Goal: Check status: Check status

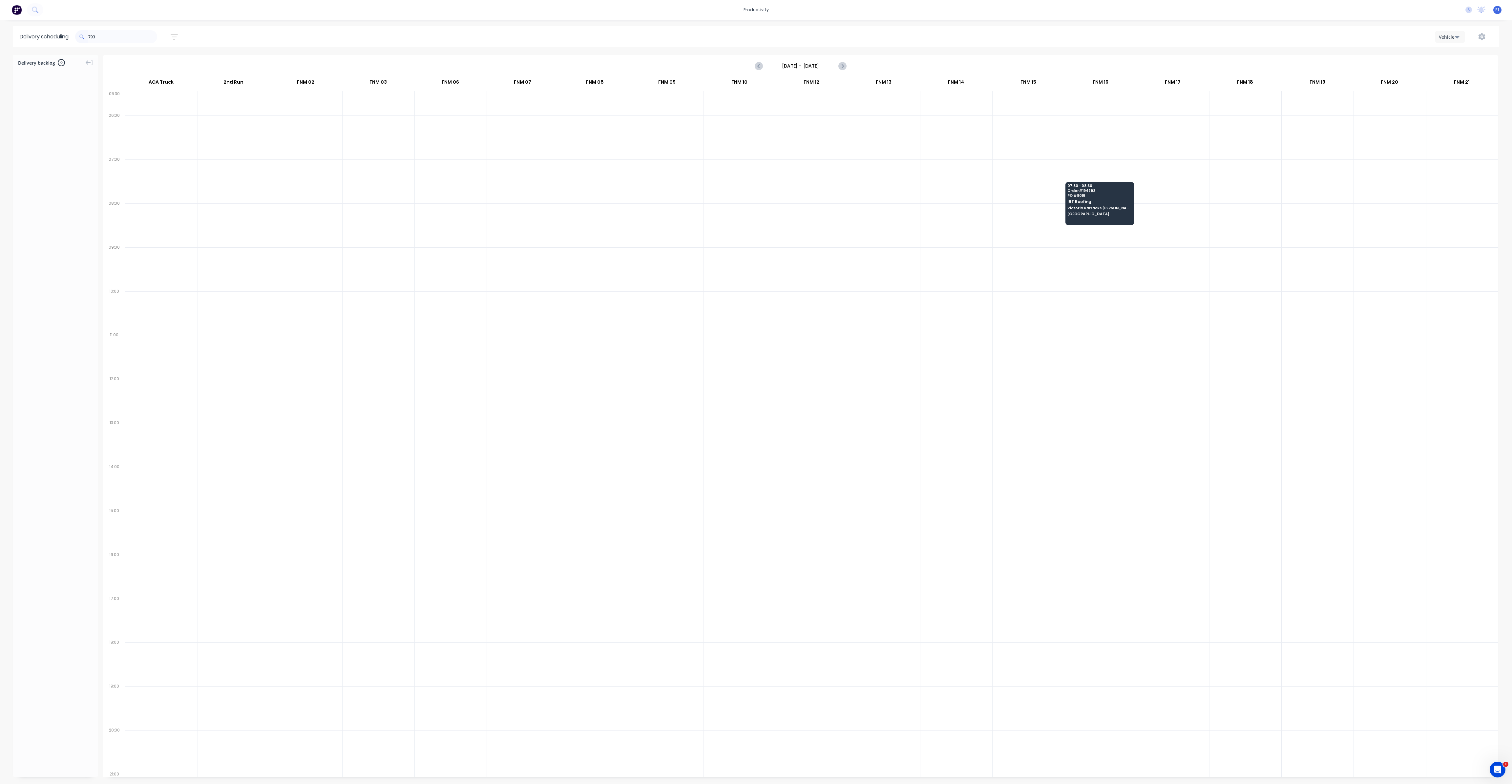
scroll to position [0, 1]
click at [90, 38] on input "793" at bounding box center [122, 36] width 69 height 13
type input "3"
click at [90, 36] on input "6814" at bounding box center [122, 36] width 69 height 13
type input "4"
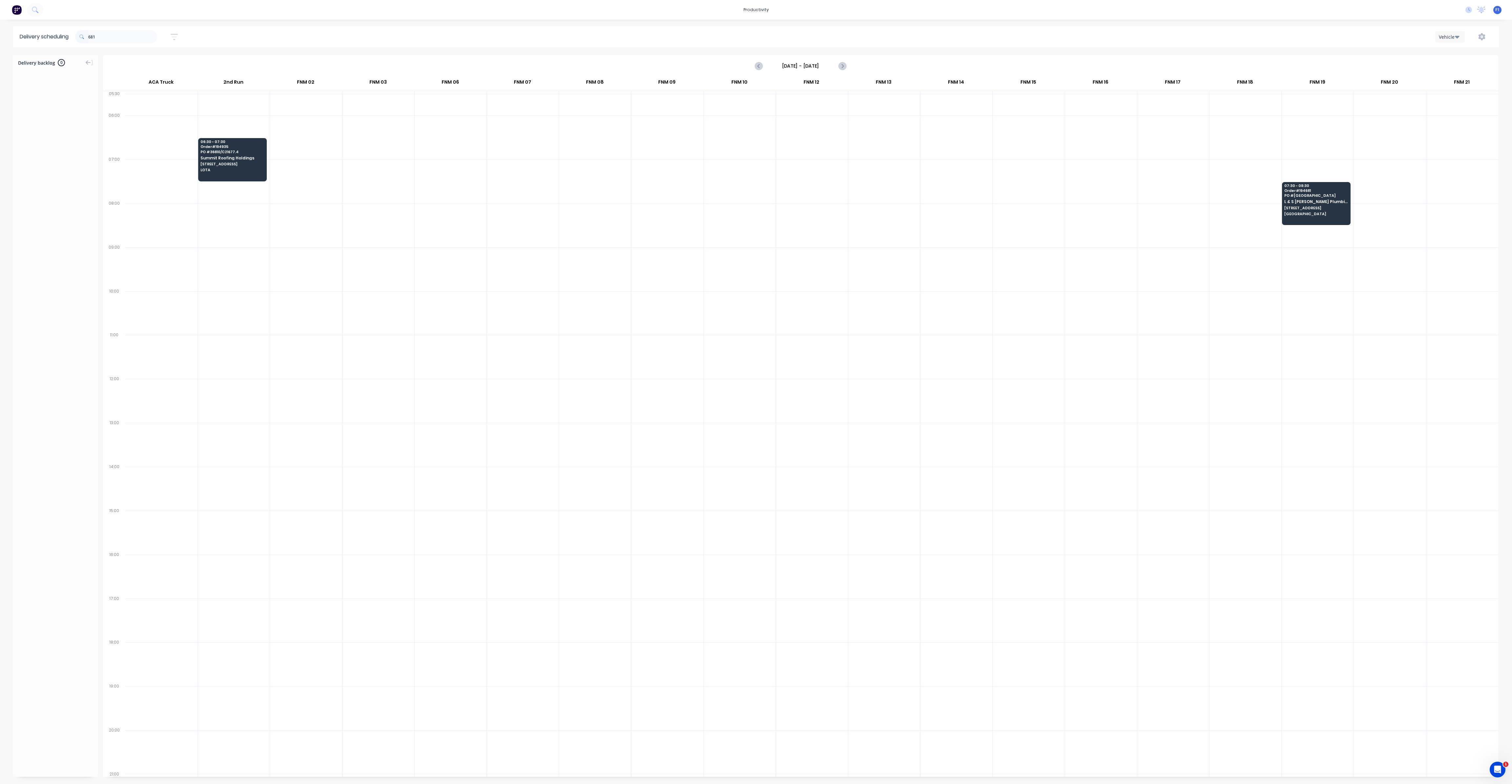
click at [88, 39] on span at bounding box center [82, 36] width 13 height 13
click at [90, 36] on input "681" at bounding box center [122, 36] width 69 height 13
type input "1"
click at [88, 35] on span at bounding box center [82, 36] width 13 height 13
click at [91, 37] on input "895" at bounding box center [122, 36] width 69 height 13
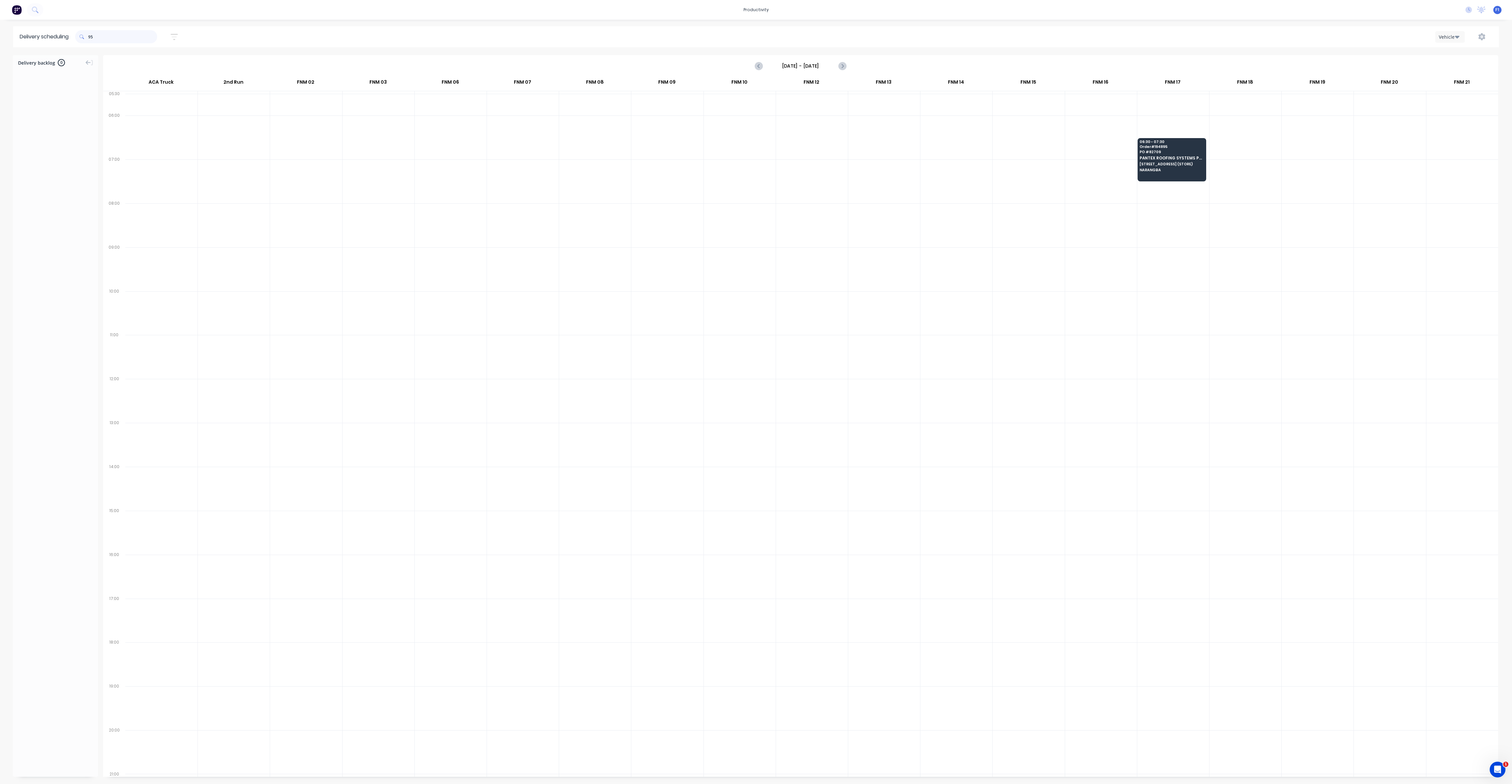
type input "5"
click at [90, 38] on input "925" at bounding box center [122, 36] width 69 height 13
type input "5"
click at [91, 35] on input "884" at bounding box center [122, 36] width 69 height 13
type input "4"
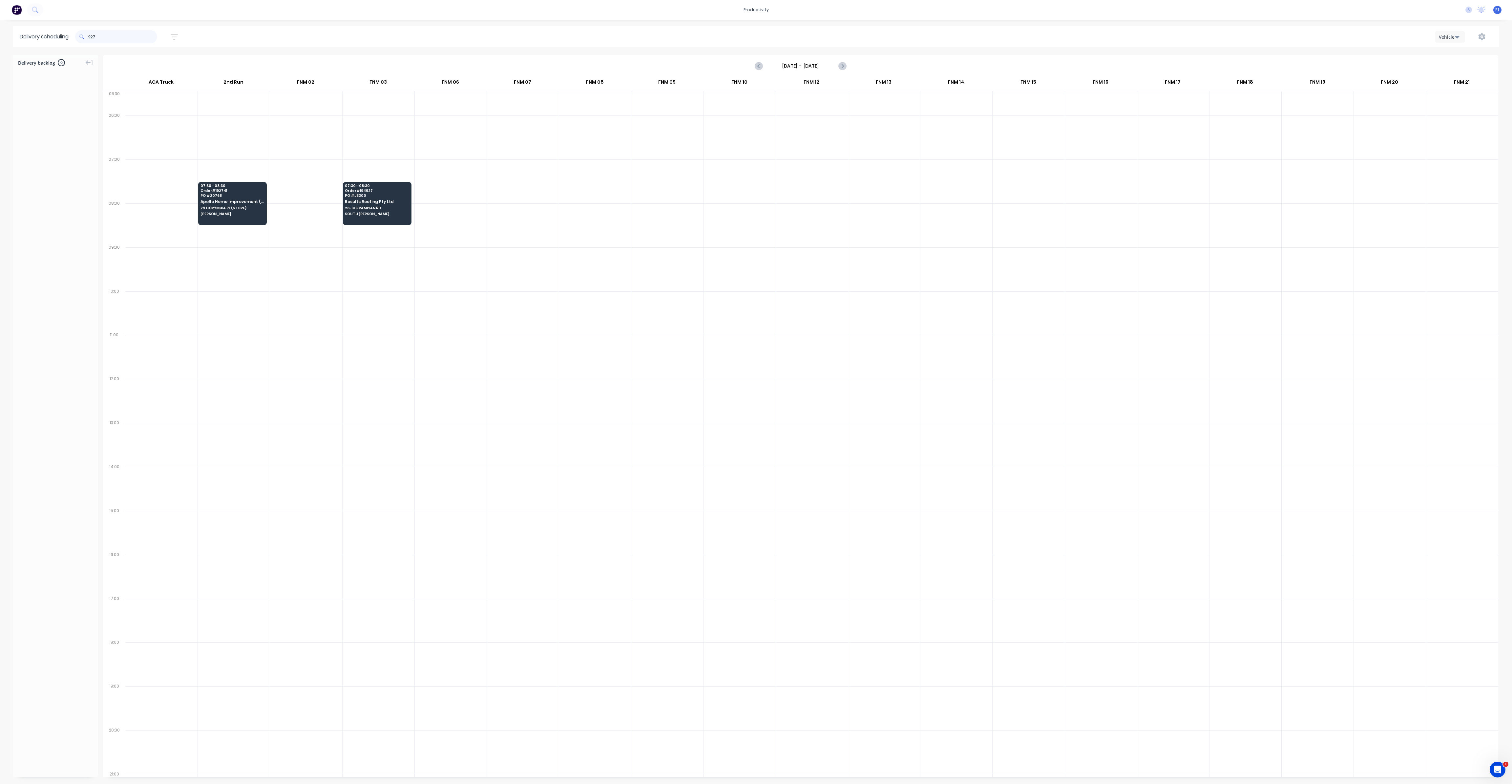
click at [90, 40] on input "927" at bounding box center [122, 36] width 69 height 13
type input "7"
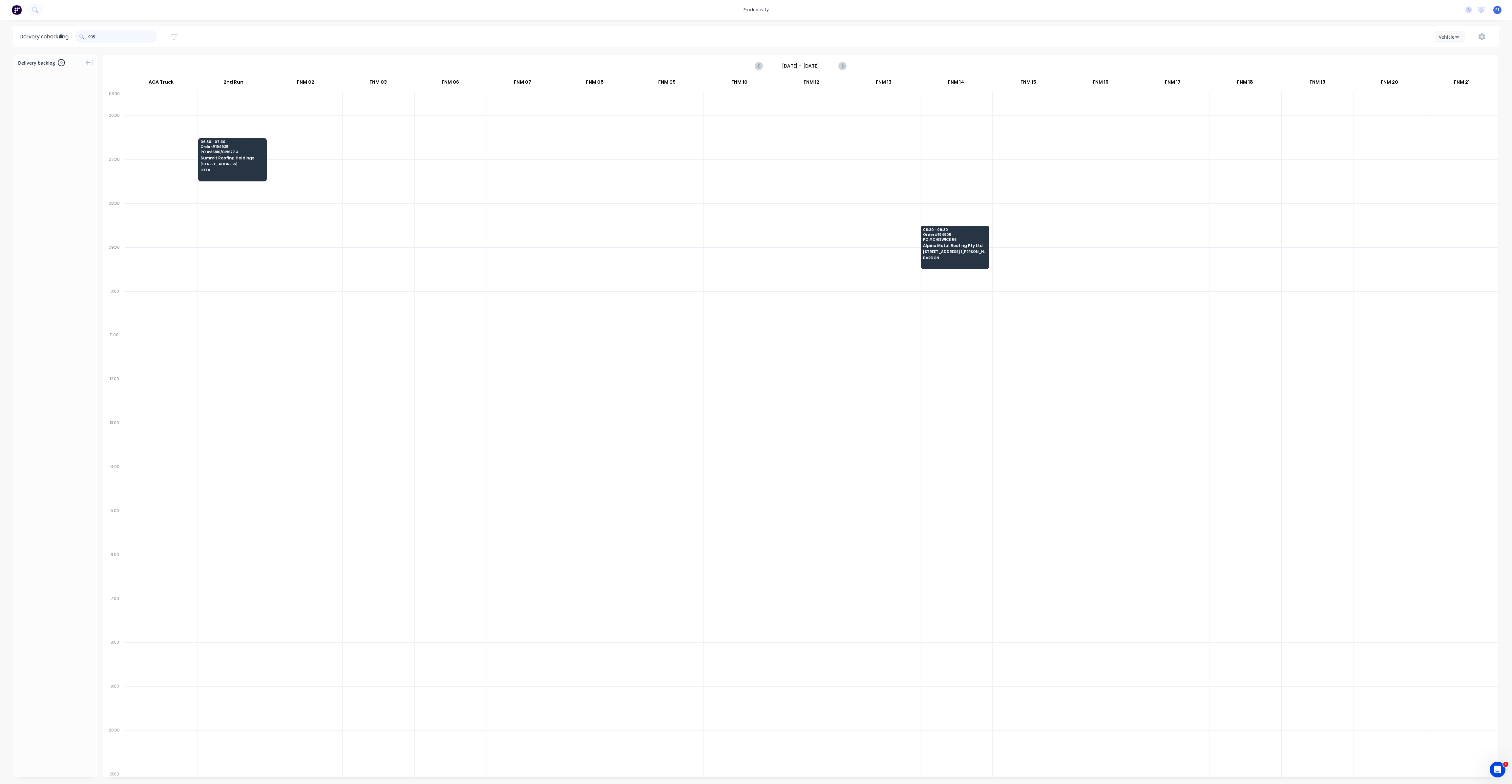
click at [90, 36] on input "905" at bounding box center [122, 36] width 69 height 13
type input "5"
click at [90, 38] on input "885" at bounding box center [122, 36] width 69 height 13
type input "5"
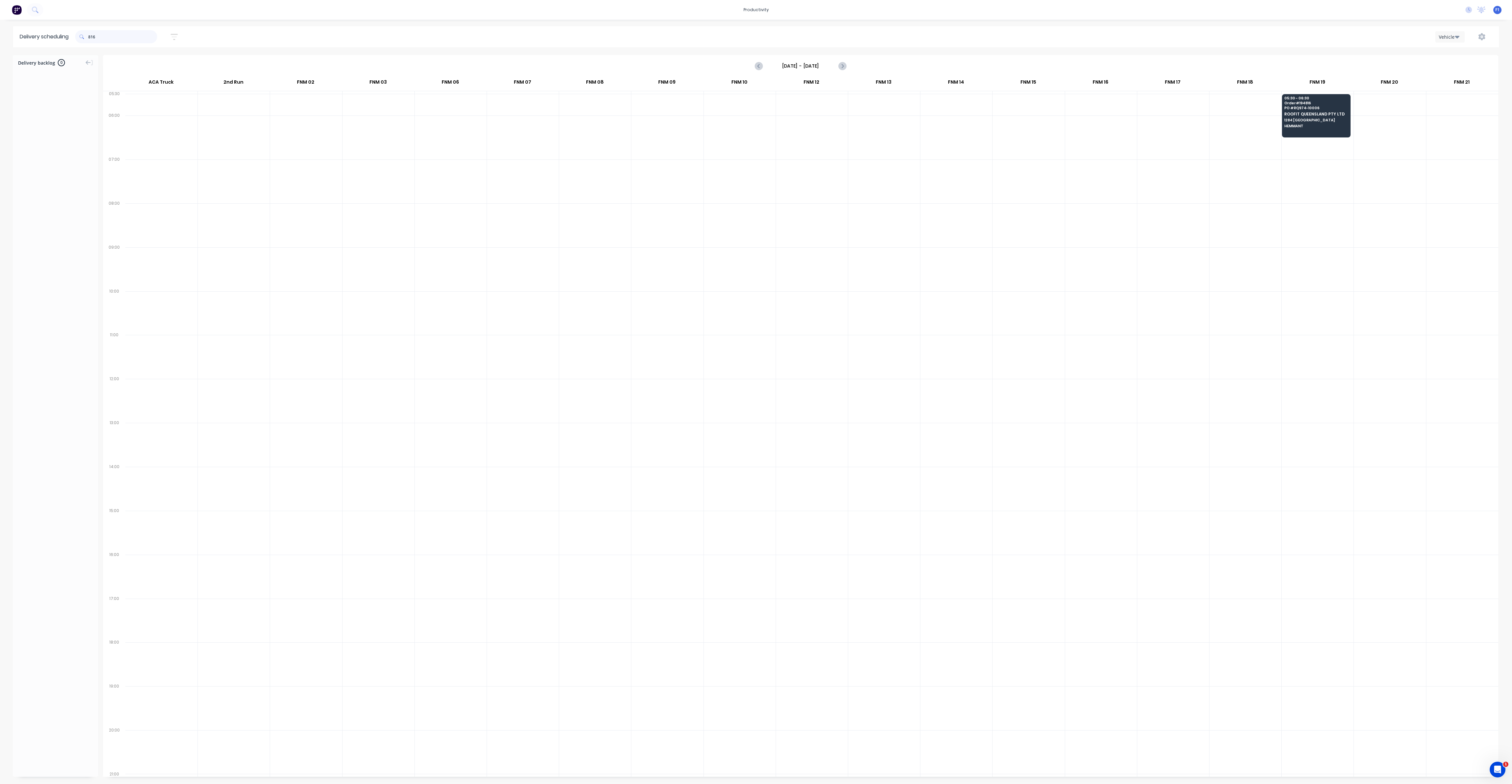
click at [90, 36] on input "816" at bounding box center [122, 36] width 69 height 13
type input "6"
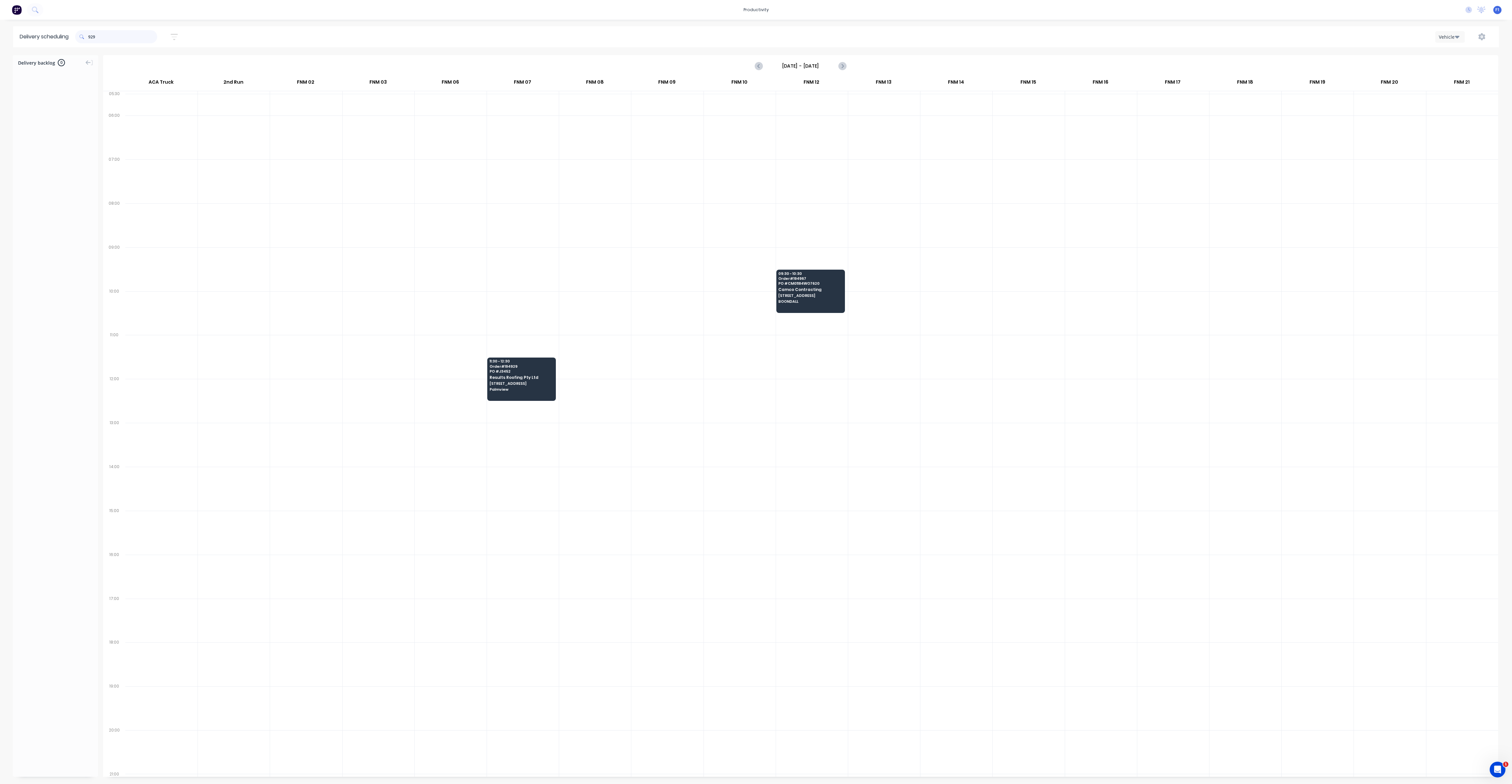
click at [90, 37] on input "929" at bounding box center [122, 36] width 69 height 13
type input "9"
click at [91, 36] on input "785" at bounding box center [122, 36] width 69 height 13
type input "5"
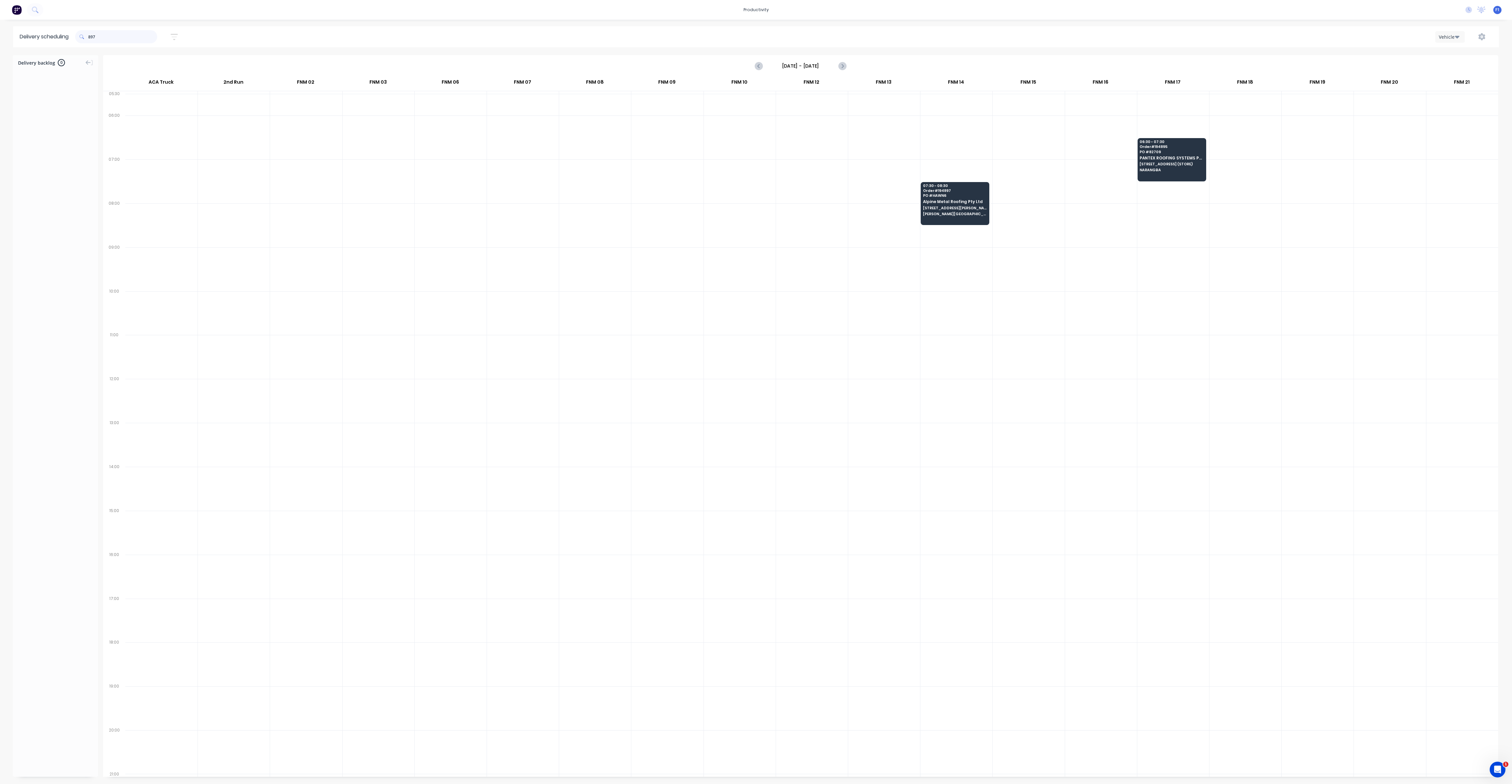
click at [91, 38] on input "897" at bounding box center [122, 36] width 69 height 13
type input "7"
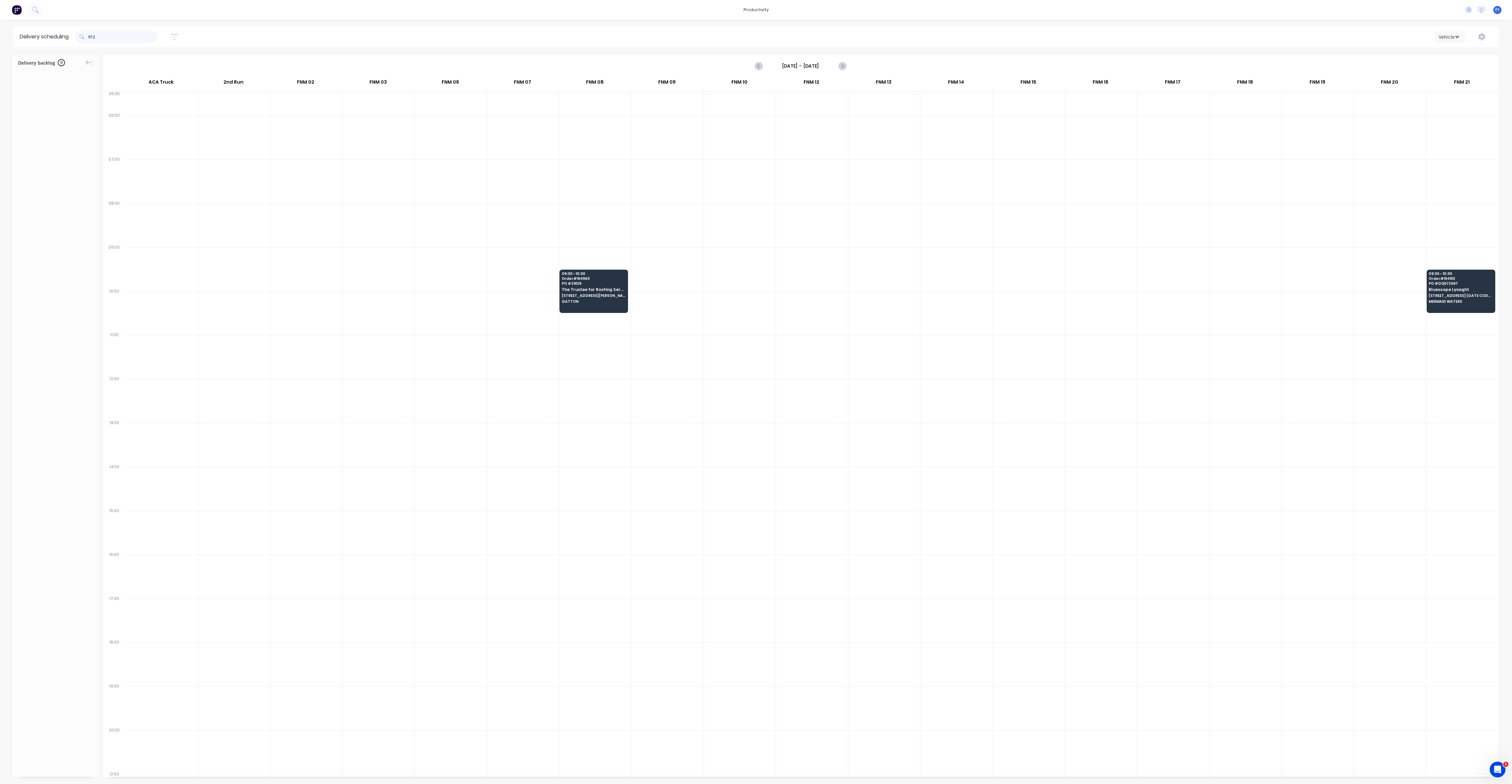
click at [90, 36] on input "912" at bounding box center [122, 36] width 69 height 13
type input "2"
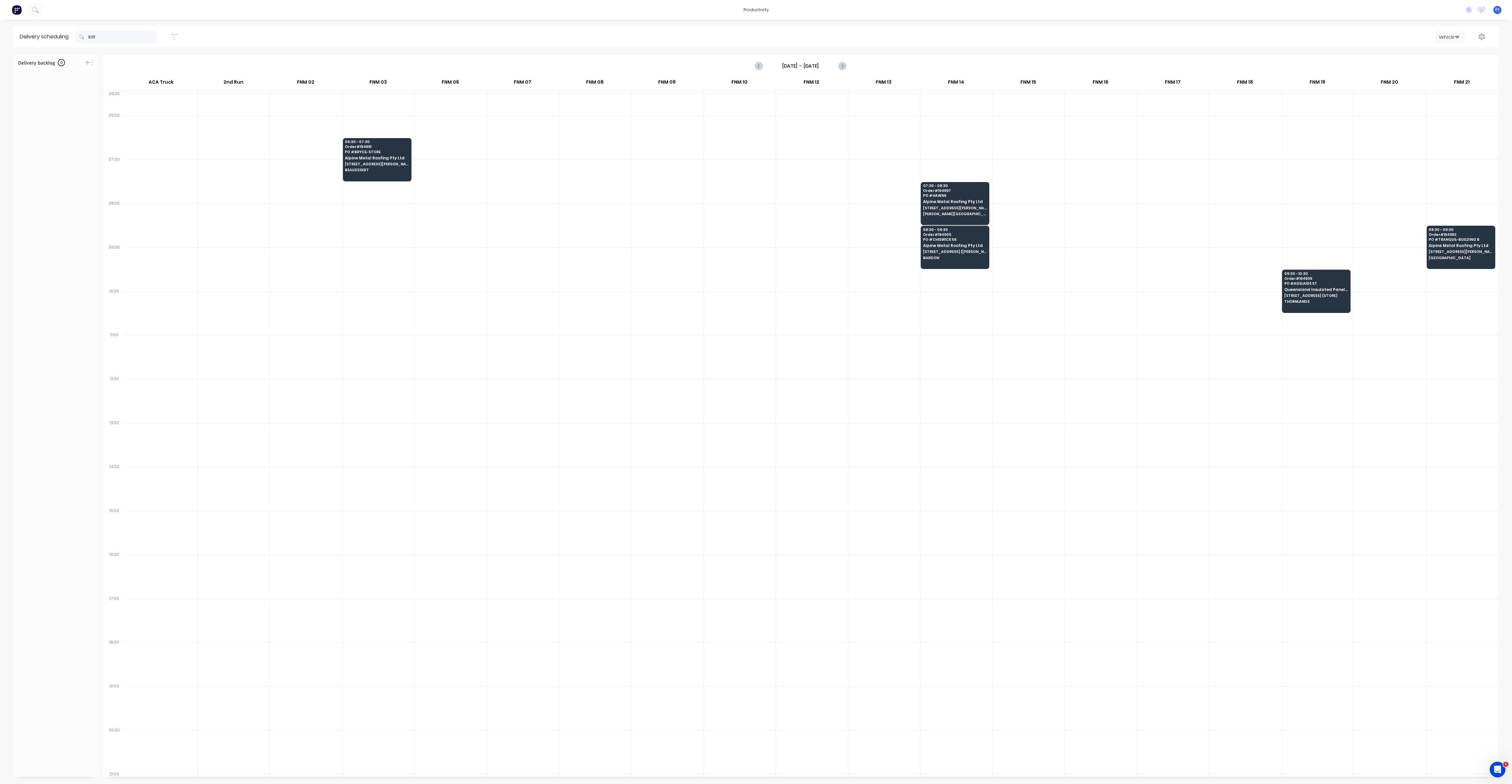
click at [90, 40] on input "839" at bounding box center [122, 36] width 69 height 13
type input "9"
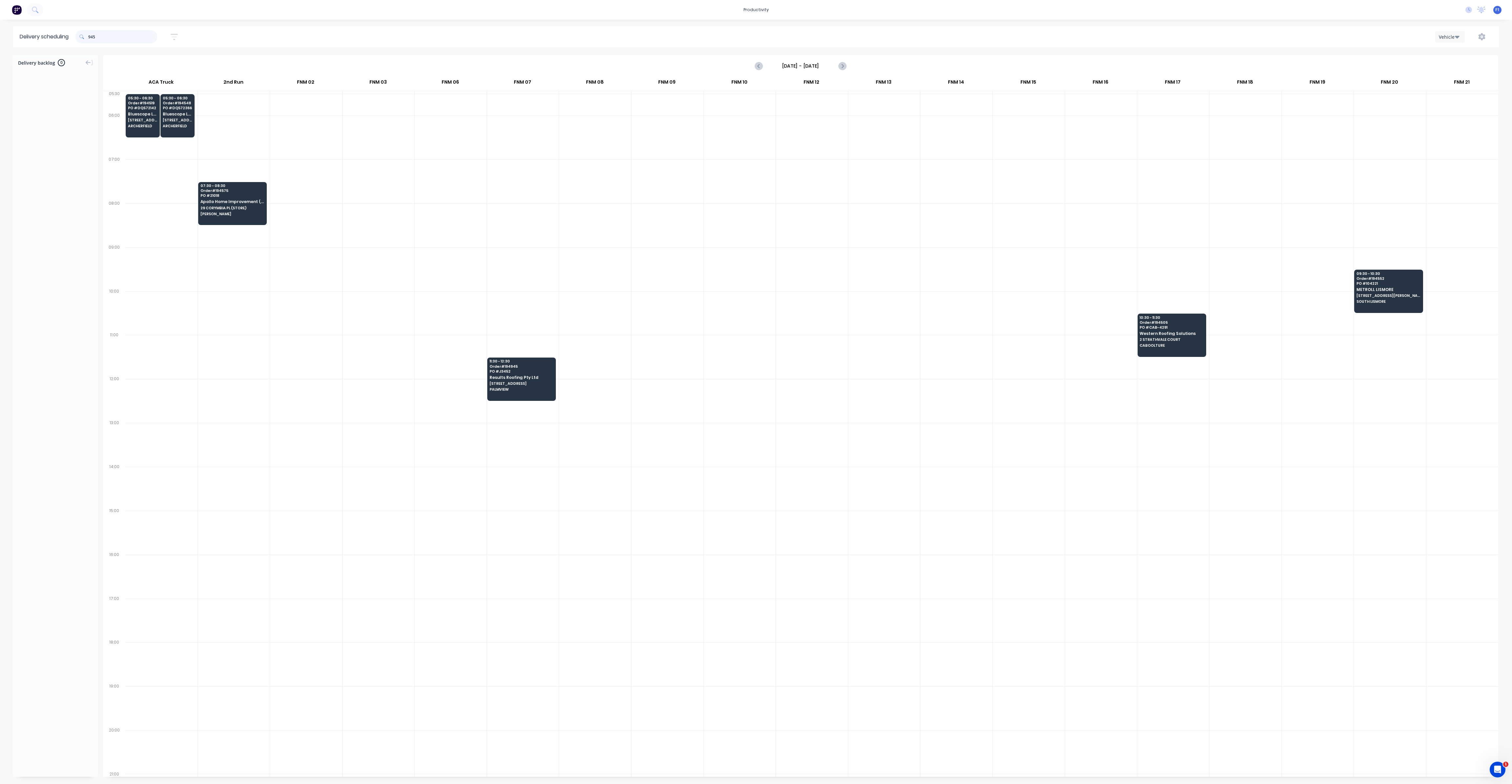
click at [91, 37] on input "945" at bounding box center [122, 36] width 69 height 13
type input "5"
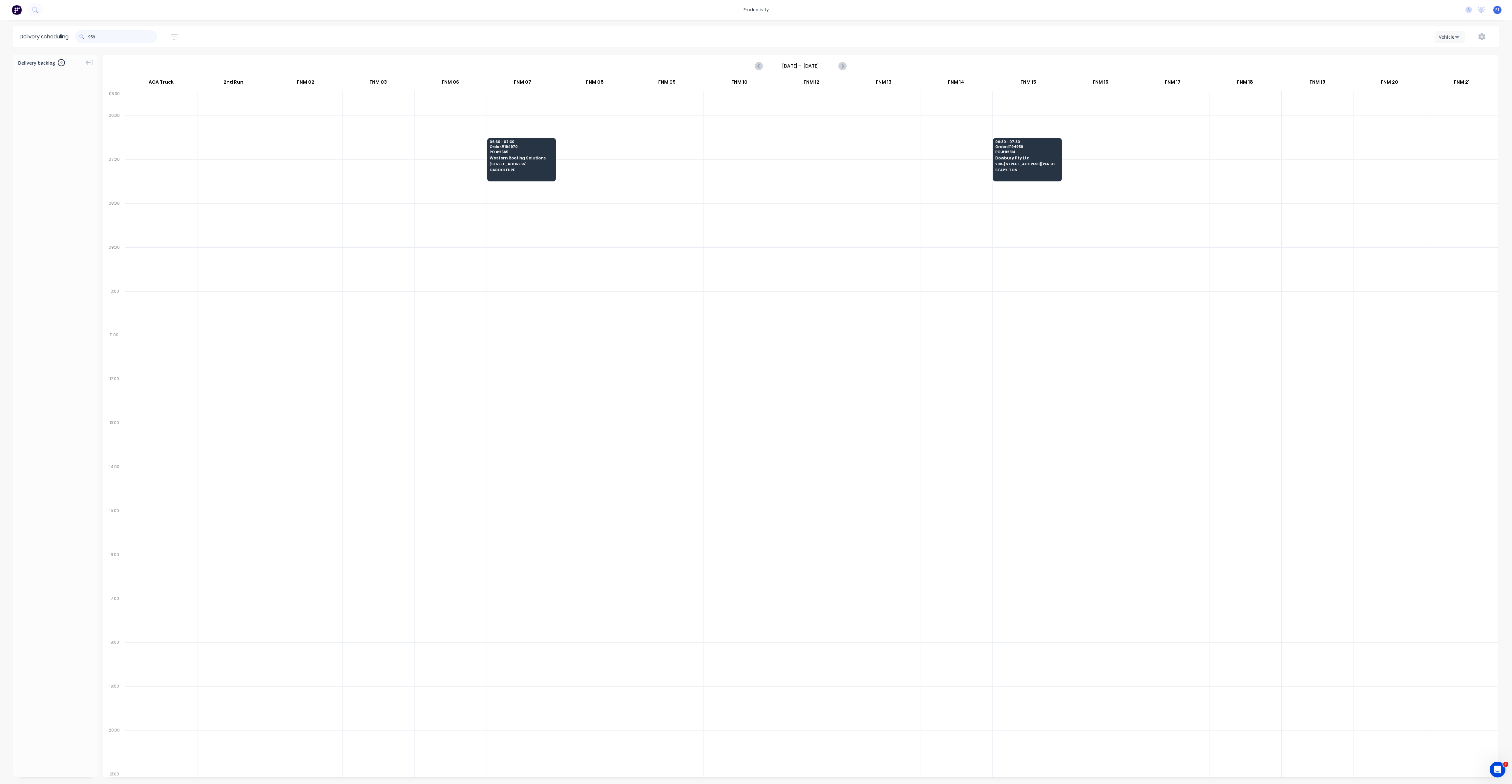
click at [90, 38] on input "959" at bounding box center [122, 36] width 69 height 13
type input "9"
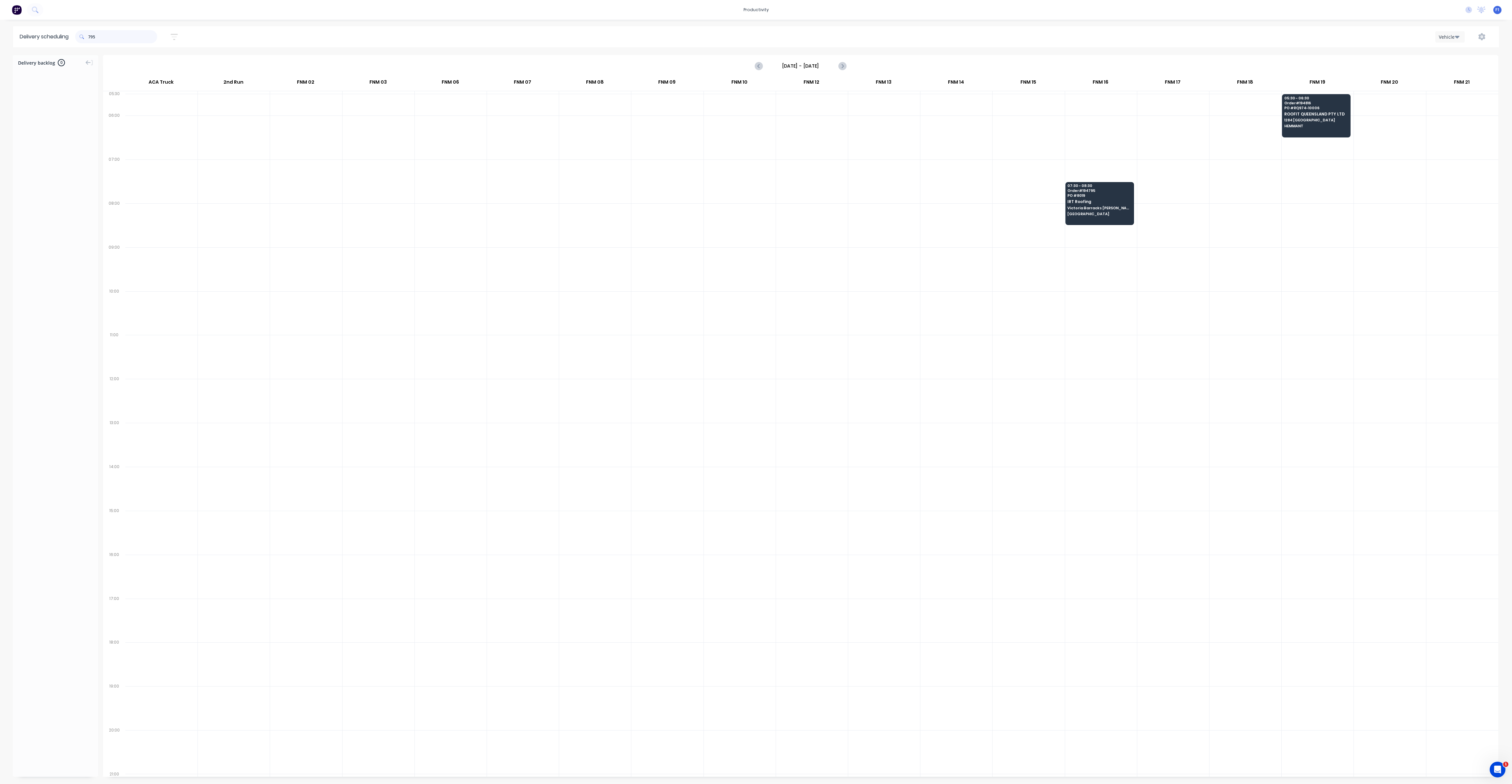
click at [91, 35] on input "795" at bounding box center [122, 36] width 69 height 13
type input "5"
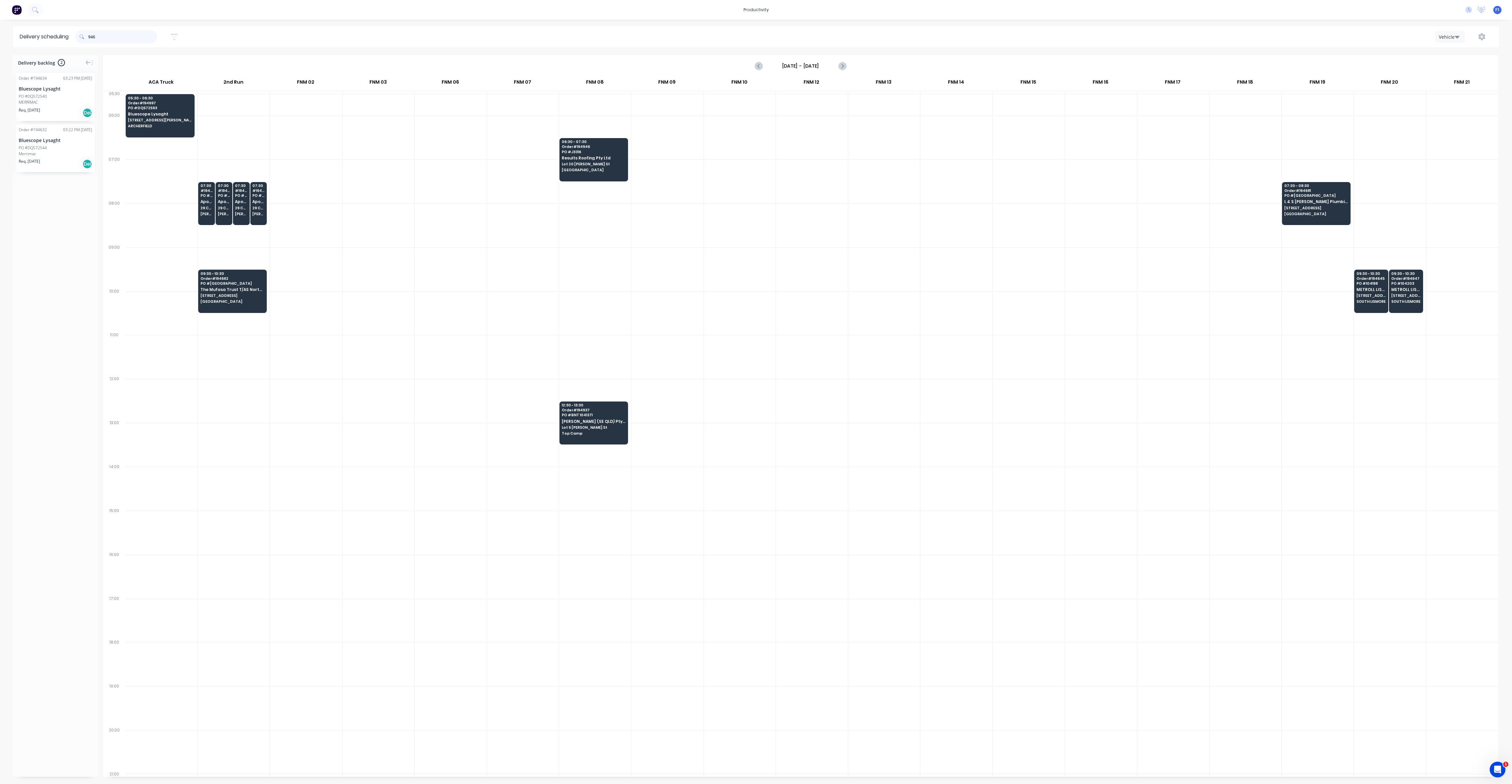
click at [92, 38] on input "946" at bounding box center [122, 36] width 69 height 13
click at [90, 35] on input "946" at bounding box center [122, 36] width 69 height 13
type input "6"
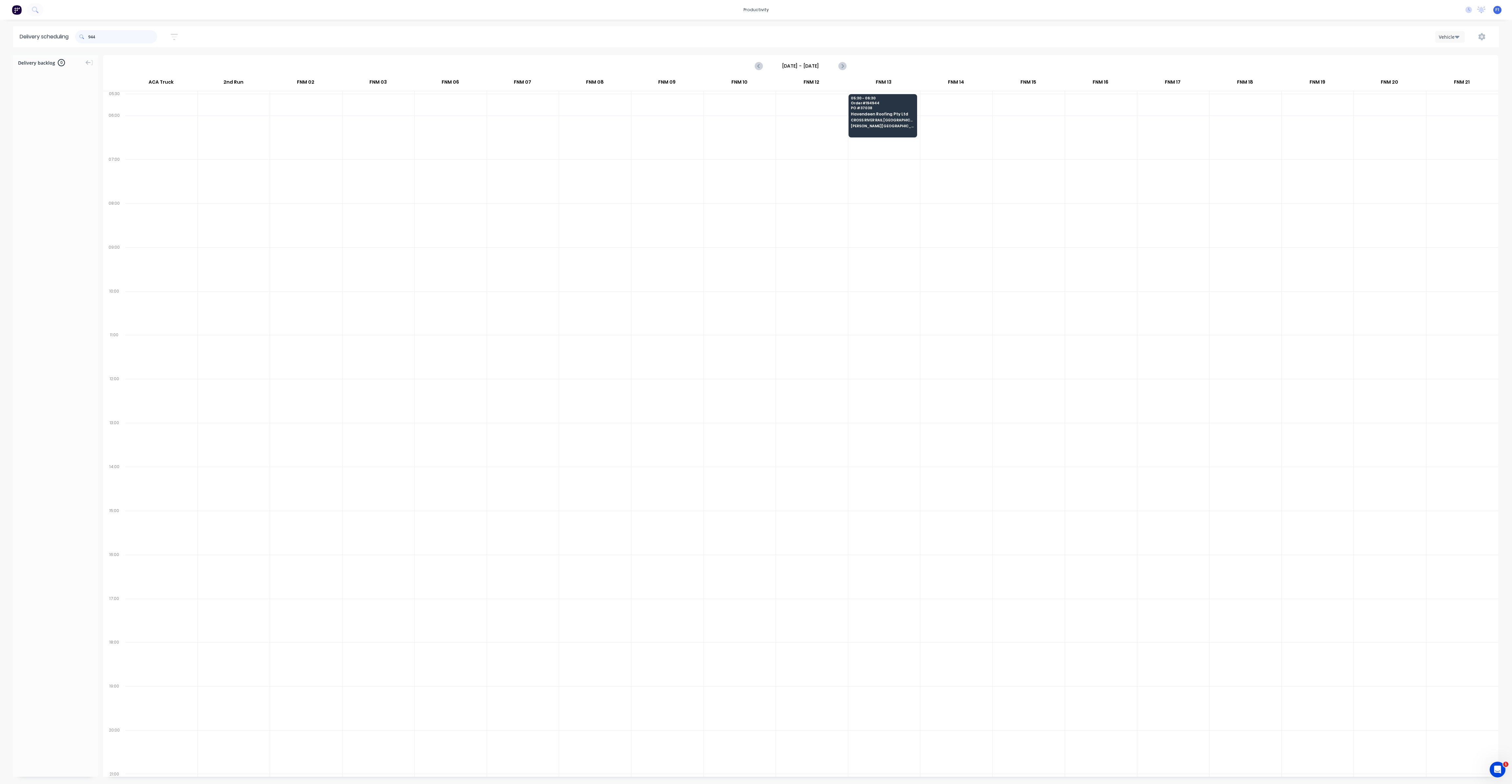
drag, startPoint x: 90, startPoint y: 37, endPoint x: 117, endPoint y: 53, distance: 31.4
click at [90, 37] on input "944" at bounding box center [122, 36] width 69 height 13
type input "4"
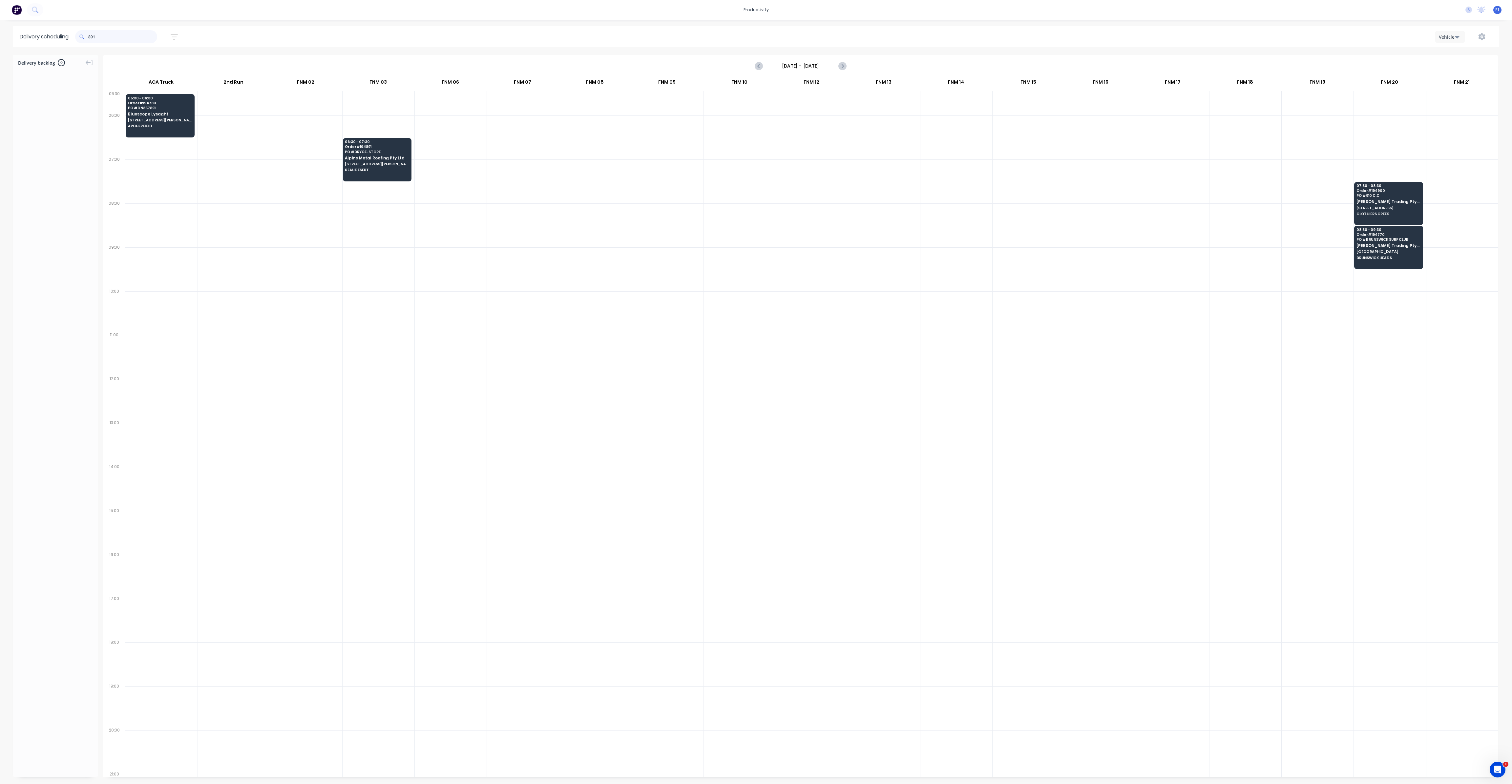
click at [90, 38] on input "891" at bounding box center [122, 36] width 69 height 13
type input "1"
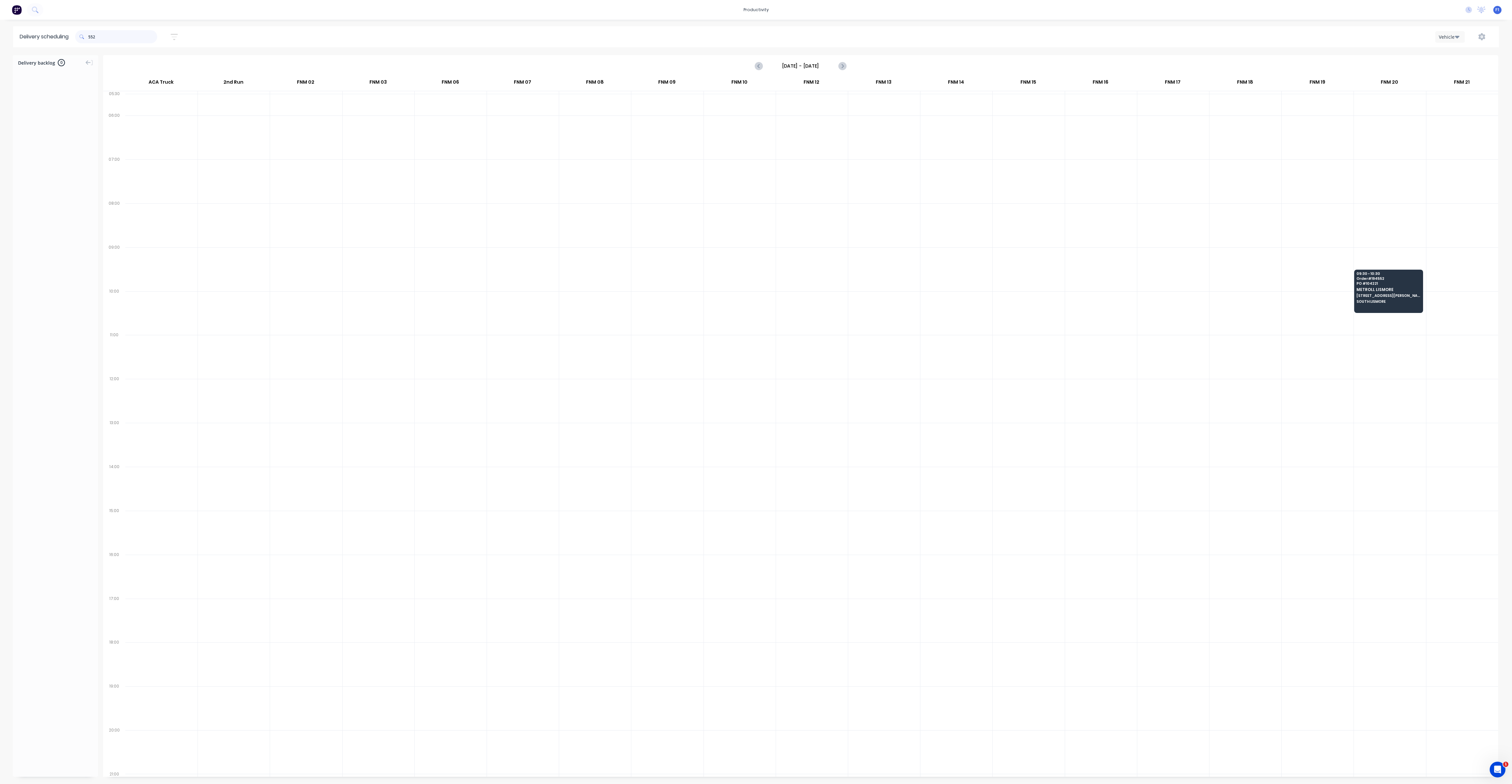
click at [91, 38] on input "552" at bounding box center [122, 36] width 69 height 13
type input "2"
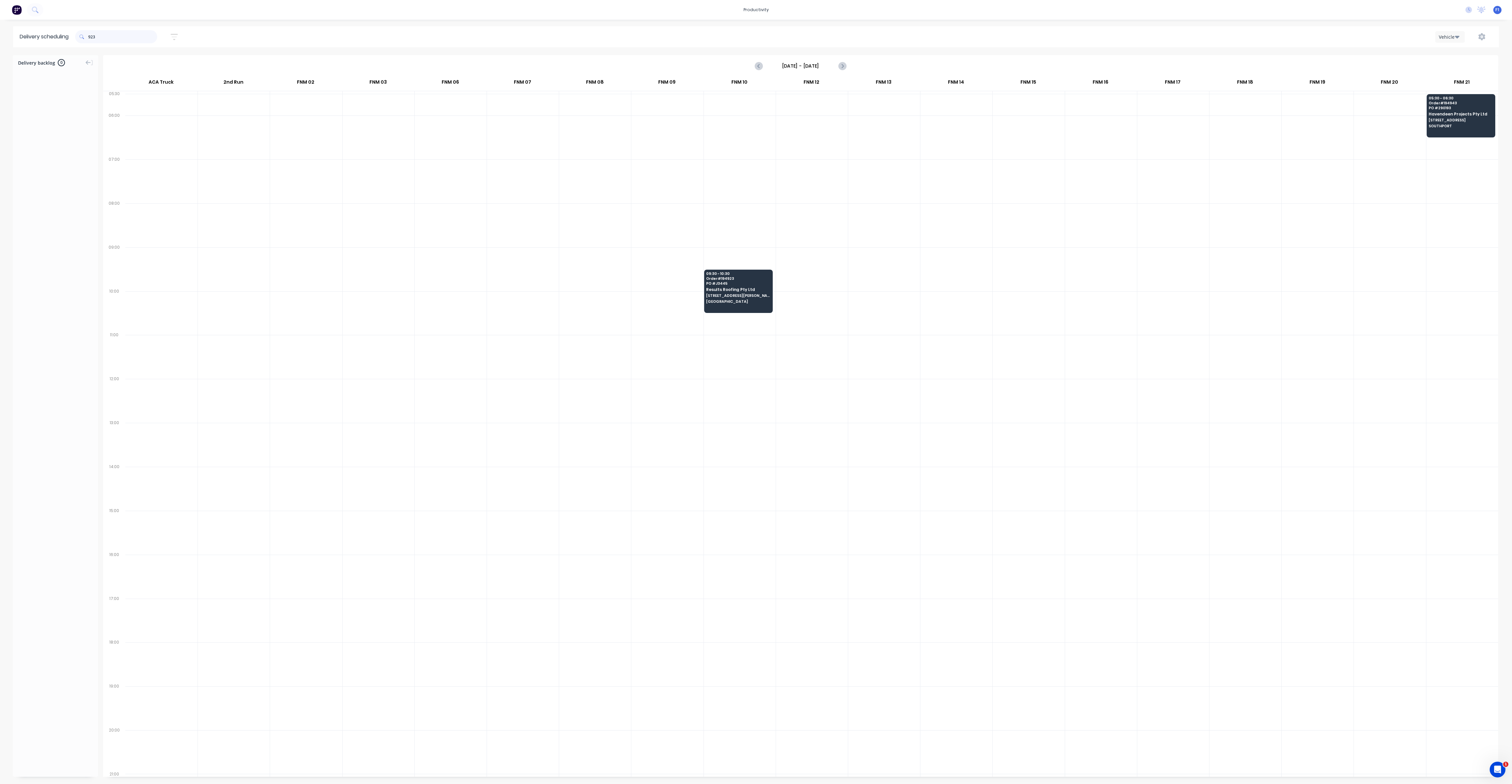
click at [90, 39] on input "923" at bounding box center [122, 36] width 69 height 13
type input "3"
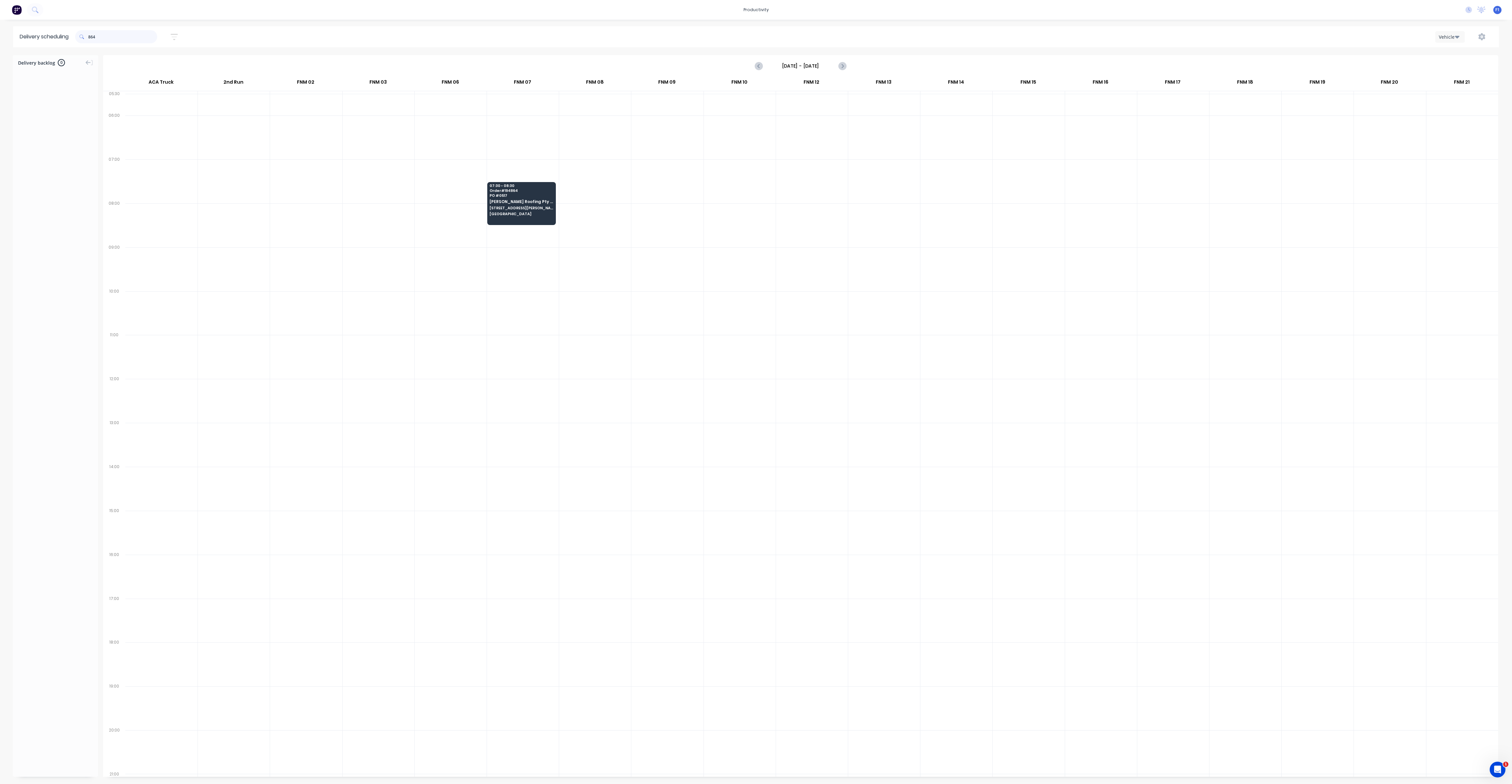
click at [90, 38] on input "864" at bounding box center [122, 36] width 69 height 13
type input "4"
click at [91, 38] on input "922" at bounding box center [122, 36] width 69 height 13
type input "2"
click at [91, 37] on input "522" at bounding box center [122, 36] width 69 height 13
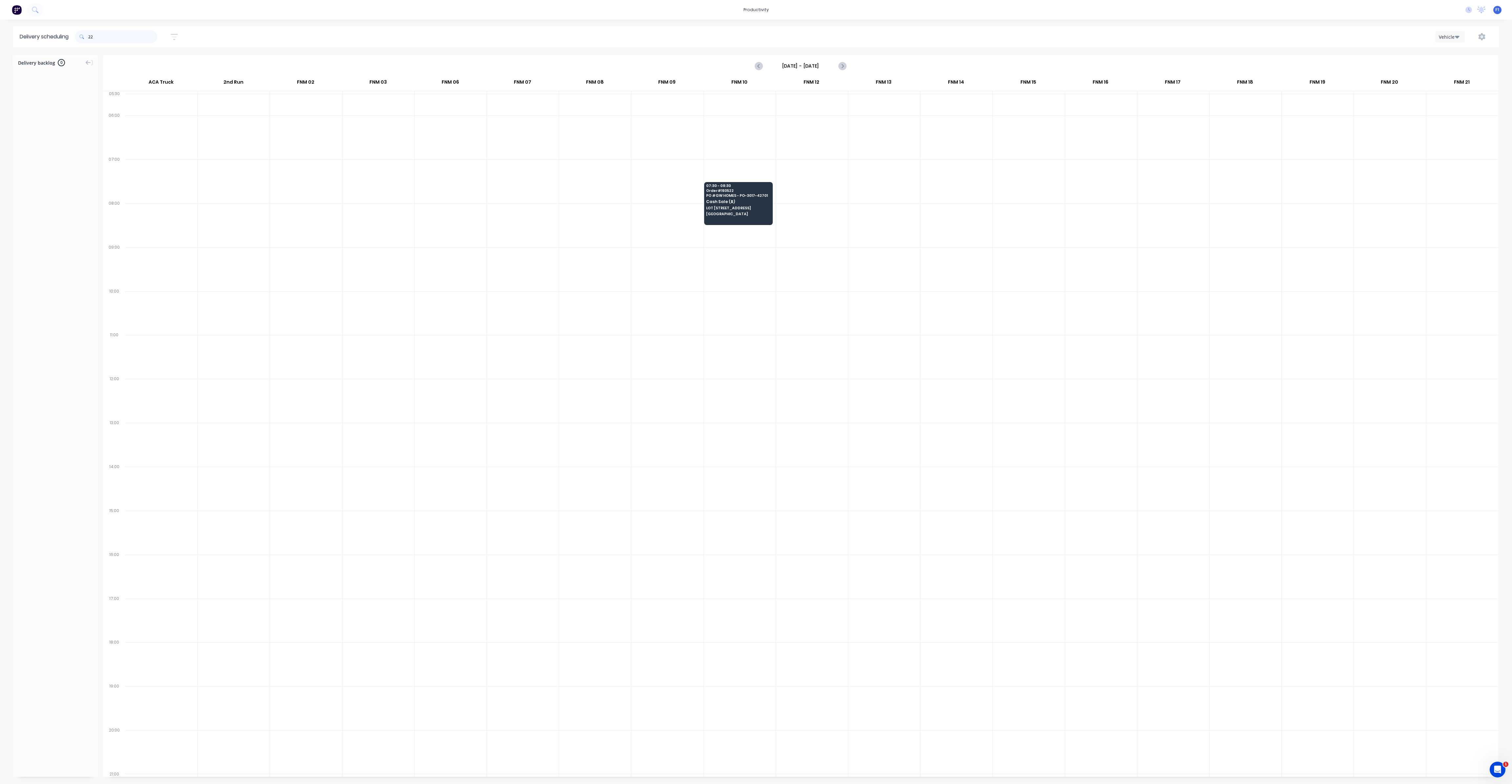
type input "2"
click at [91, 38] on input "770" at bounding box center [122, 36] width 69 height 13
type input "0"
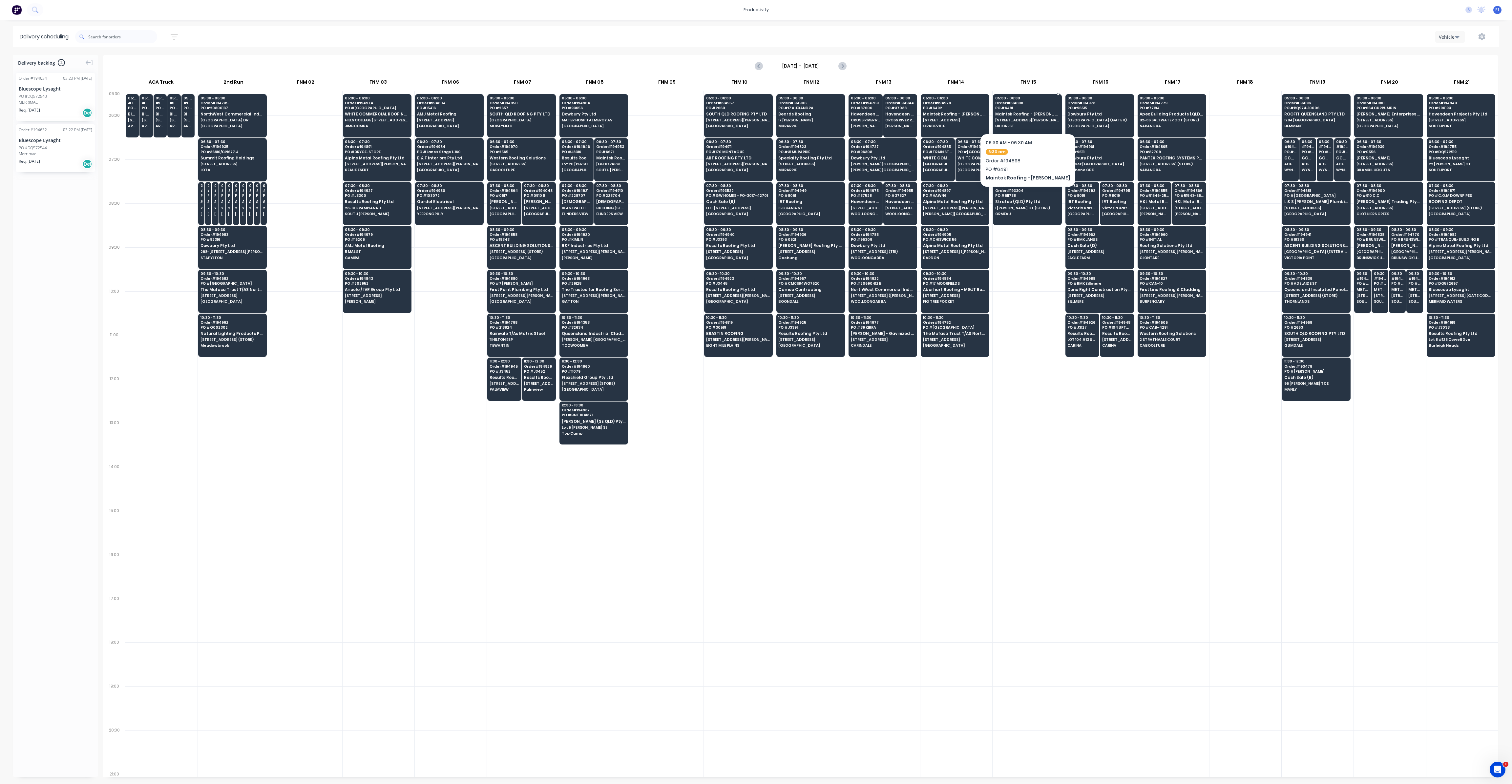
click at [1013, 105] on div "05:30 - 06:30 Order # 194898 PO # 6491 Maintek Roofing - [PERSON_NAME] [STREET_…" at bounding box center [1027, 112] width 68 height 37
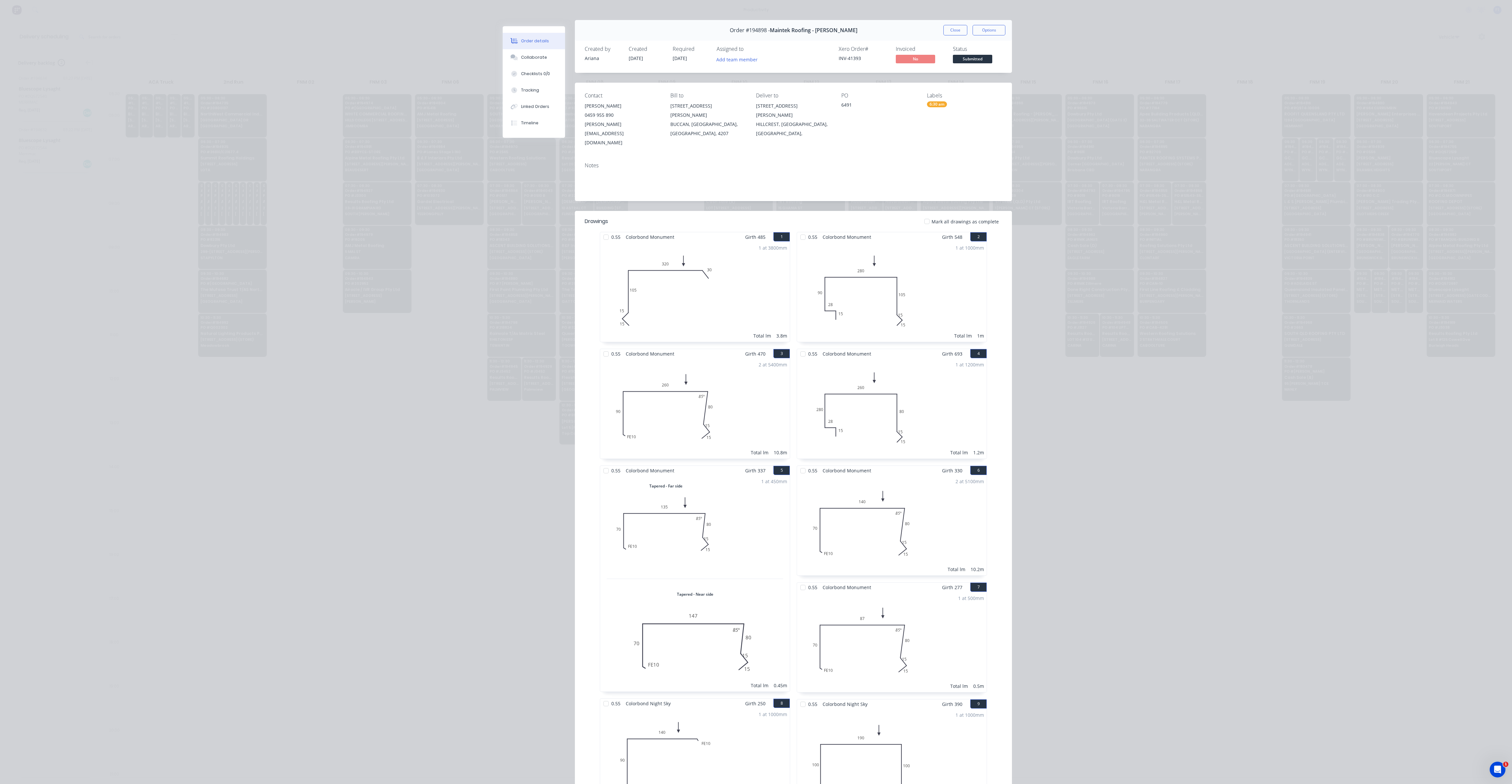
scroll to position [0, 0]
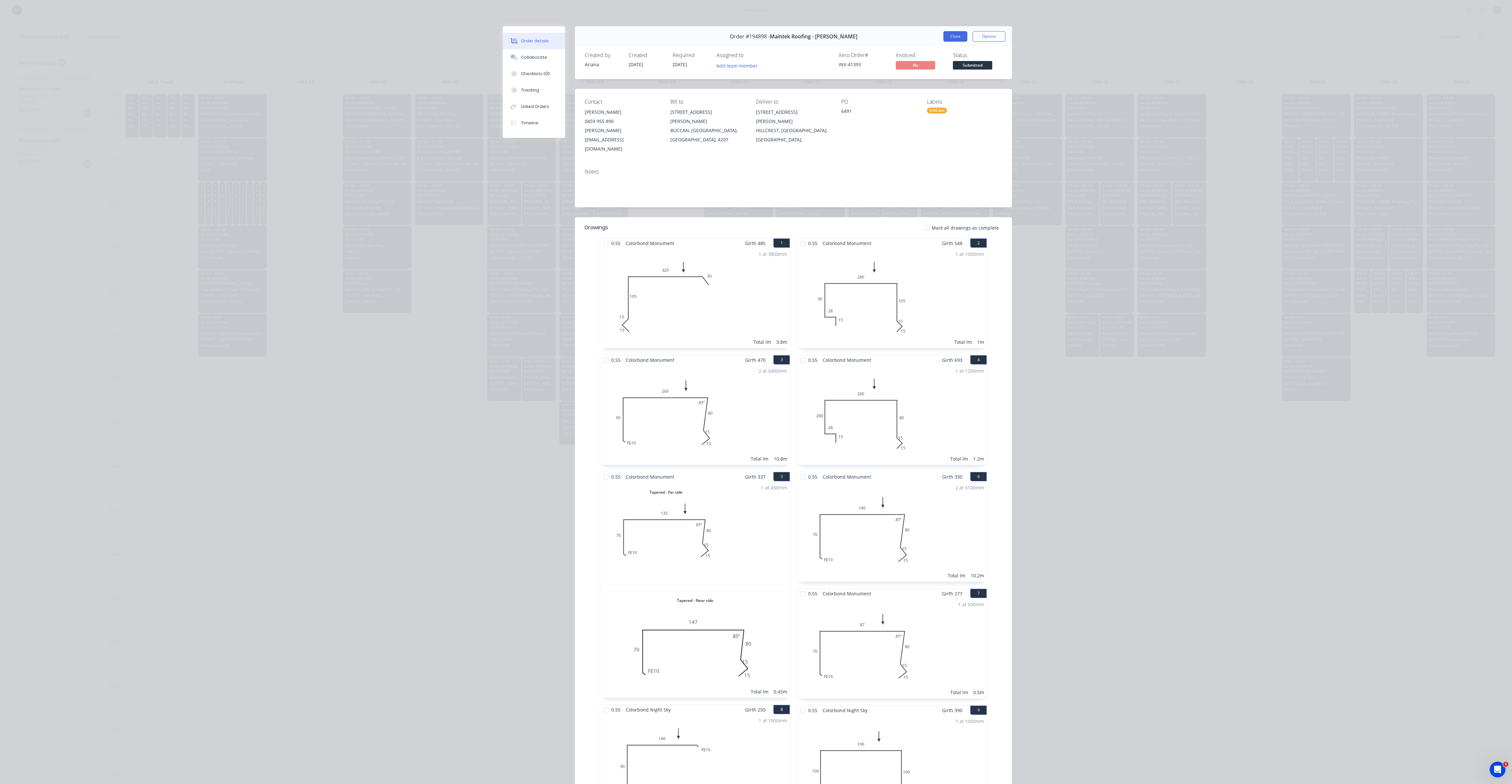
click at [950, 40] on button "Close" at bounding box center [955, 36] width 24 height 11
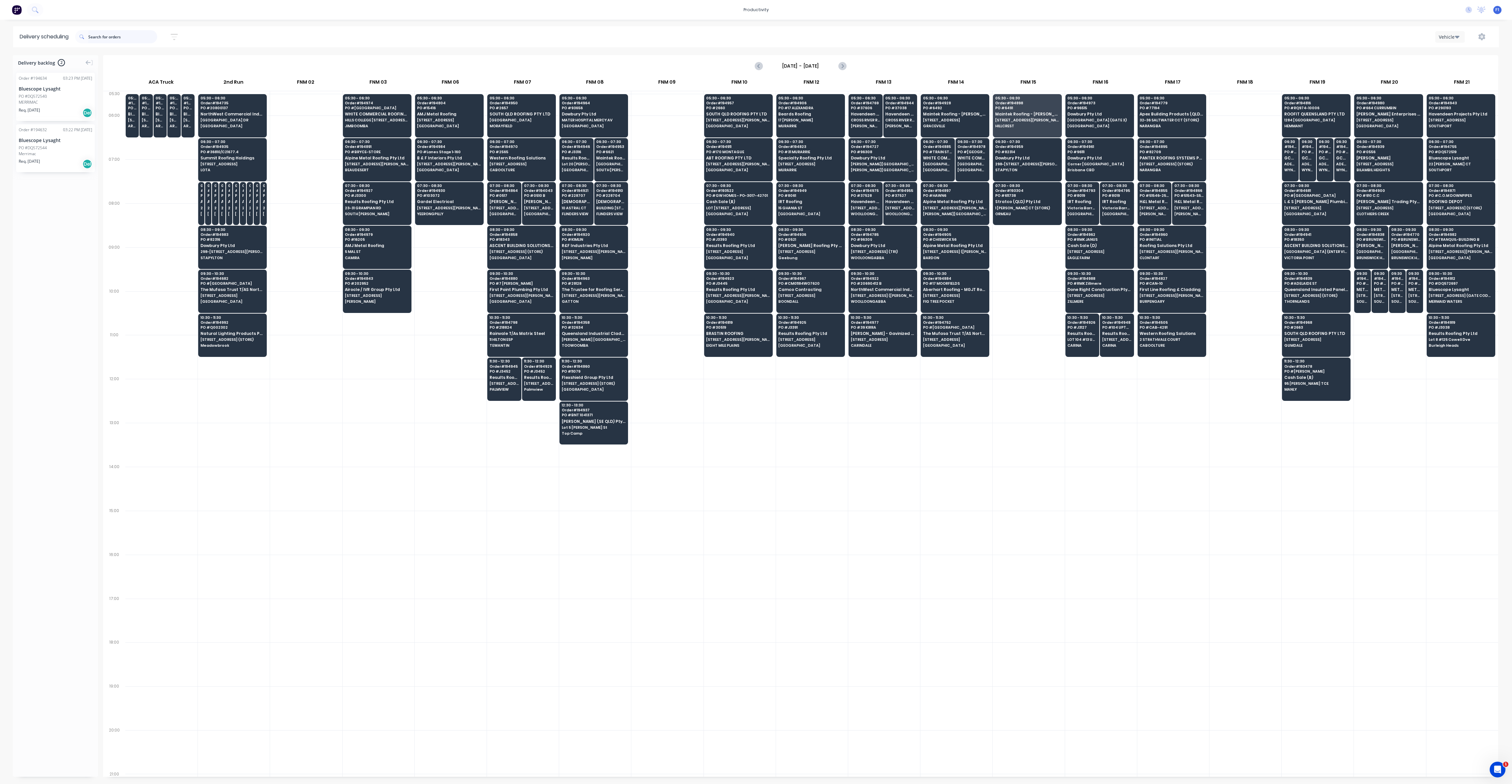
click at [129, 43] on input "text" at bounding box center [122, 36] width 69 height 13
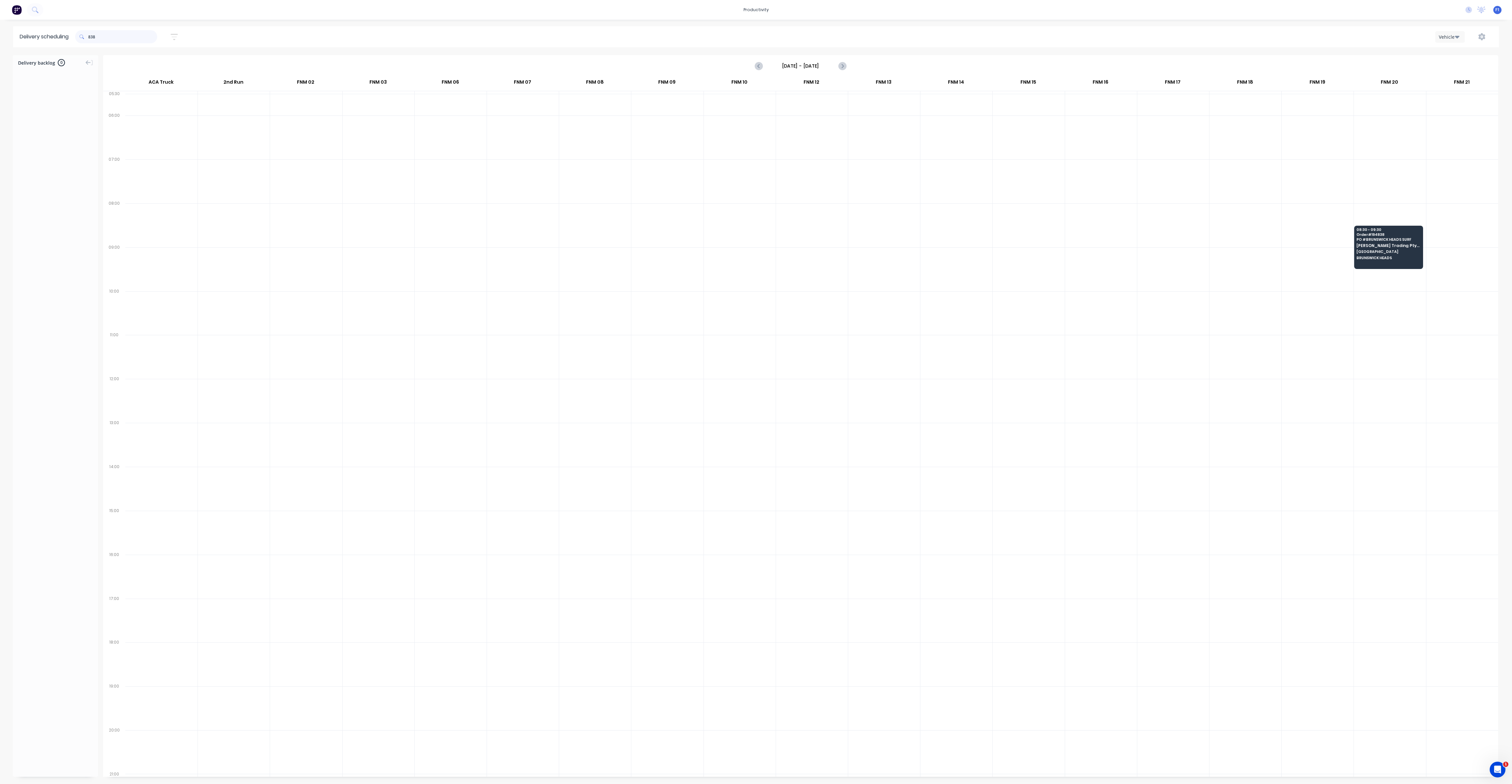
click at [91, 36] on input "838" at bounding box center [122, 36] width 69 height 13
type input "8"
click at [91, 38] on input "919" at bounding box center [122, 36] width 69 height 13
type input "9"
click at [91, 40] on input "827" at bounding box center [122, 36] width 69 height 13
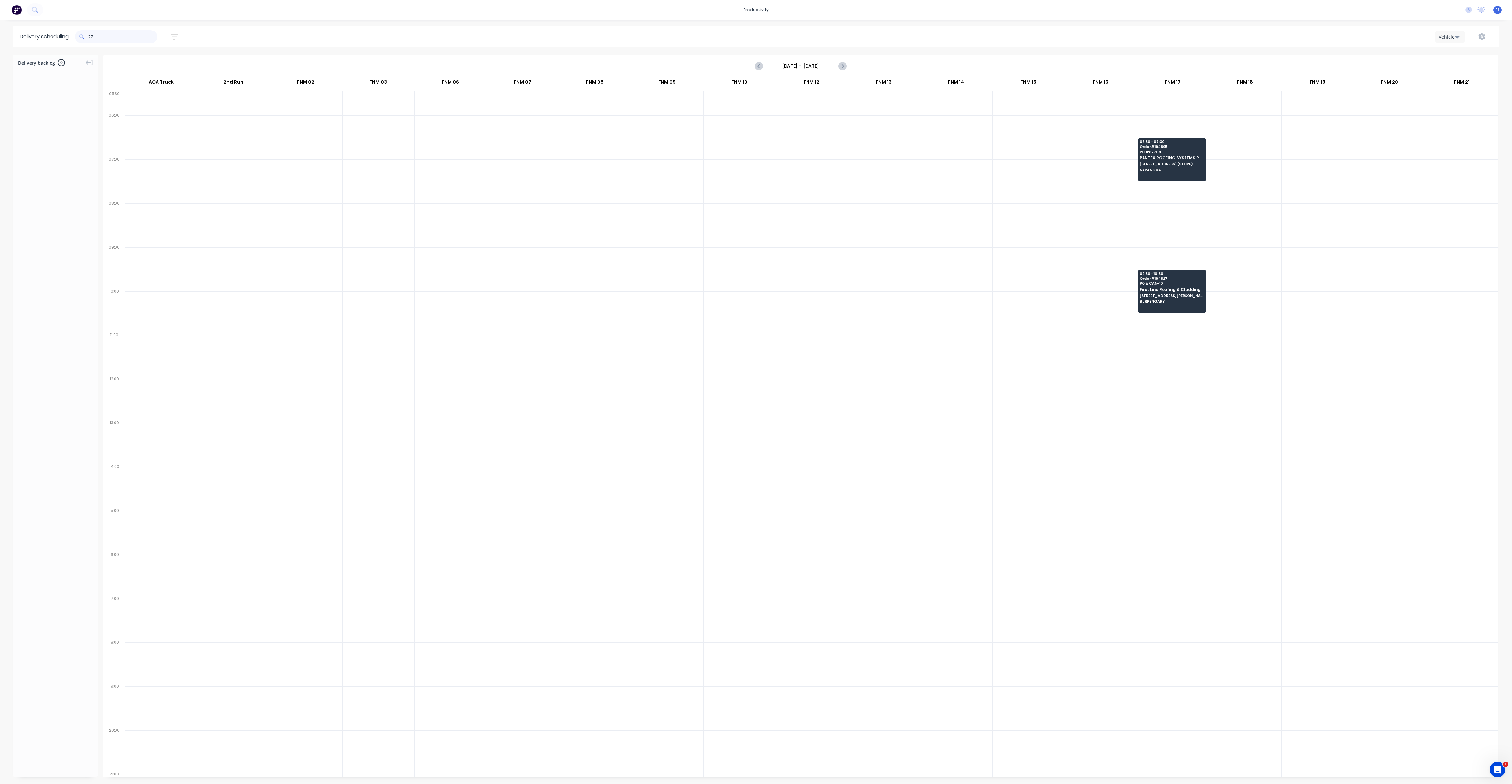
type input "7"
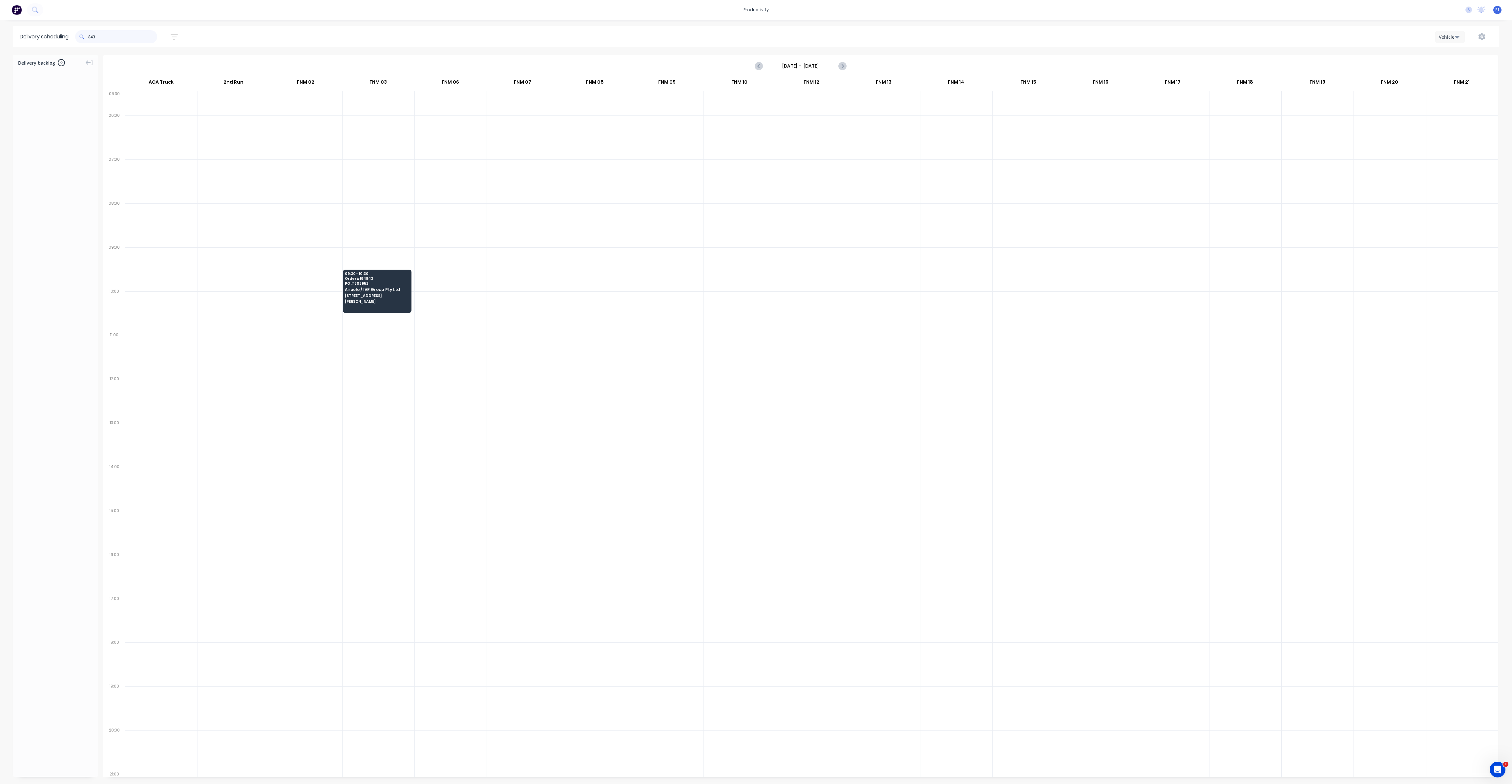
click at [90, 36] on input "843" at bounding box center [122, 36] width 69 height 13
type input "3"
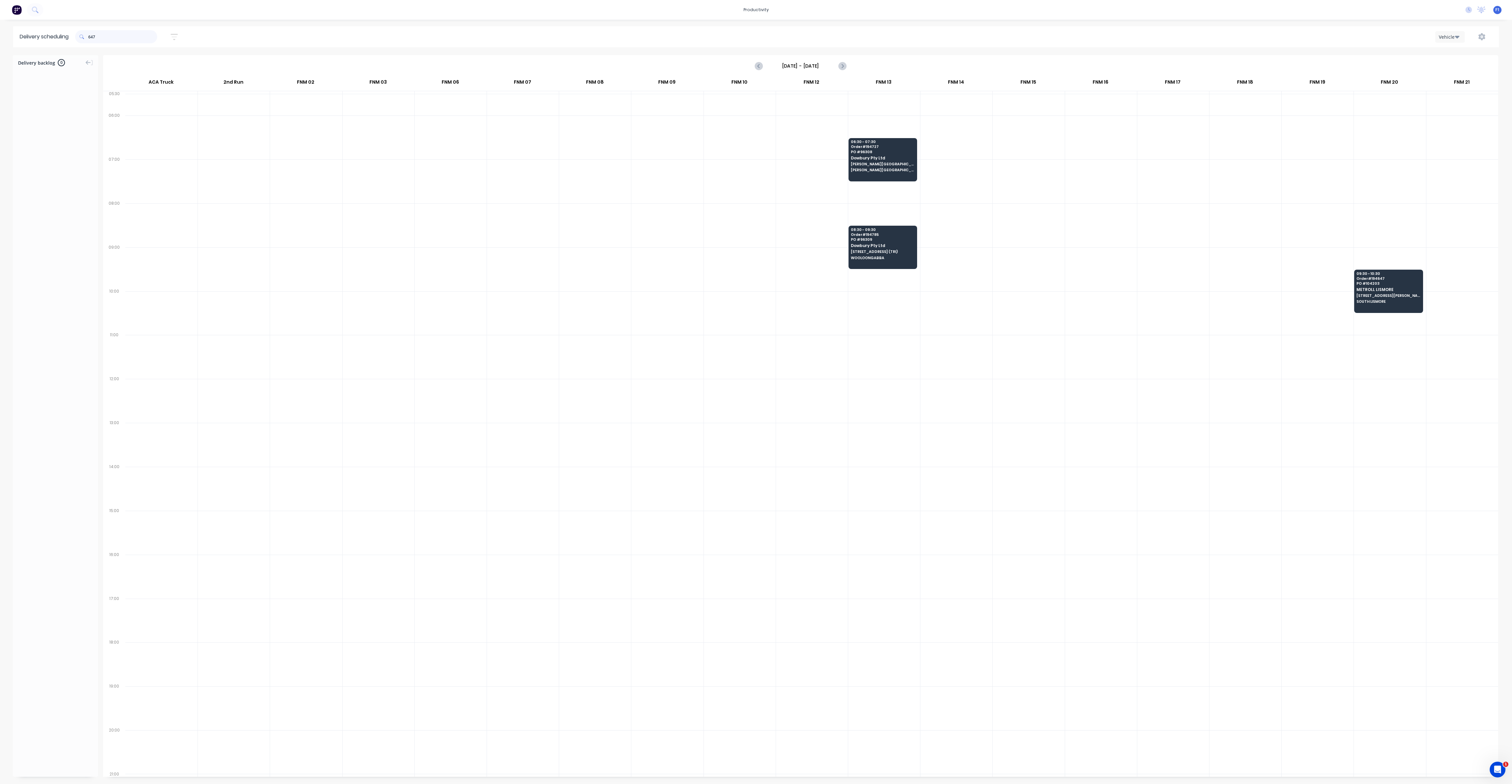
click at [90, 37] on input "647" at bounding box center [122, 36] width 69 height 13
type input "7"
click at [91, 35] on input "645" at bounding box center [122, 36] width 69 height 13
type input "5"
click at [90, 38] on input "810" at bounding box center [122, 36] width 69 height 13
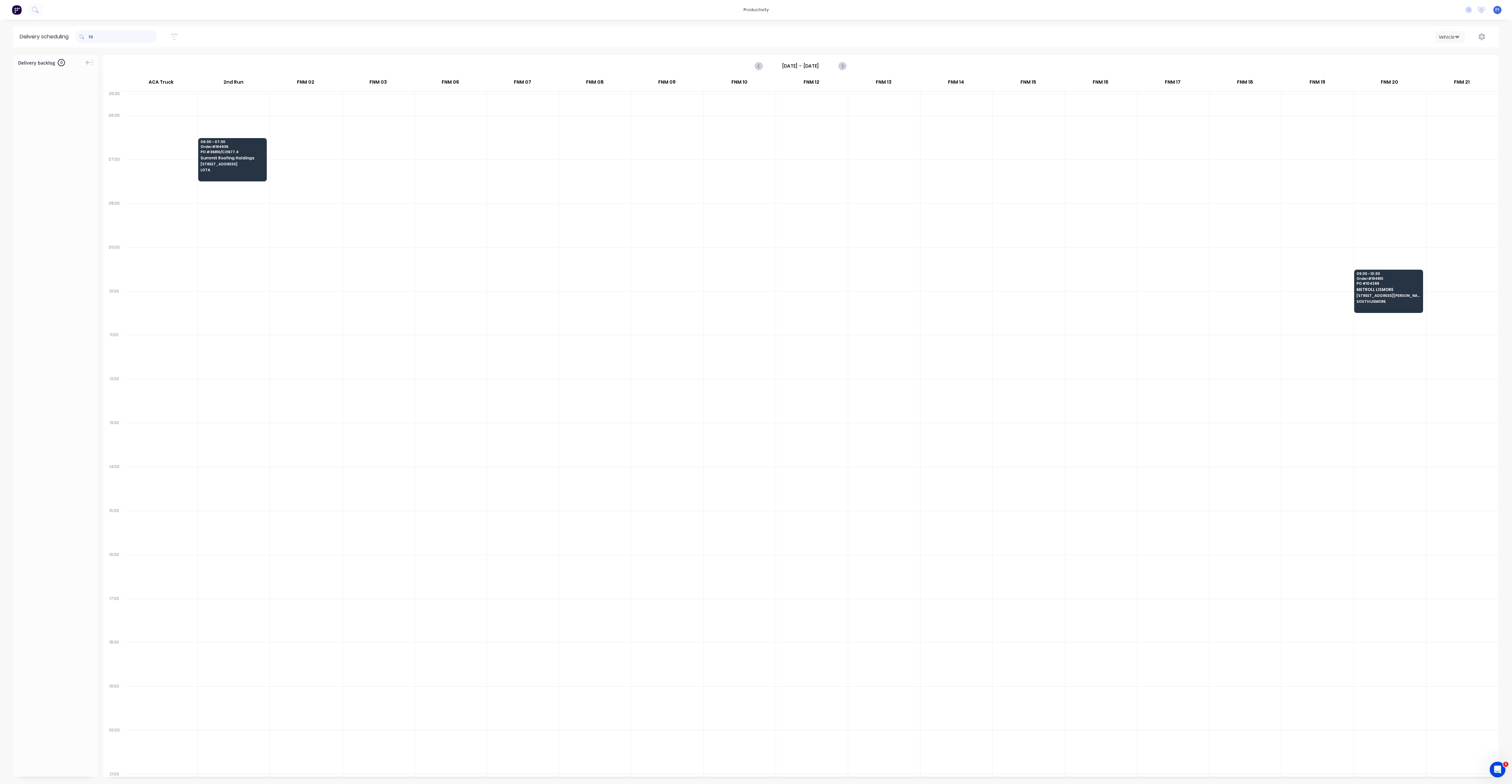
type input "0"
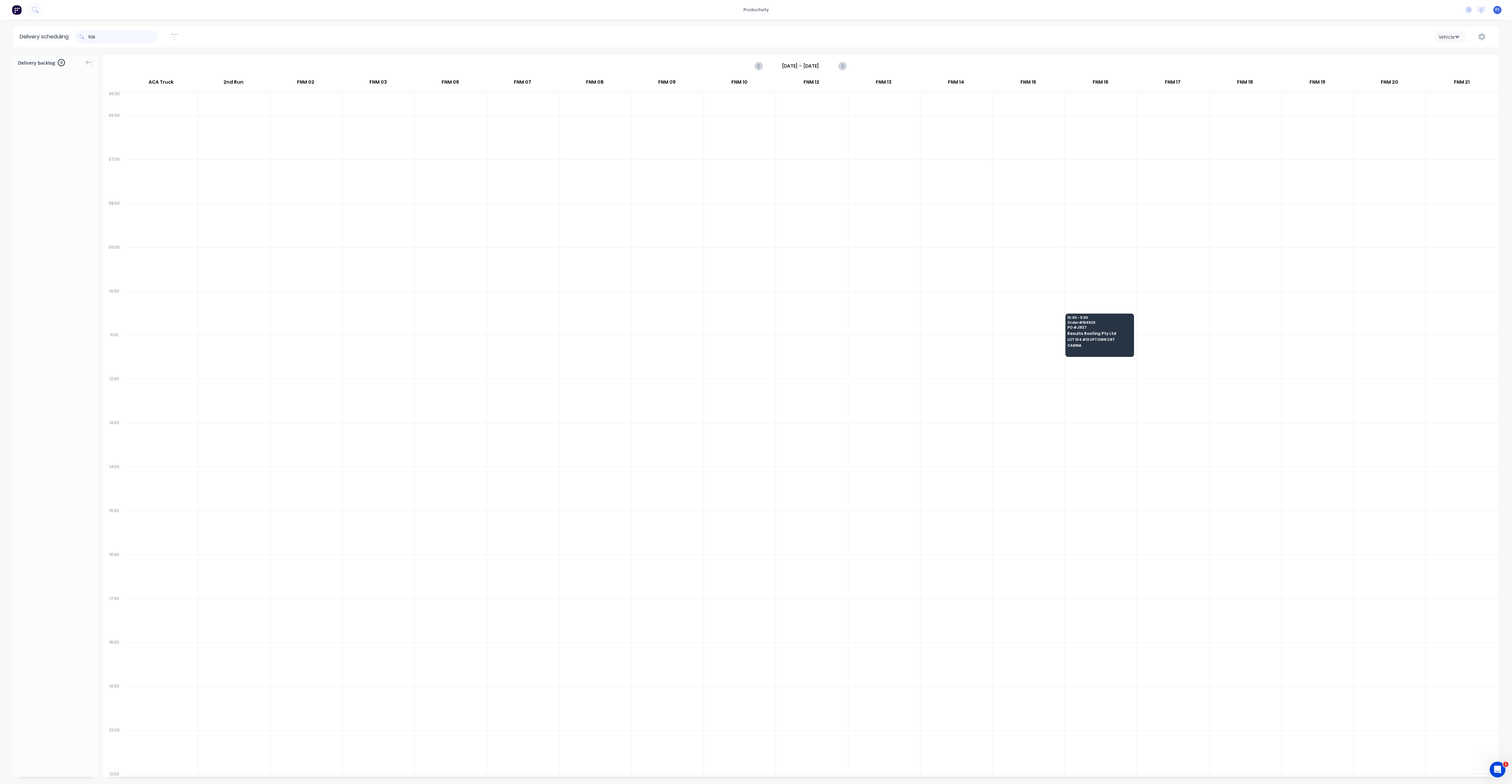
click at [91, 38] on input "926" at bounding box center [122, 36] width 69 height 13
type input "6"
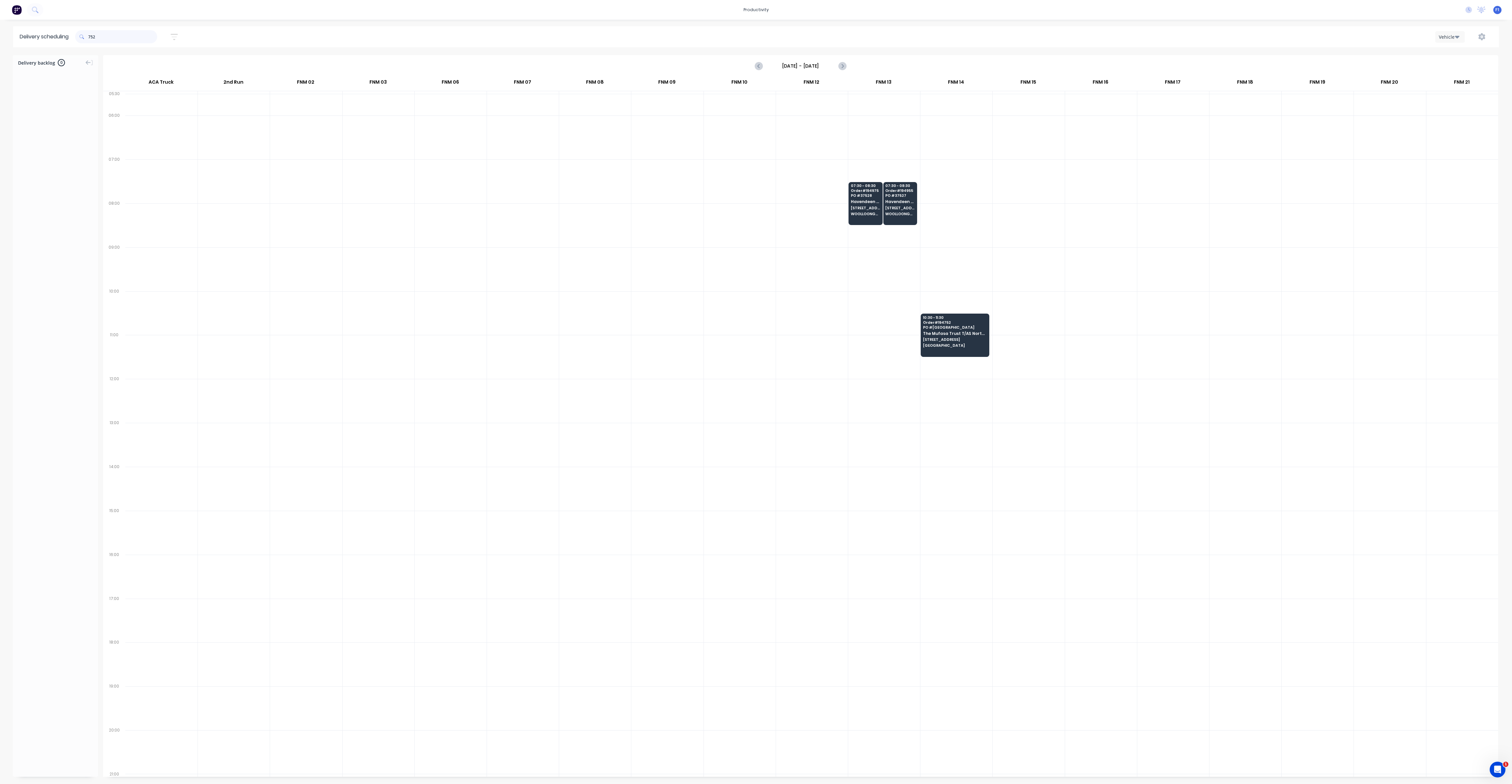
click at [92, 37] on input "752" at bounding box center [122, 36] width 69 height 13
click at [88, 36] on span at bounding box center [82, 36] width 13 height 13
click at [88, 36] on span at bounding box center [82, 36] width 13 height 13
click at [91, 35] on input "752" at bounding box center [122, 36] width 69 height 13
type input "2"
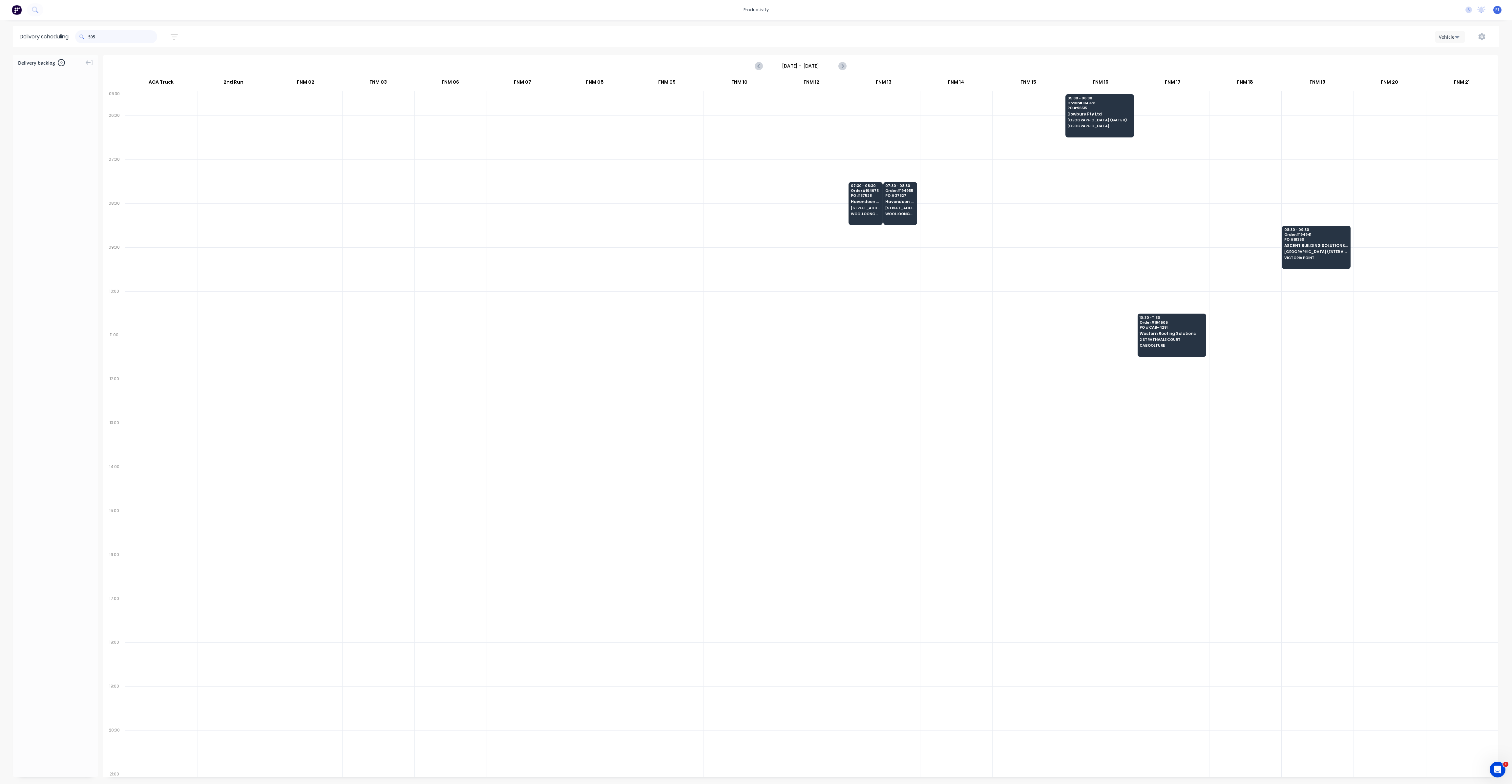
click at [91, 38] on input "505" at bounding box center [122, 36] width 69 height 13
type input "5"
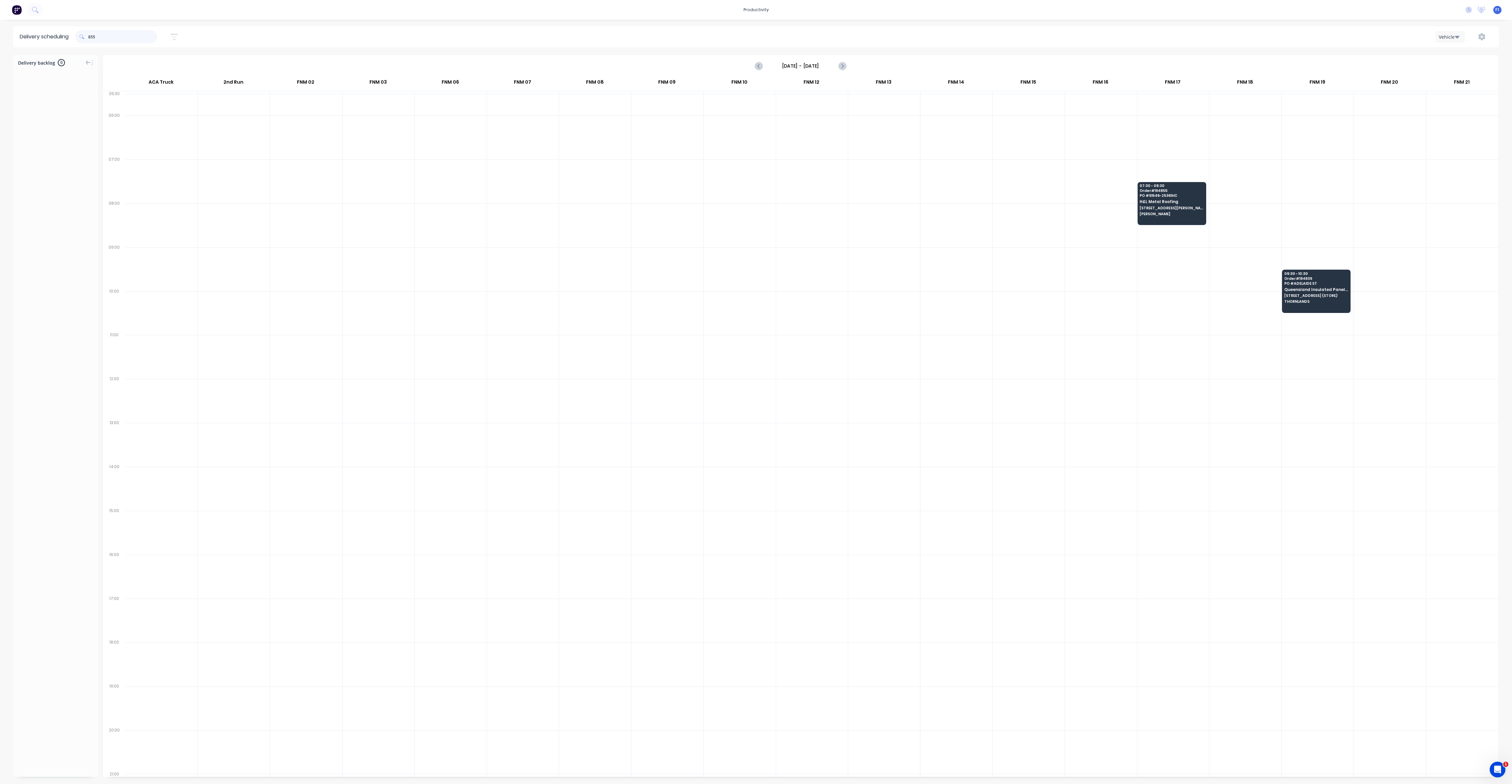
click at [90, 35] on div "855" at bounding box center [116, 36] width 82 height 13
type input "5"
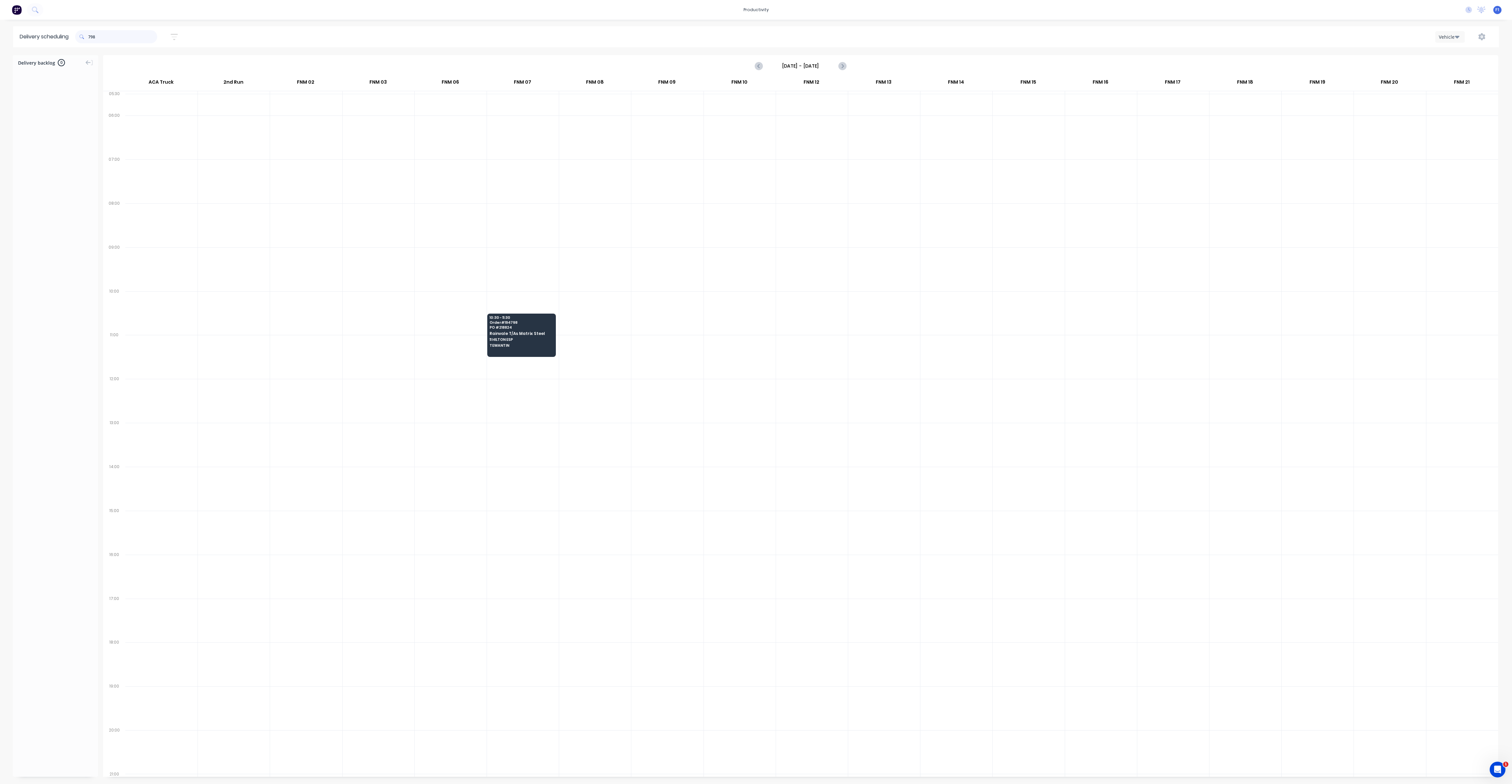
click at [92, 39] on input "798" at bounding box center [122, 36] width 69 height 13
click at [90, 36] on input "798" at bounding box center [122, 36] width 69 height 13
type input "8"
click at [88, 36] on span at bounding box center [82, 36] width 13 height 13
click at [91, 36] on input "860" at bounding box center [122, 36] width 69 height 13
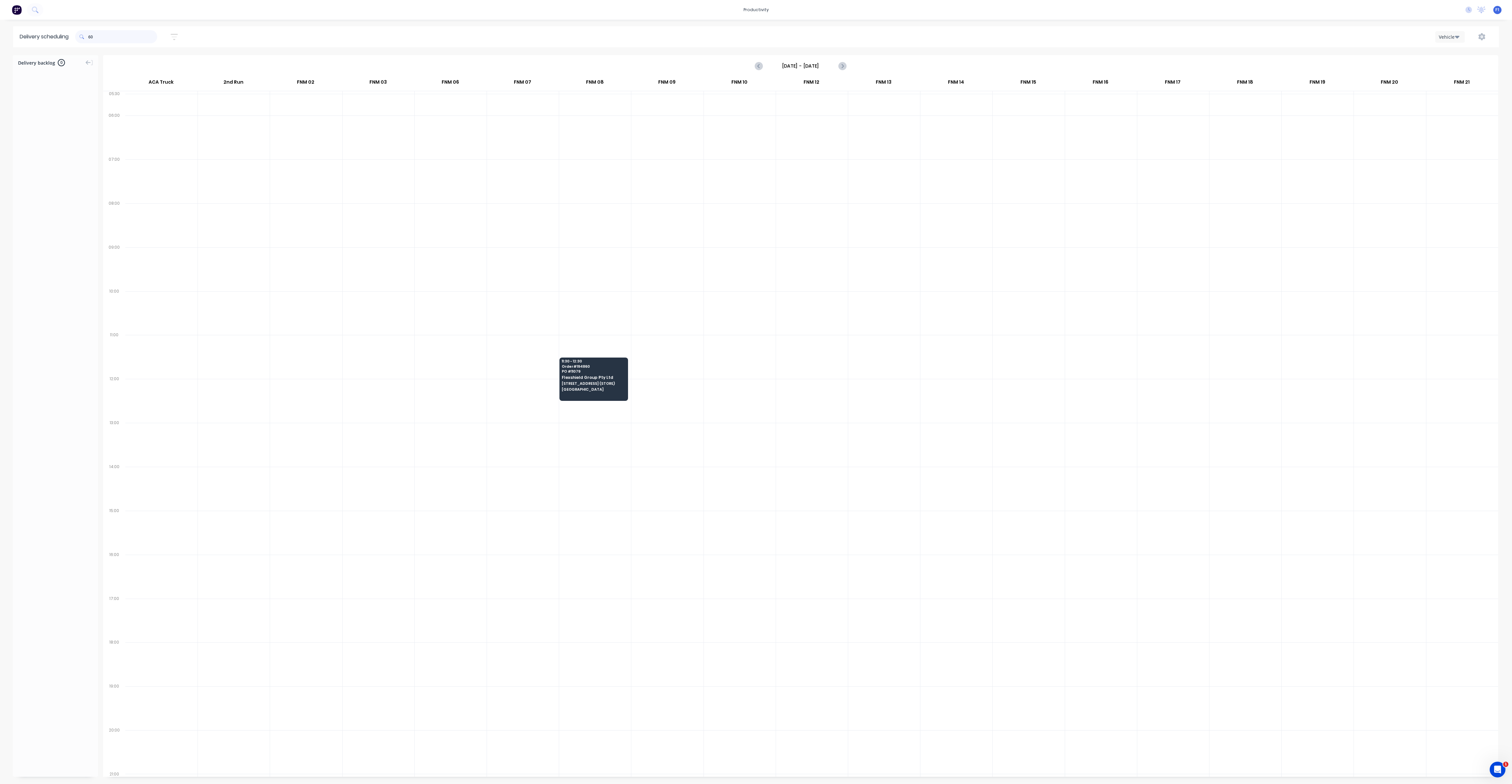
type input "0"
type input "4"
click at [91, 36] on input "4" at bounding box center [122, 36] width 69 height 13
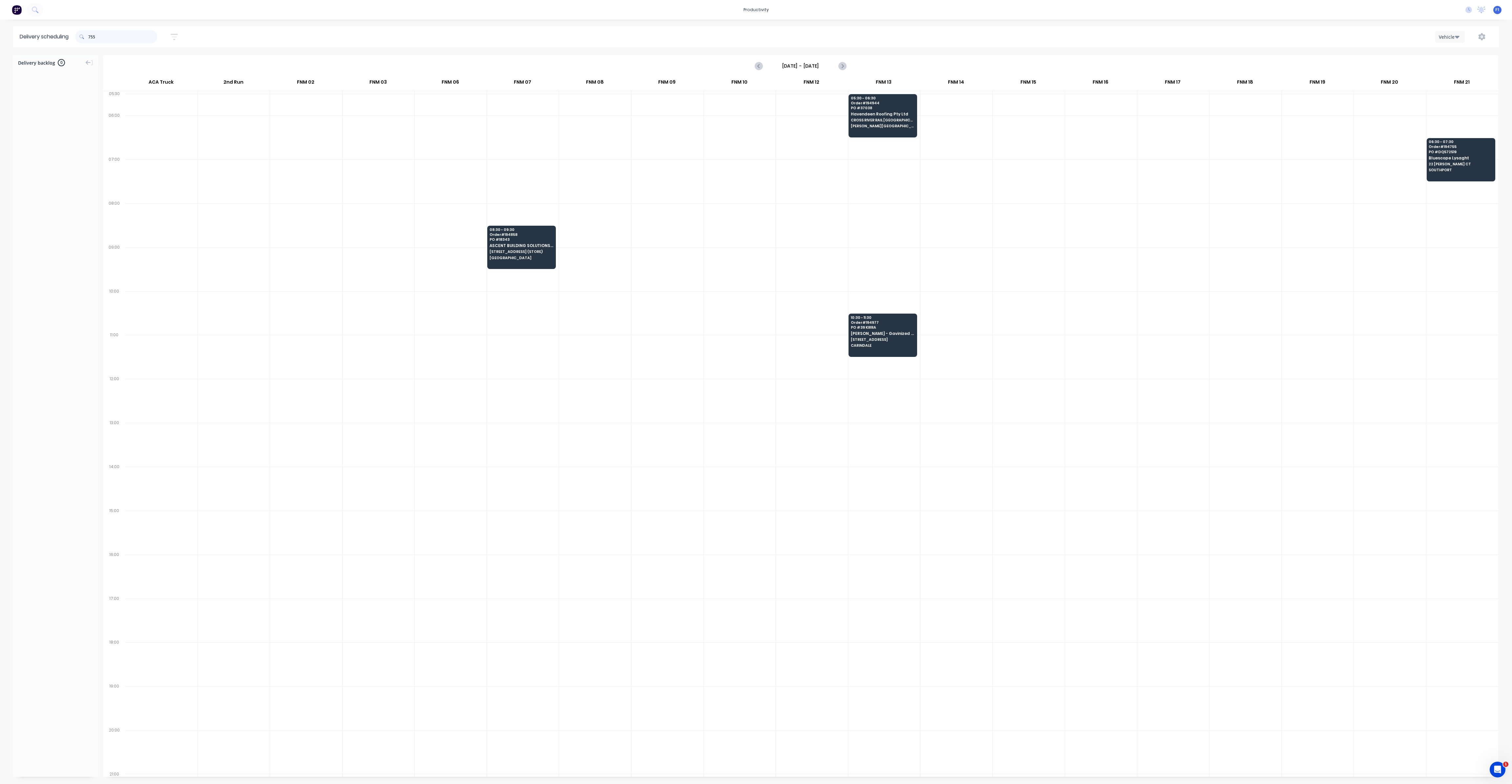
click at [90, 40] on input "755" at bounding box center [122, 36] width 69 height 13
type input "5"
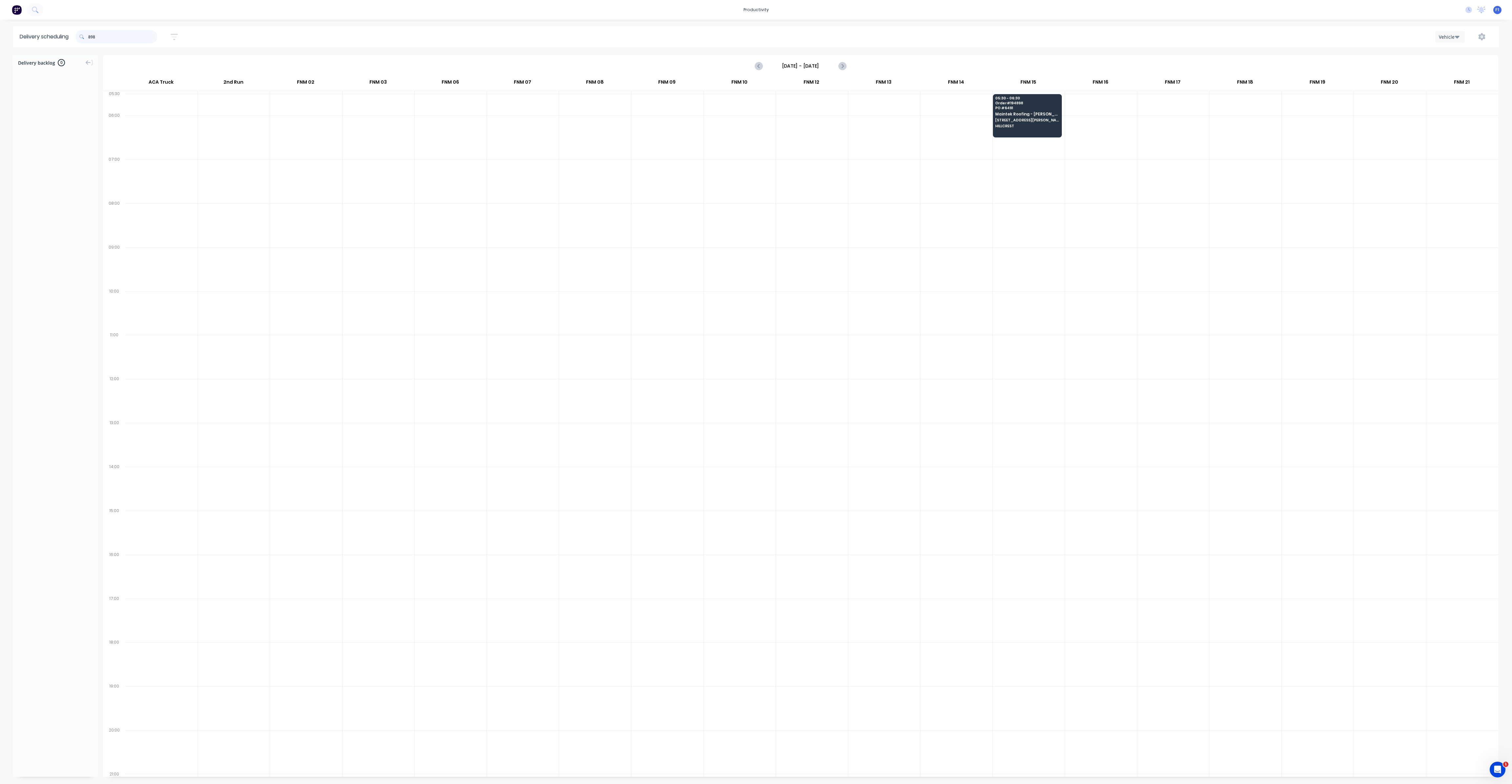
click at [91, 36] on input "898" at bounding box center [122, 36] width 69 height 13
type input "8"
click at [90, 38] on input "871" at bounding box center [122, 36] width 69 height 13
type input "1"
click at [90, 37] on input "804" at bounding box center [122, 36] width 69 height 13
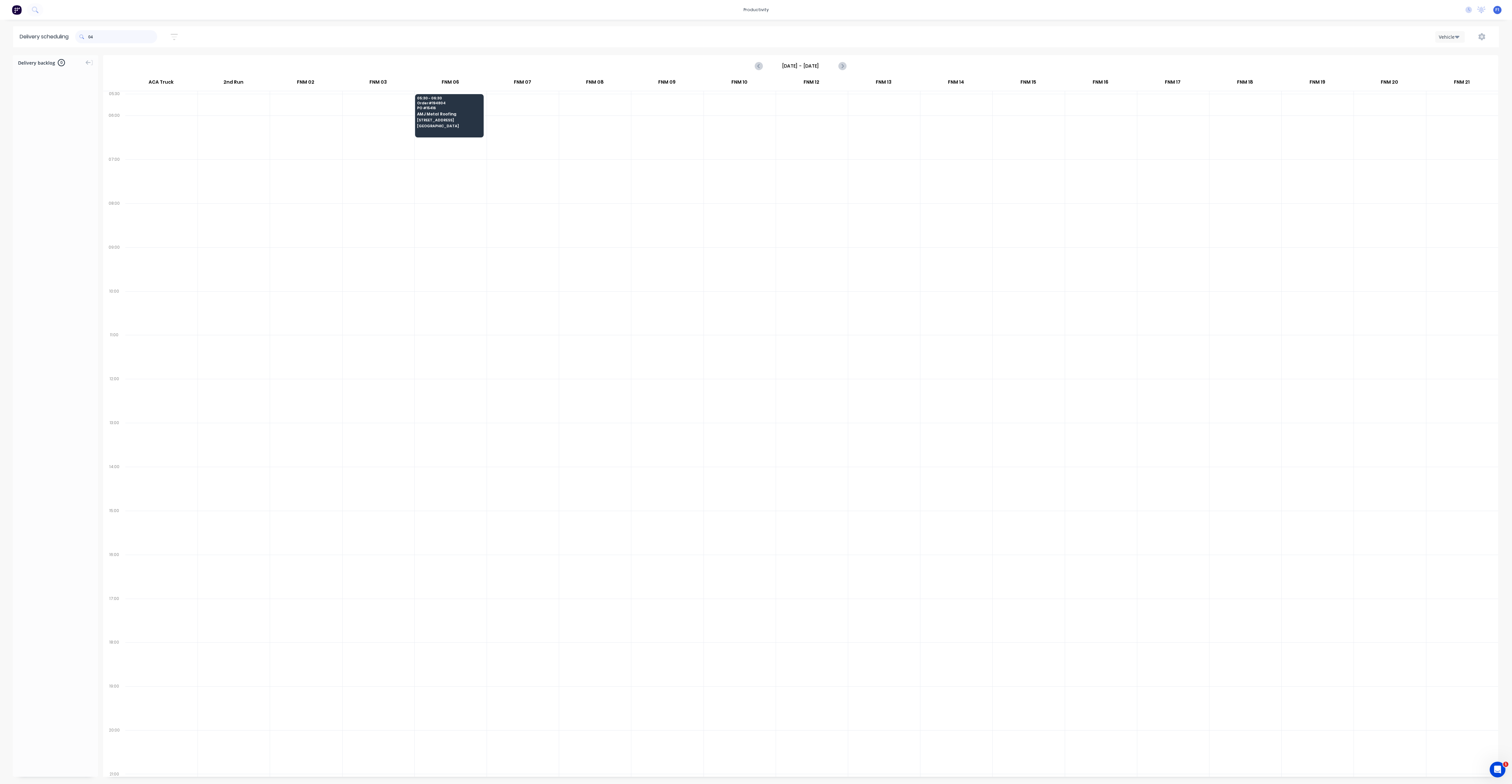
type input "4"
click at [90, 38] on input "358" at bounding box center [122, 36] width 69 height 13
type input "8"
click at [90, 38] on input "379" at bounding box center [122, 36] width 69 height 13
type input "9"
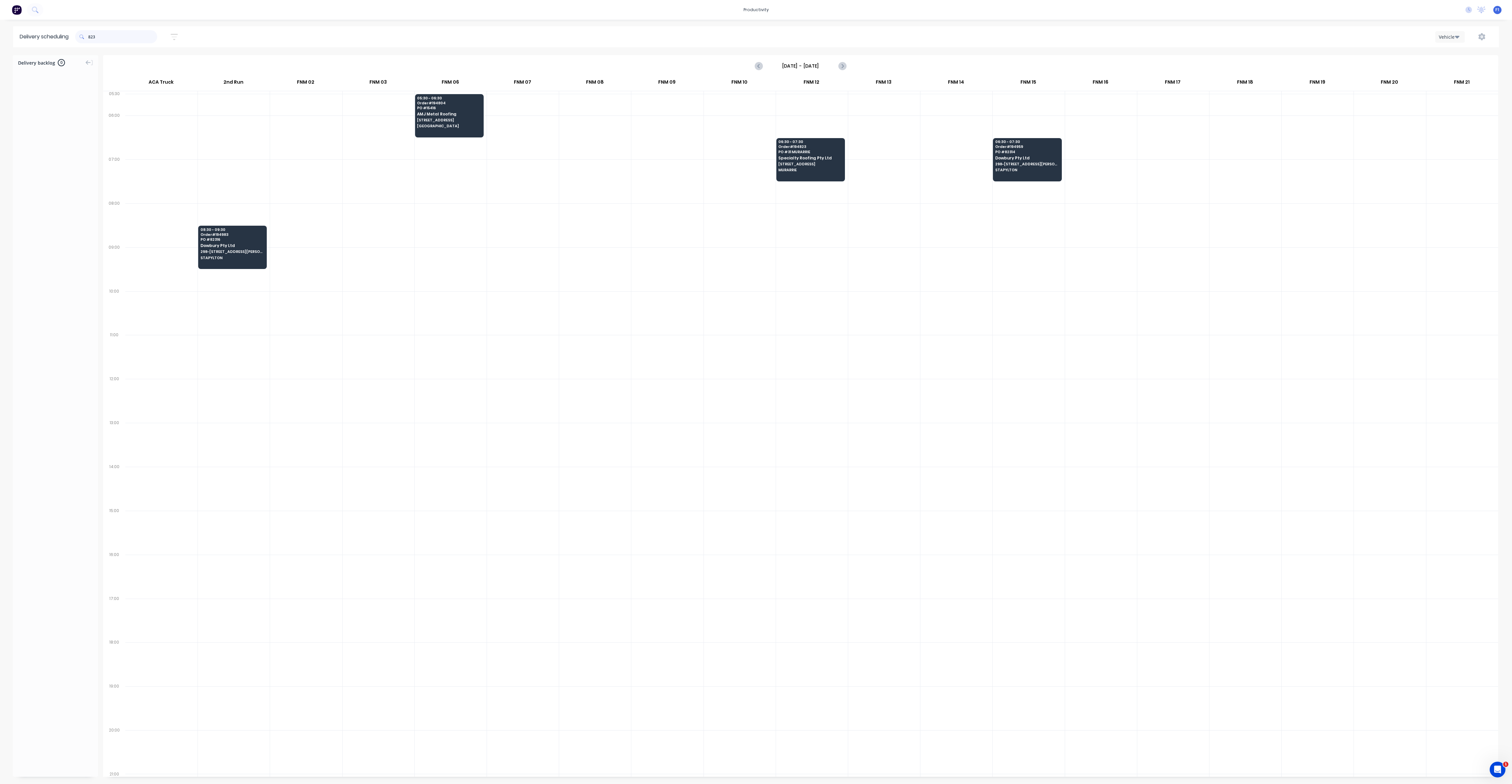
click at [90, 38] on input "823" at bounding box center [122, 36] width 69 height 13
type input "3"
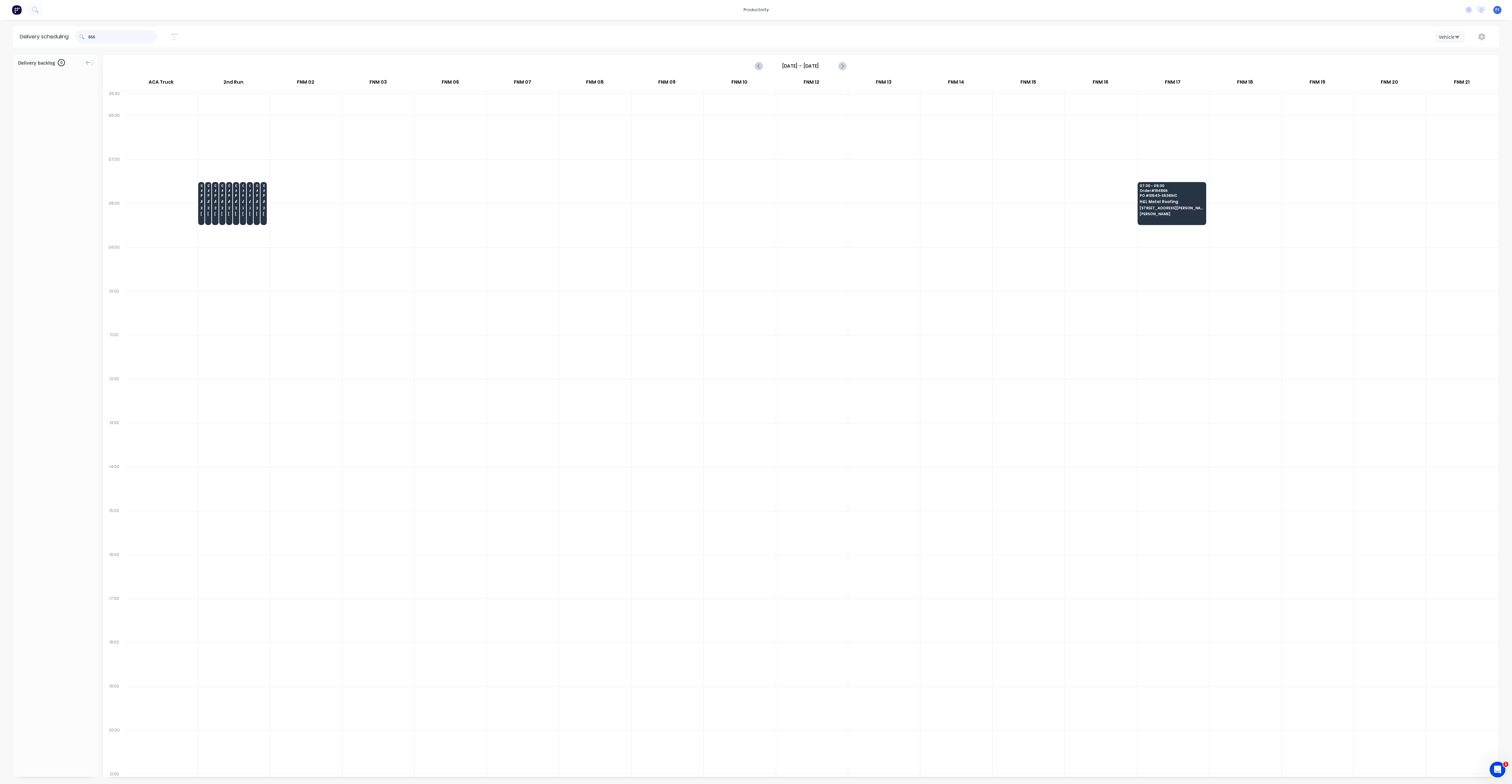
click at [91, 38] on input "866" at bounding box center [122, 36] width 69 height 13
type input "6"
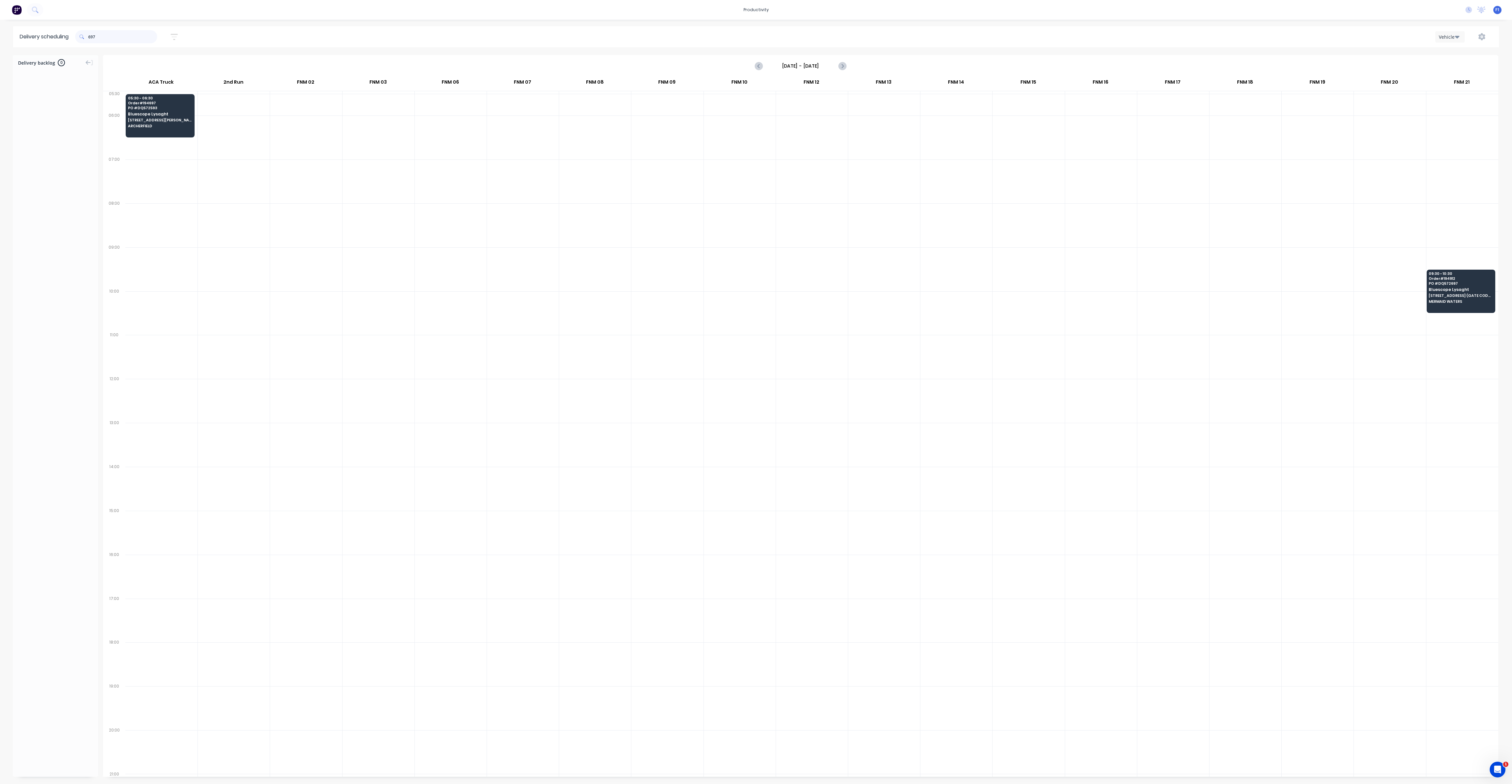
click at [91, 34] on input "697" at bounding box center [122, 36] width 69 height 13
type input "7"
click at [90, 38] on input "912" at bounding box center [122, 36] width 69 height 13
type input "2"
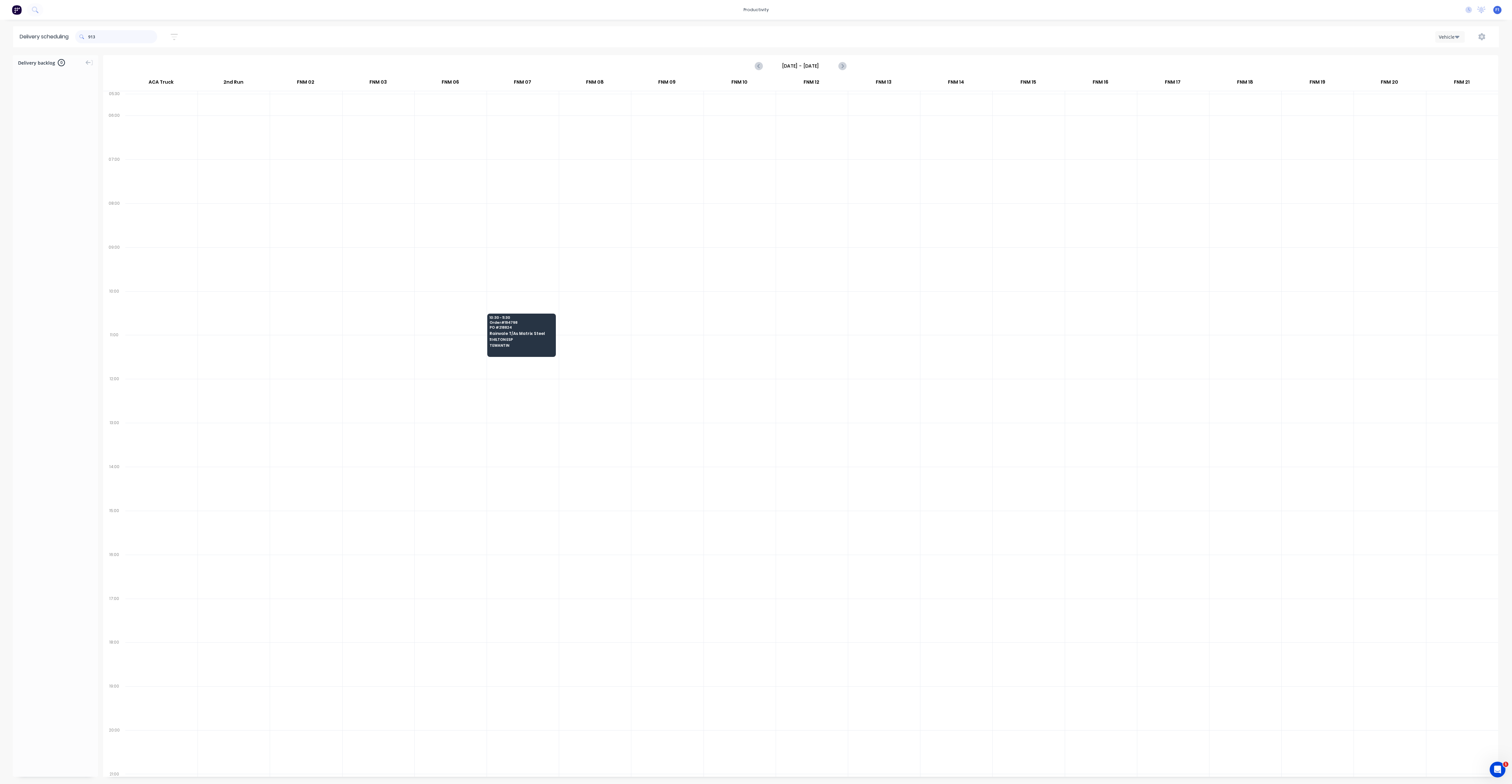
drag, startPoint x: 91, startPoint y: 36, endPoint x: 94, endPoint y: 42, distance: 6.7
click at [90, 37] on input "913" at bounding box center [122, 36] width 69 height 13
type input "3"
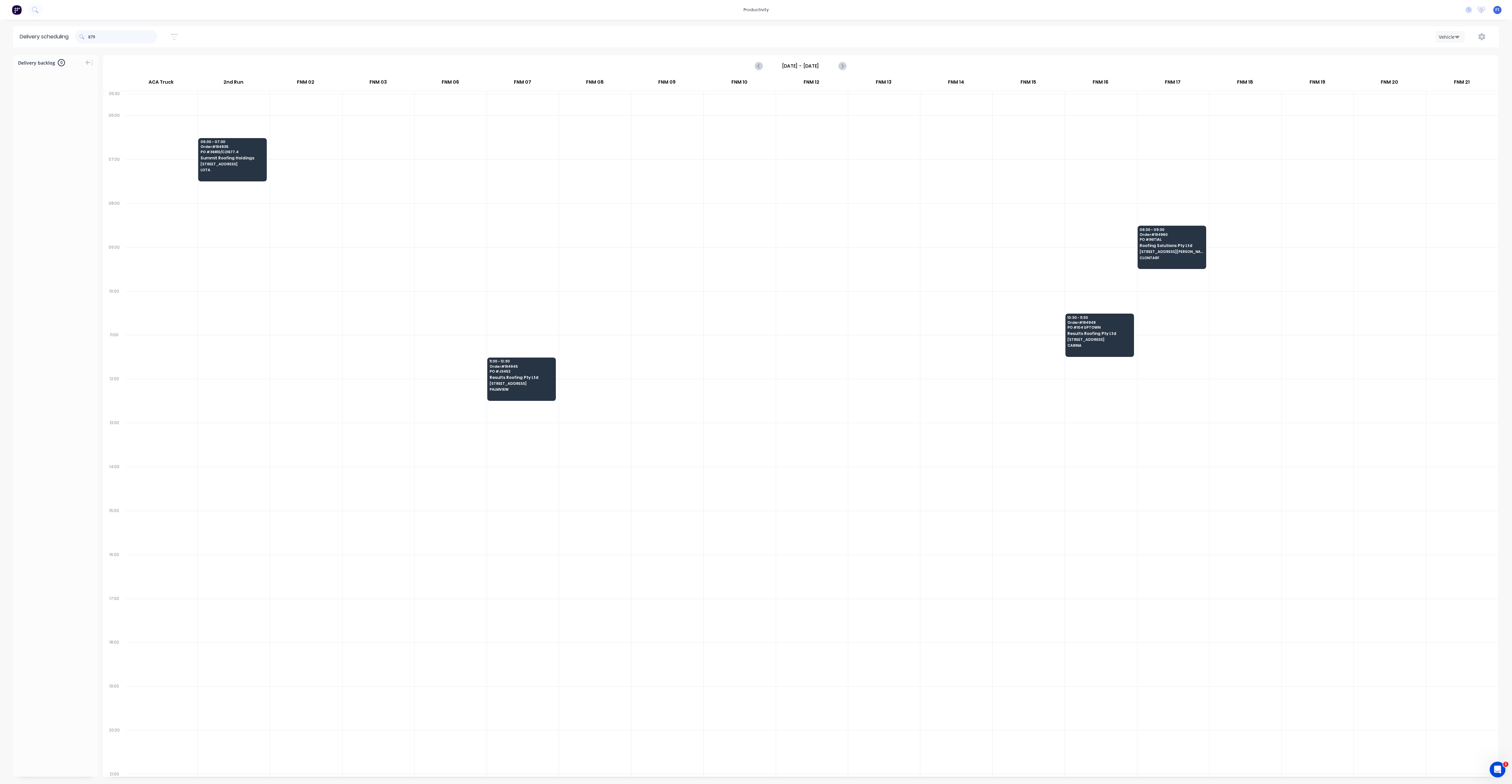
click at [91, 38] on input "879" at bounding box center [122, 36] width 69 height 13
type input "9"
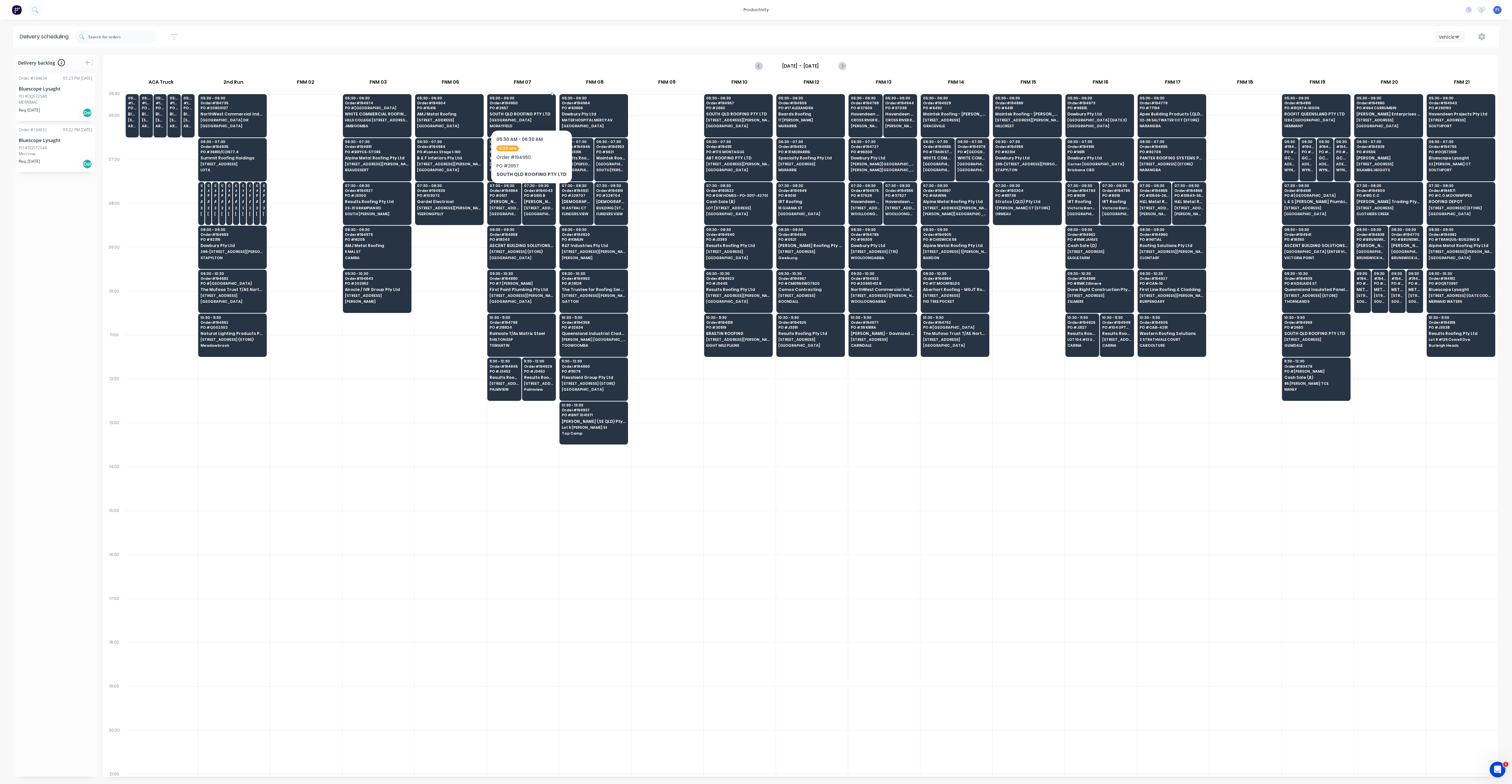
click at [529, 110] on span "PO # 2657" at bounding box center [521, 108] width 63 height 4
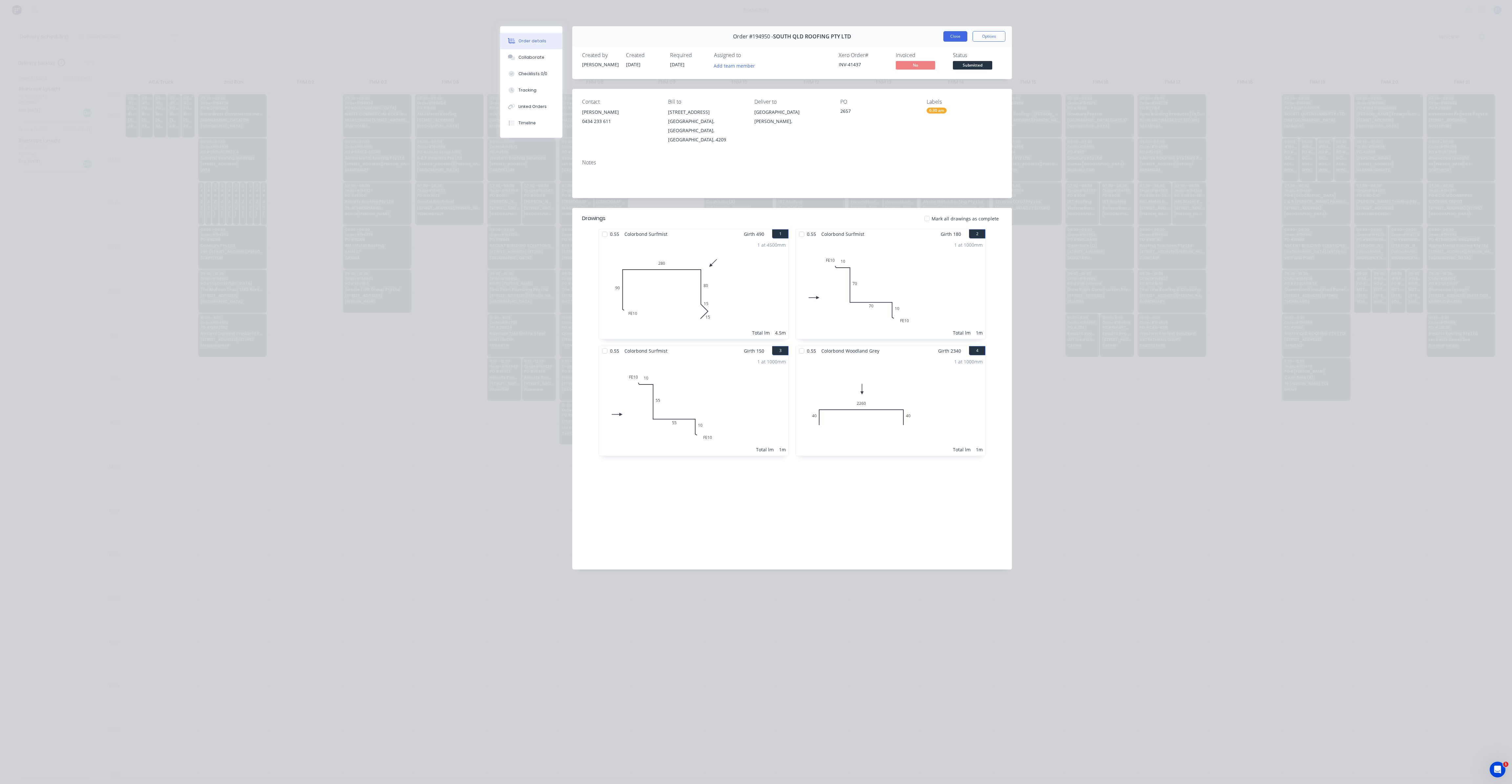
click at [951, 39] on button "Close" at bounding box center [955, 36] width 24 height 11
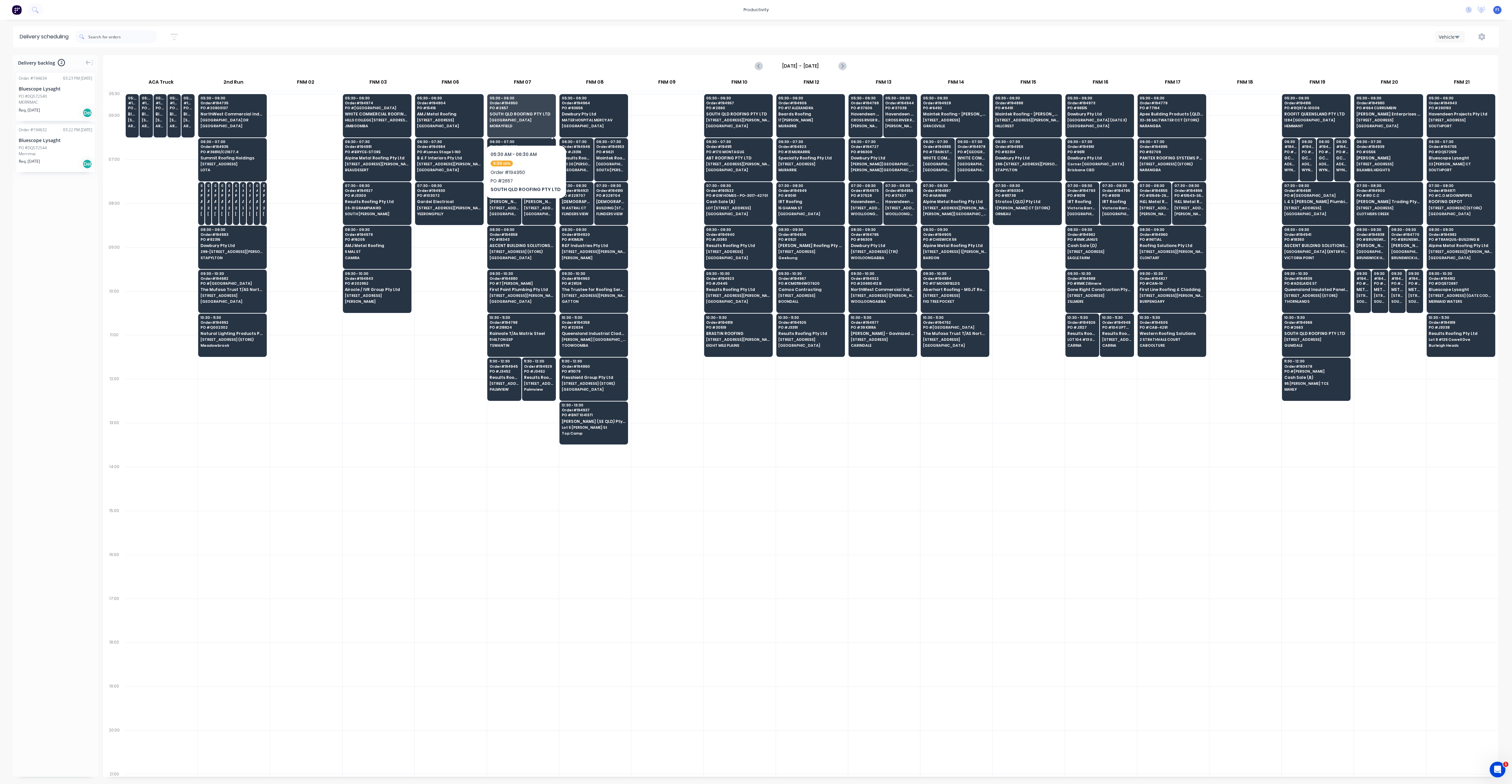
click at [515, 156] on span "Western Roofing Solutions" at bounding box center [521, 158] width 63 height 4
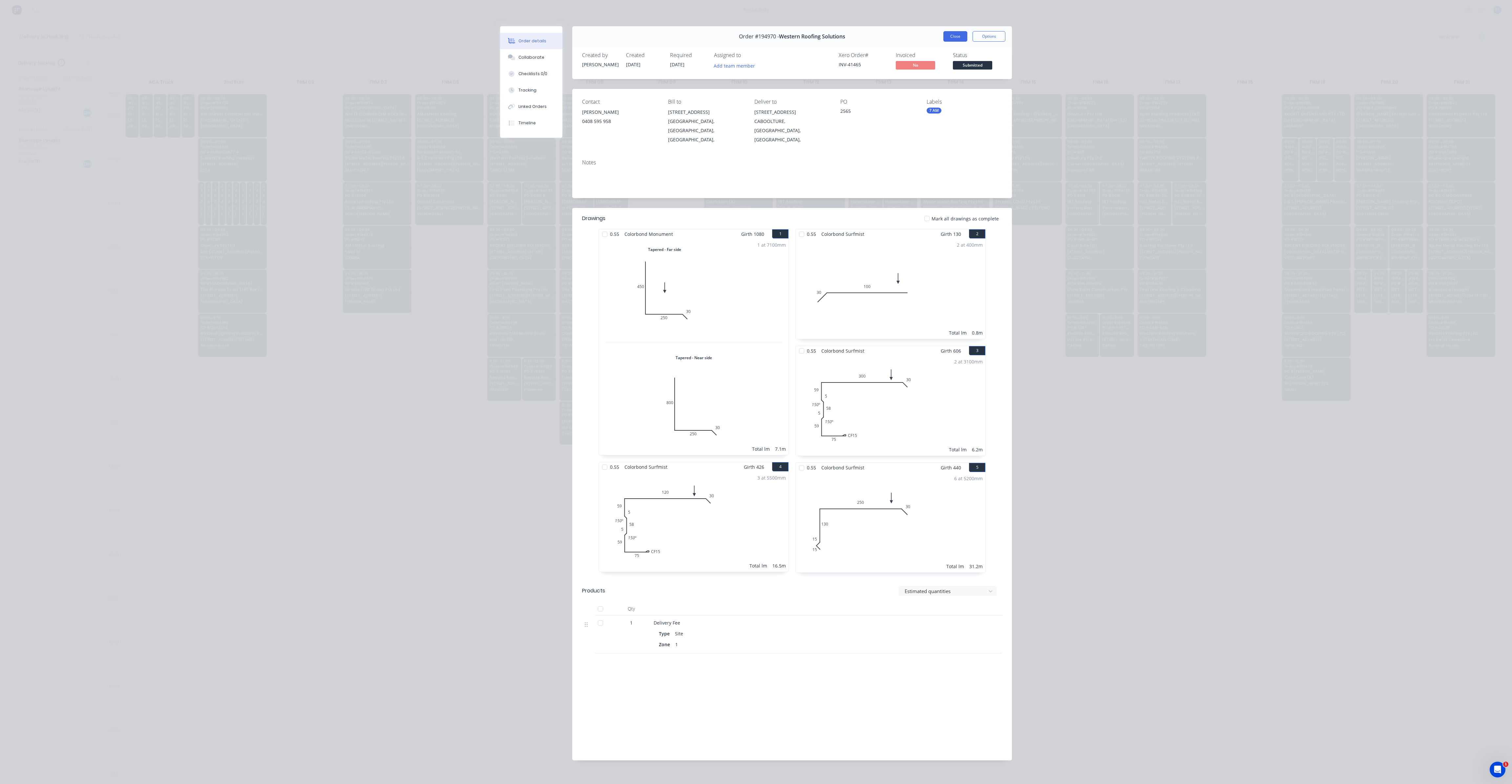
click at [959, 38] on button "Close" at bounding box center [955, 36] width 24 height 11
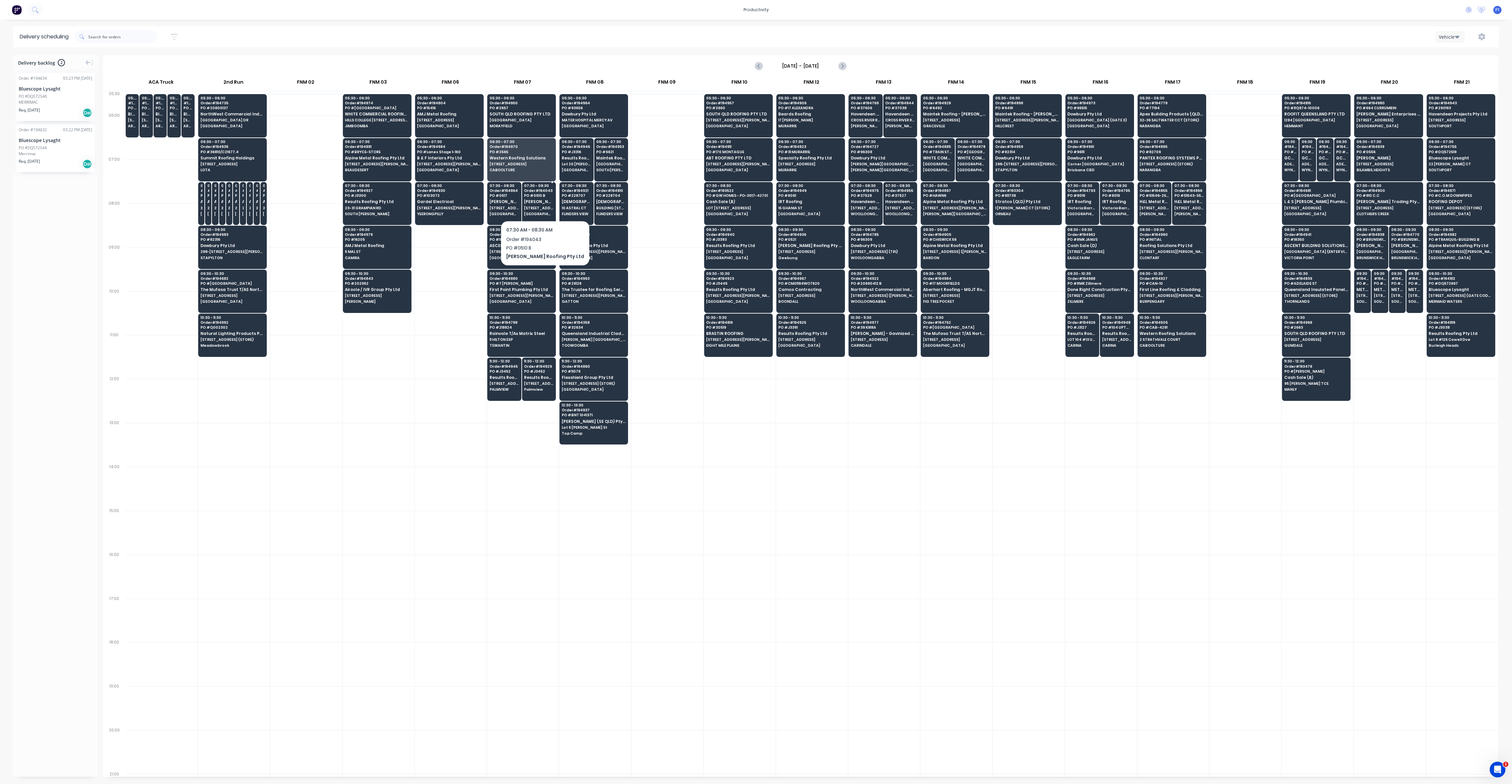
click at [534, 204] on div "07:30 - 08:30 Order # 194043 PO # 0510 B [PERSON_NAME] Roofing Pty Ltd [STREET_…" at bounding box center [539, 200] width 33 height 37
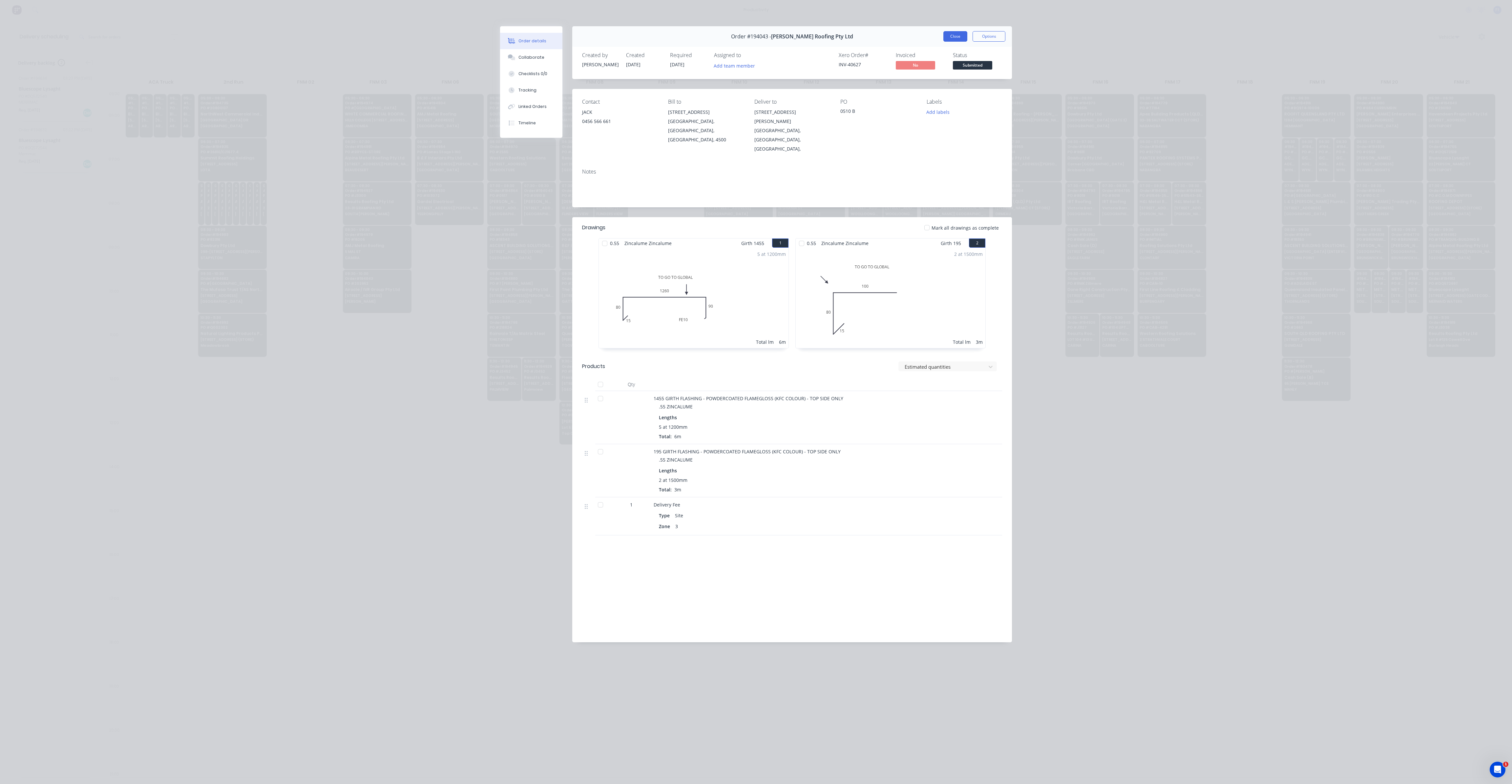
click at [961, 39] on button "Close" at bounding box center [955, 36] width 24 height 11
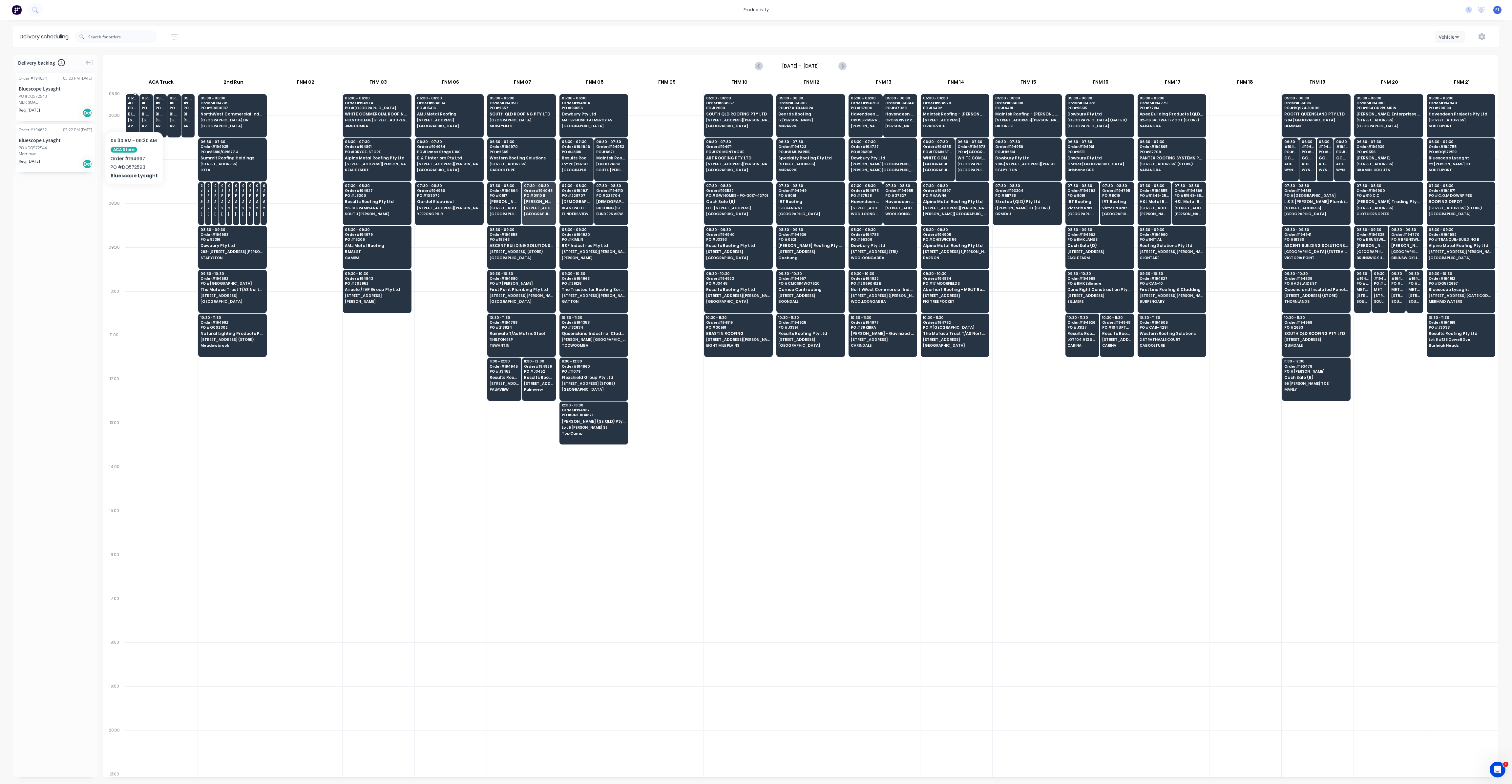
click at [134, 111] on div "05:30 # 194697 PO # DQ572593 Bluescope Lysaght [STREET_ADDRESS][PERSON_NAME] (S…" at bounding box center [132, 112] width 12 height 37
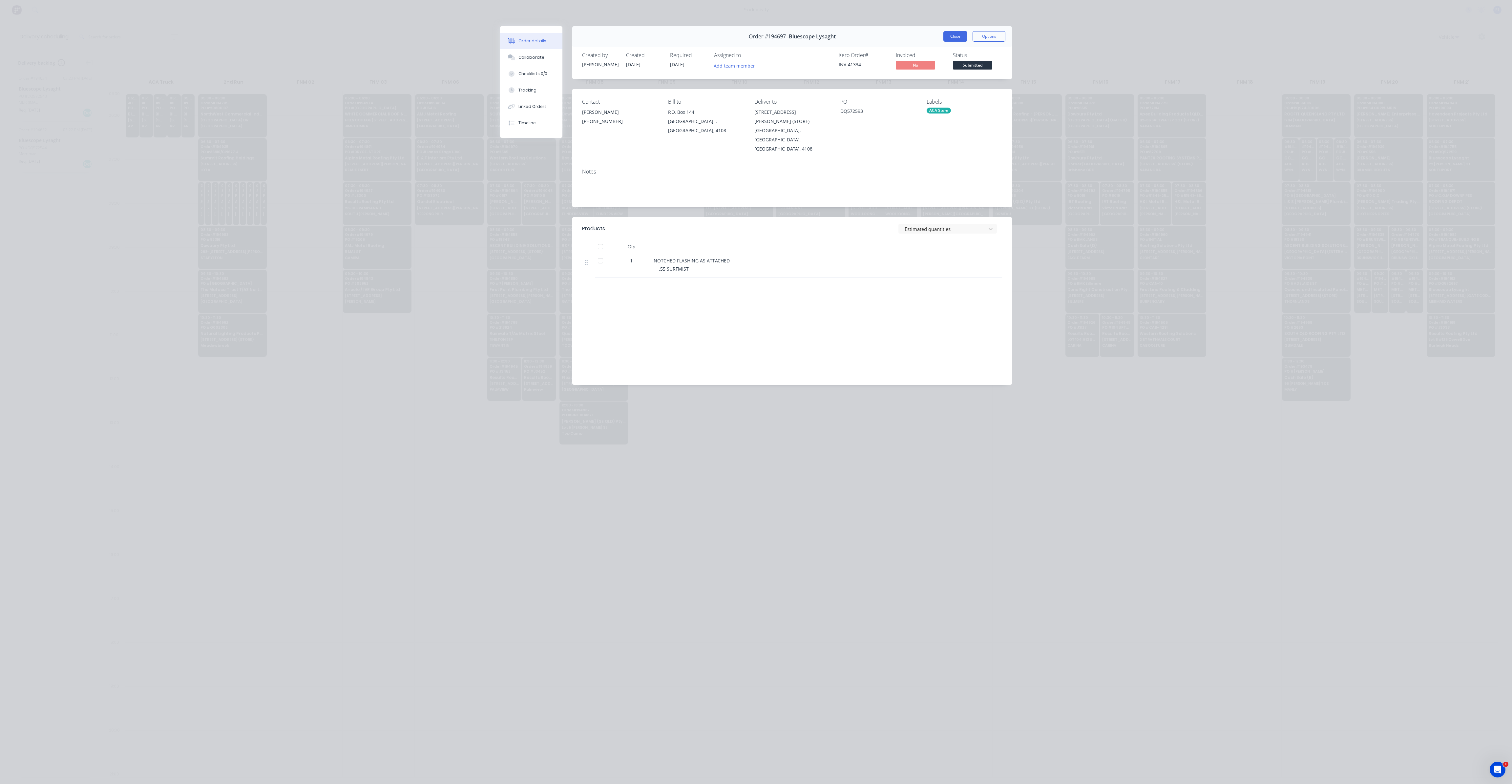
click at [960, 40] on button "Close" at bounding box center [955, 36] width 24 height 11
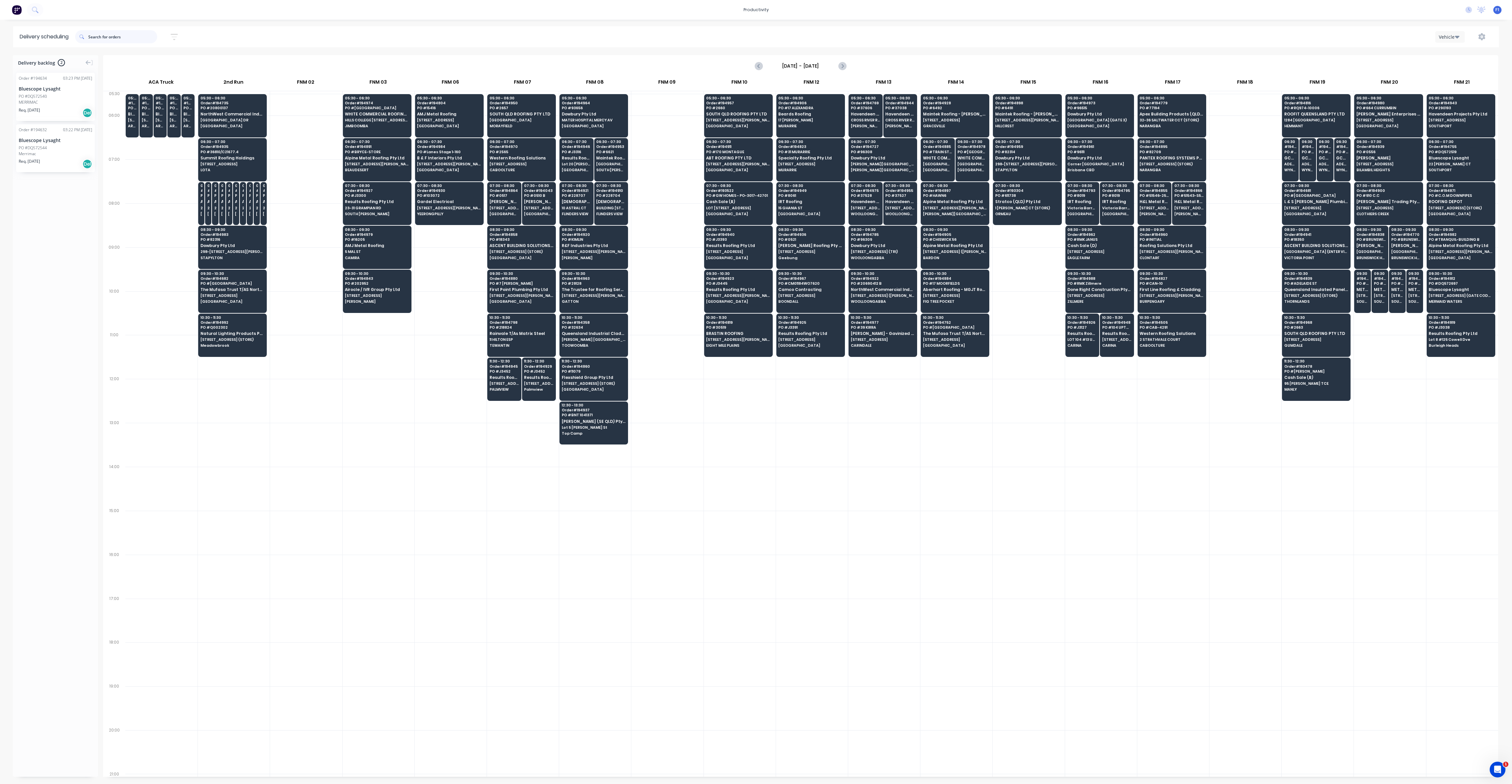
click at [104, 41] on input "text" at bounding box center [122, 36] width 69 height 13
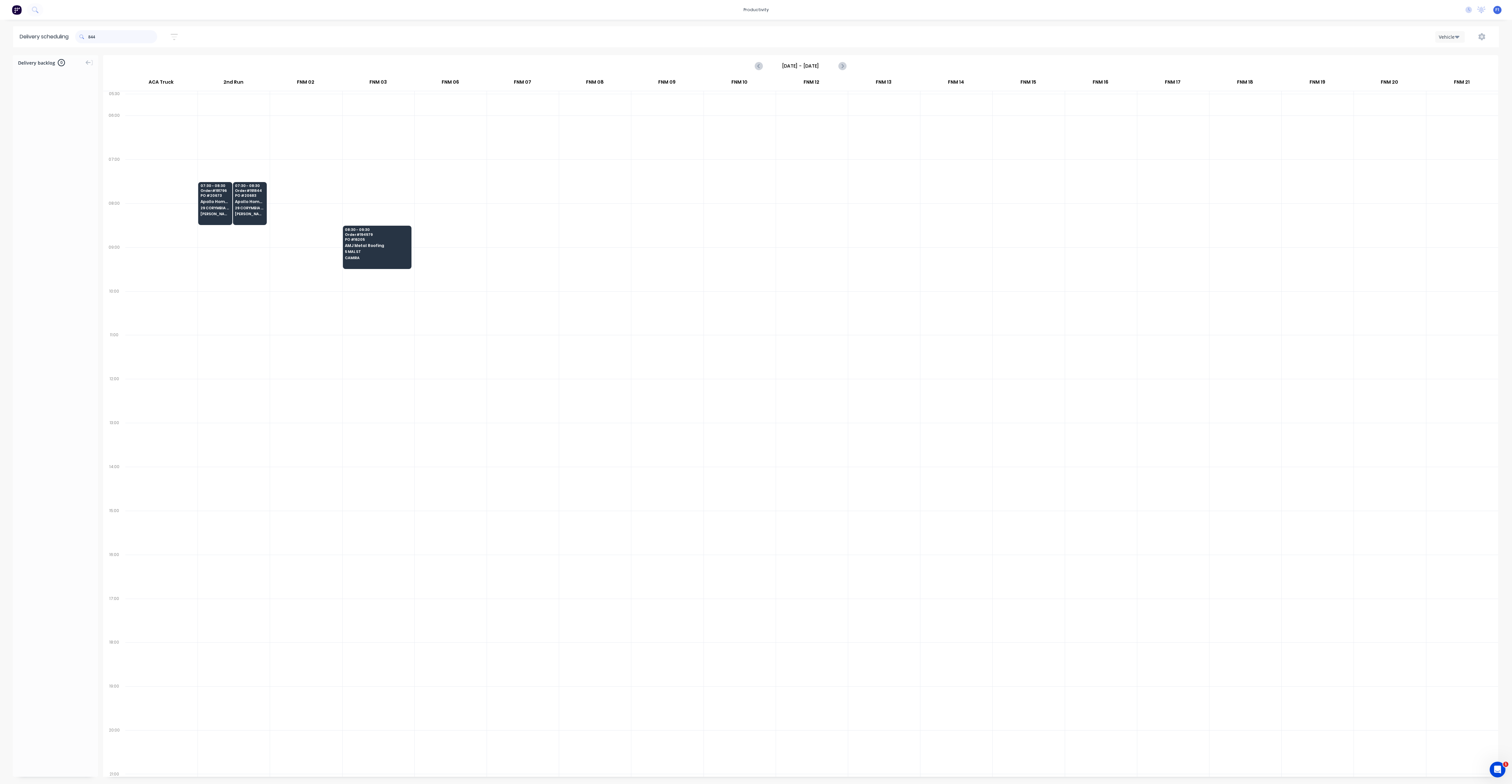
click at [91, 36] on input "844" at bounding box center [122, 36] width 69 height 13
type input "4"
click at [90, 38] on input "886" at bounding box center [122, 36] width 69 height 13
type input "6"
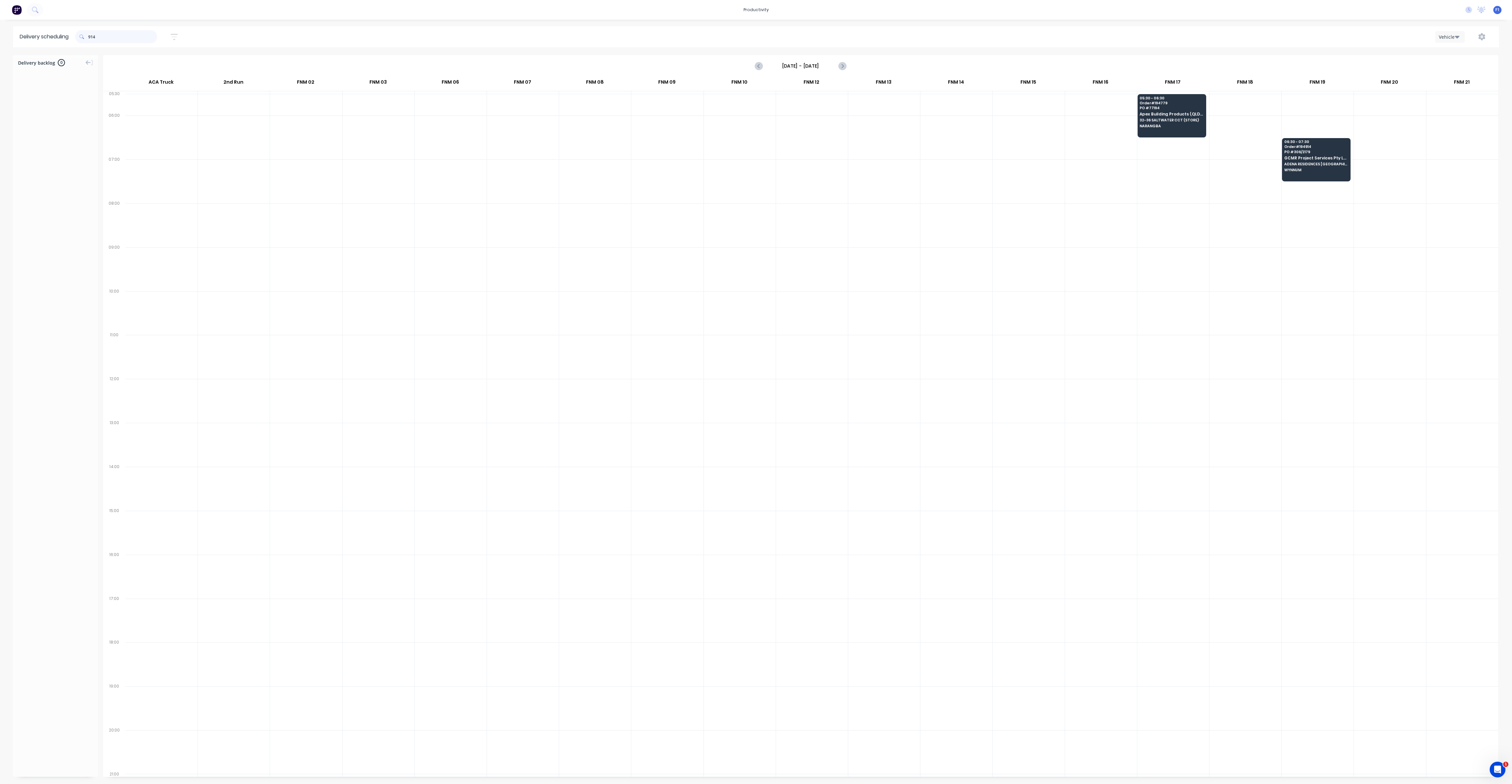
click at [90, 35] on input "914" at bounding box center [122, 36] width 69 height 13
type input "4"
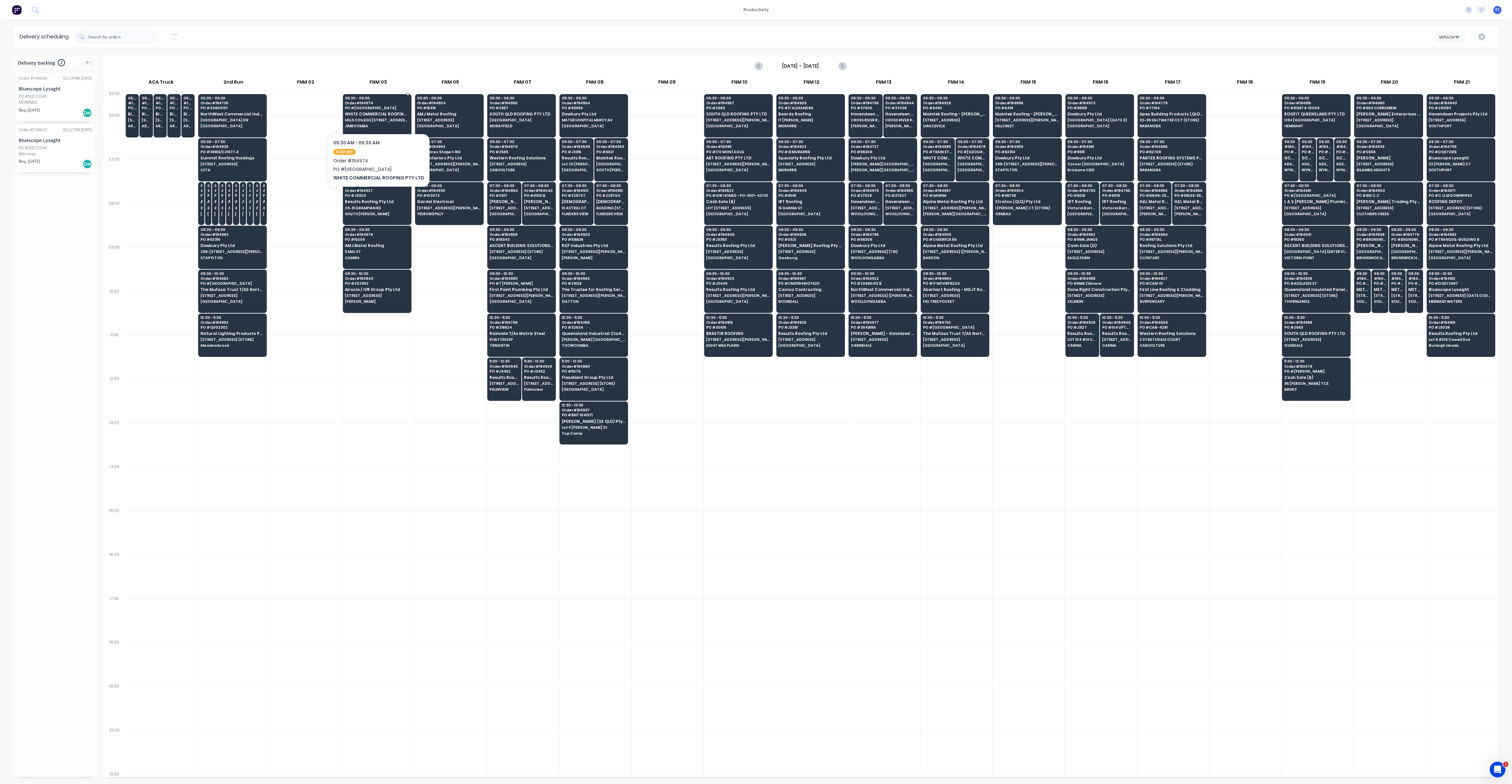
click at [387, 111] on div "05:30 - 06:30 Order # 194974 [GEOGRAPHIC_DATA] WHITE COMMERCIAL ROOFING PTY LTD…" at bounding box center [377, 112] width 68 height 37
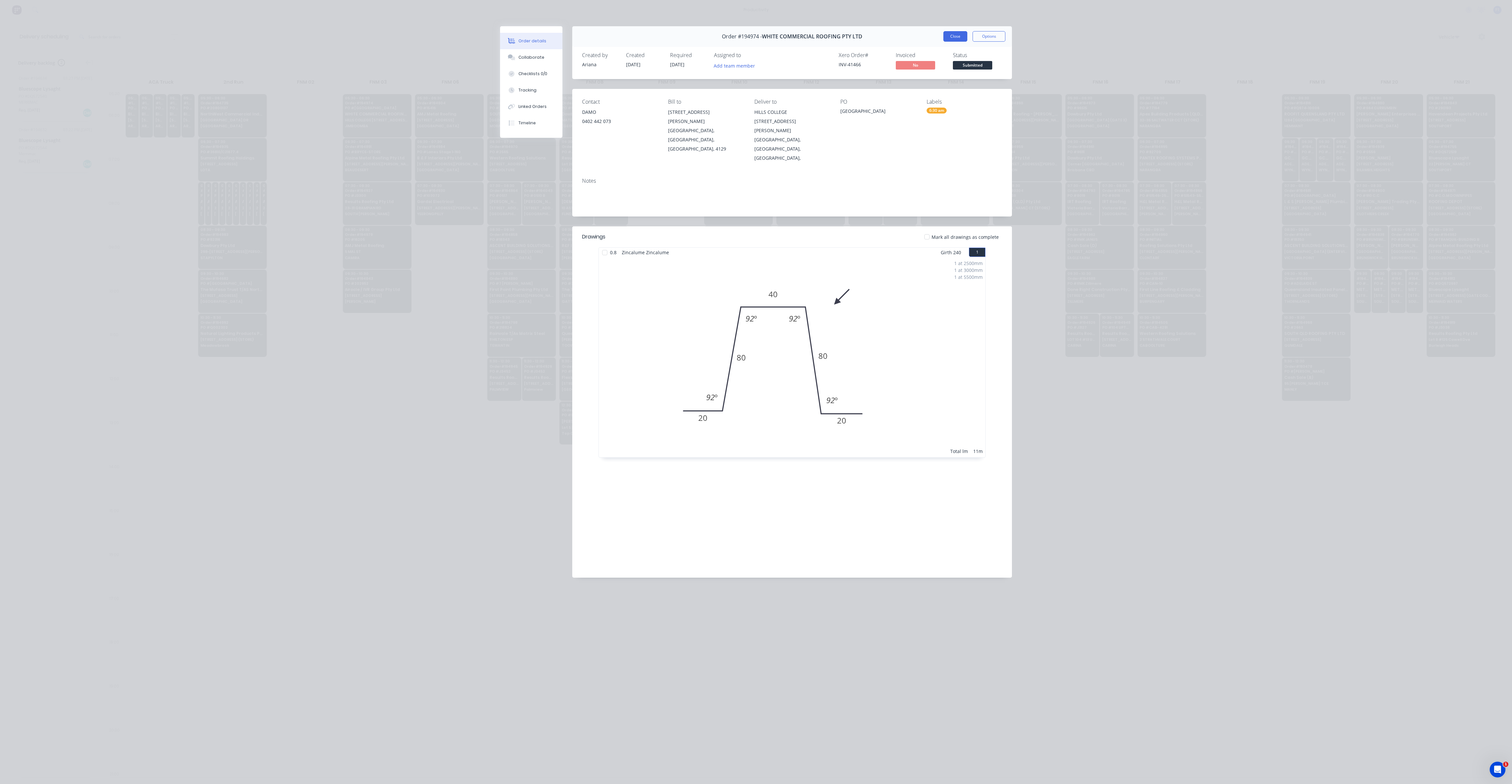
click at [957, 39] on button "Close" at bounding box center [955, 36] width 24 height 11
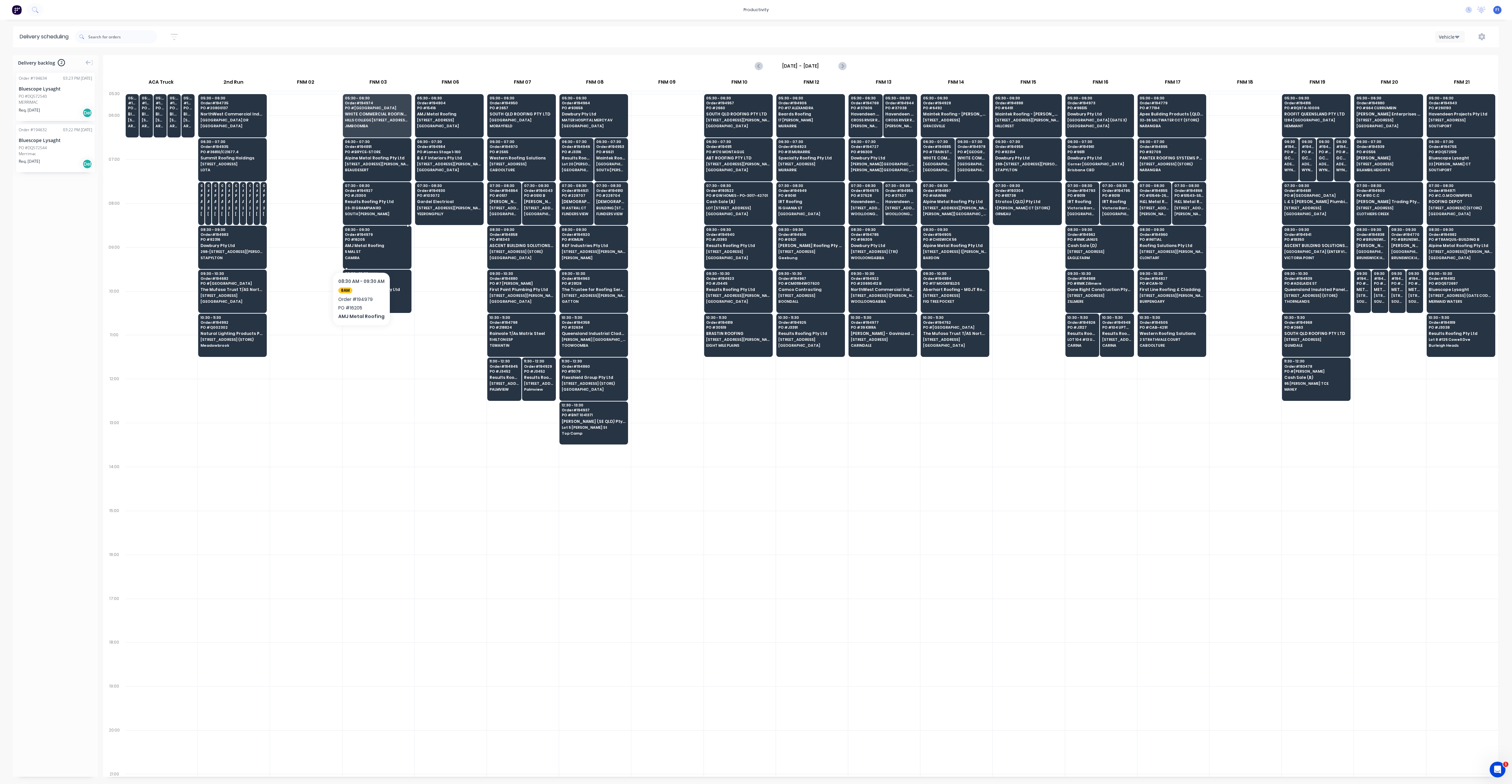
click at [361, 252] on span "5 MAL ST" at bounding box center [377, 251] width 63 height 4
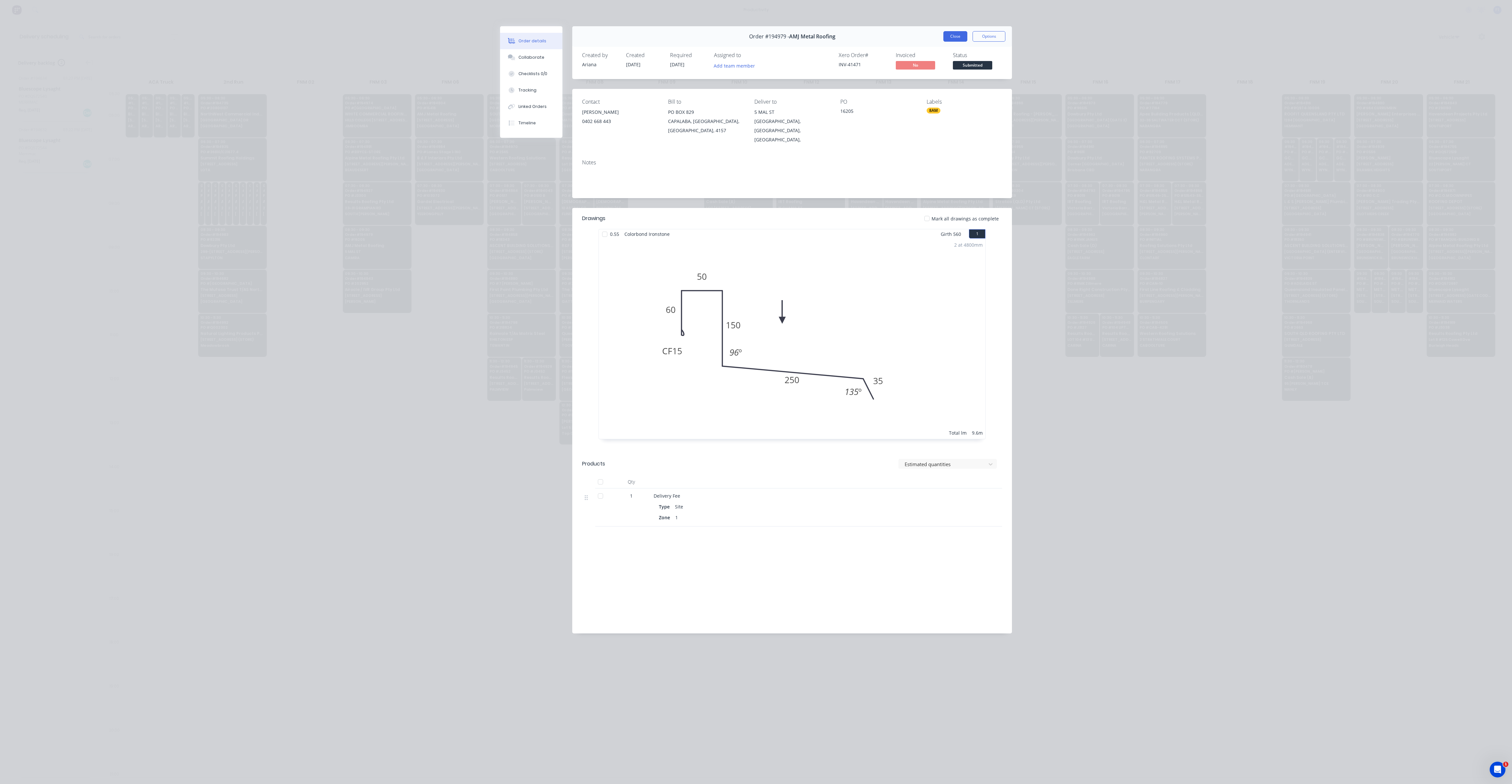
click at [962, 39] on button "Close" at bounding box center [955, 36] width 24 height 11
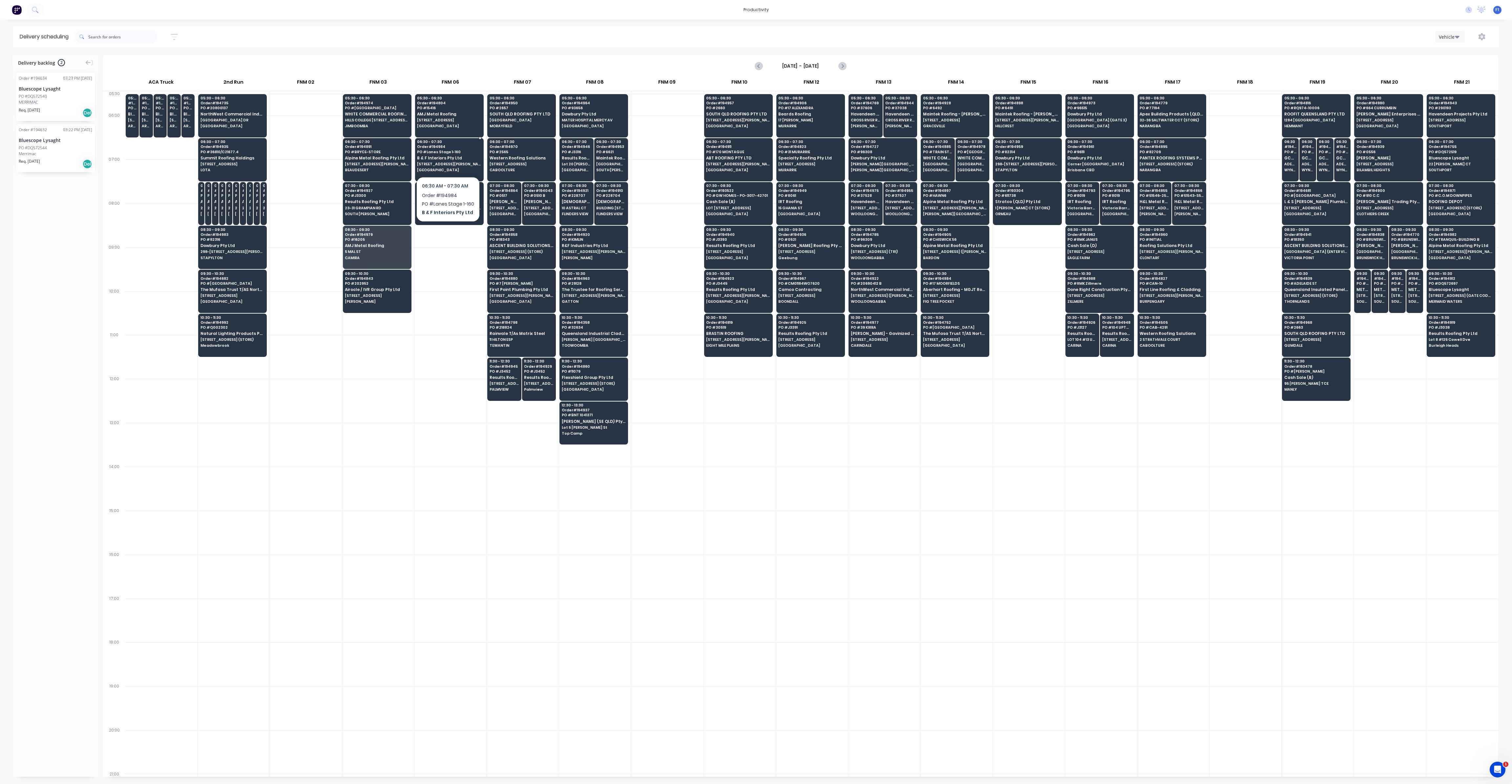
click at [447, 160] on span "B & F Interiors Pty Ltd" at bounding box center [449, 158] width 63 height 4
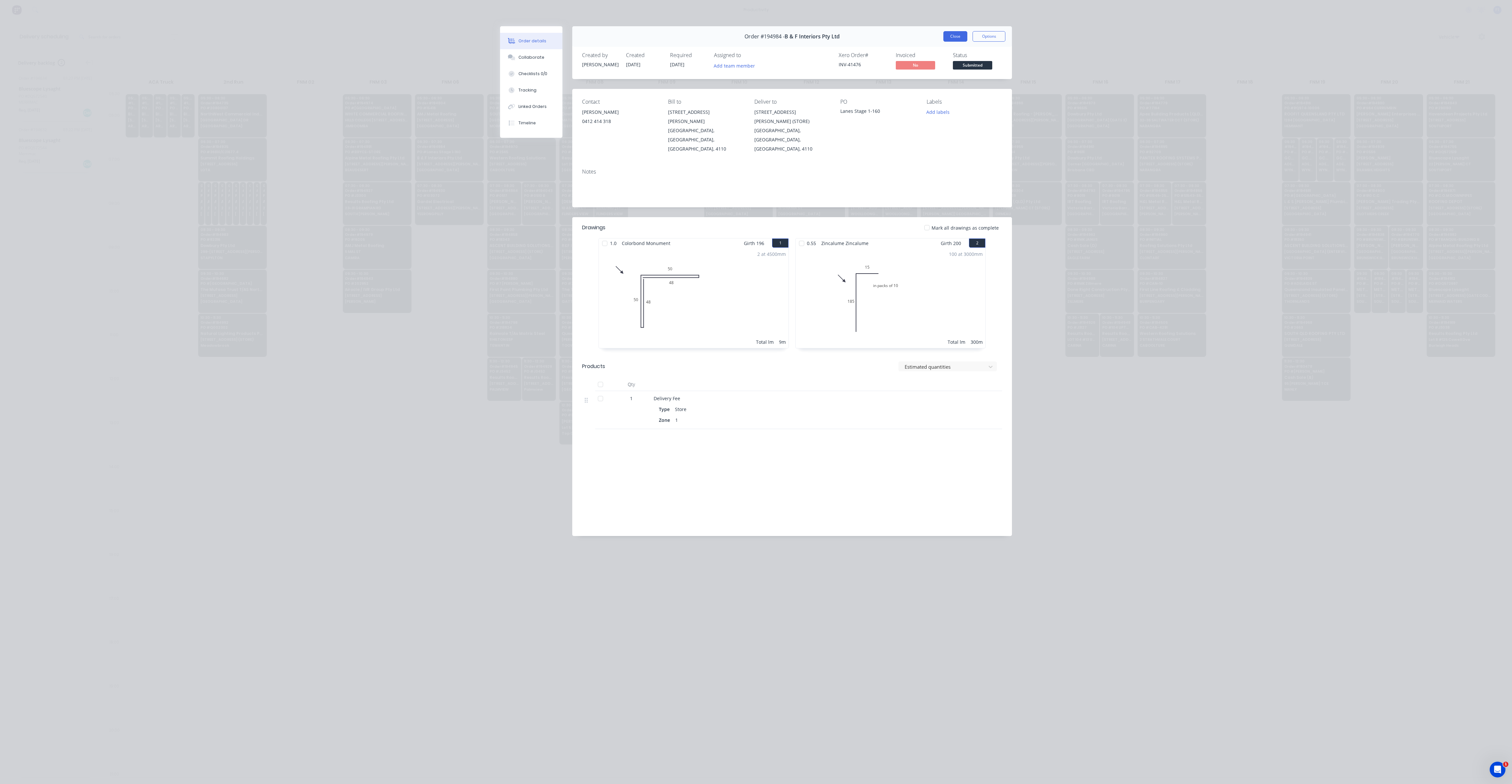
click at [949, 37] on button "Close" at bounding box center [955, 36] width 24 height 11
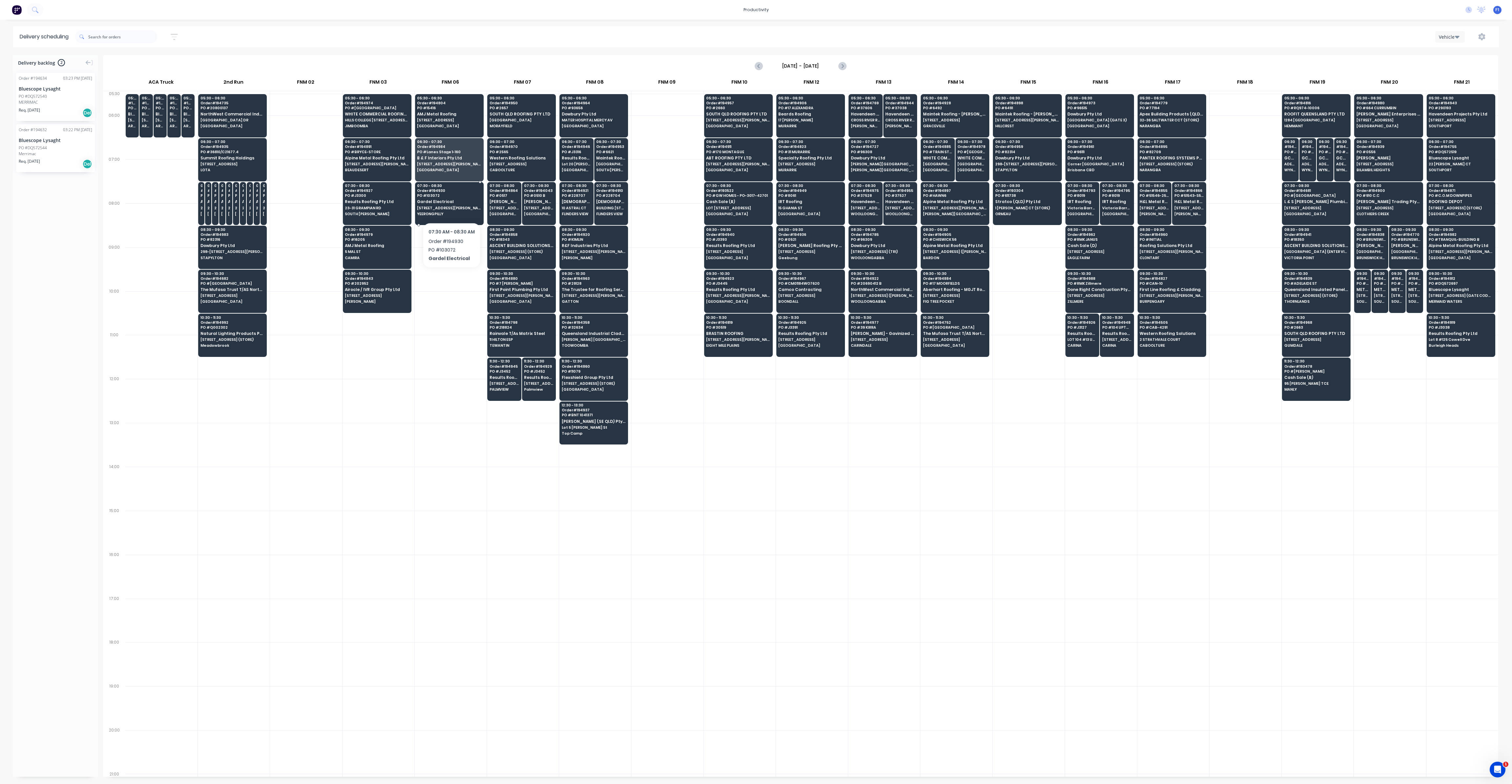
click at [451, 206] on span "[STREET_ADDRESS][PERSON_NAME] (STORE)" at bounding box center [449, 208] width 63 height 4
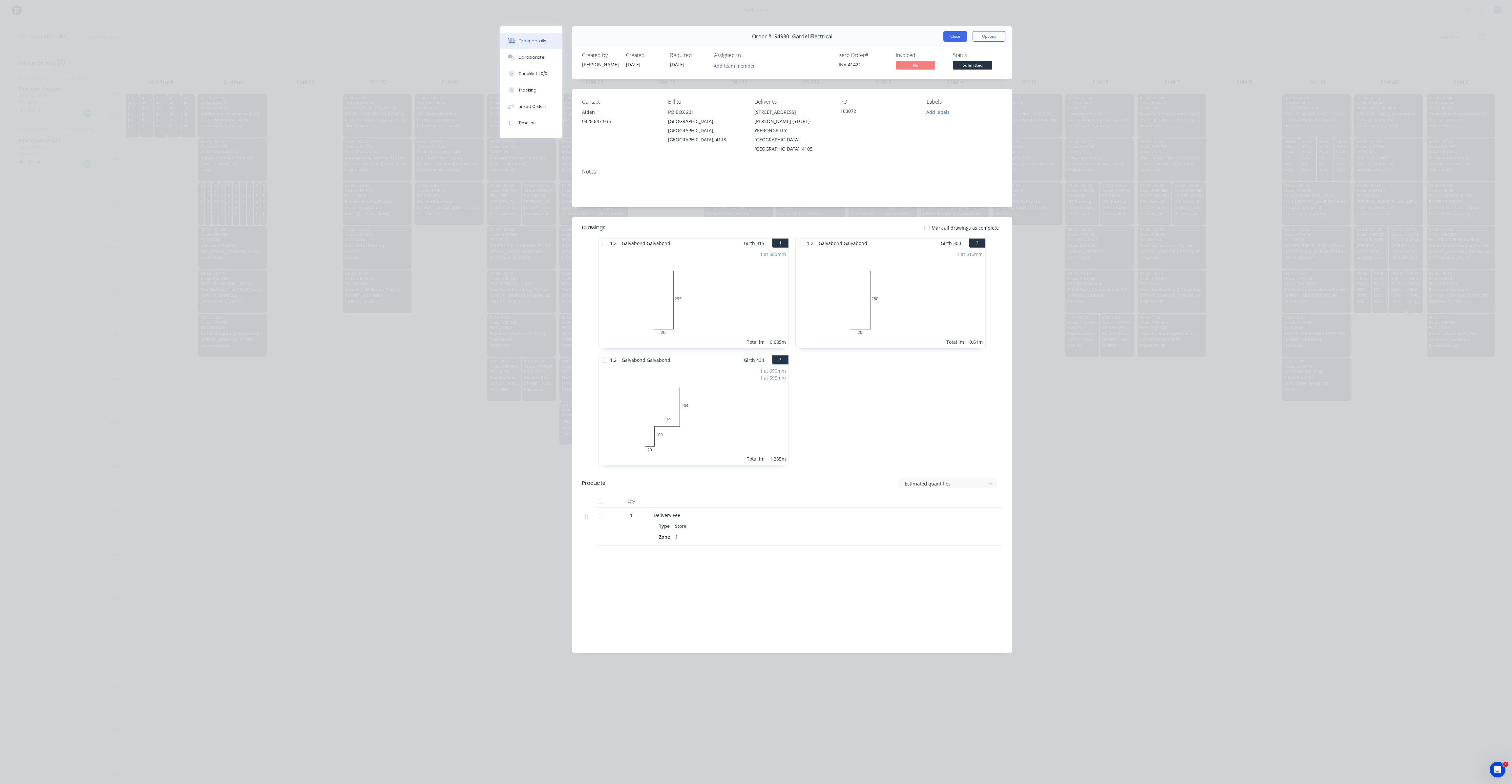
click at [960, 35] on button "Close" at bounding box center [955, 36] width 24 height 11
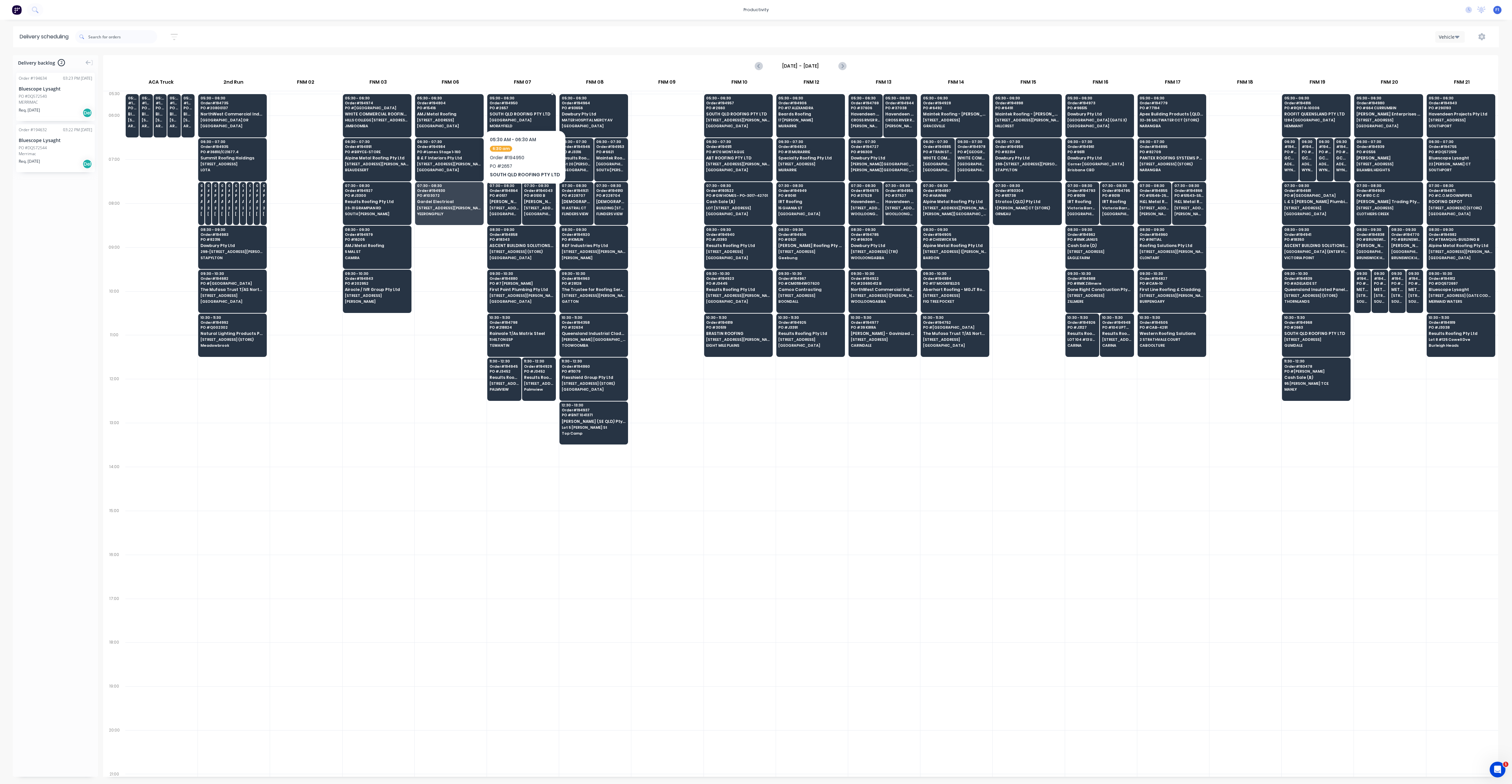
click at [523, 110] on div "05:30 - 06:30 Order # 194950 PO # 2657 SOUTH QLD ROOFING PTY LTD [GEOGRAPHIC_DA…" at bounding box center [522, 112] width 68 height 37
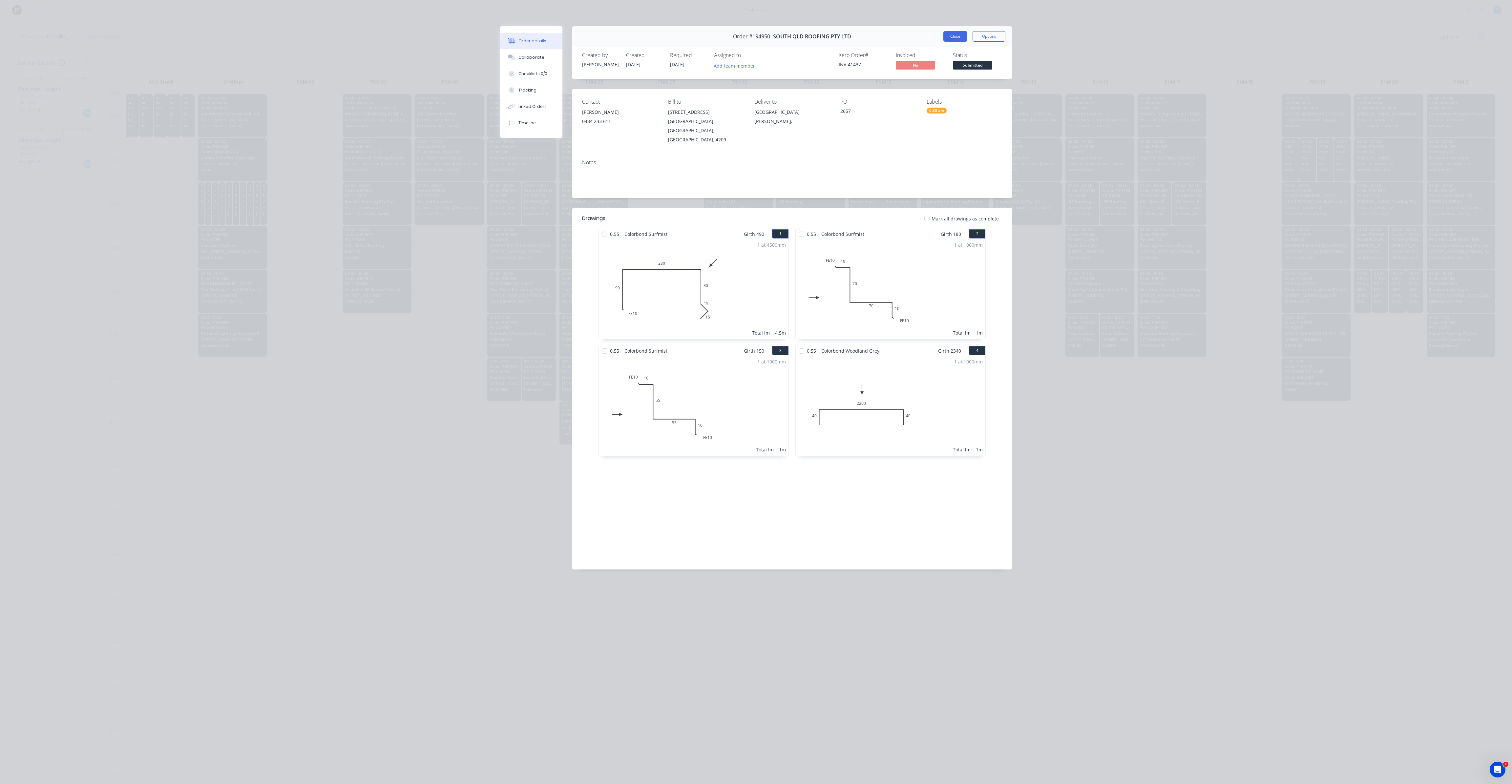
click at [957, 40] on button "Close" at bounding box center [955, 36] width 24 height 11
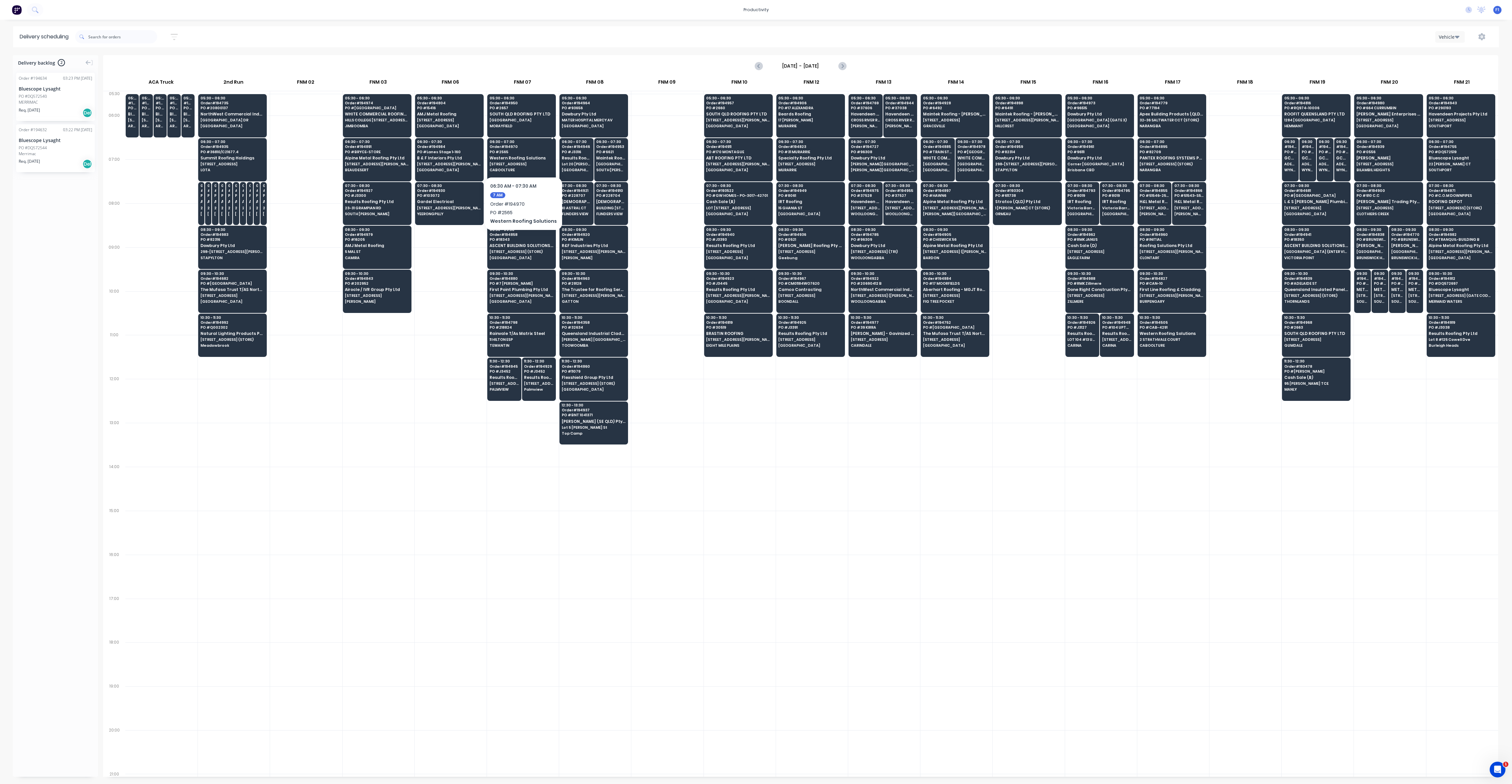
click at [521, 163] on span "[STREET_ADDRESS]" at bounding box center [521, 164] width 63 height 4
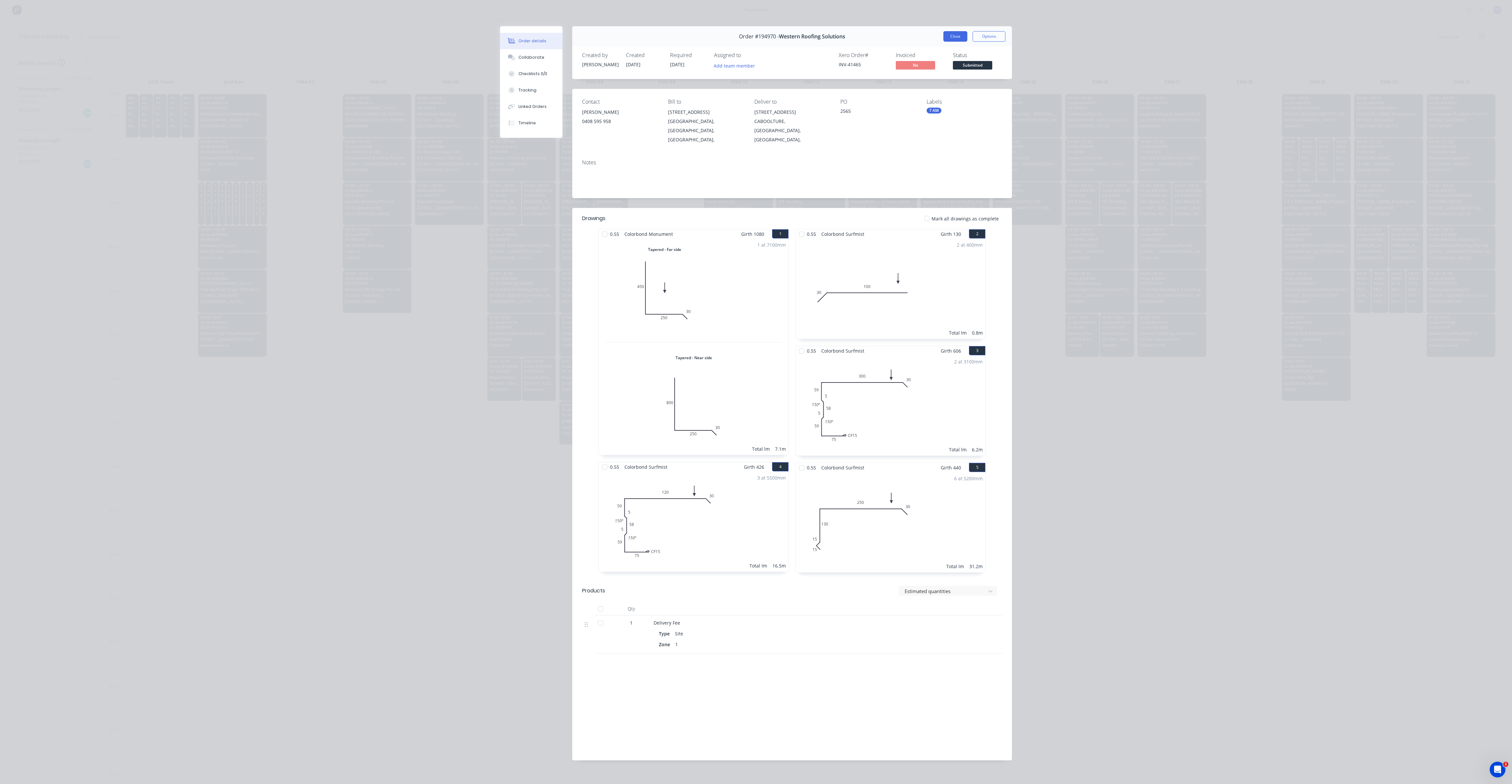
click at [960, 38] on button "Close" at bounding box center [955, 36] width 24 height 11
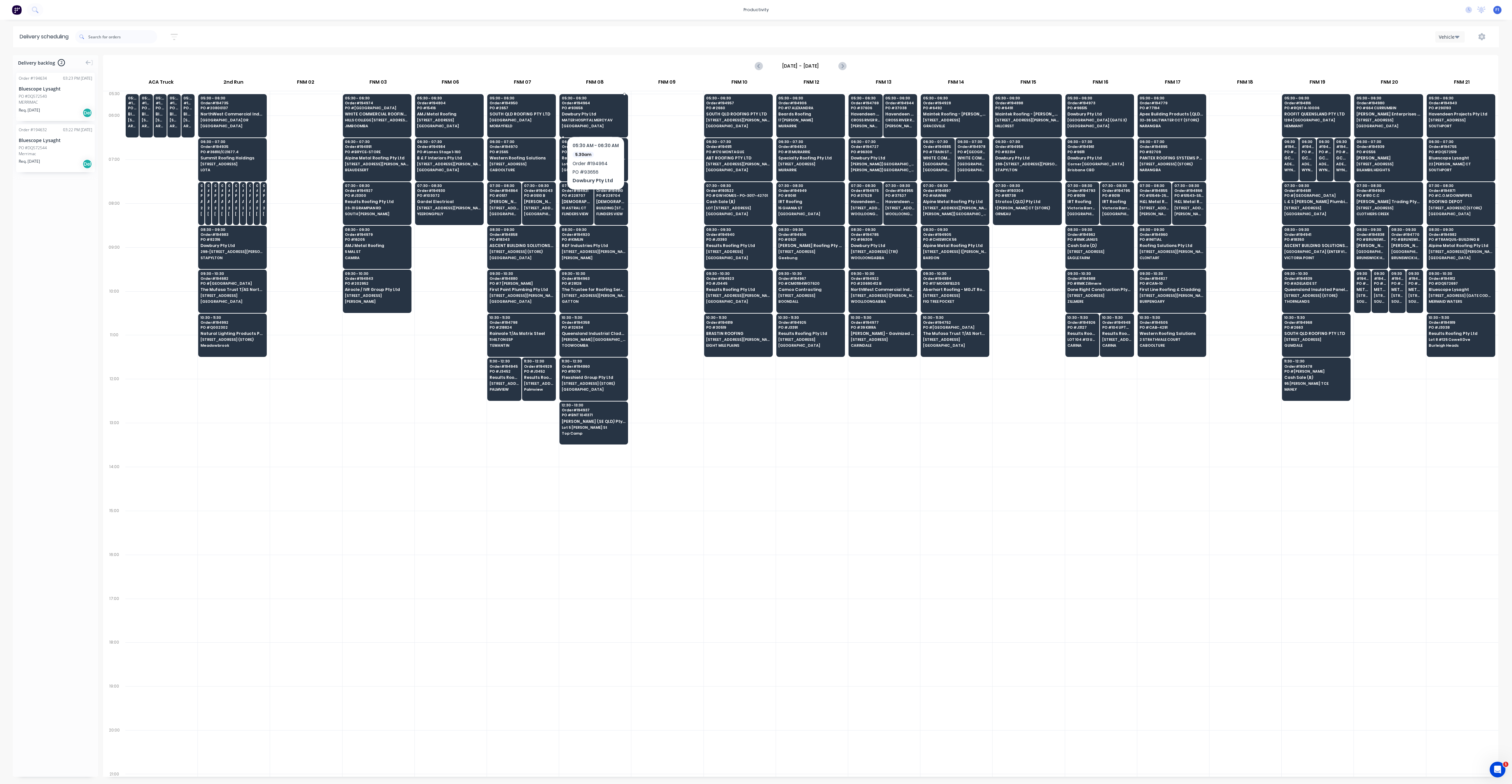
click at [596, 116] on span "Dowbury Pty Ltd" at bounding box center [593, 114] width 63 height 4
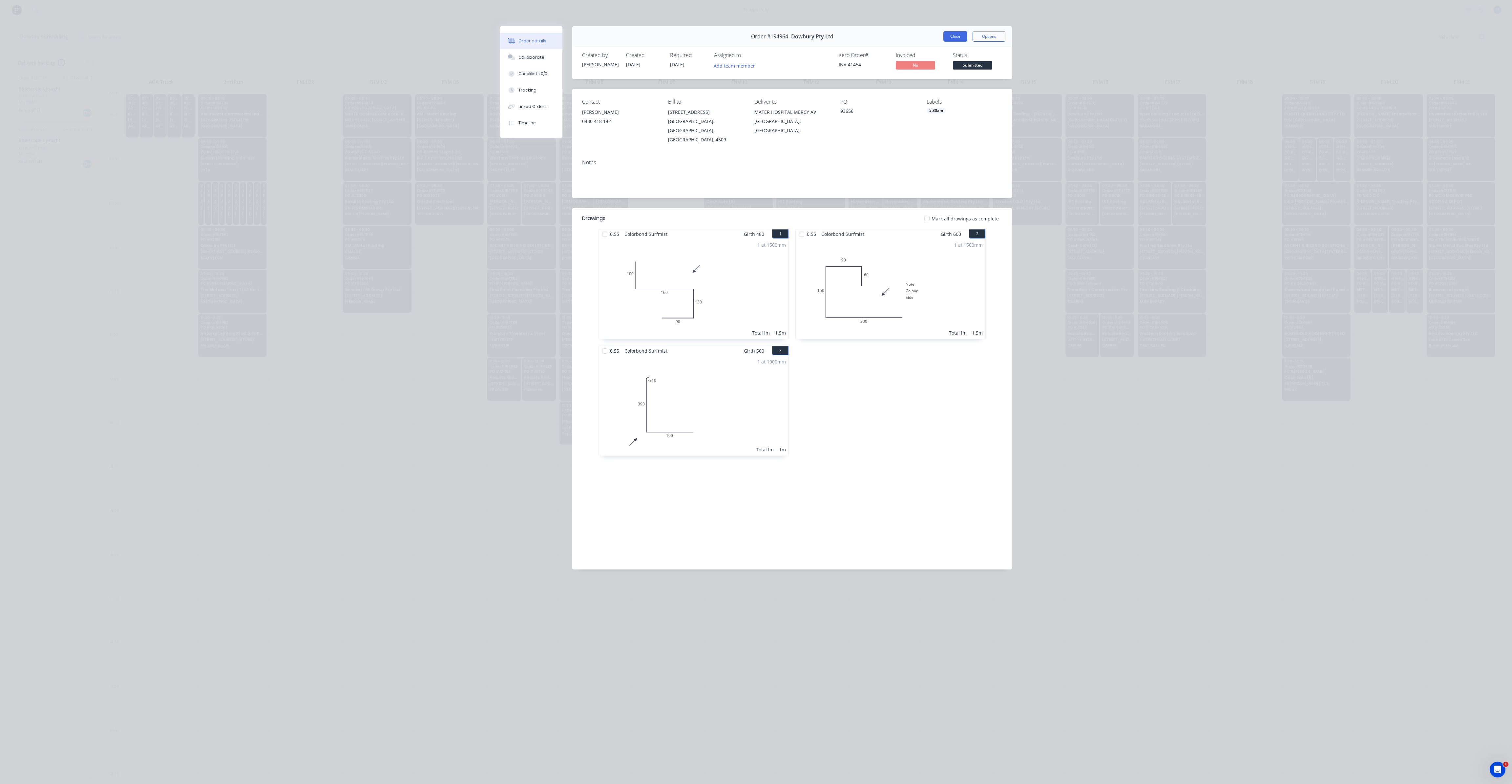
click at [958, 38] on button "Close" at bounding box center [955, 36] width 24 height 11
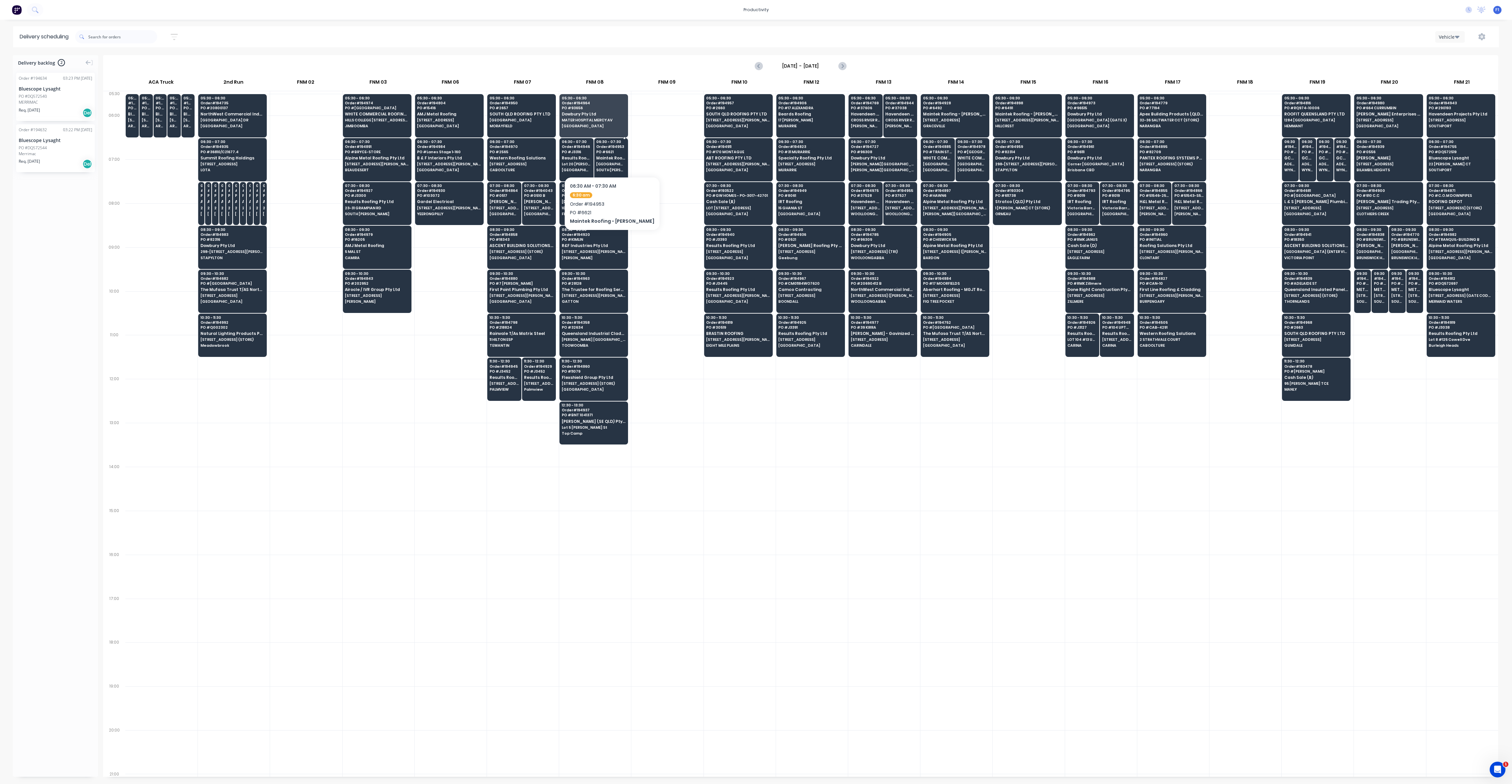
click at [613, 166] on div "06:30 - 07:30 Order # 194953 PO # 6621 Maintek Roofing - [PERSON_NAME][GEOGRAPH…" at bounding box center [611, 156] width 33 height 37
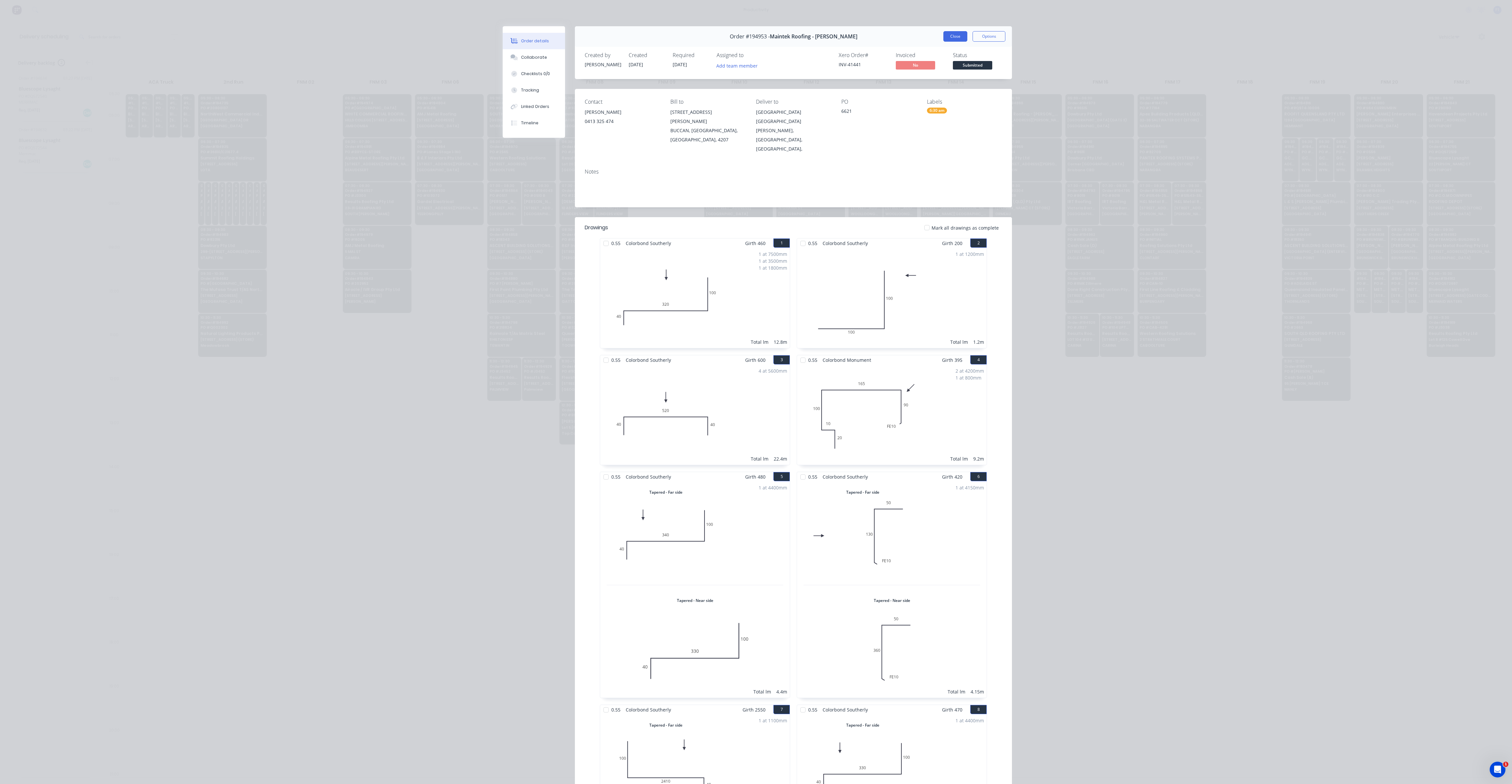
click at [952, 38] on button "Close" at bounding box center [955, 36] width 24 height 11
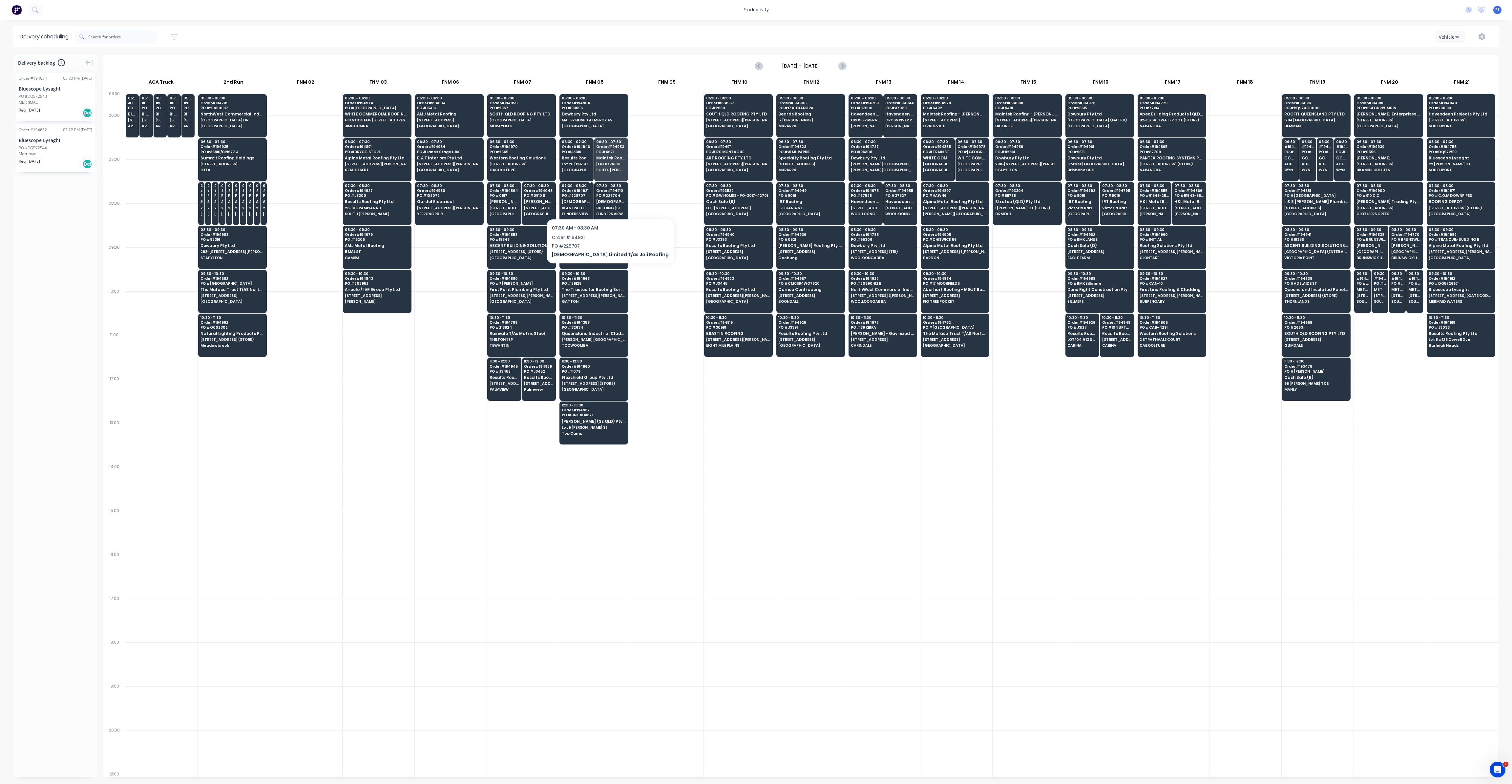
click at [584, 201] on span "[DEMOGRAPHIC_DATA] Limited T/as Joii Roofing" at bounding box center [576, 201] width 29 height 4
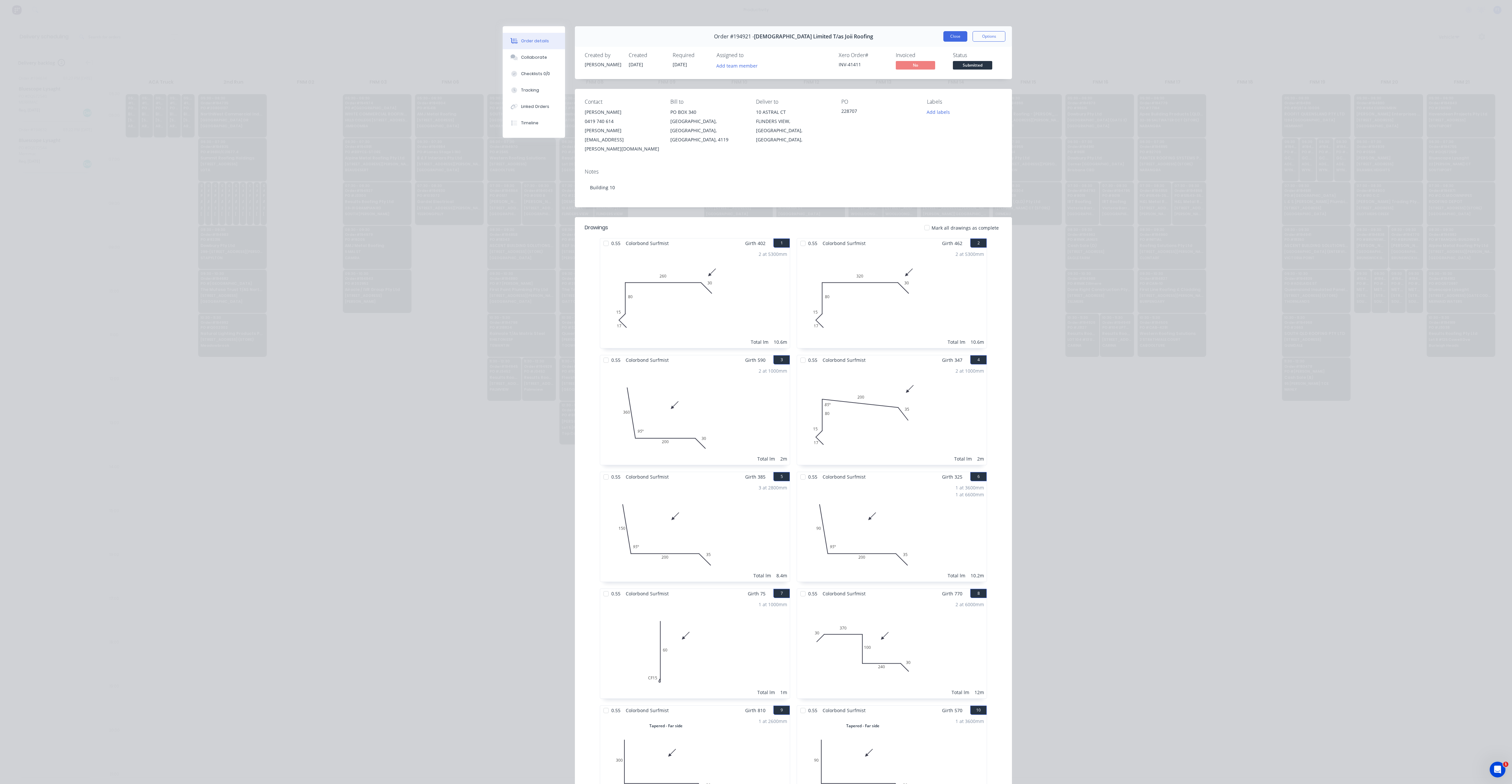
click at [949, 35] on button "Close" at bounding box center [955, 36] width 24 height 11
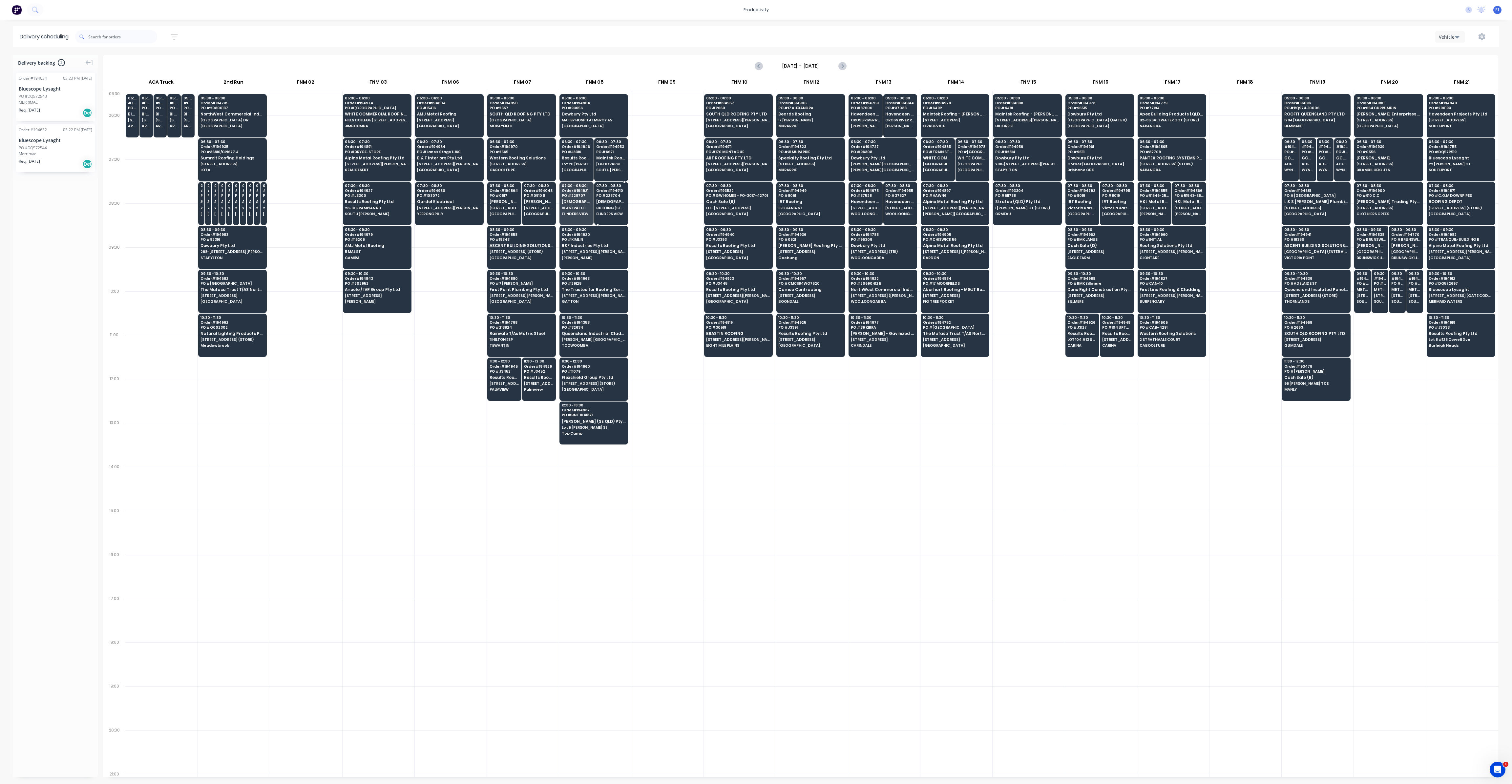
click at [609, 206] on span "BUILDING [STREET_ADDRESS]" at bounding box center [611, 208] width 29 height 4
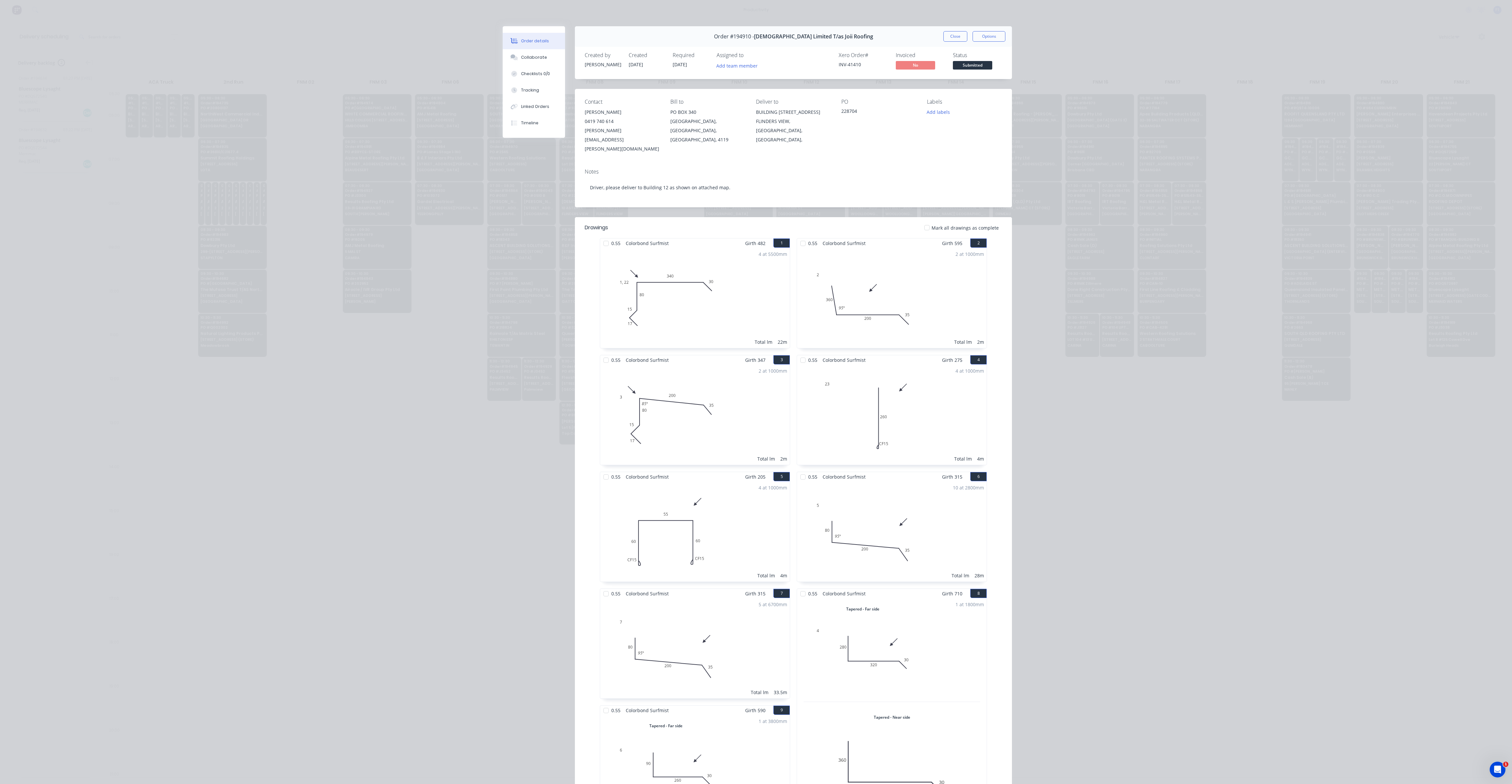
drag, startPoint x: 950, startPoint y: 36, endPoint x: 566, endPoint y: 154, distance: 401.7
click at [950, 36] on button "Close" at bounding box center [955, 36] width 24 height 11
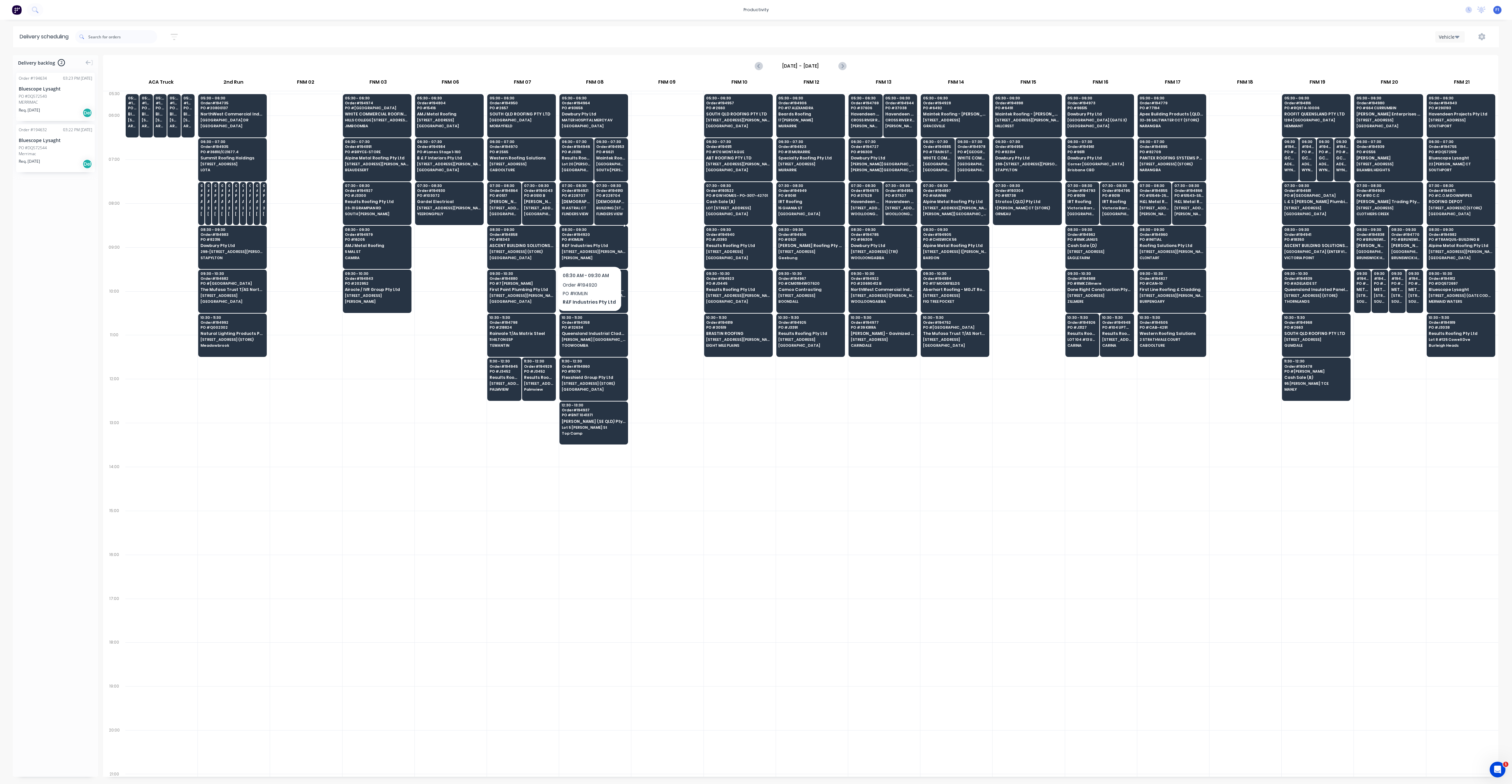
click at [588, 249] on span "[STREET_ADDRESS][PERSON_NAME]" at bounding box center [593, 251] width 63 height 4
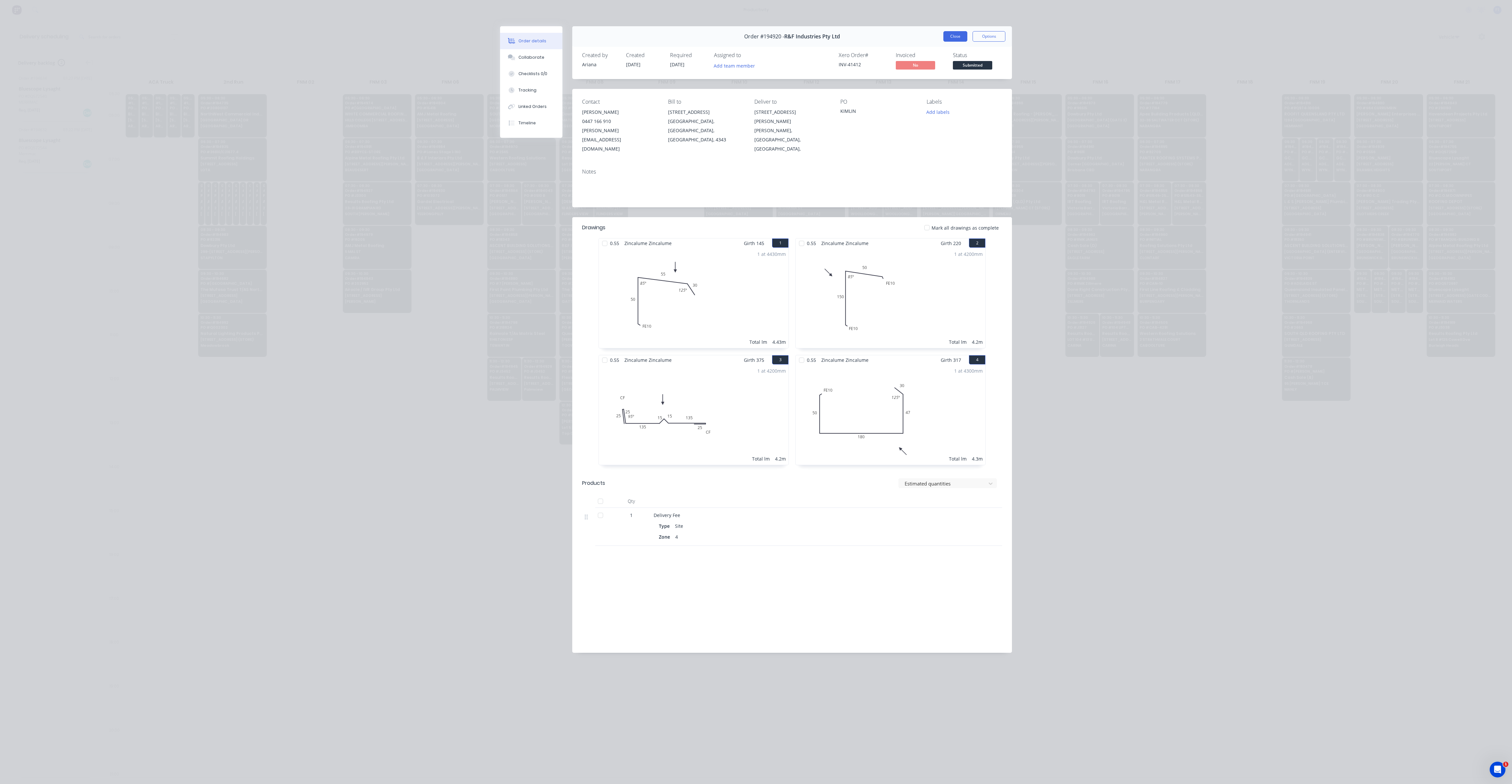
click at [951, 31] on button "Close" at bounding box center [955, 36] width 24 height 11
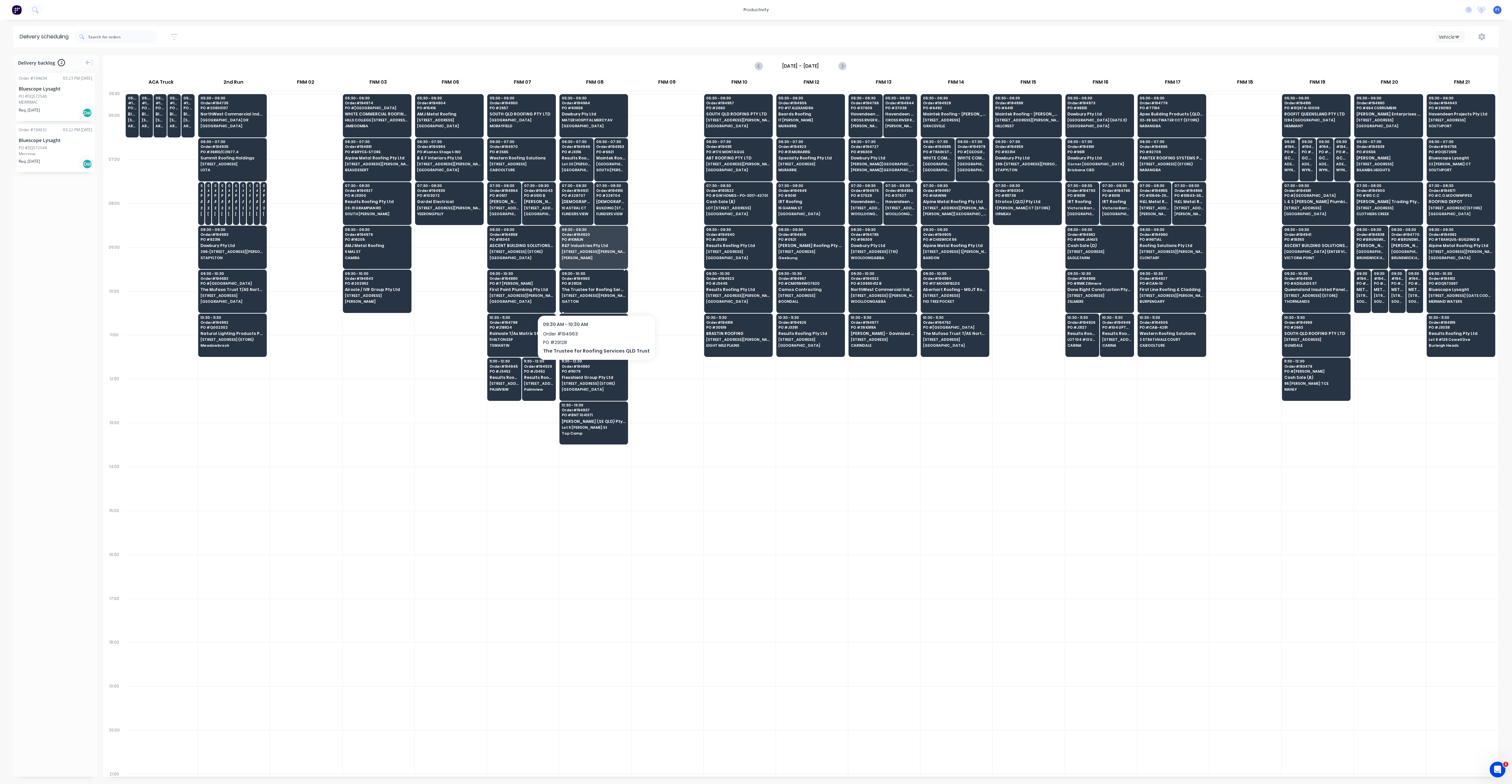
click at [592, 299] on span "GATTON" at bounding box center [593, 301] width 63 height 4
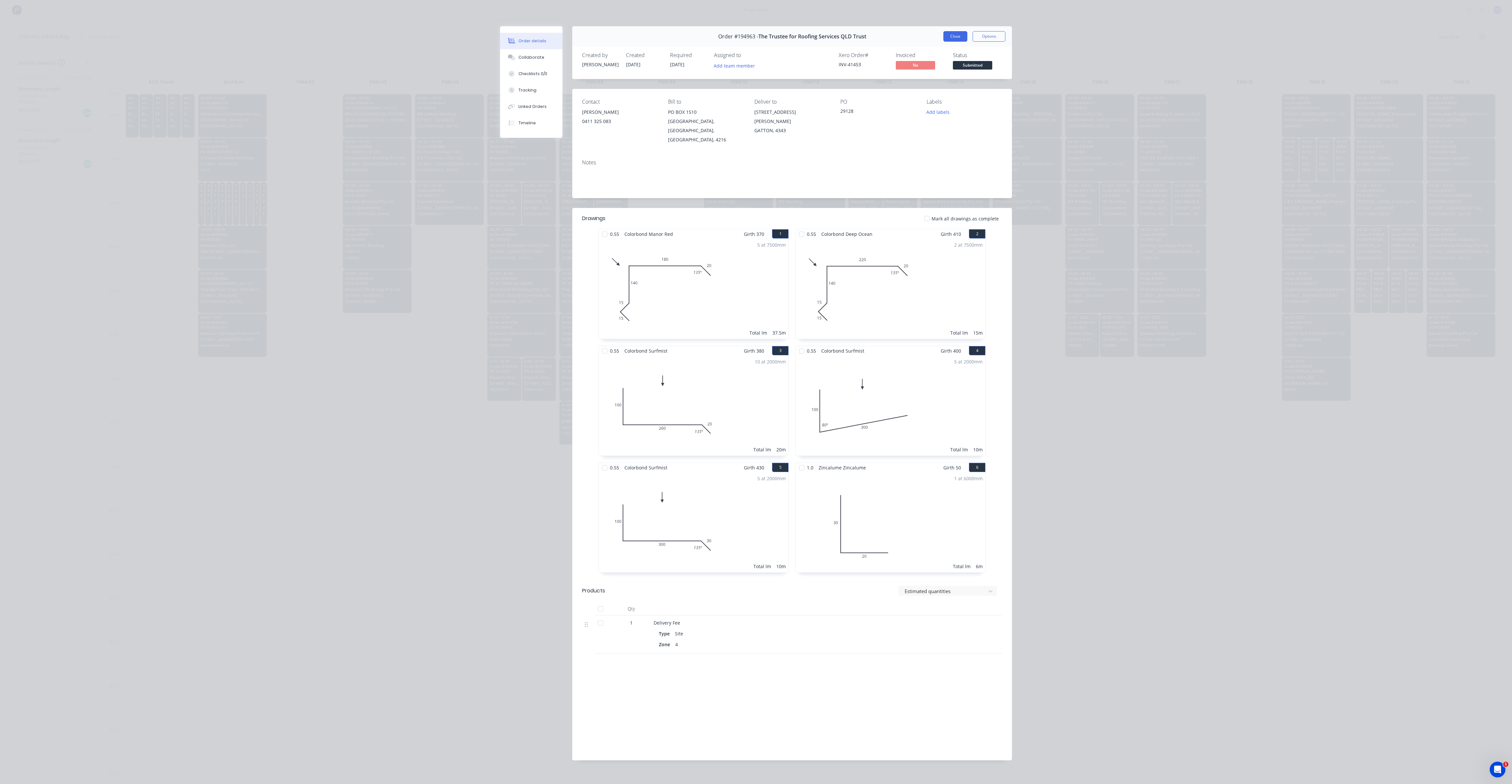
click at [960, 39] on button "Close" at bounding box center [955, 36] width 24 height 11
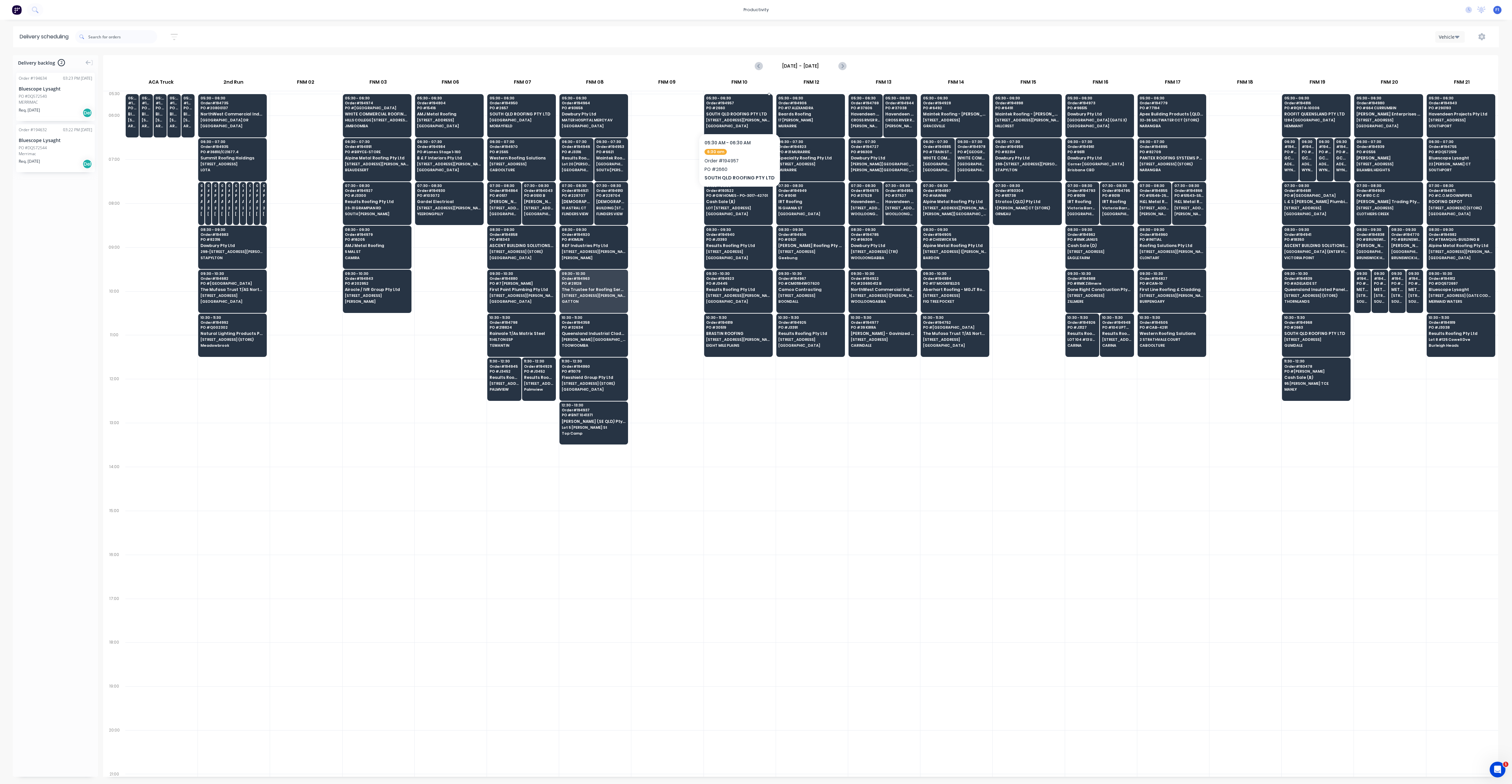
click at [730, 116] on div "05:30 - 06:30 Order # 194957 PO # 2660 [GEOGRAPHIC_DATA] ROOFING PTY LTD [STREE…" at bounding box center [738, 112] width 68 height 37
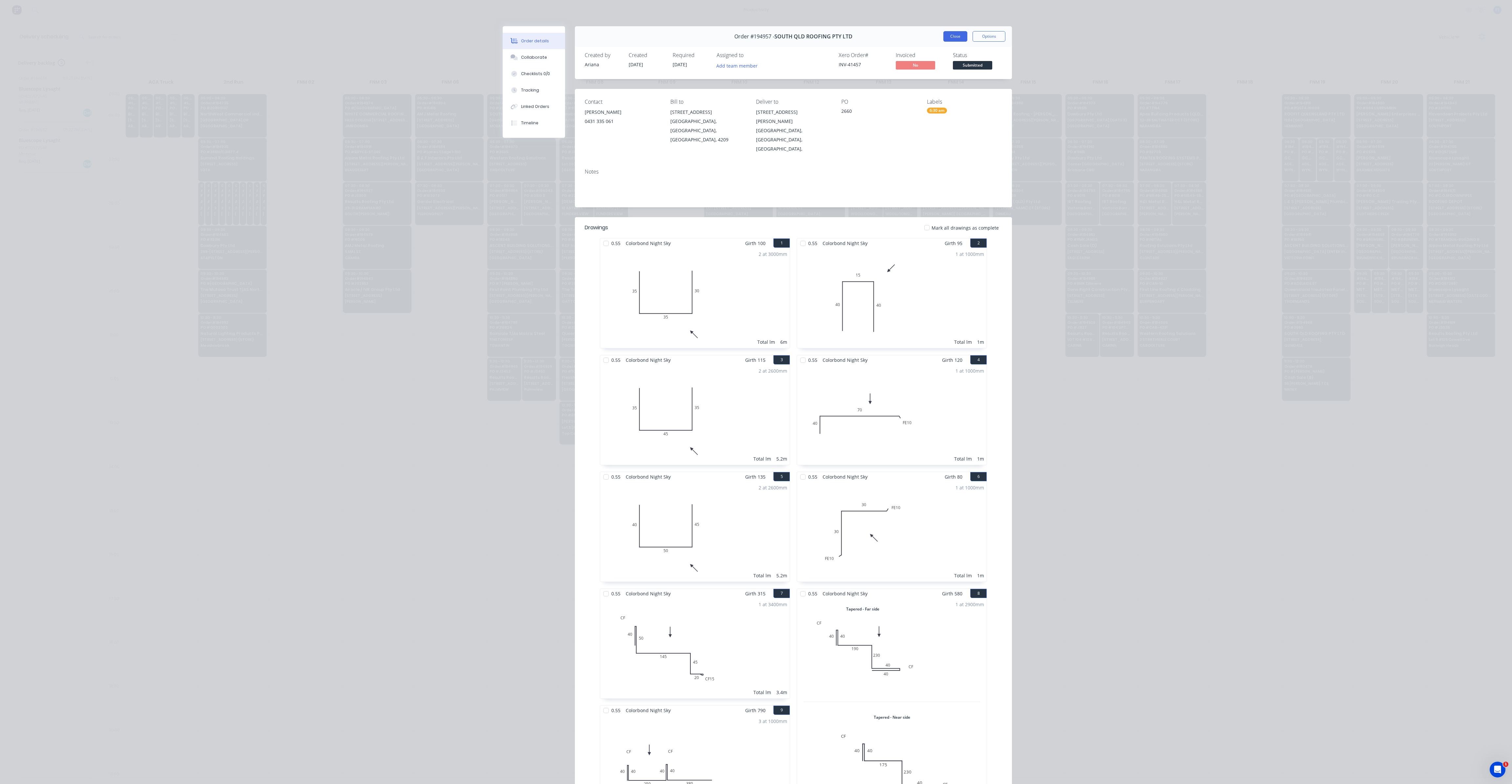
click at [954, 38] on button "Close" at bounding box center [955, 36] width 24 height 11
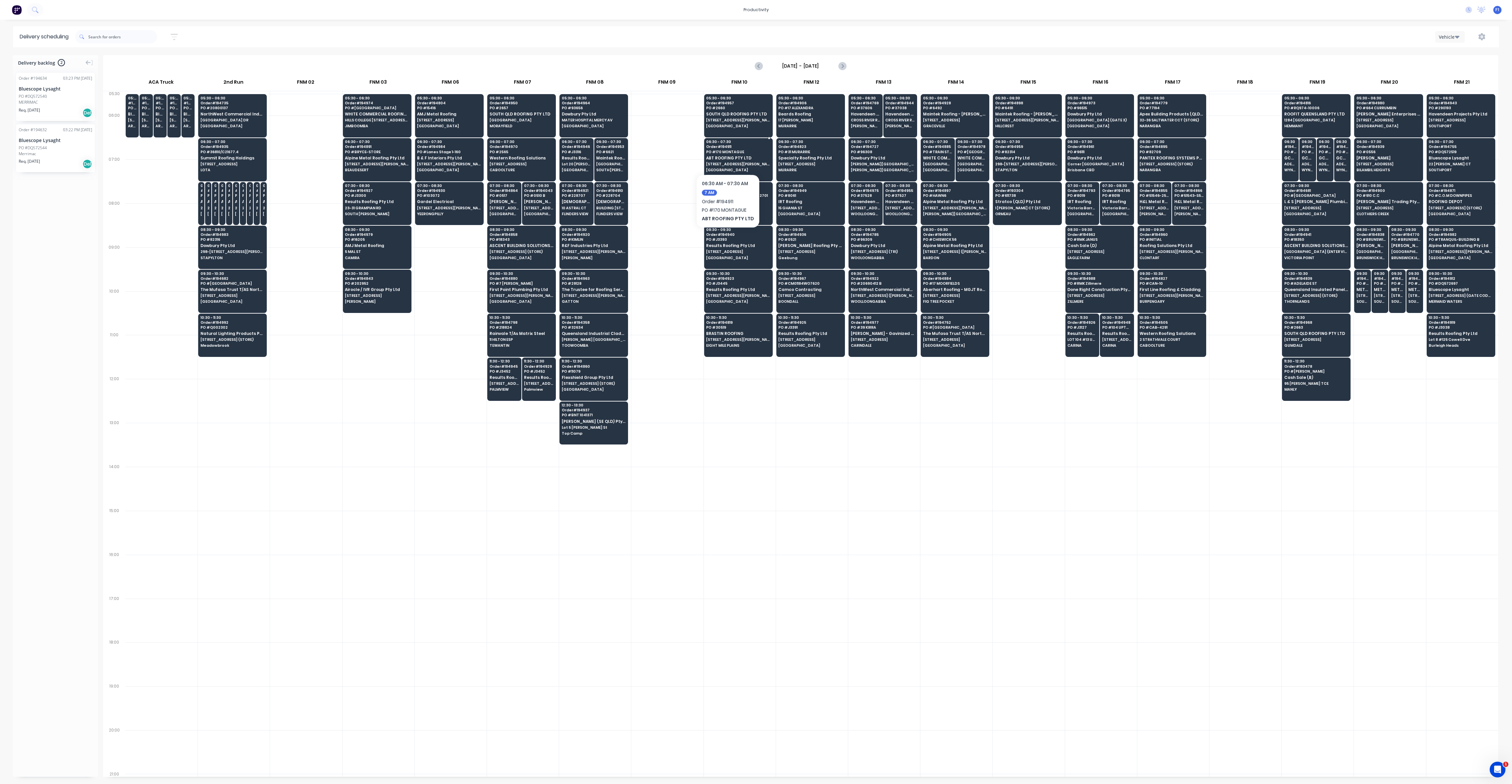
click at [727, 154] on div "06:30 - 07:30 Order # 194911 PO # 170 MONTAGUE ABT ROOFING PTY LTD [STREET_ADDR…" at bounding box center [738, 156] width 68 height 37
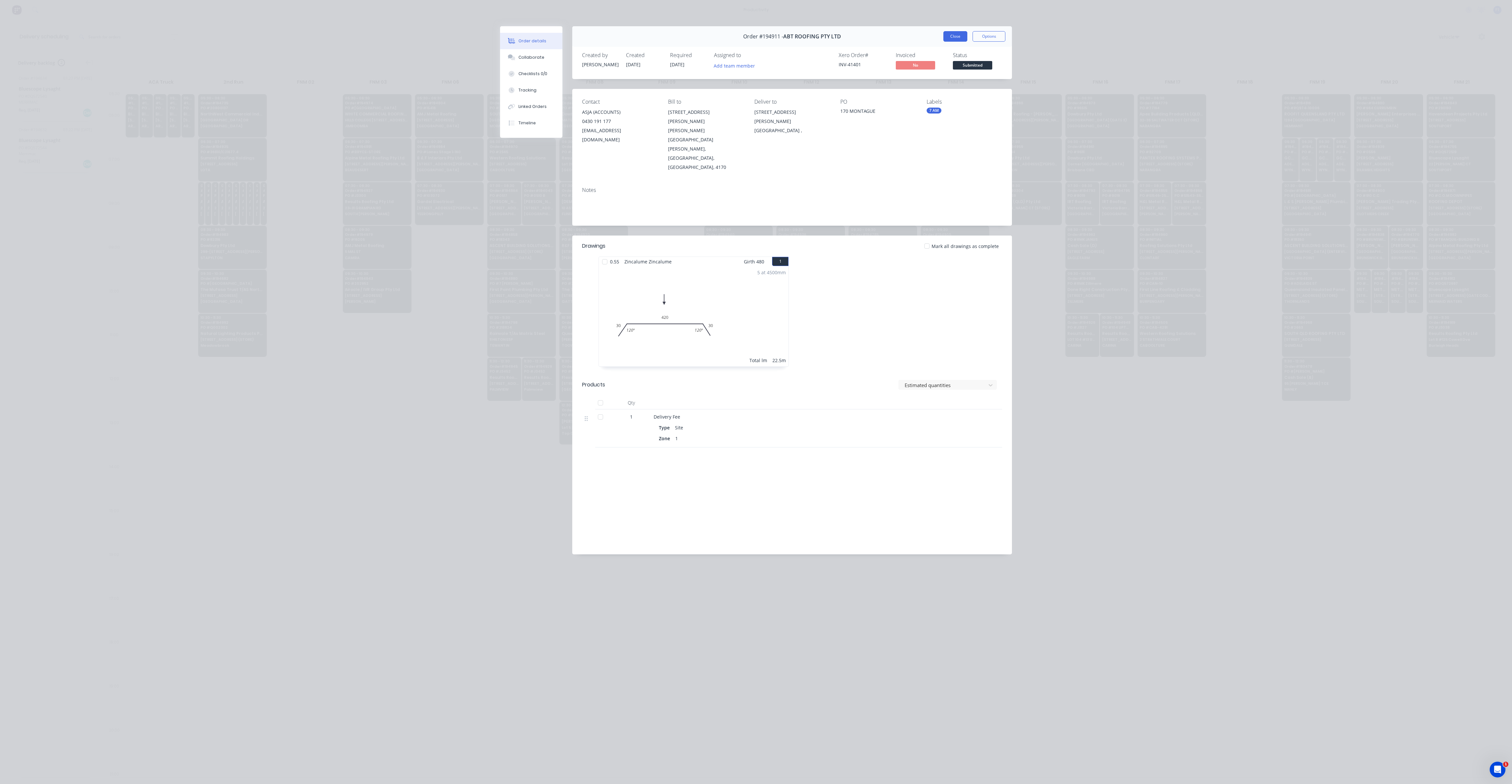
click at [956, 38] on button "Close" at bounding box center [955, 36] width 24 height 11
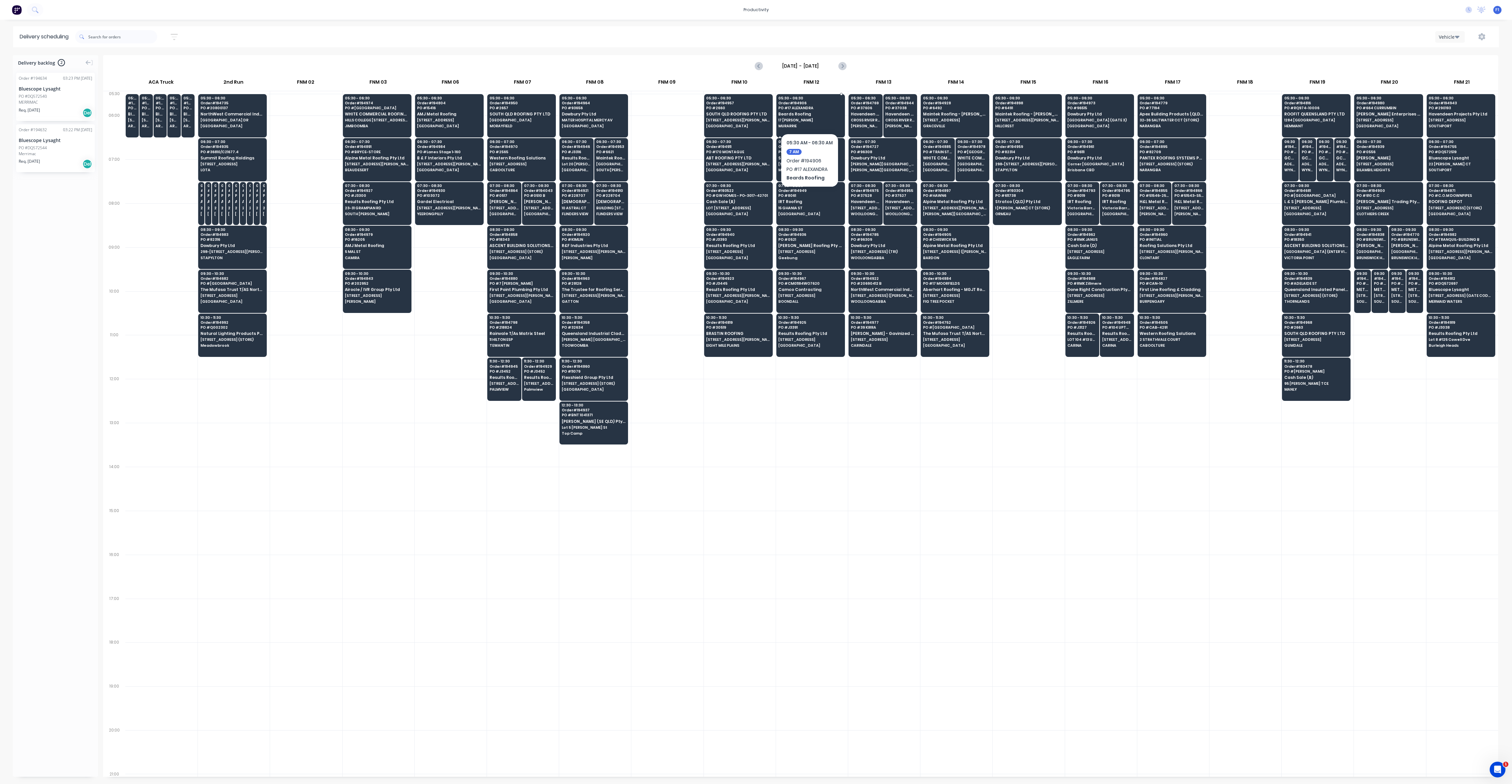
click at [798, 109] on span "PO # 17 ALEXANDRA" at bounding box center [810, 108] width 63 height 4
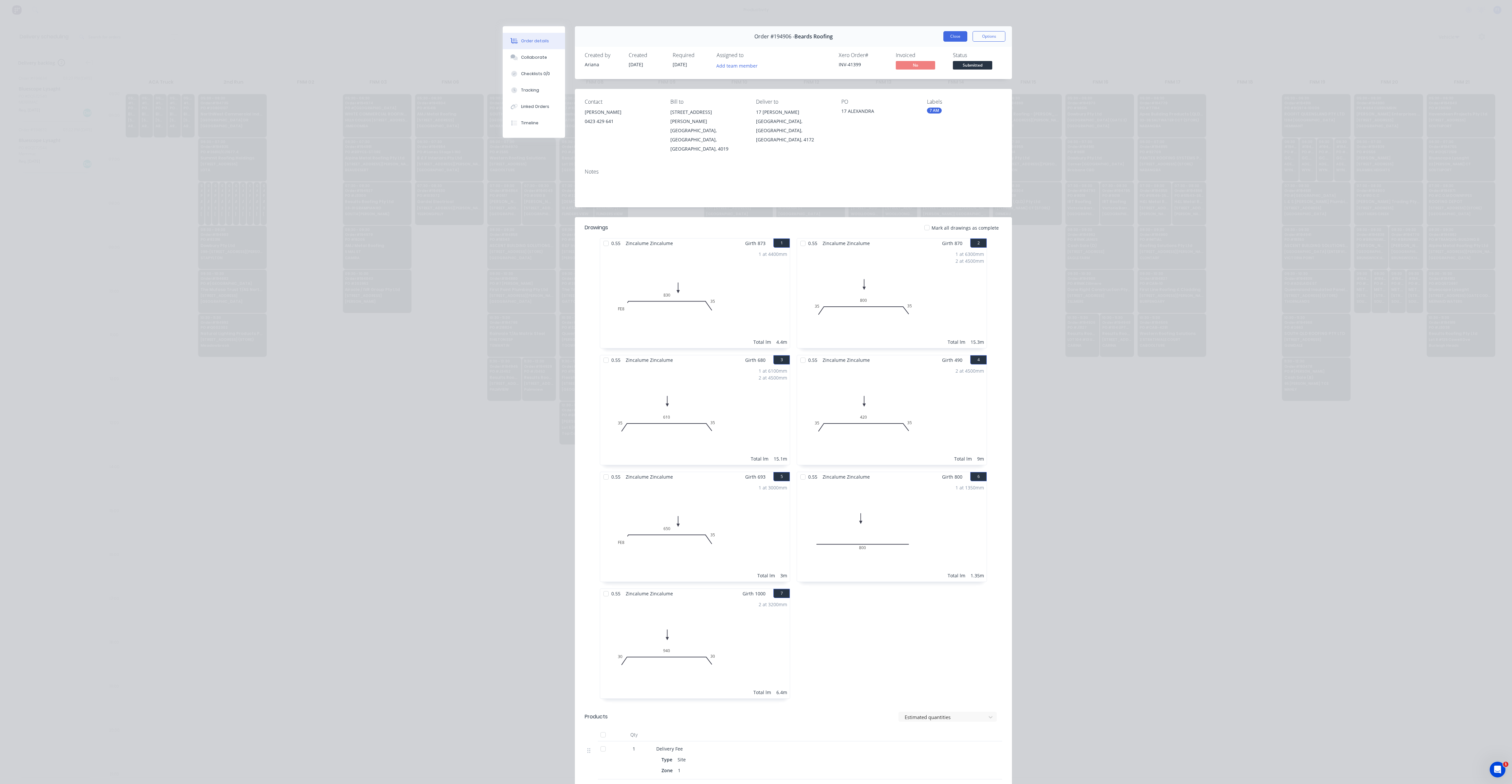
click at [952, 37] on button "Close" at bounding box center [955, 36] width 24 height 11
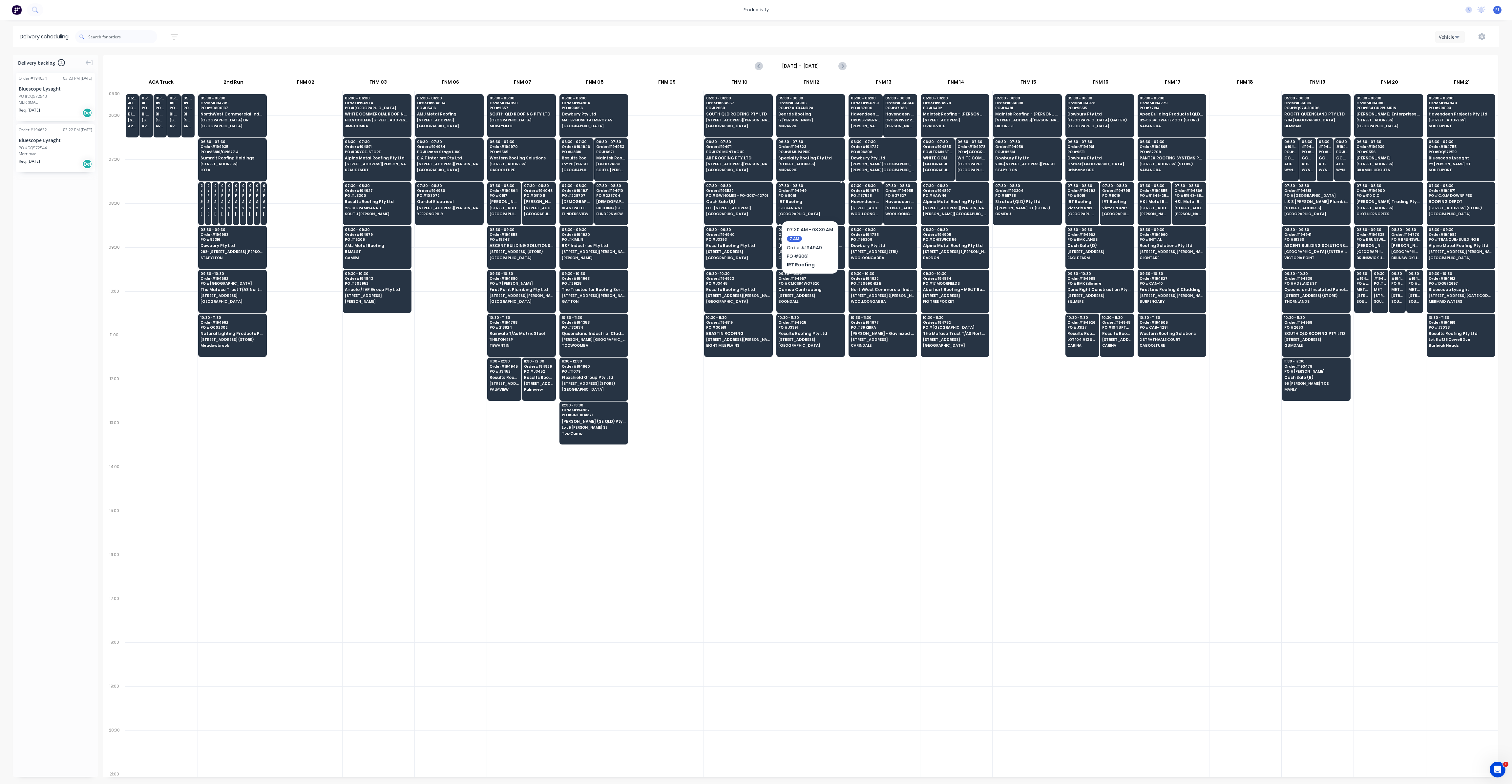
click at [806, 204] on div "07:30 - 08:30 Order # 194949 PO # 8061 IRT Roofing [GEOGRAPHIC_DATA]" at bounding box center [811, 200] width 68 height 37
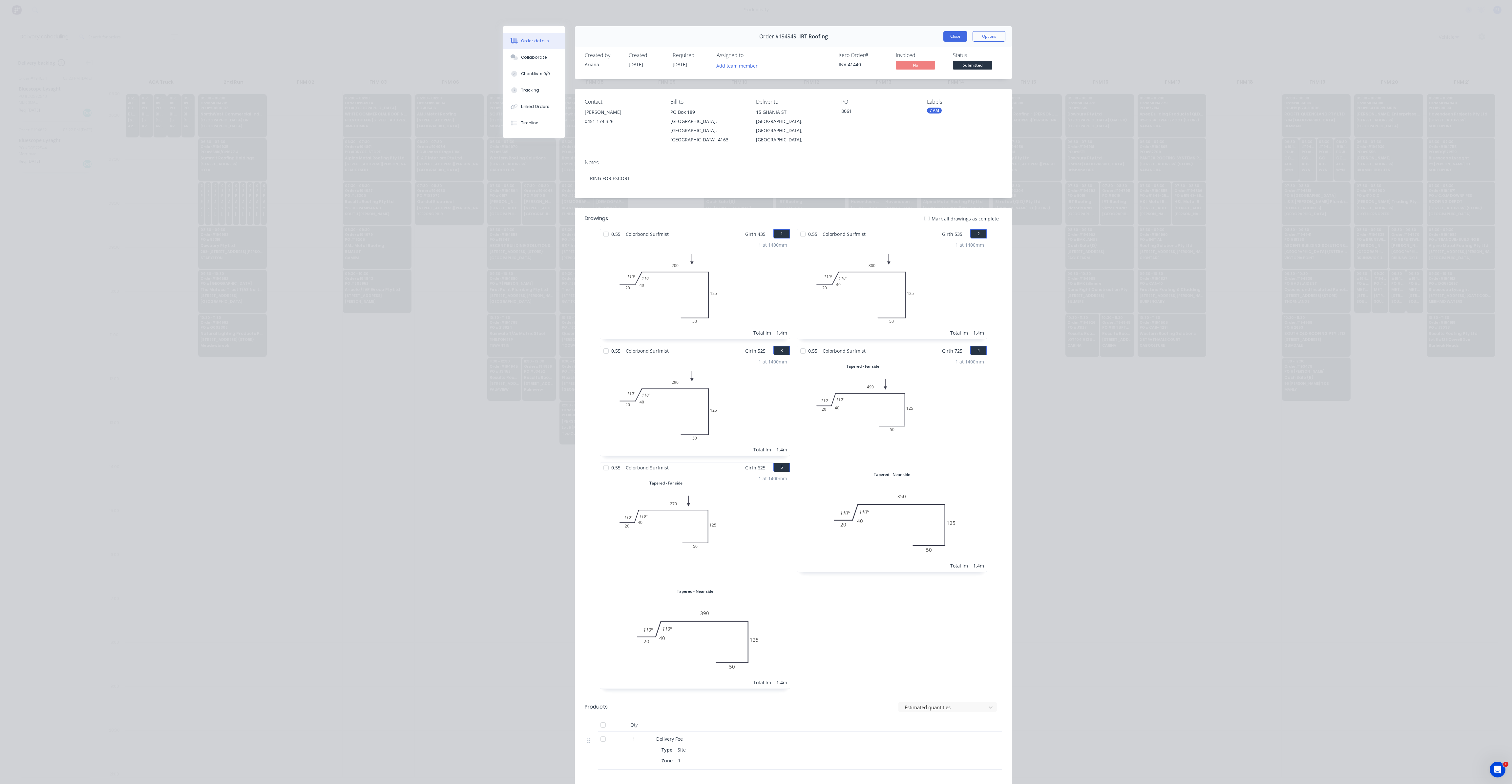
click at [953, 40] on button "Close" at bounding box center [955, 36] width 24 height 11
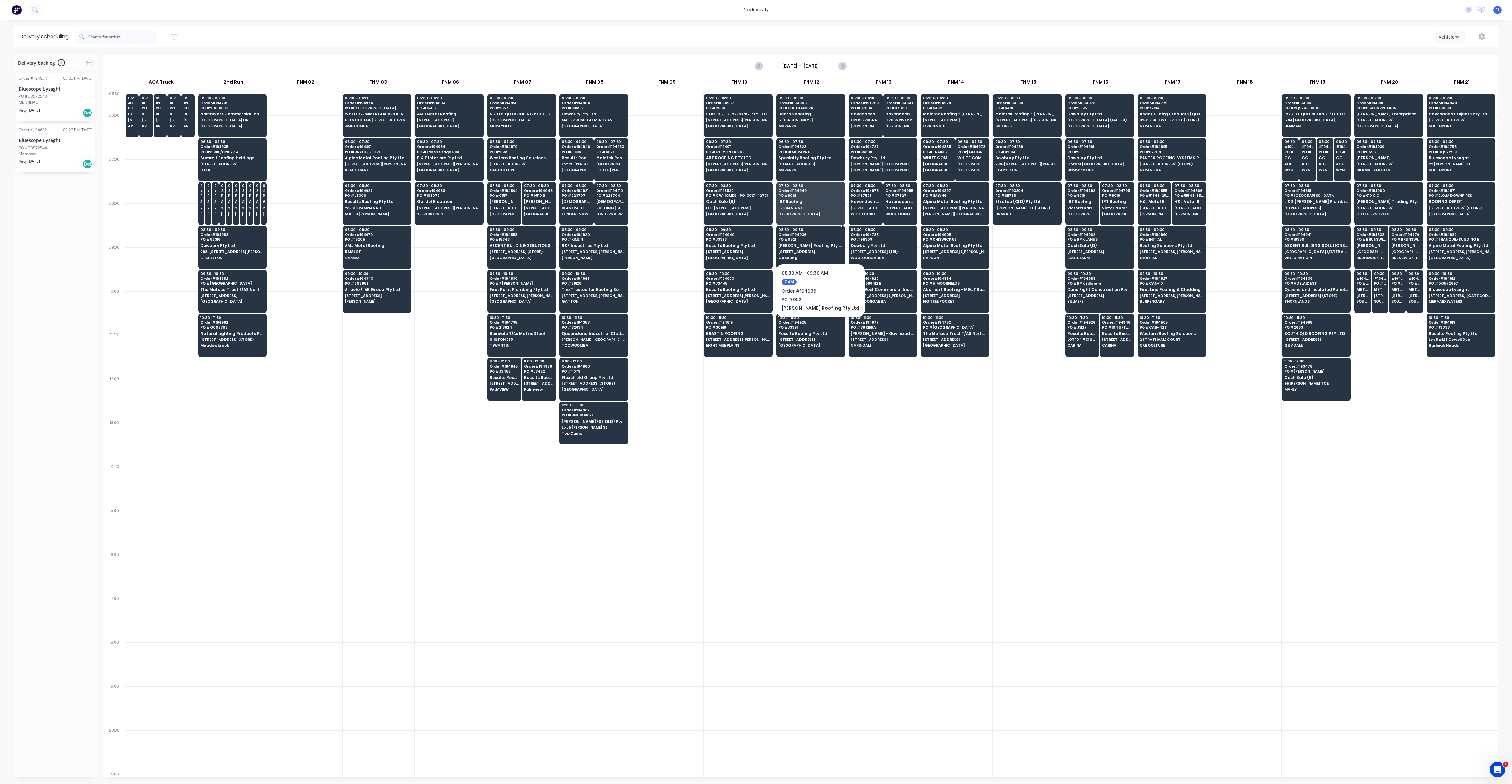
click at [802, 249] on span "[STREET_ADDRESS]" at bounding box center [810, 251] width 63 height 4
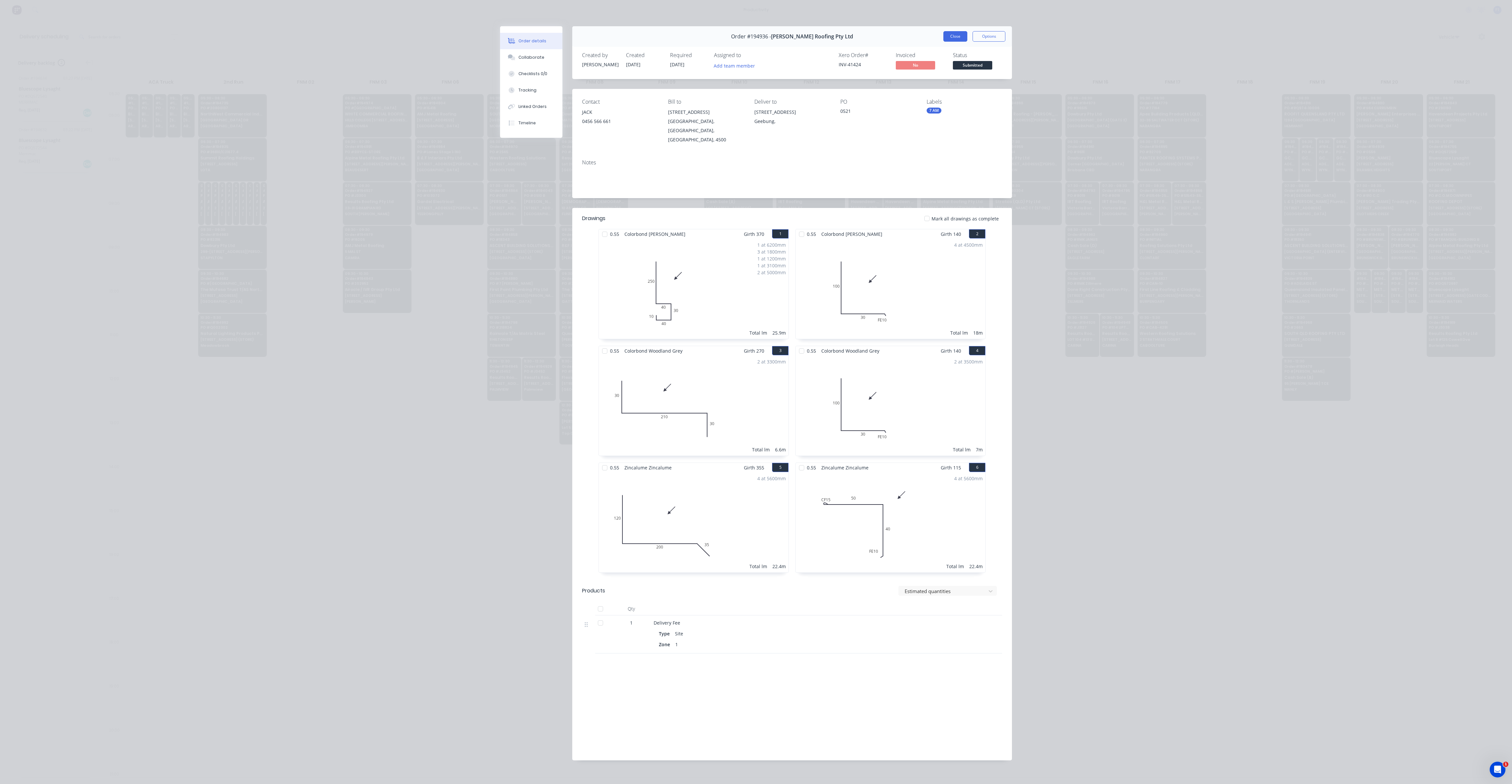
click at [959, 38] on button "Close" at bounding box center [955, 36] width 24 height 11
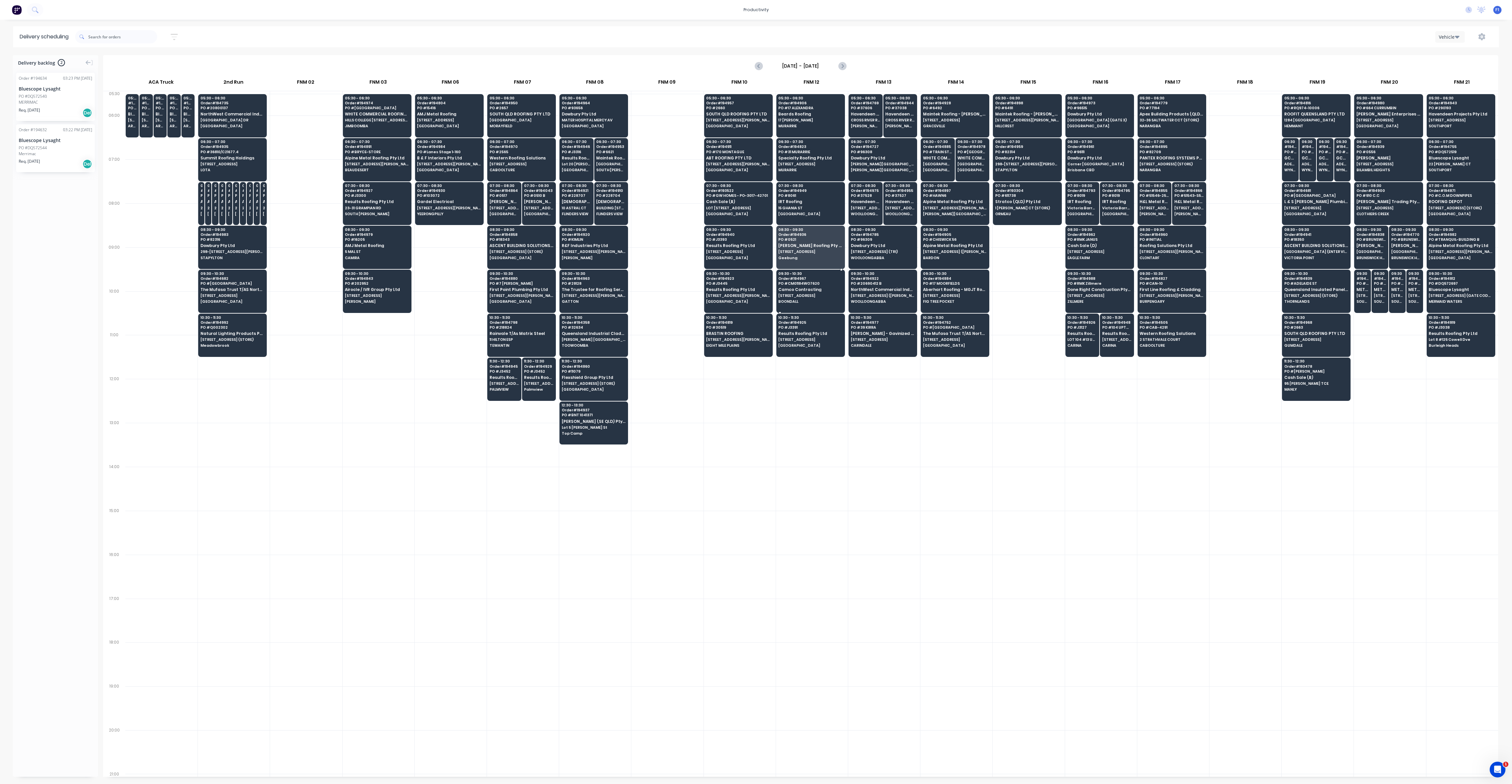
click at [805, 301] on span "BOONDALL" at bounding box center [810, 301] width 63 height 4
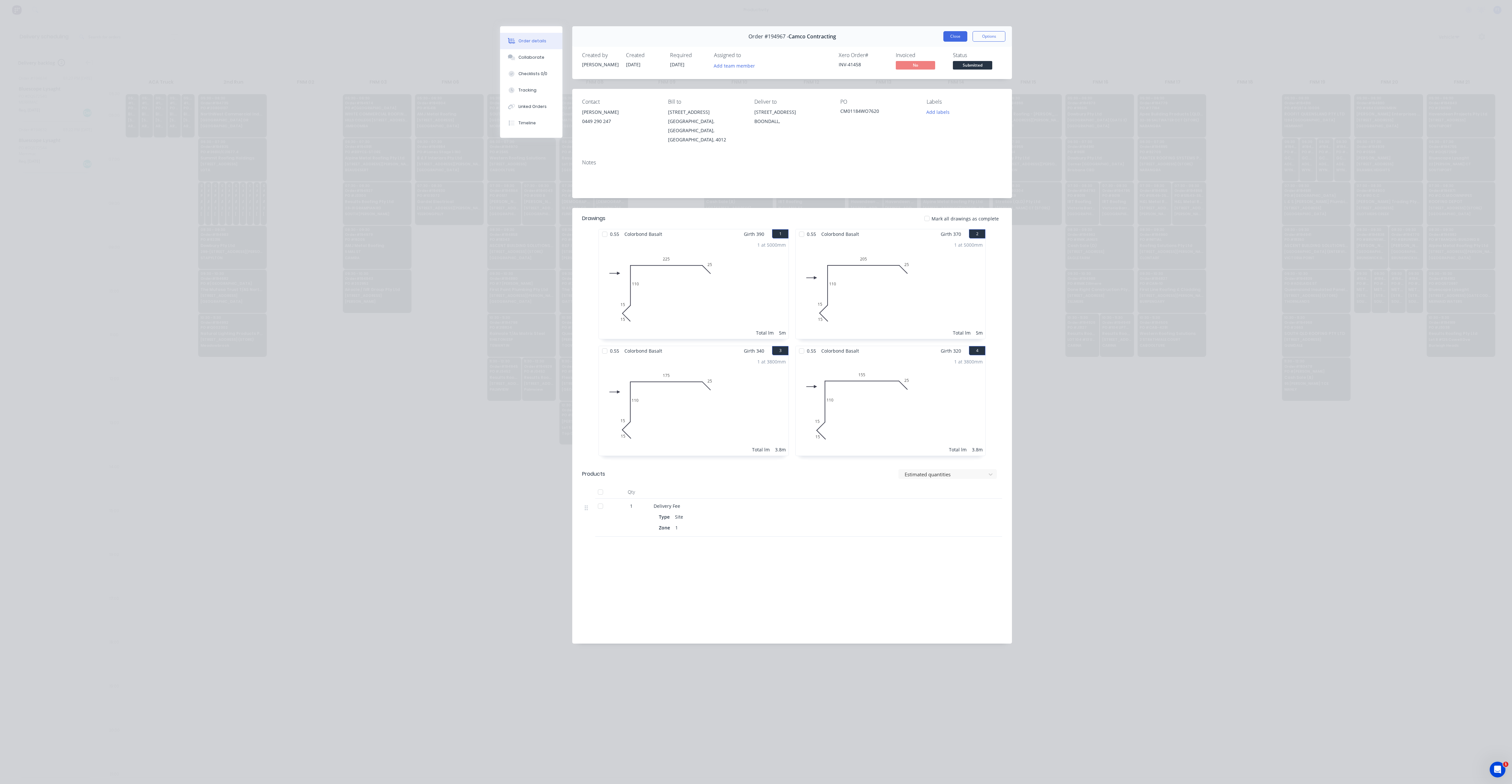
click at [958, 34] on button "Close" at bounding box center [955, 36] width 24 height 11
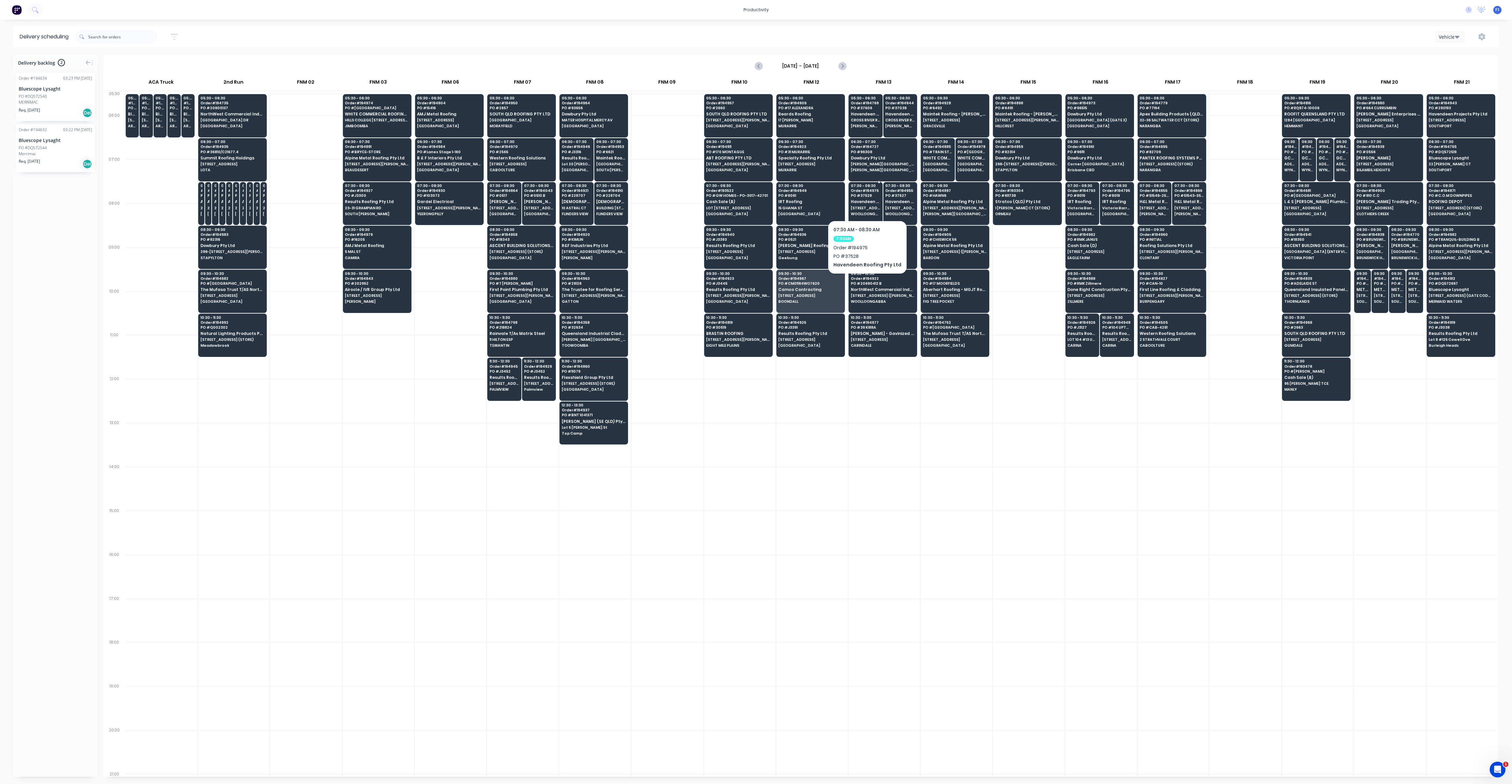
click at [858, 200] on span "Havendeen Roofing Pty Ltd" at bounding box center [866, 201] width 29 height 4
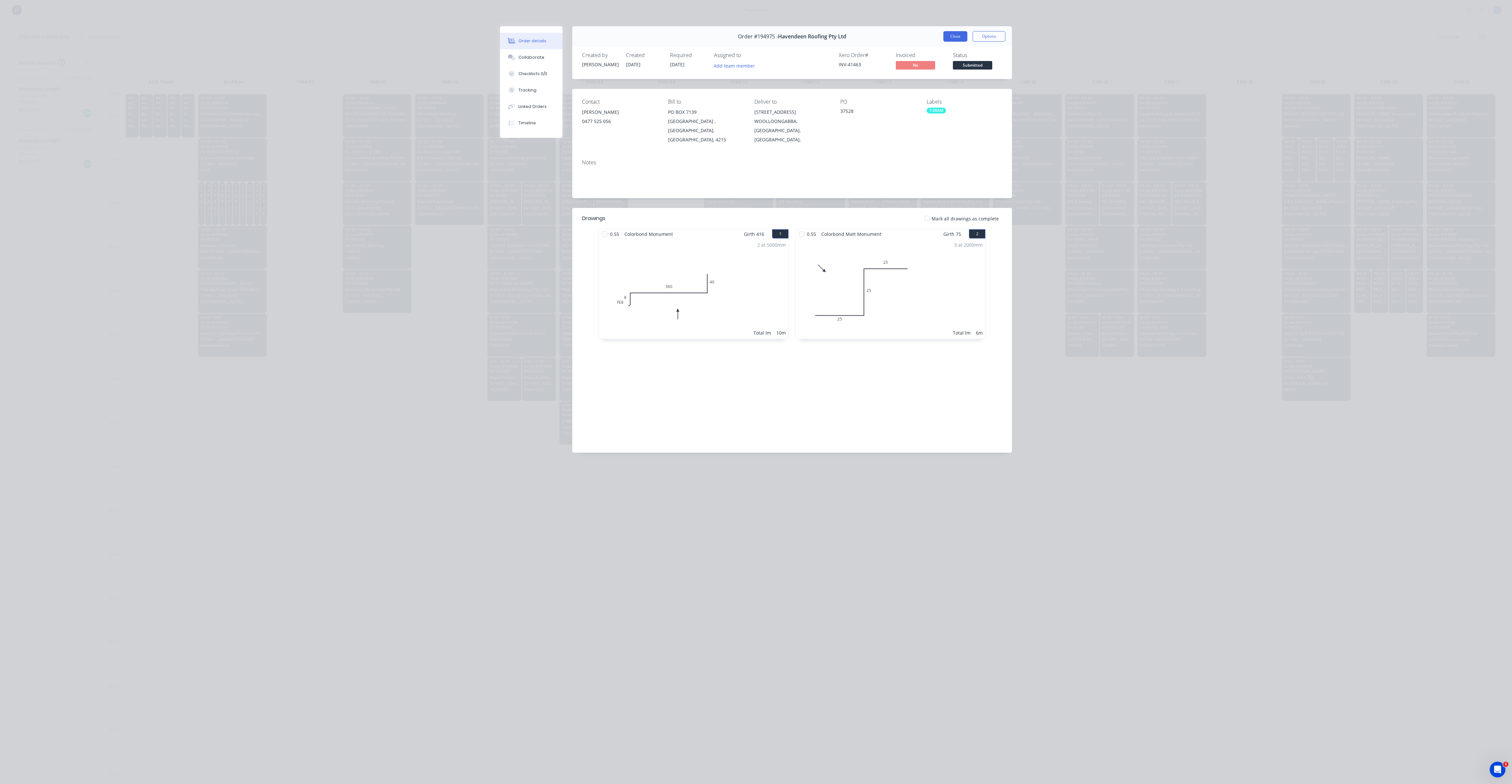
drag, startPoint x: 956, startPoint y: 35, endPoint x: 872, endPoint y: 201, distance: 186.0
click at [956, 35] on button "Close" at bounding box center [955, 36] width 24 height 11
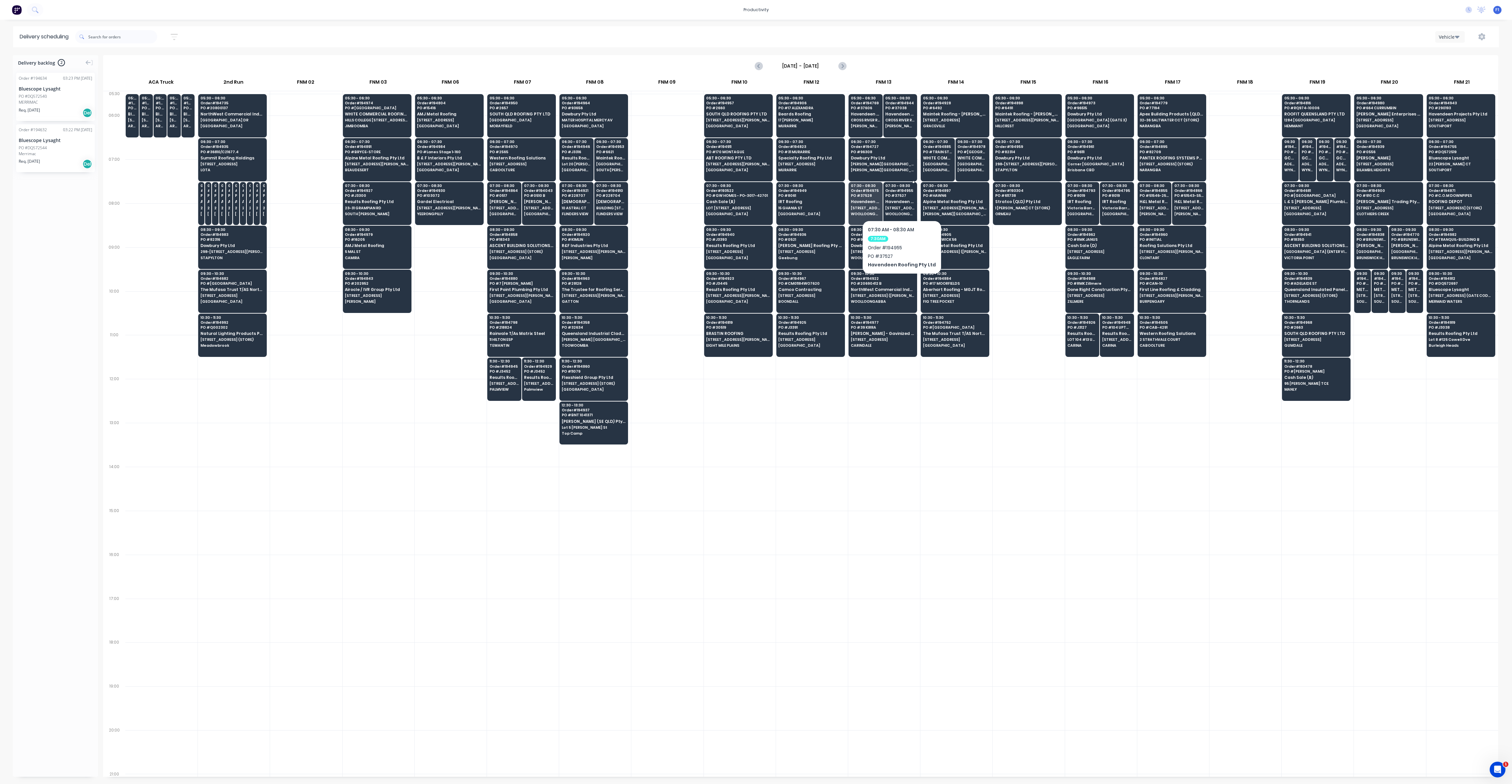
click at [901, 204] on div "07:30 - 08:30 Order # 194955 PO # 37527 Havendeen Roofing Pty Ltd [STREET_ADDRE…" at bounding box center [900, 200] width 33 height 37
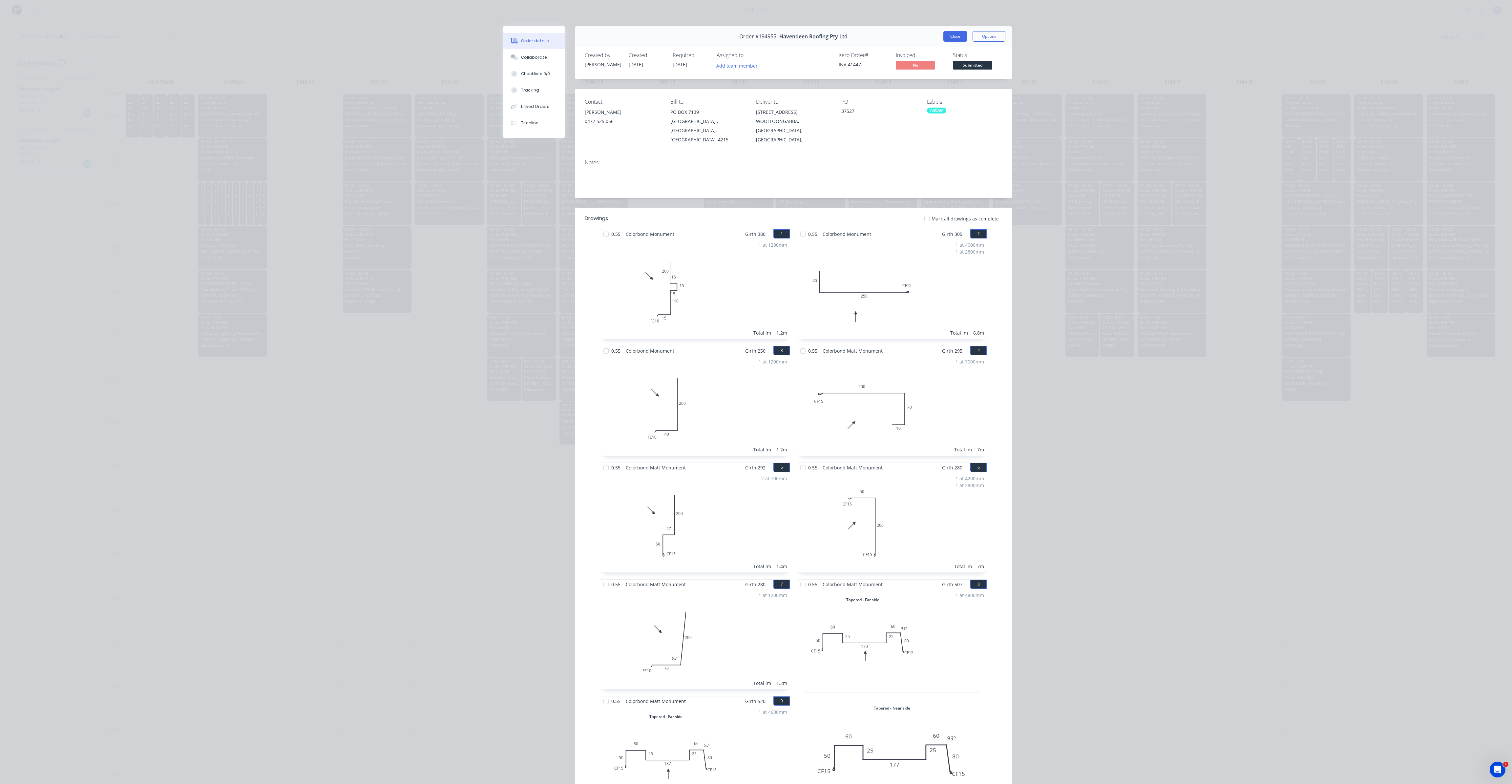
click at [951, 39] on button "Close" at bounding box center [955, 36] width 24 height 11
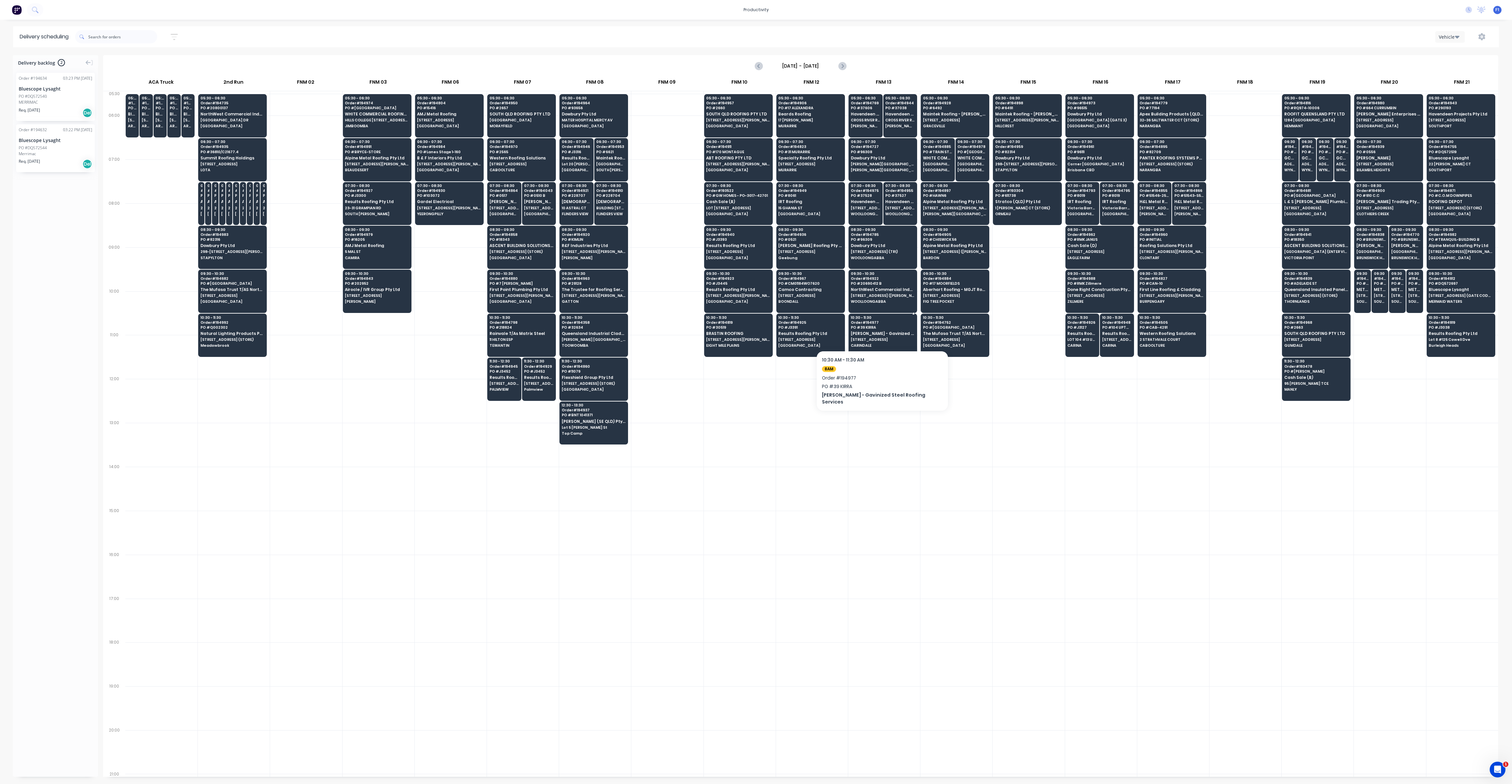
click at [890, 326] on span "PO # 39 KIRRA" at bounding box center [883, 327] width 63 height 4
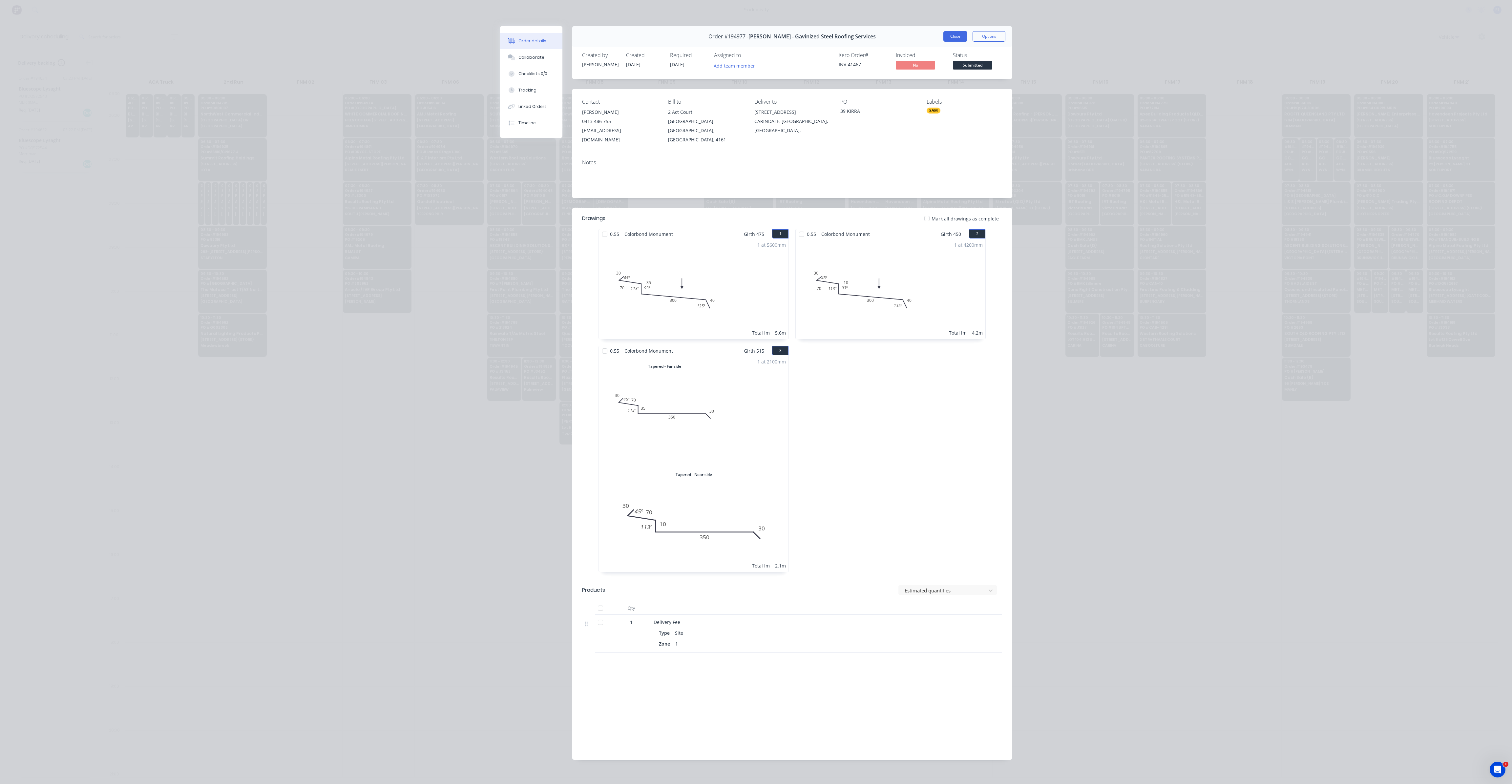
click at [955, 39] on button "Close" at bounding box center [955, 36] width 24 height 11
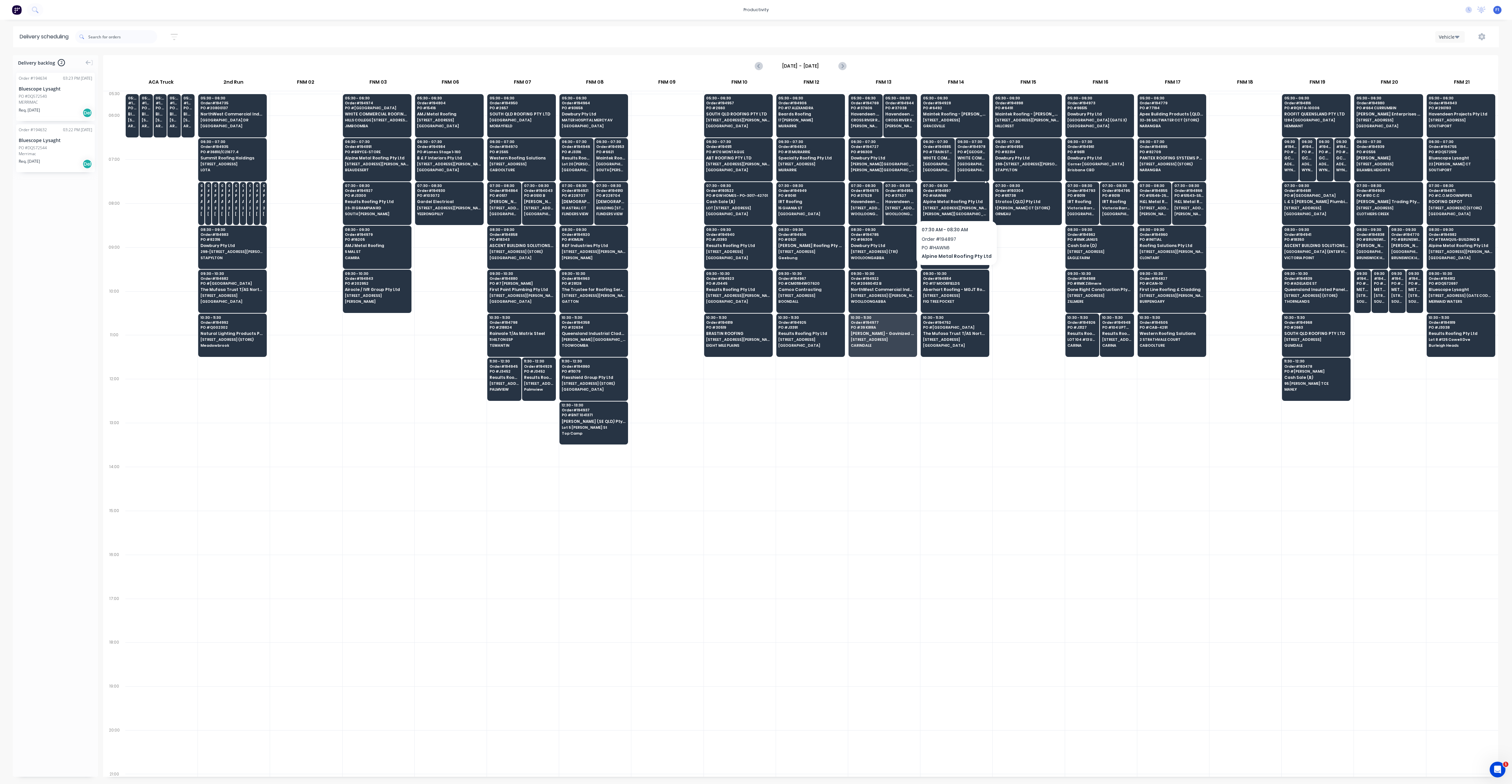
click at [948, 207] on span "[STREET_ADDRESS][PERSON_NAME]" at bounding box center [955, 208] width 63 height 4
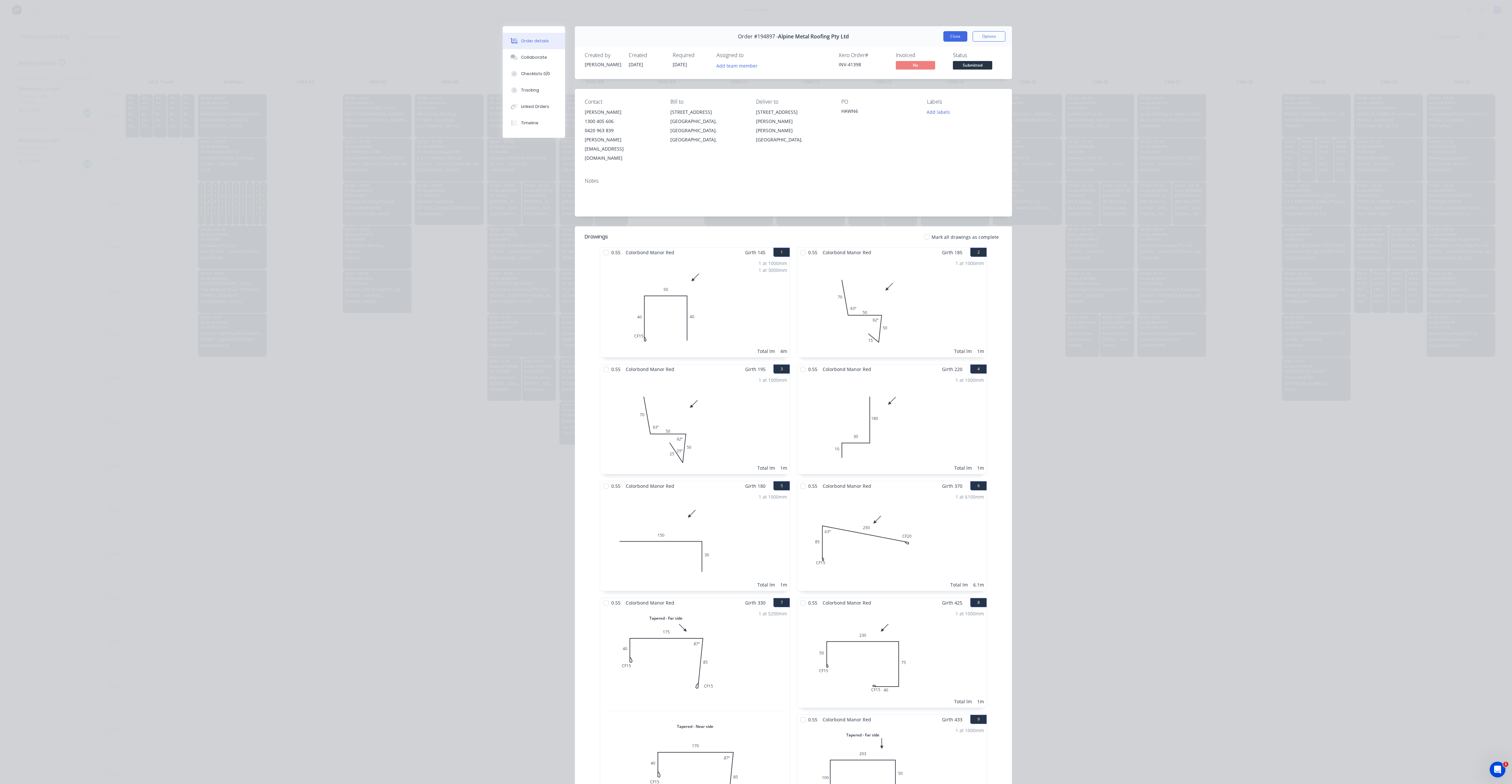
click at [950, 35] on button "Close" at bounding box center [955, 36] width 24 height 11
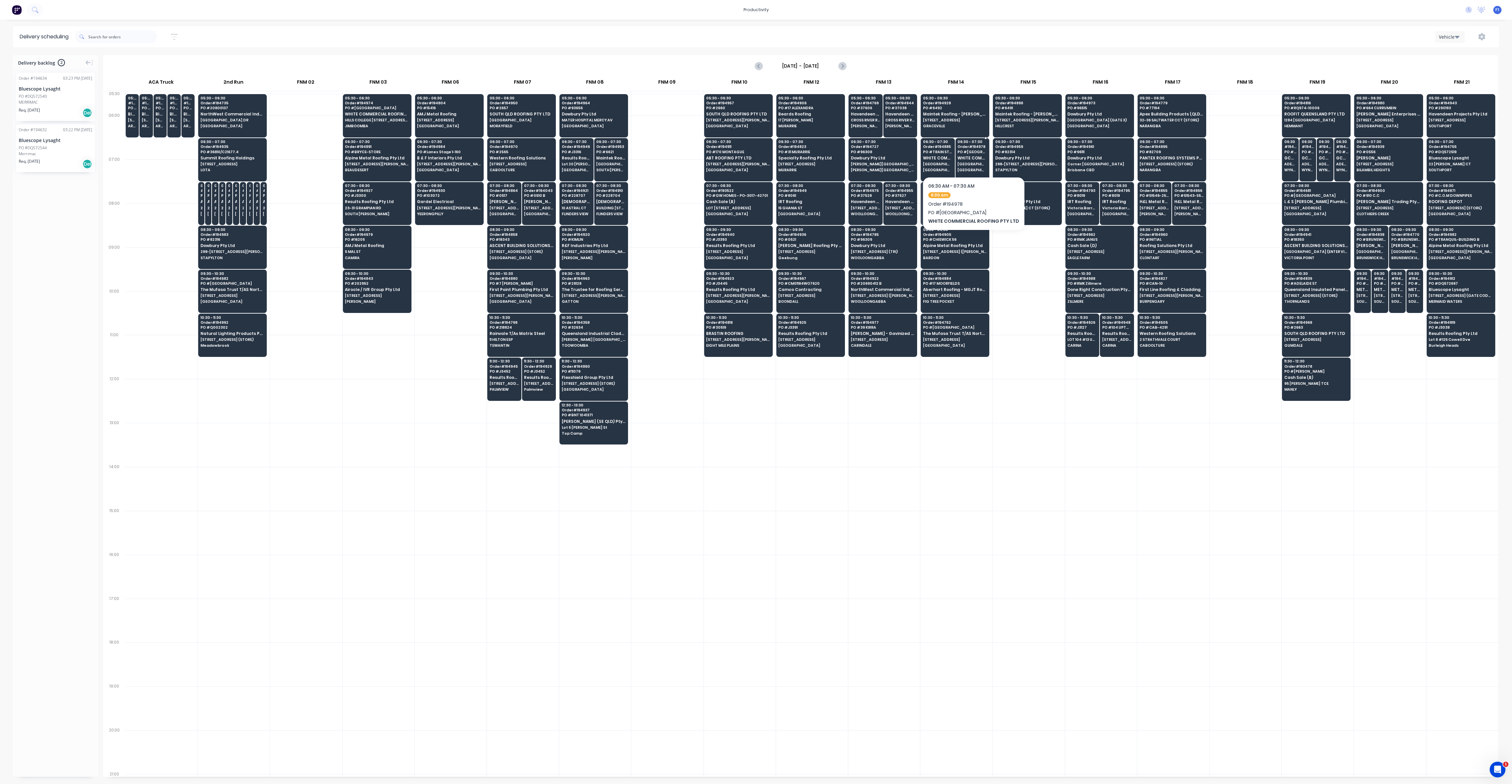
click at [970, 174] on div "06:30 - 07:30 Order # 194978 PO # [GEOGRAPHIC_DATA] WHITE COMMERCIAL ROOFING PT…" at bounding box center [972, 156] width 33 height 37
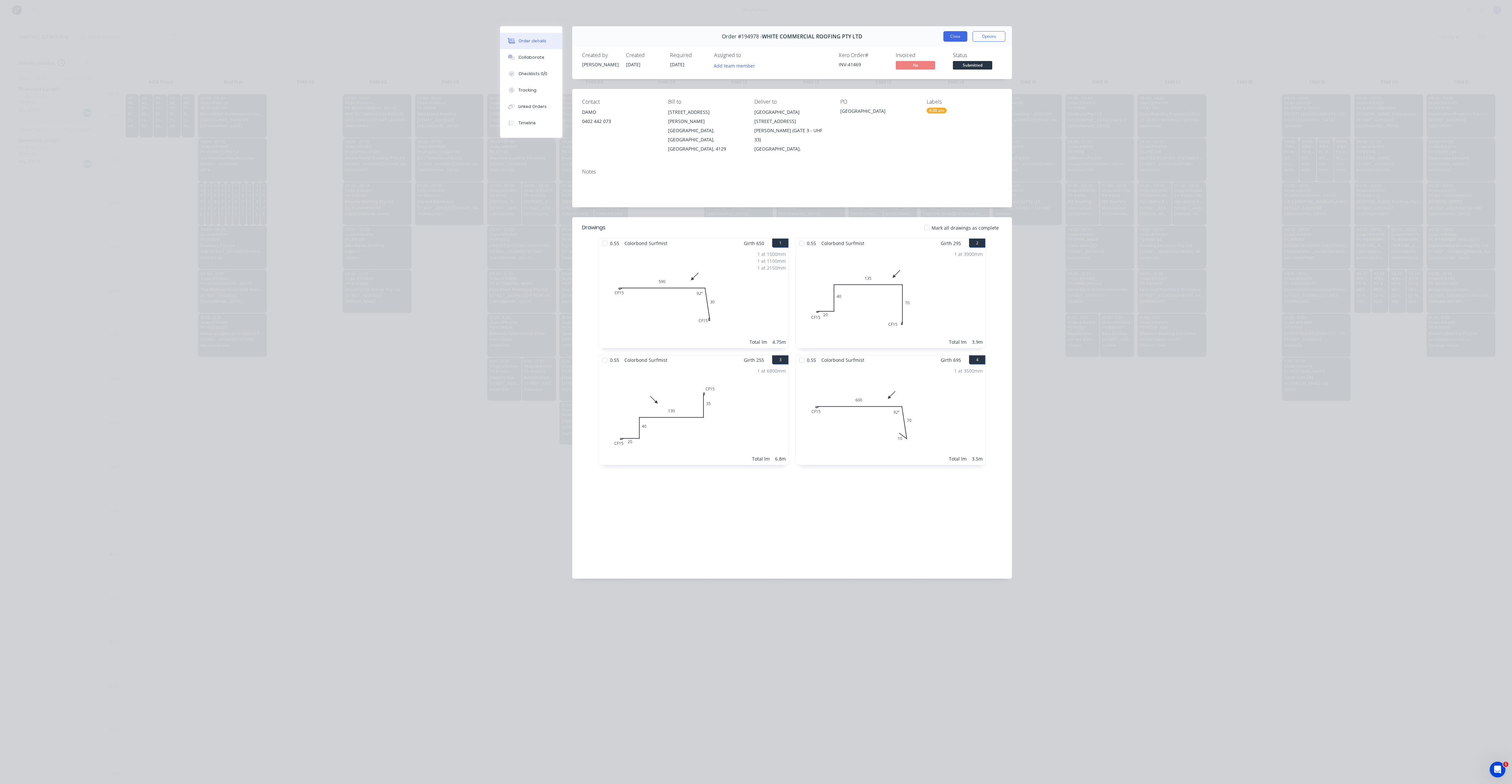
click at [957, 38] on button "Close" at bounding box center [955, 36] width 24 height 11
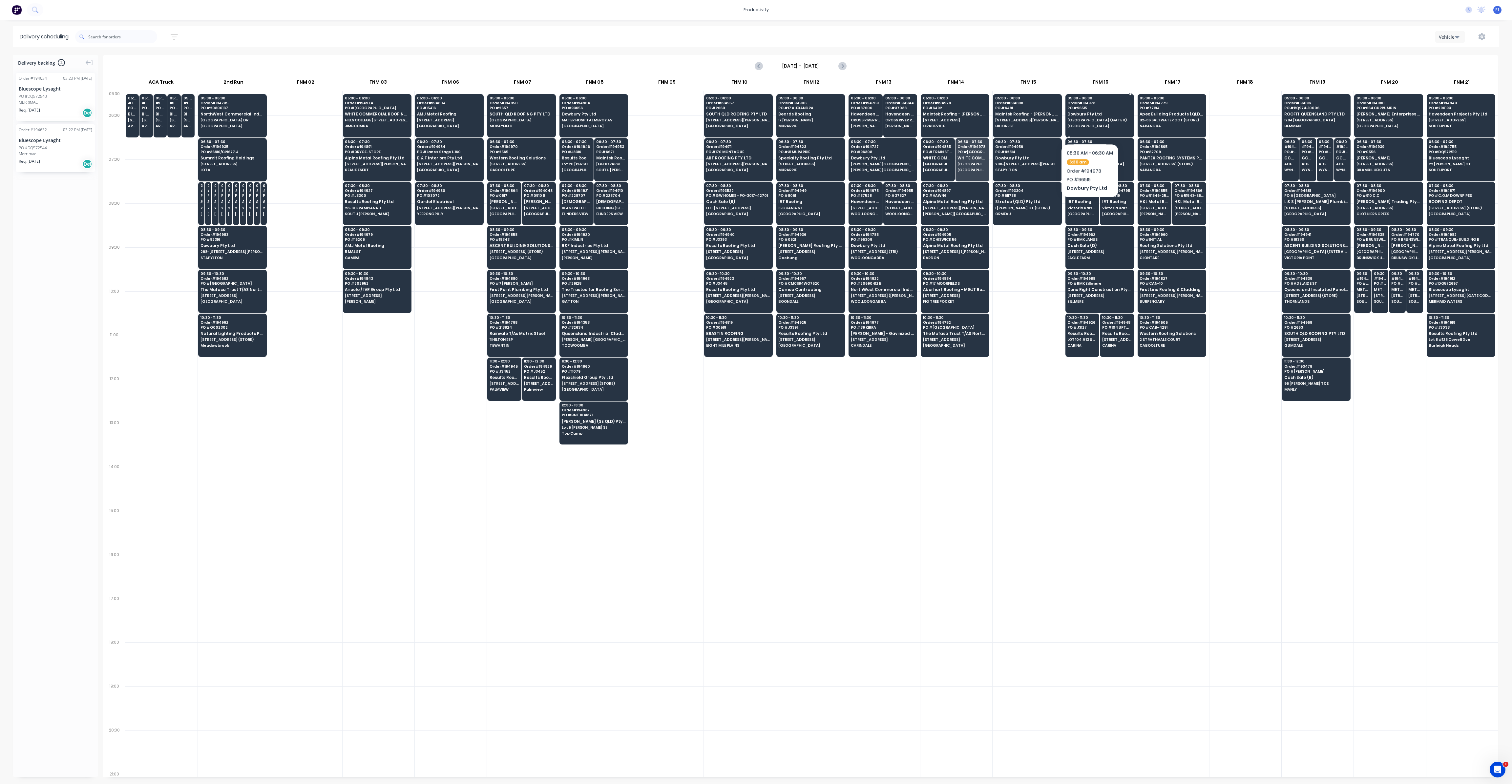
click at [1090, 124] on div "05:30 - 06:30 Order # 194973 PO # 96515 Dowbury Pty Ltd [GEOGRAPHIC_DATA] (GATE…" at bounding box center [1100, 112] width 68 height 37
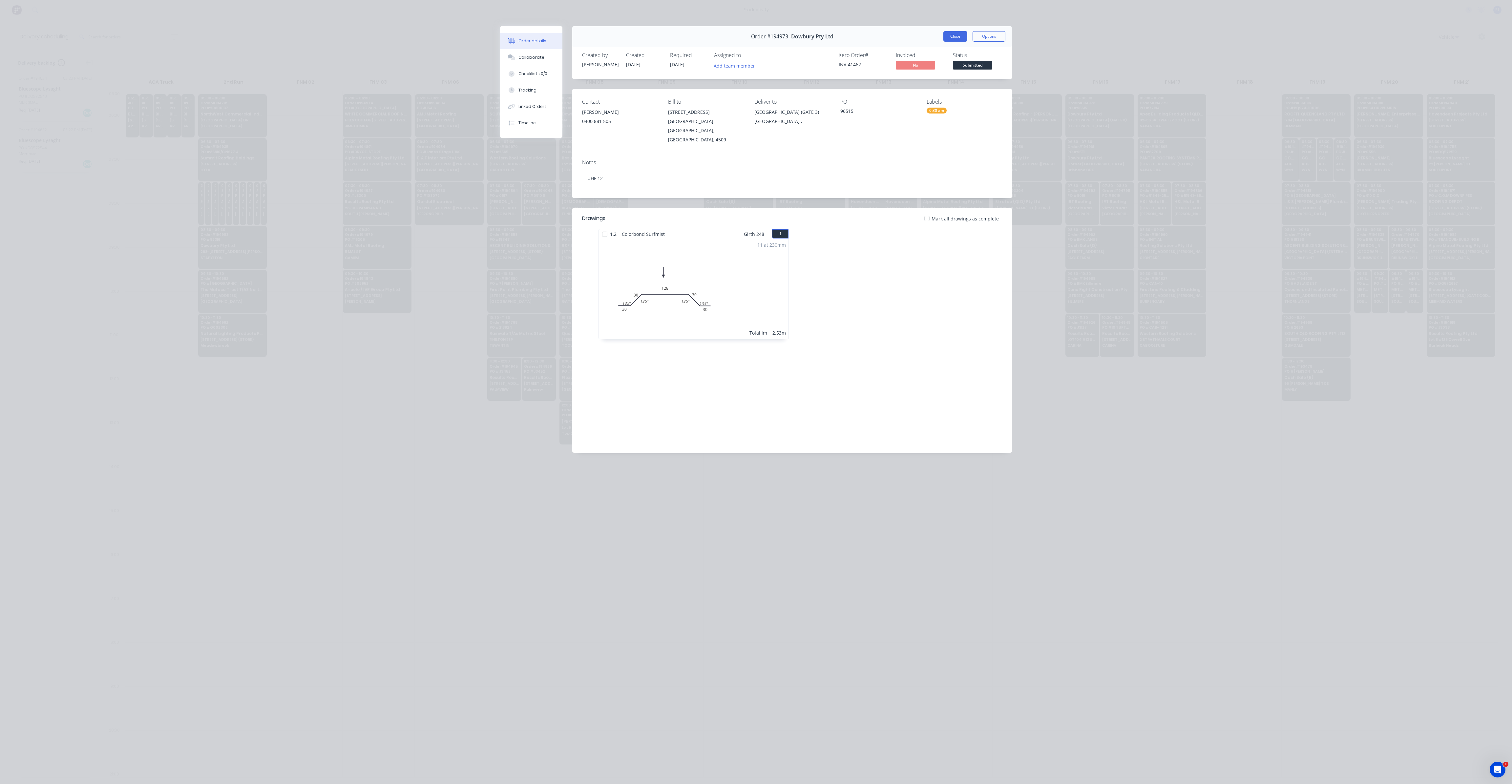
click at [954, 38] on button "Close" at bounding box center [955, 36] width 24 height 11
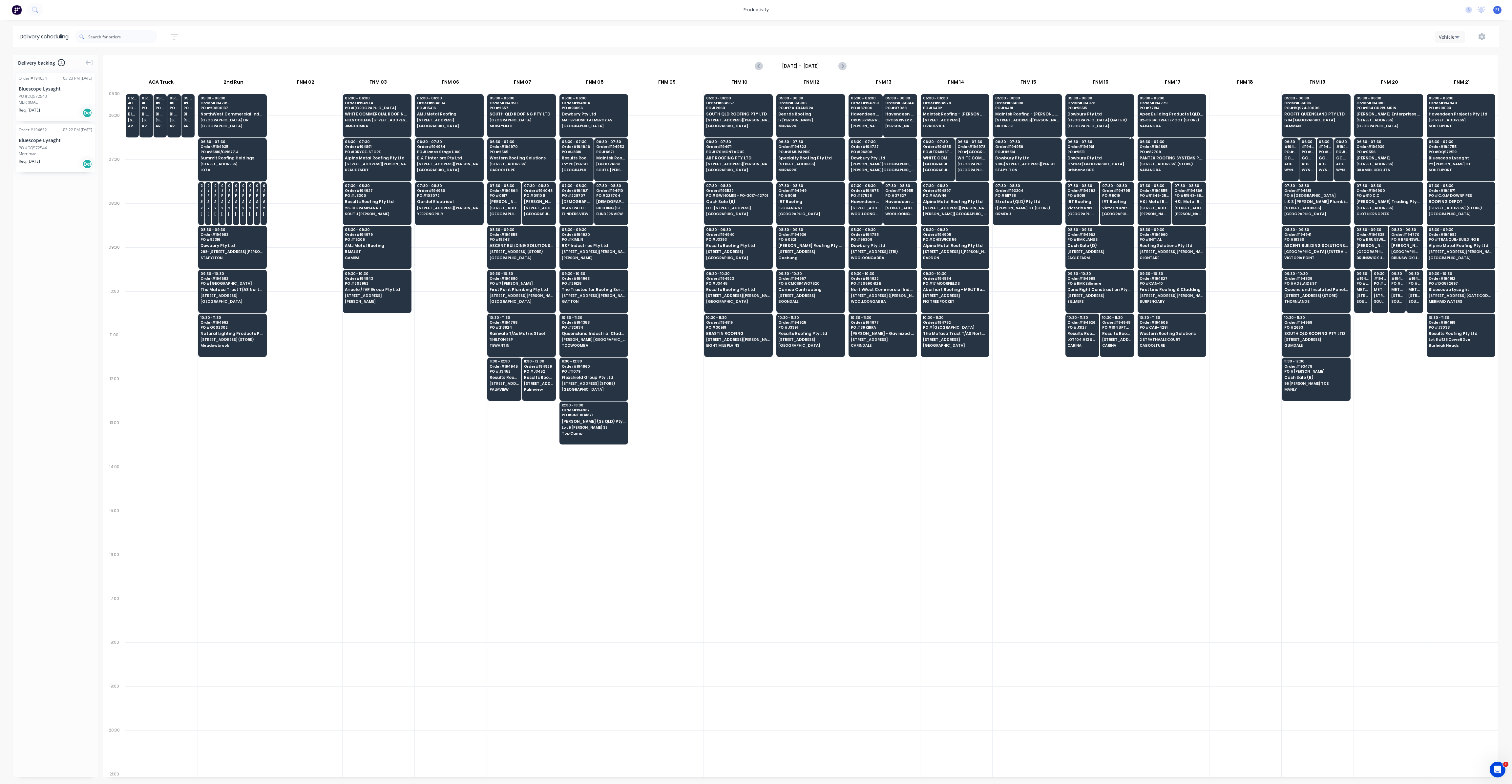
click at [1088, 164] on span "Corner [GEOGRAPHIC_DATA]" at bounding box center [1099, 164] width 63 height 4
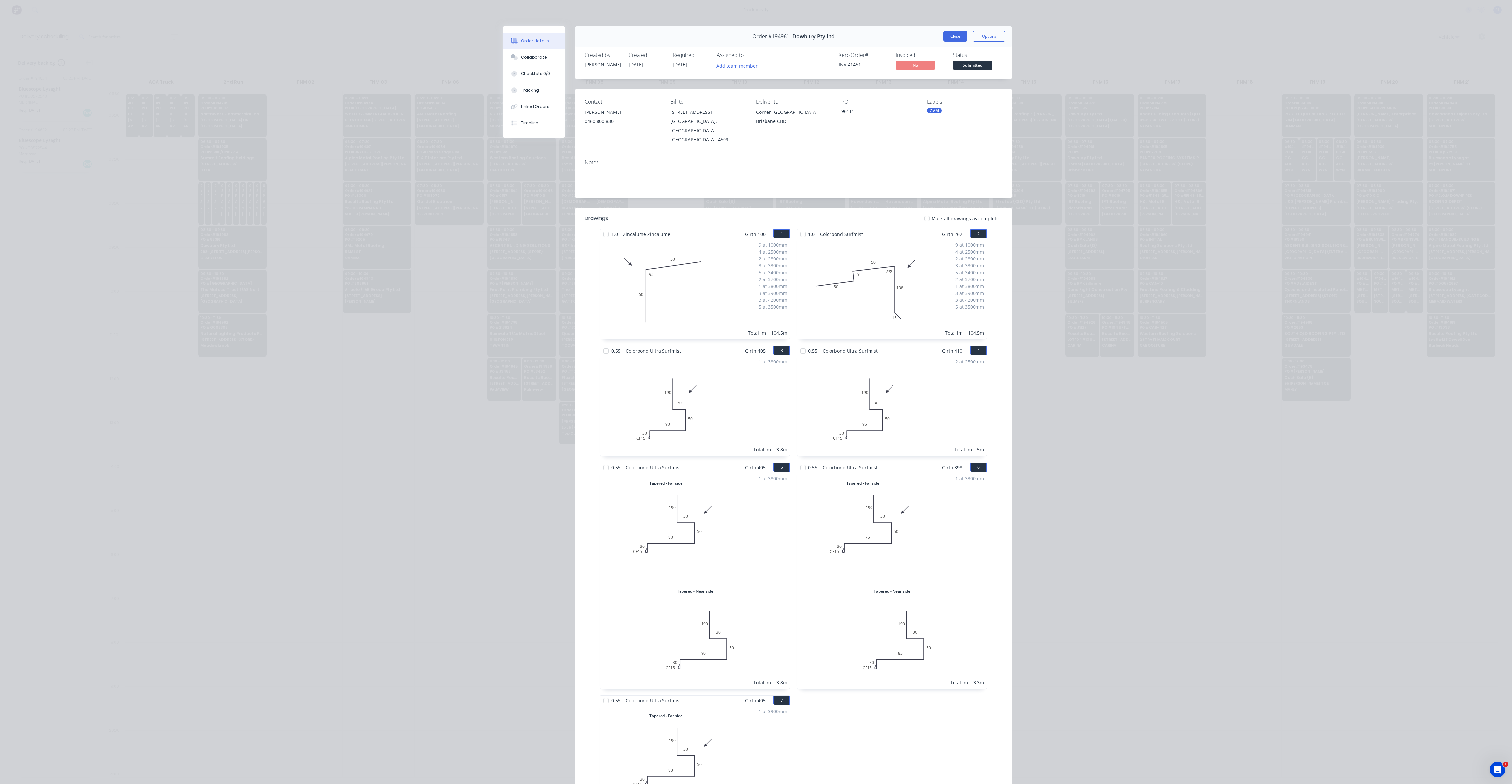
click at [950, 38] on button "Close" at bounding box center [955, 36] width 24 height 11
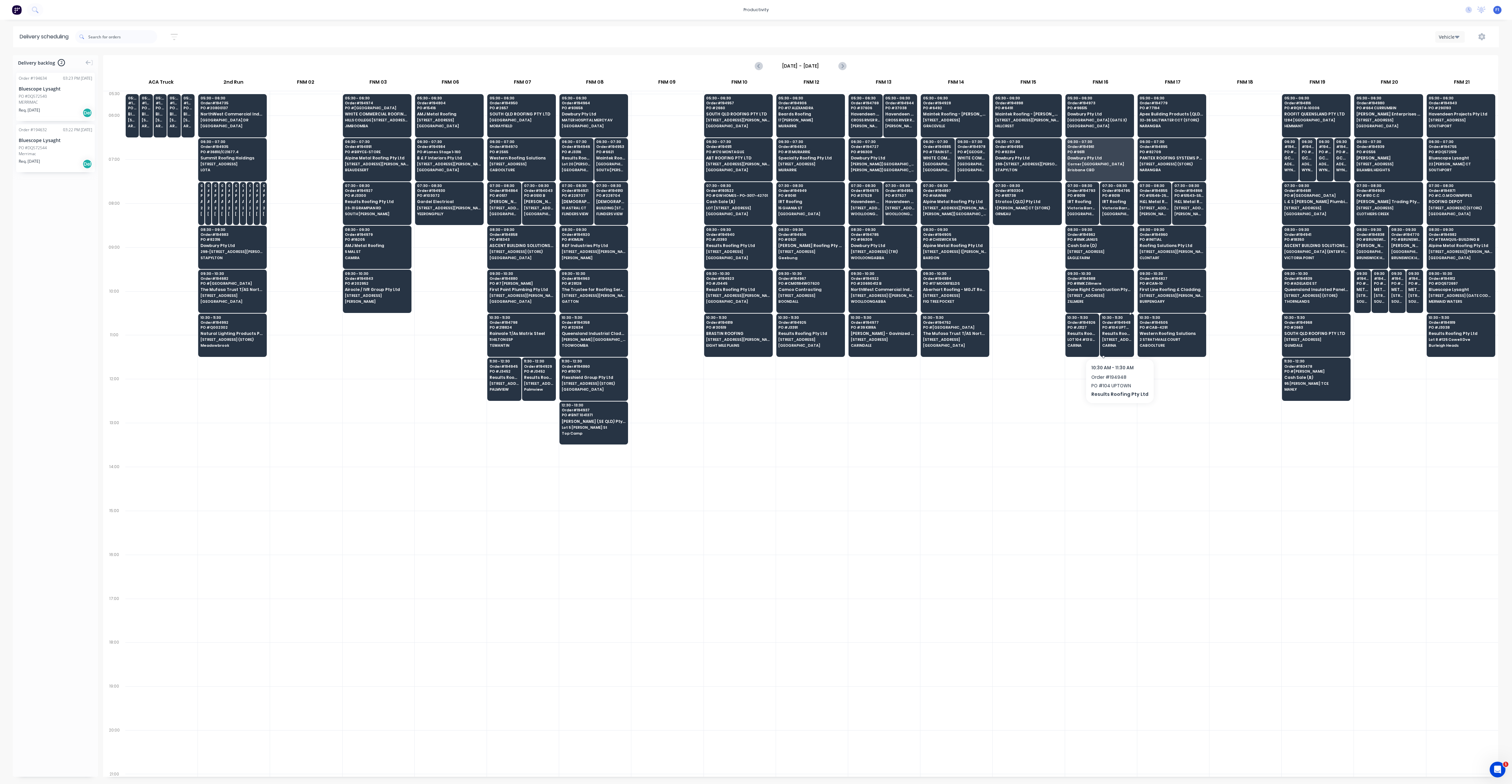
click at [1117, 343] on span "CARINA" at bounding box center [1117, 345] width 29 height 4
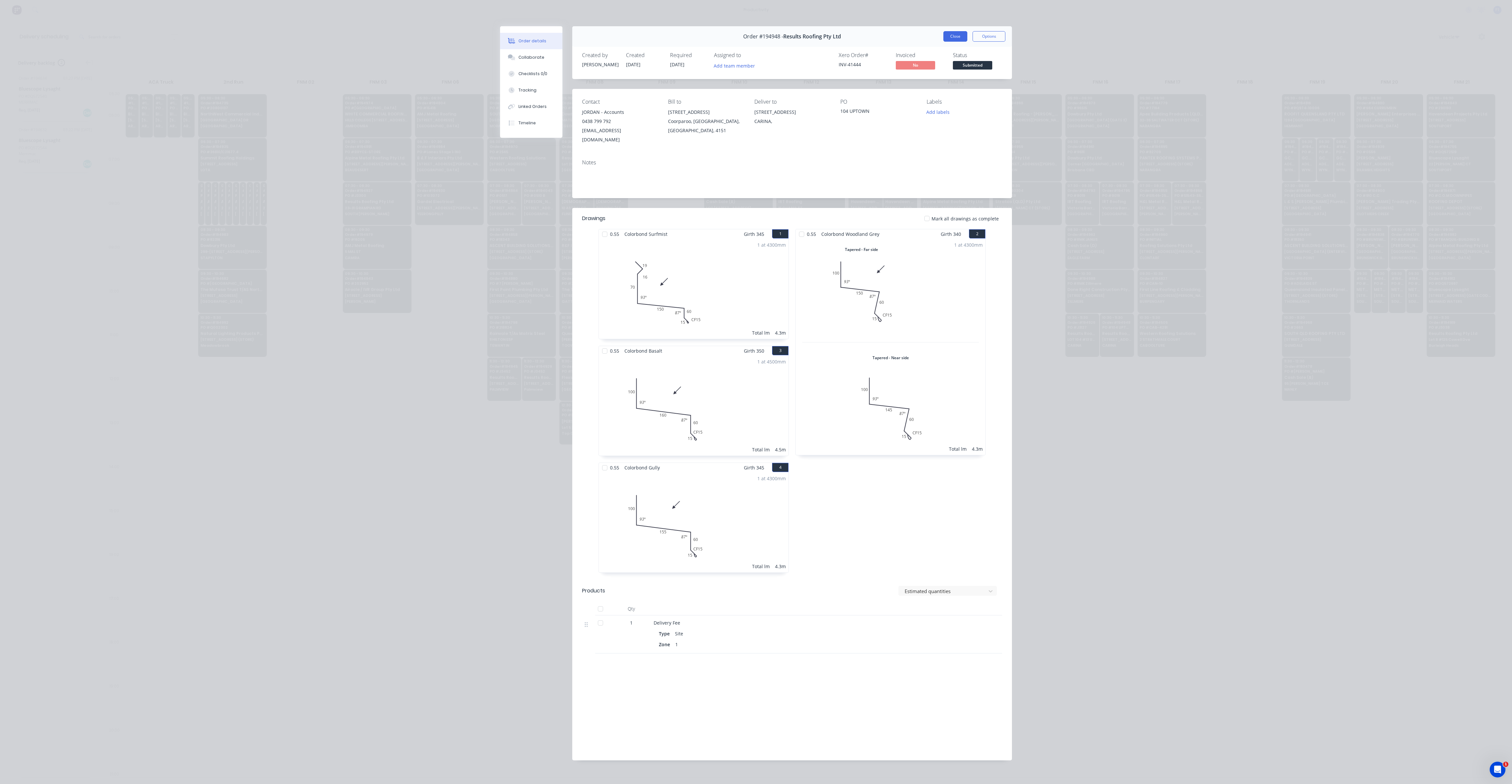
click at [953, 40] on button "Close" at bounding box center [955, 36] width 24 height 11
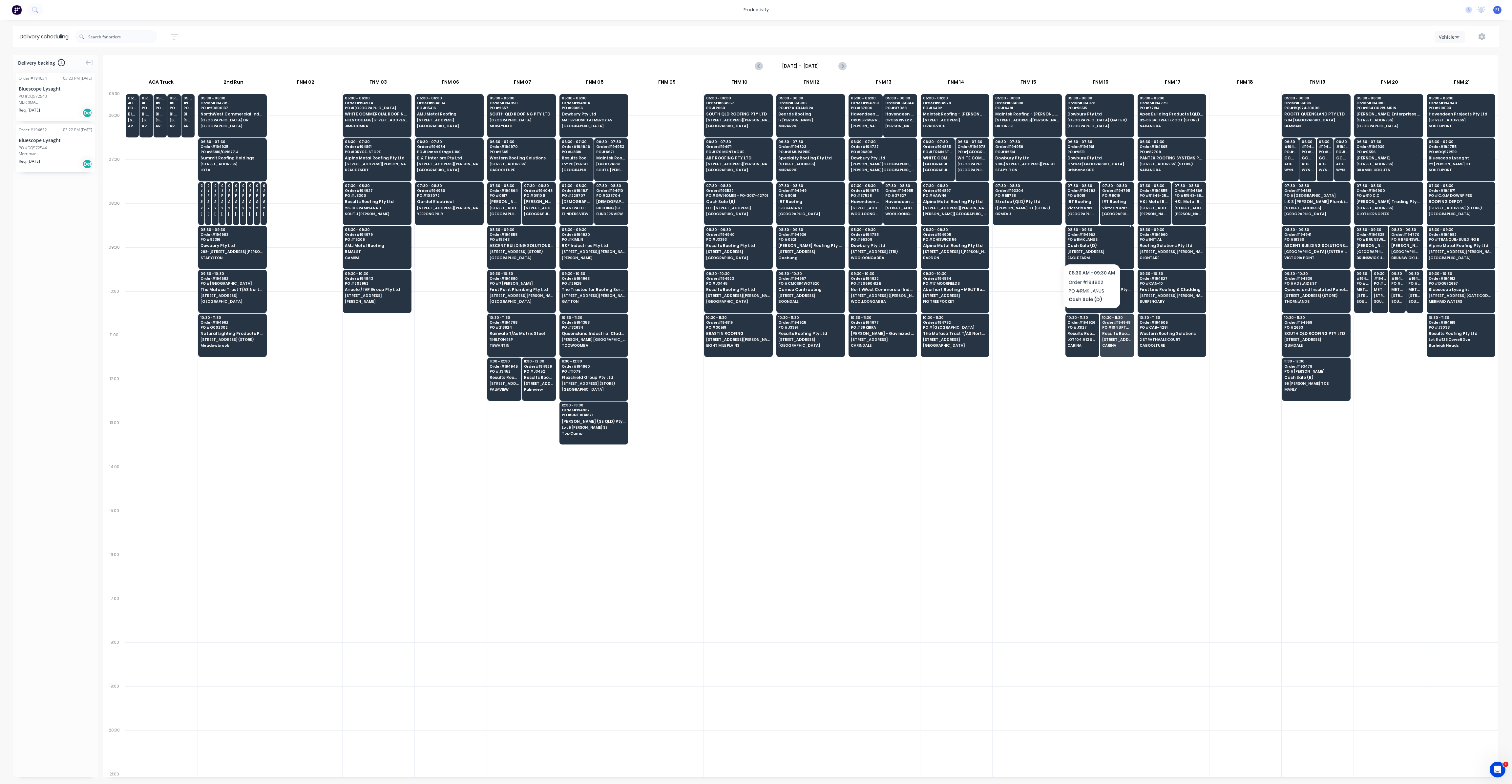
click at [1091, 246] on span "Cash Sale (D)" at bounding box center [1099, 245] width 63 height 4
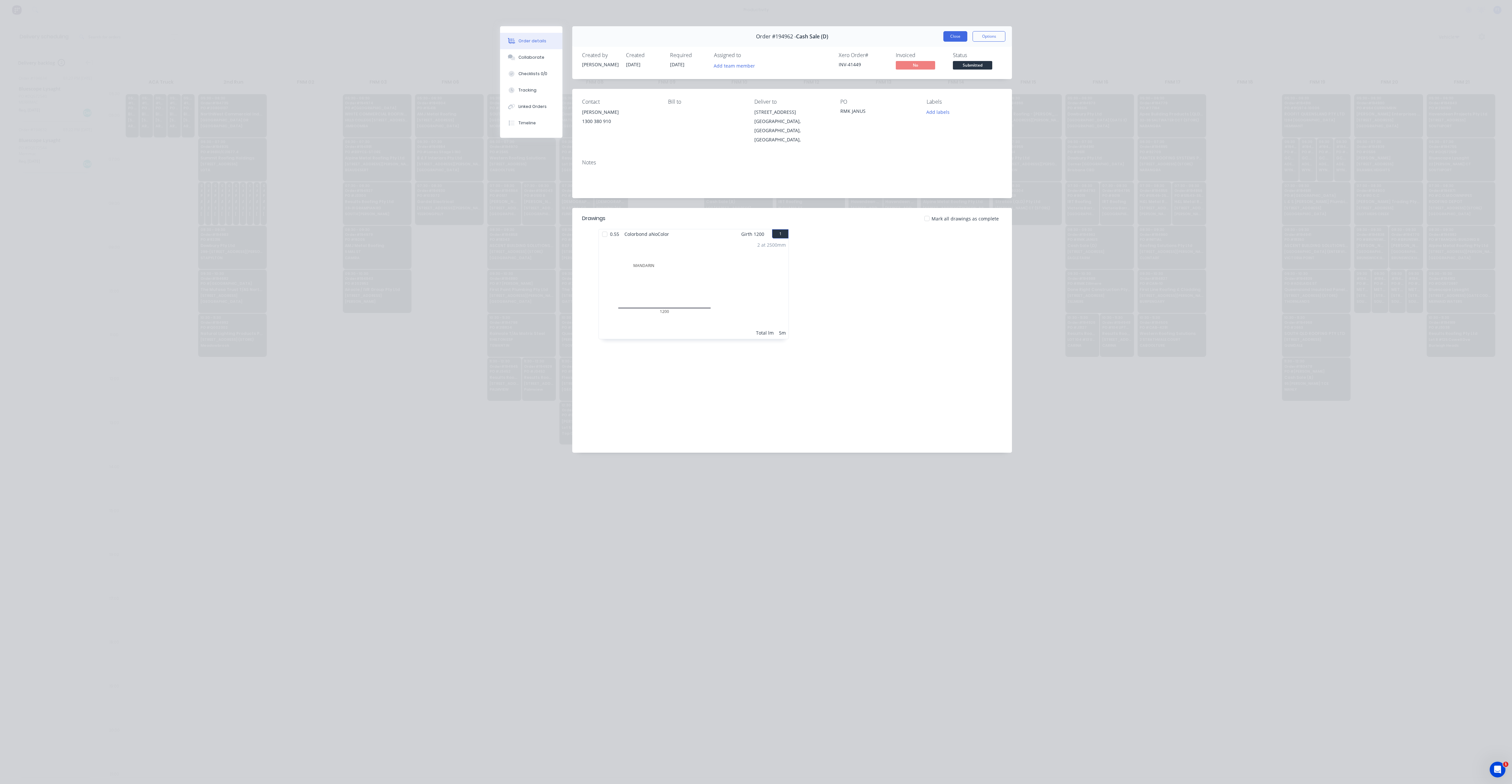
click at [959, 34] on button "Close" at bounding box center [955, 36] width 24 height 11
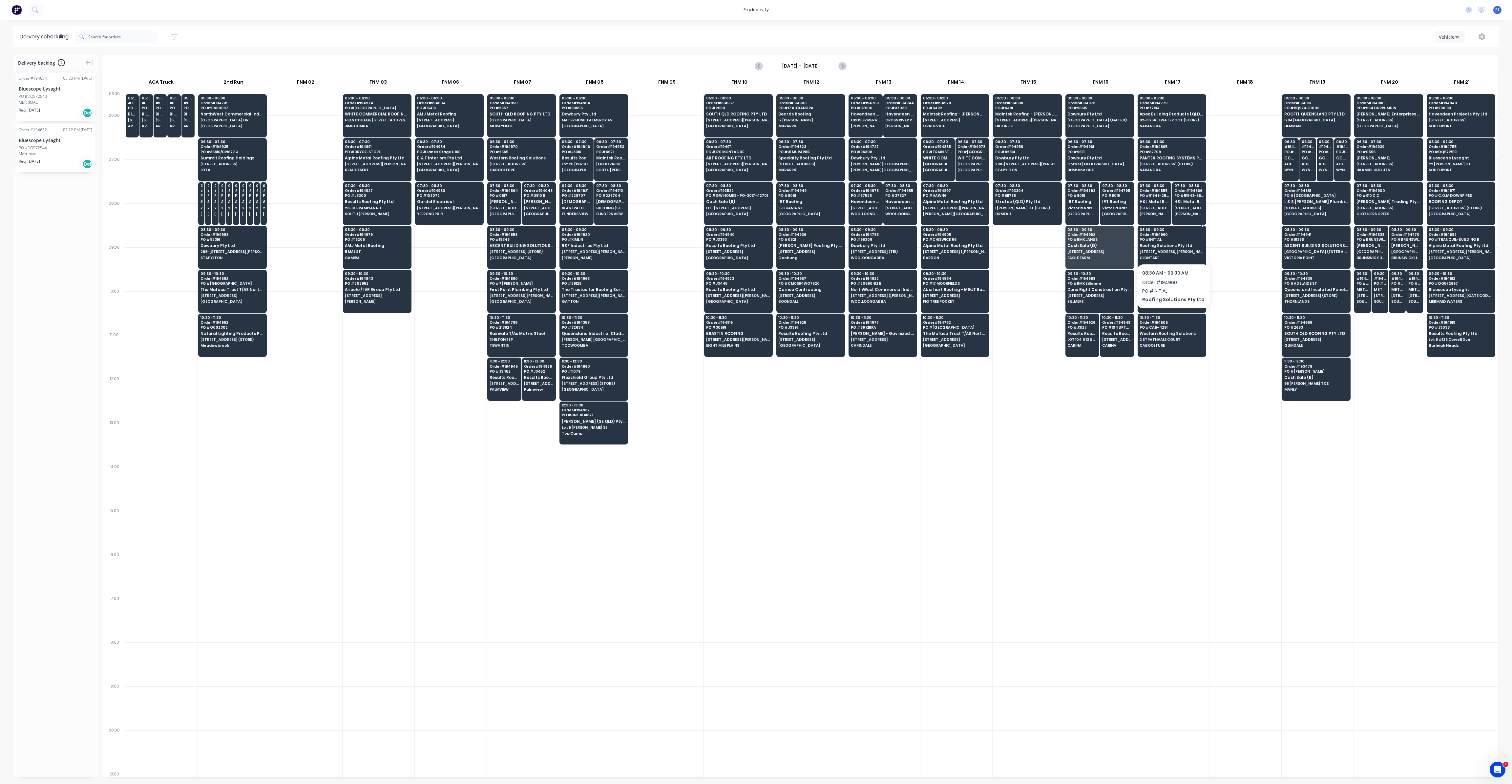
click at [1175, 241] on div "08:30 - 09:30 Order # 194960 PO # INITIAL Roofing Solutions Pty Ltd [STREET_ADD…" at bounding box center [1172, 244] width 68 height 37
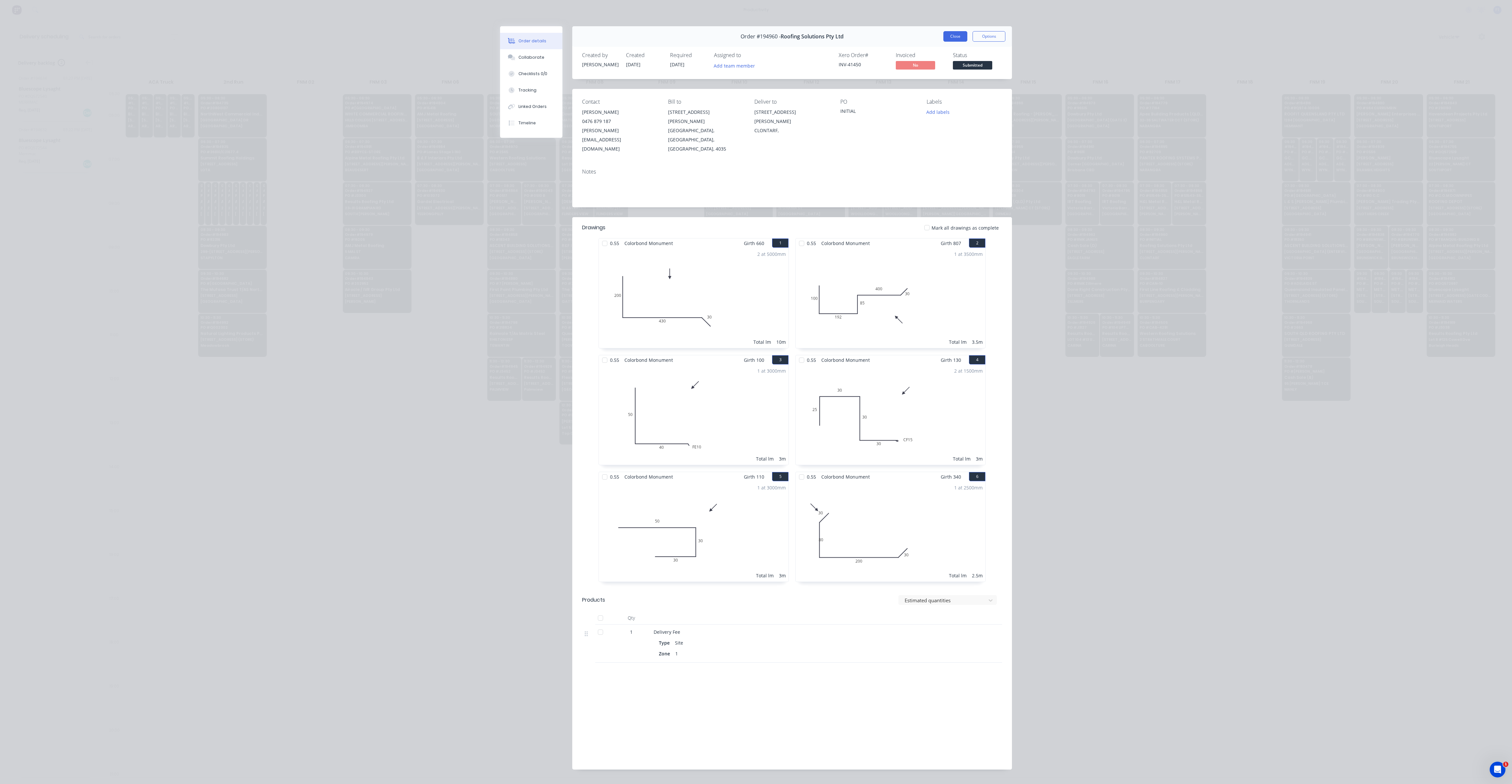
click at [956, 38] on button "Close" at bounding box center [955, 36] width 24 height 11
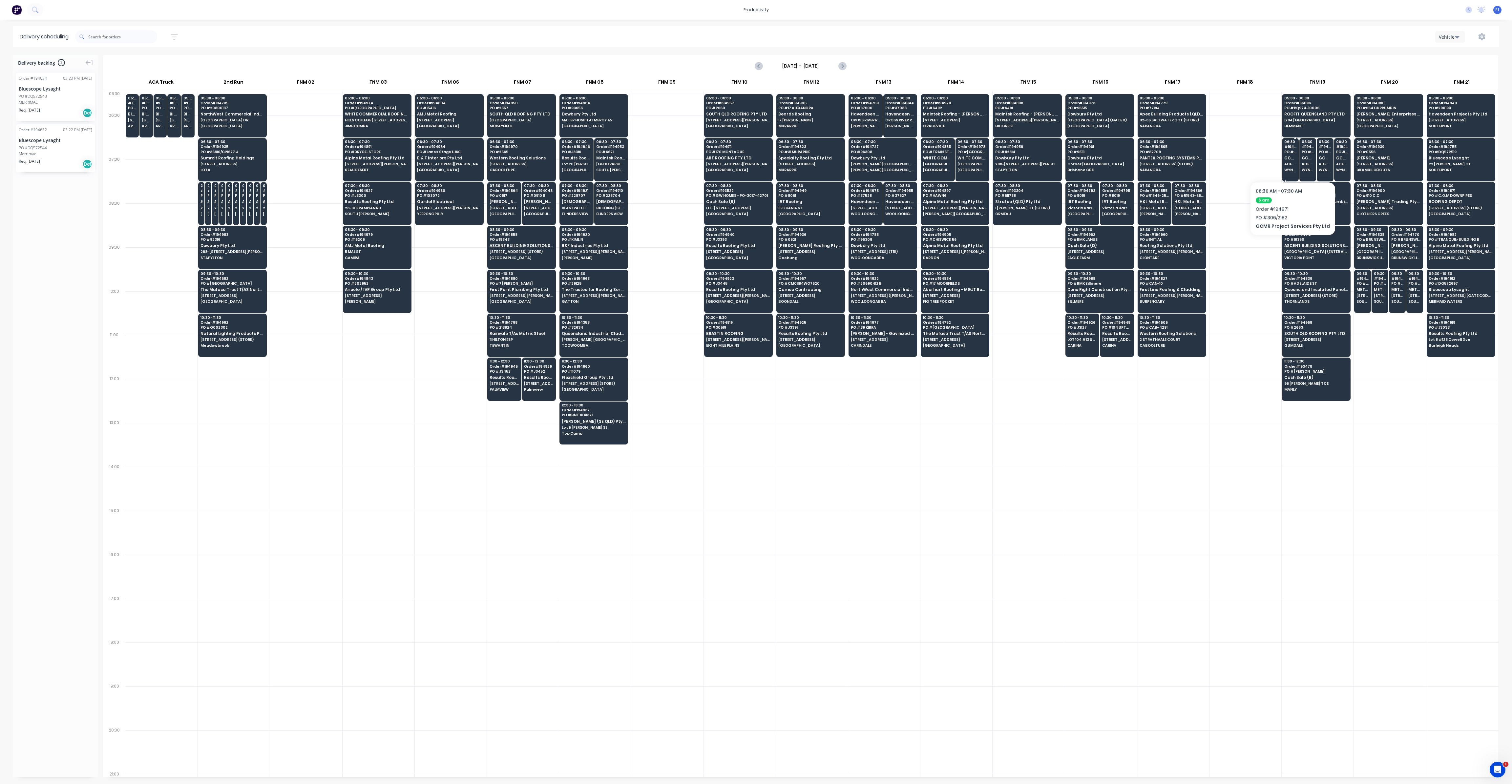
click at [1290, 162] on span "ADENA RESIDENCES [GEOGRAPHIC_DATA]" at bounding box center [1290, 164] width 12 height 4
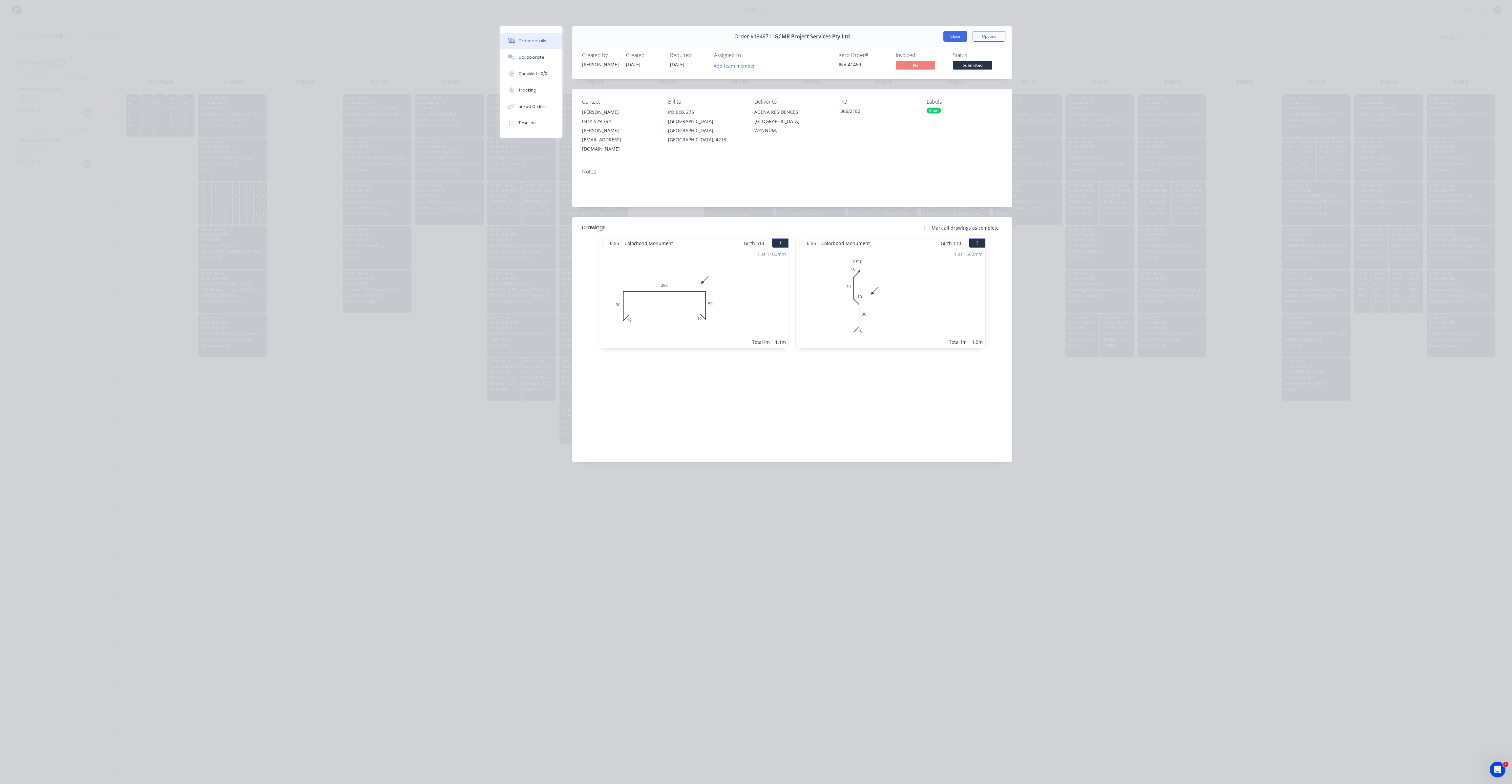
click at [955, 36] on button "Close" at bounding box center [955, 36] width 24 height 11
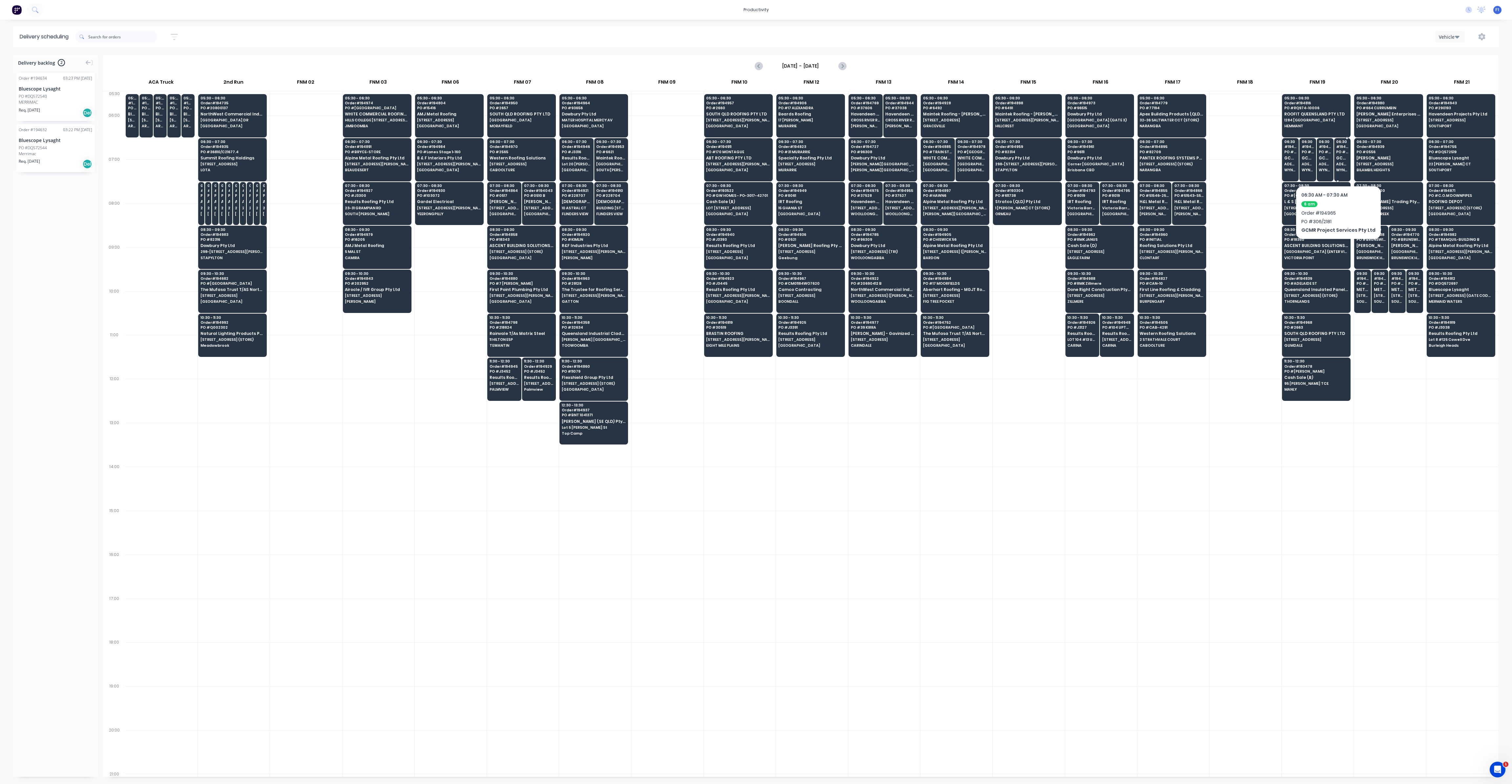
click at [1335, 165] on div "06:30 # 194965 PO # 306/2181 GCMR Project Services Pty Ltd ADENA RESIDENCES [GE…" at bounding box center [1342, 156] width 16 height 37
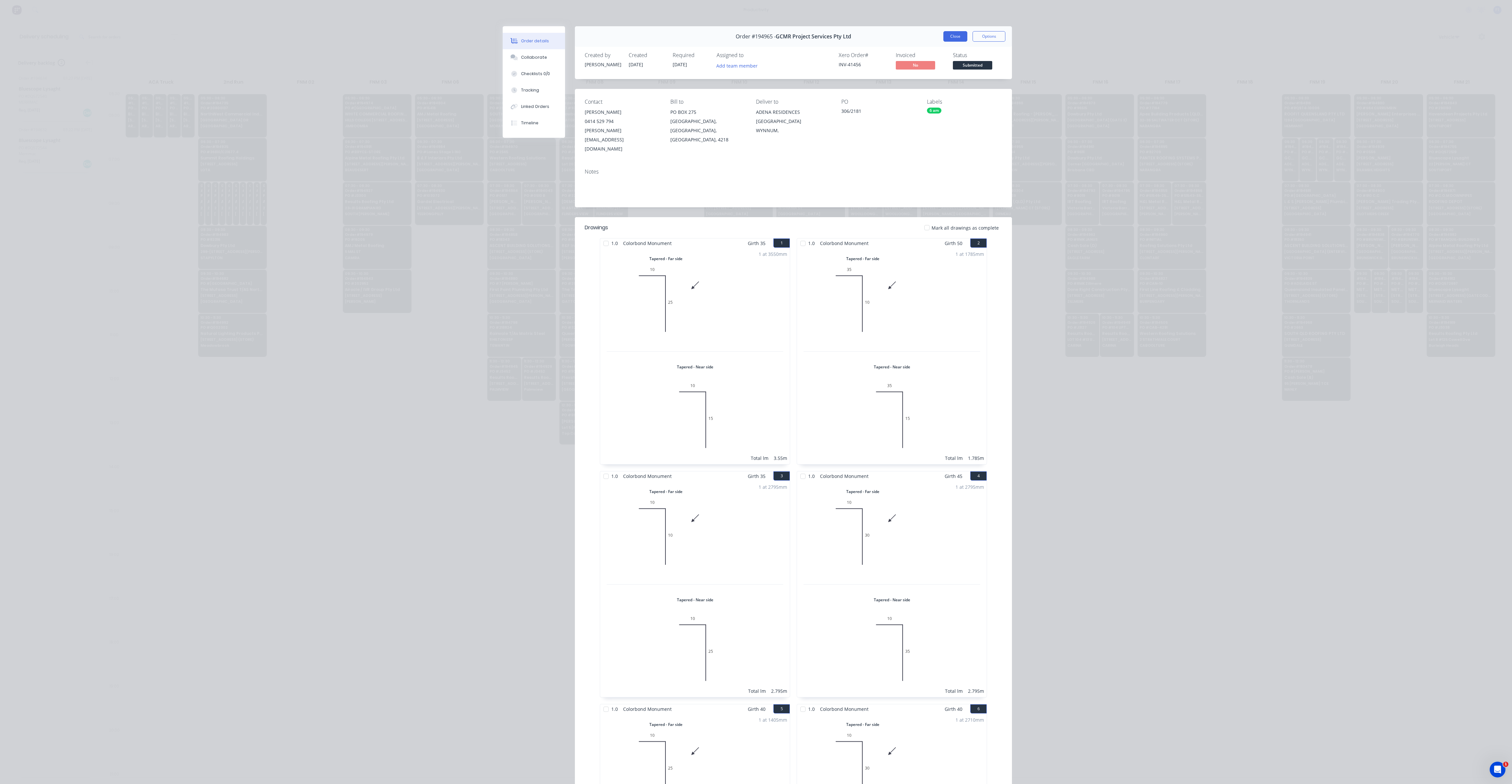
click at [954, 39] on button "Close" at bounding box center [955, 36] width 24 height 11
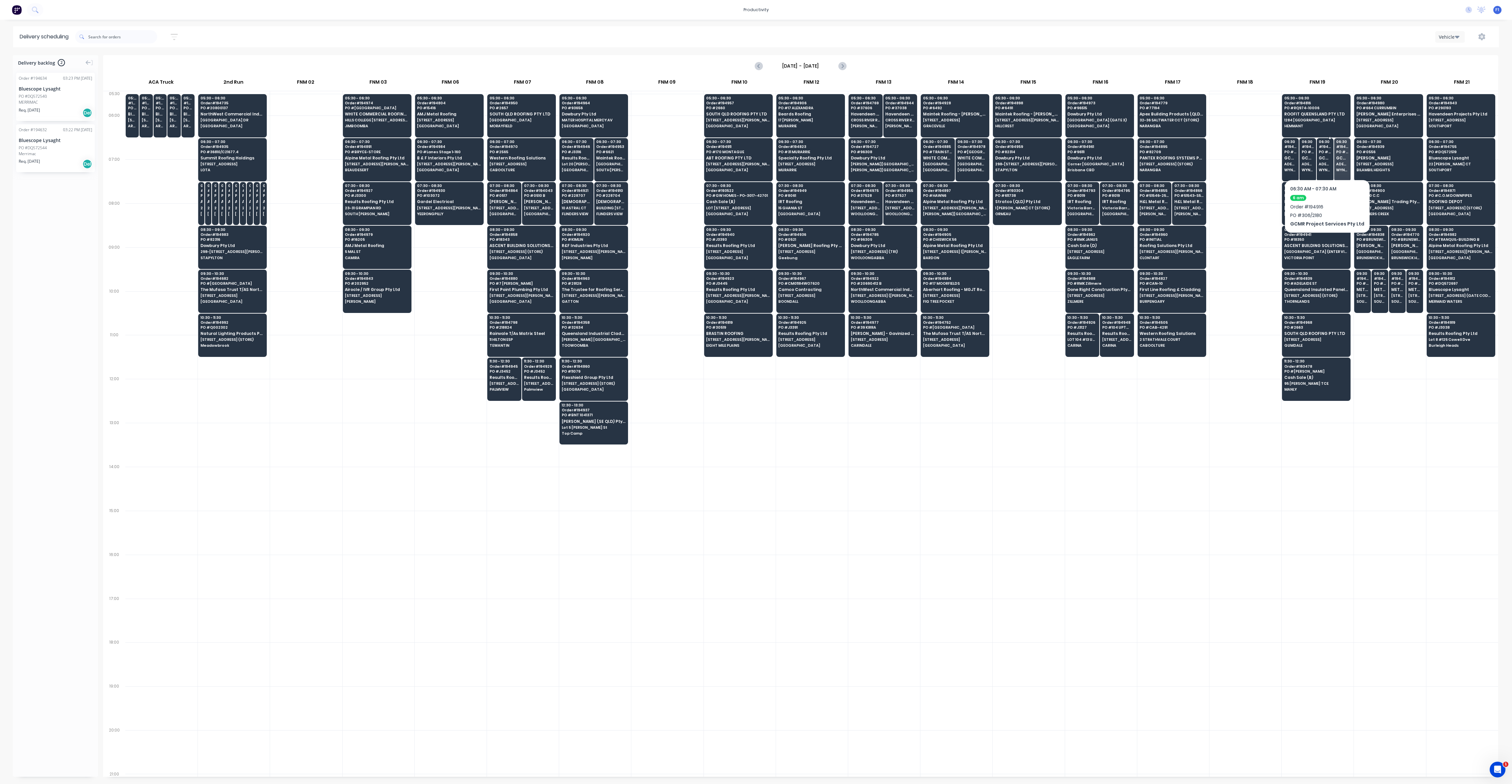
click at [1324, 160] on span "GCMR Project Services Pty Ltd" at bounding box center [1325, 158] width 12 height 4
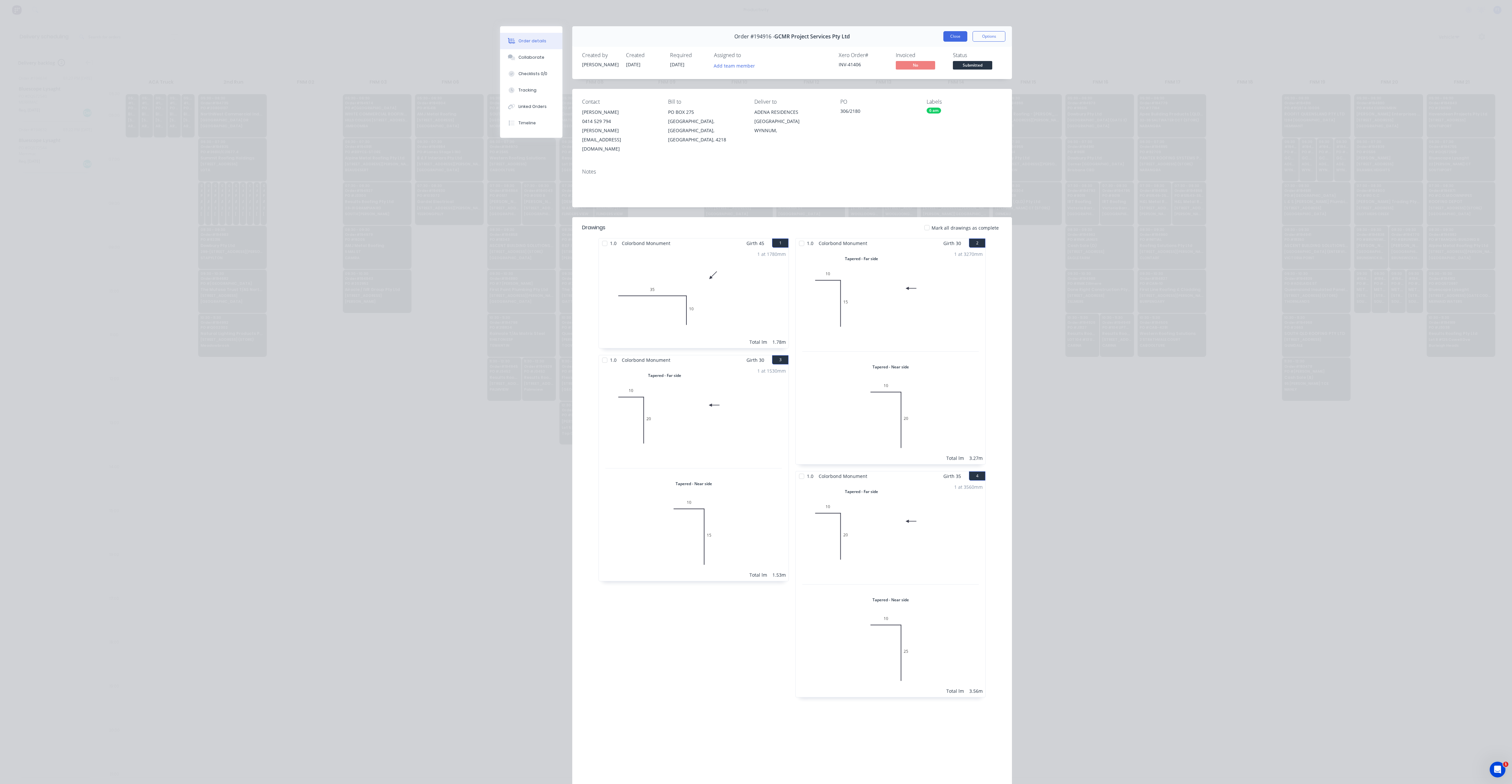
click at [957, 35] on button "Close" at bounding box center [955, 36] width 24 height 11
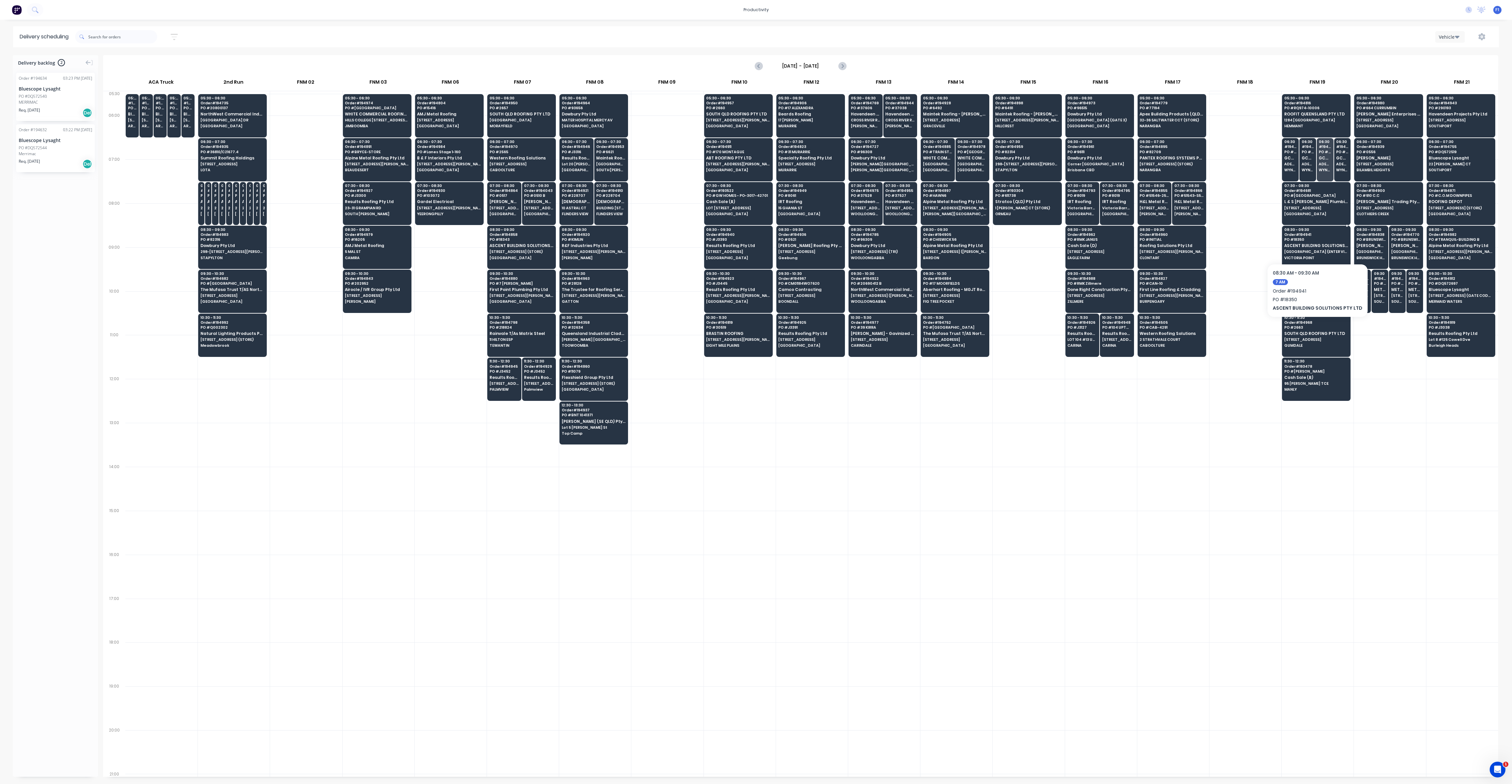
click at [1302, 249] on span "[GEOGRAPHIC_DATA] (ENTER VIA [PERSON_NAME][GEOGRAPHIC_DATA])" at bounding box center [1316, 251] width 63 height 4
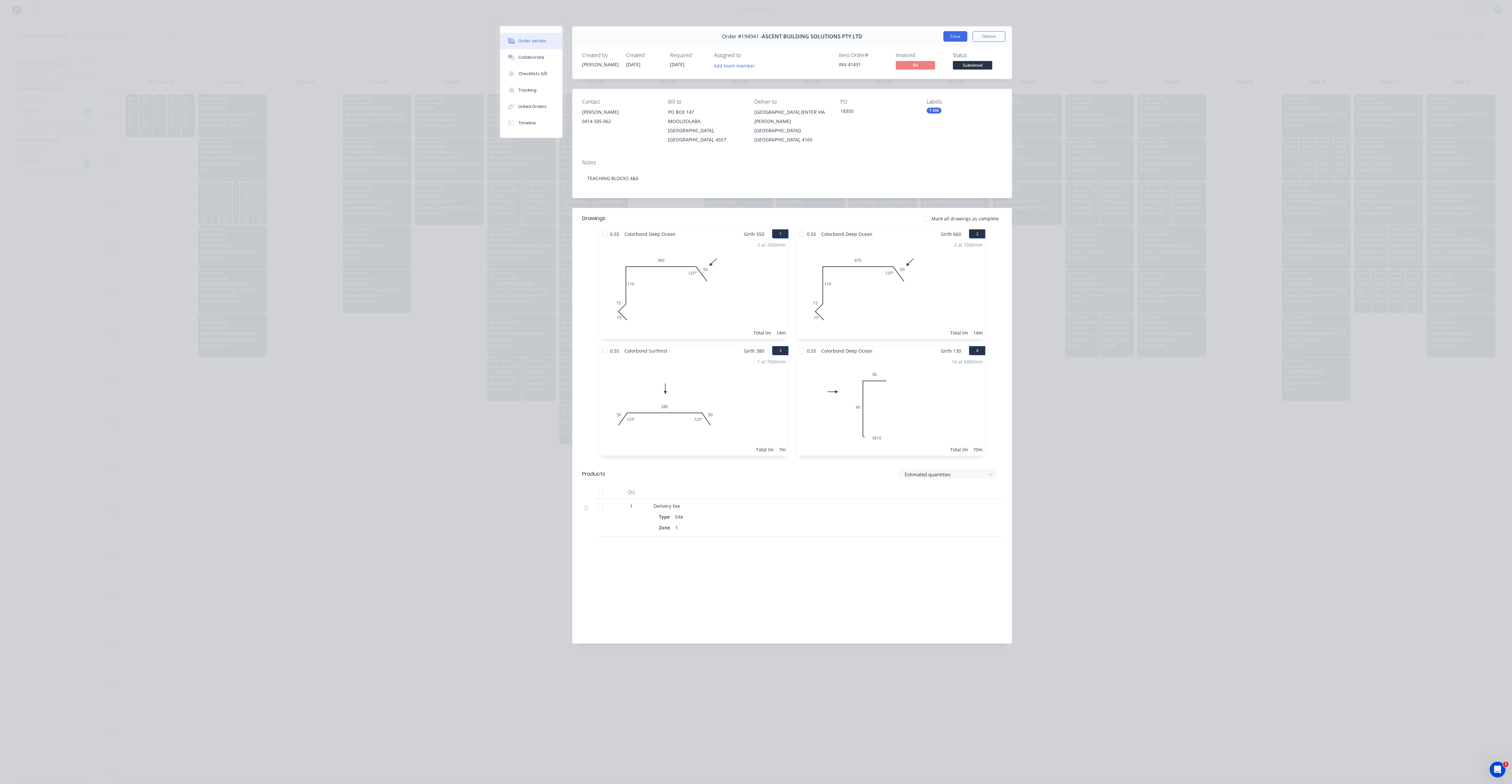
click at [959, 34] on button "Close" at bounding box center [955, 36] width 24 height 11
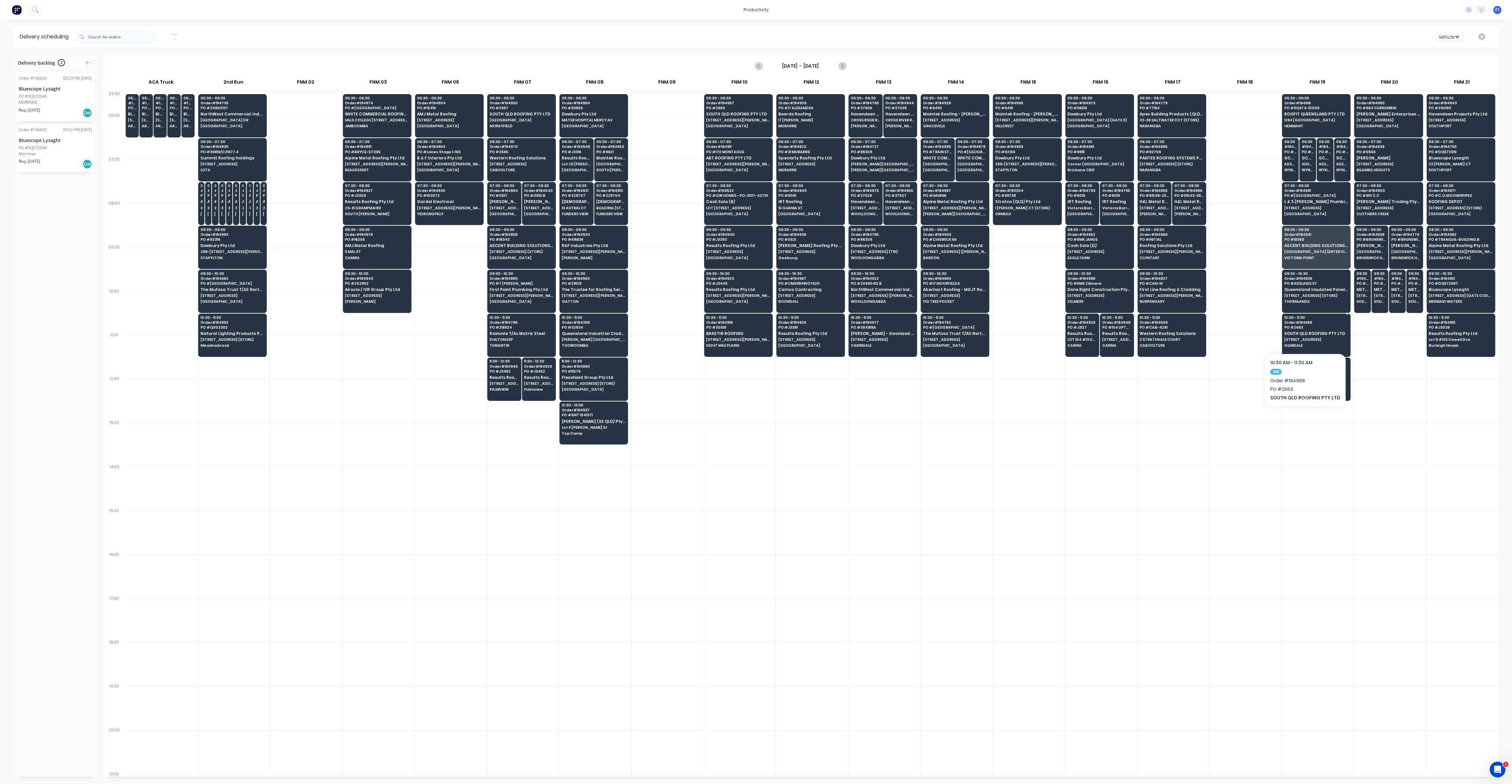
click at [1304, 333] on div "10:30 - 11:30 Order # 194968 PO # 2663 [GEOGRAPHIC_DATA] ROOFING PTY LTD [STREE…" at bounding box center [1317, 332] width 68 height 37
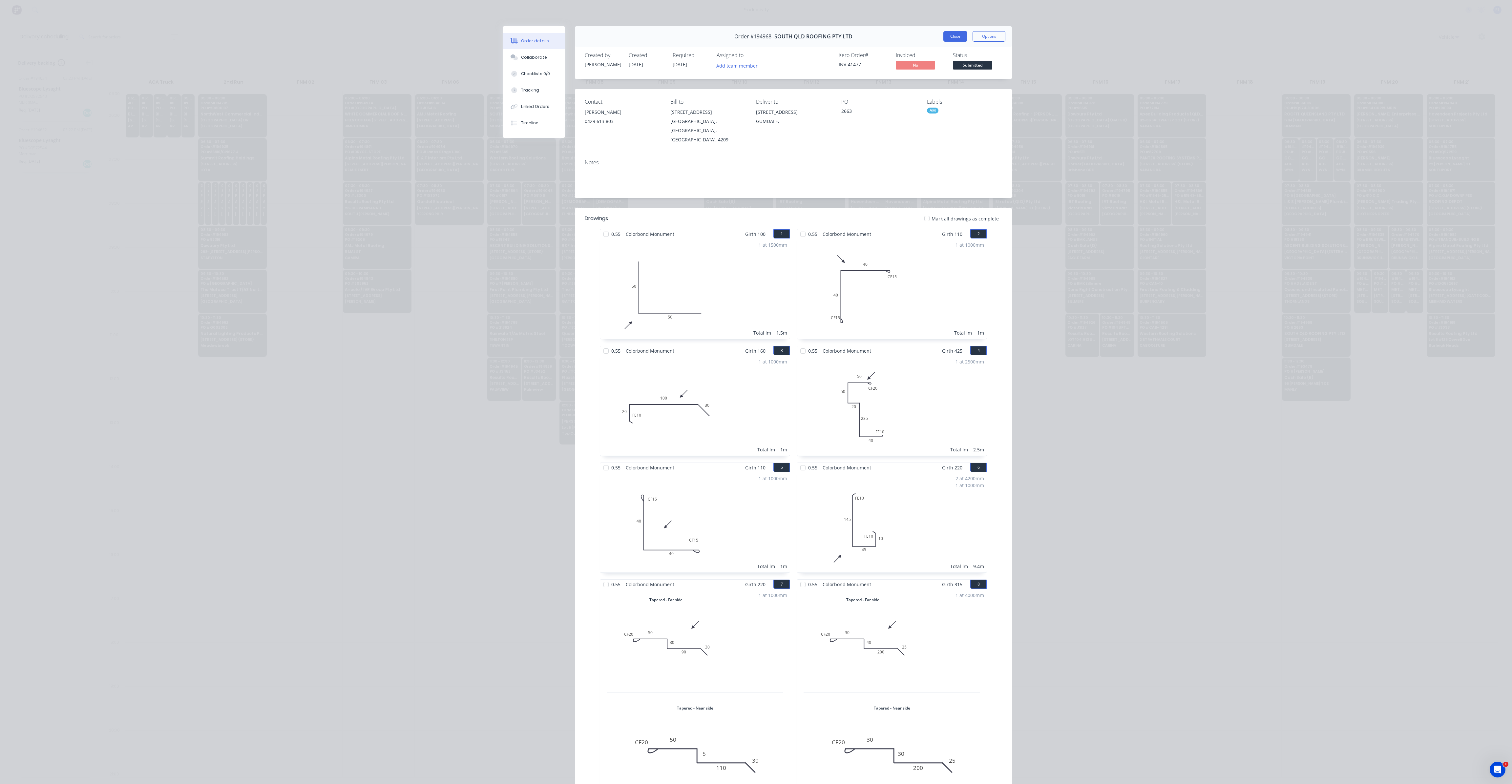
click at [952, 36] on button "Close" at bounding box center [955, 36] width 24 height 11
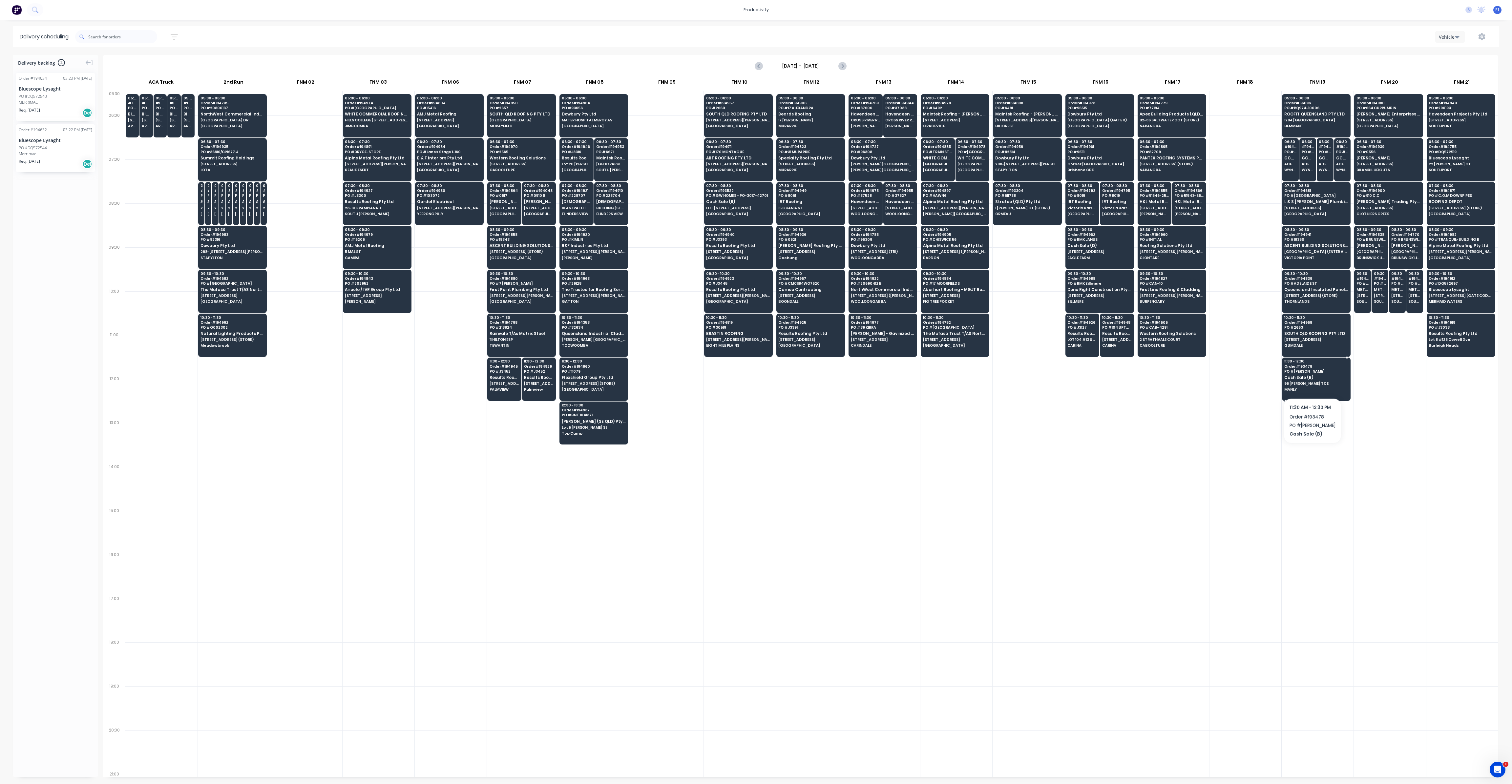
click at [1311, 381] on span "95 [PERSON_NAME] TCE" at bounding box center [1316, 383] width 63 height 4
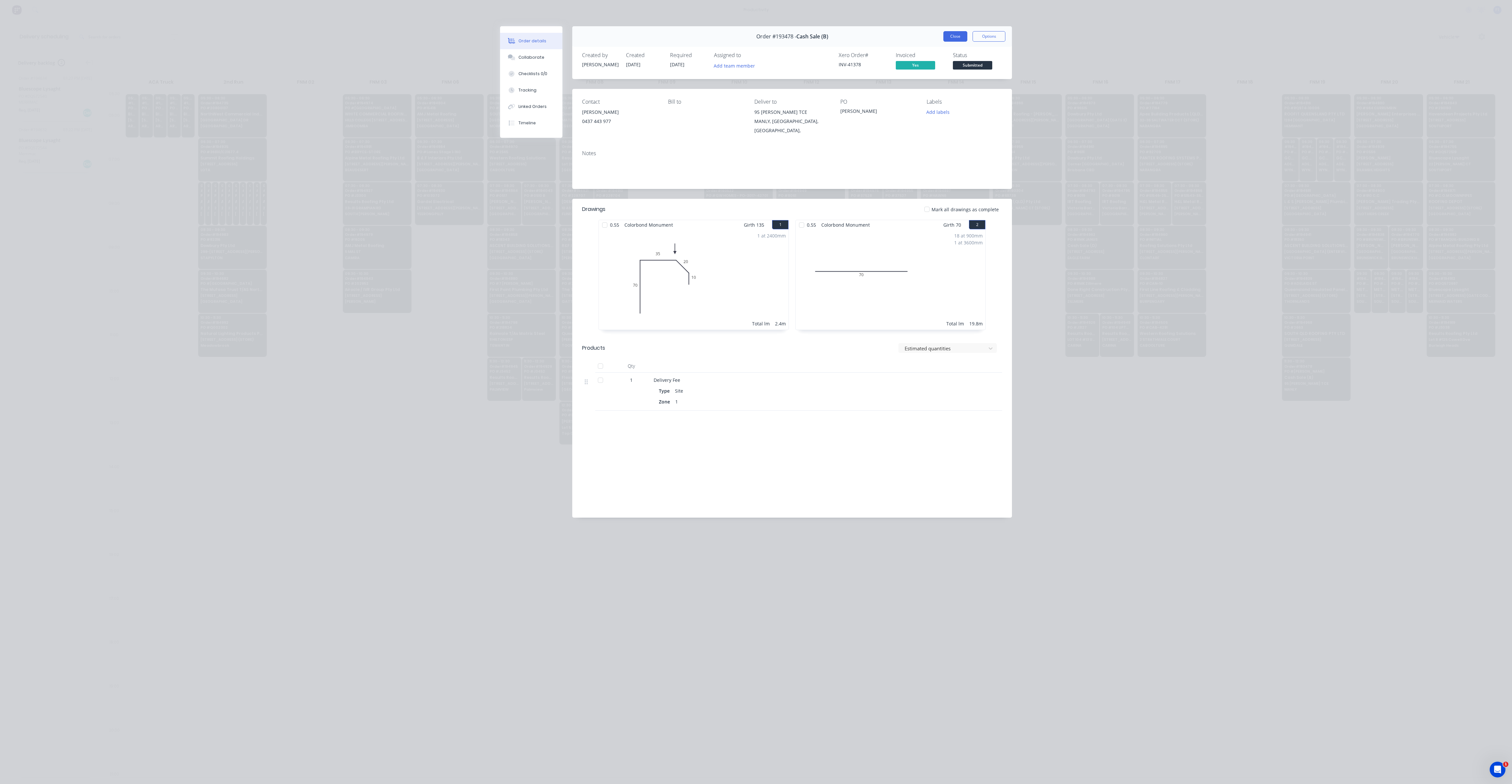
click at [954, 38] on button "Close" at bounding box center [955, 36] width 24 height 11
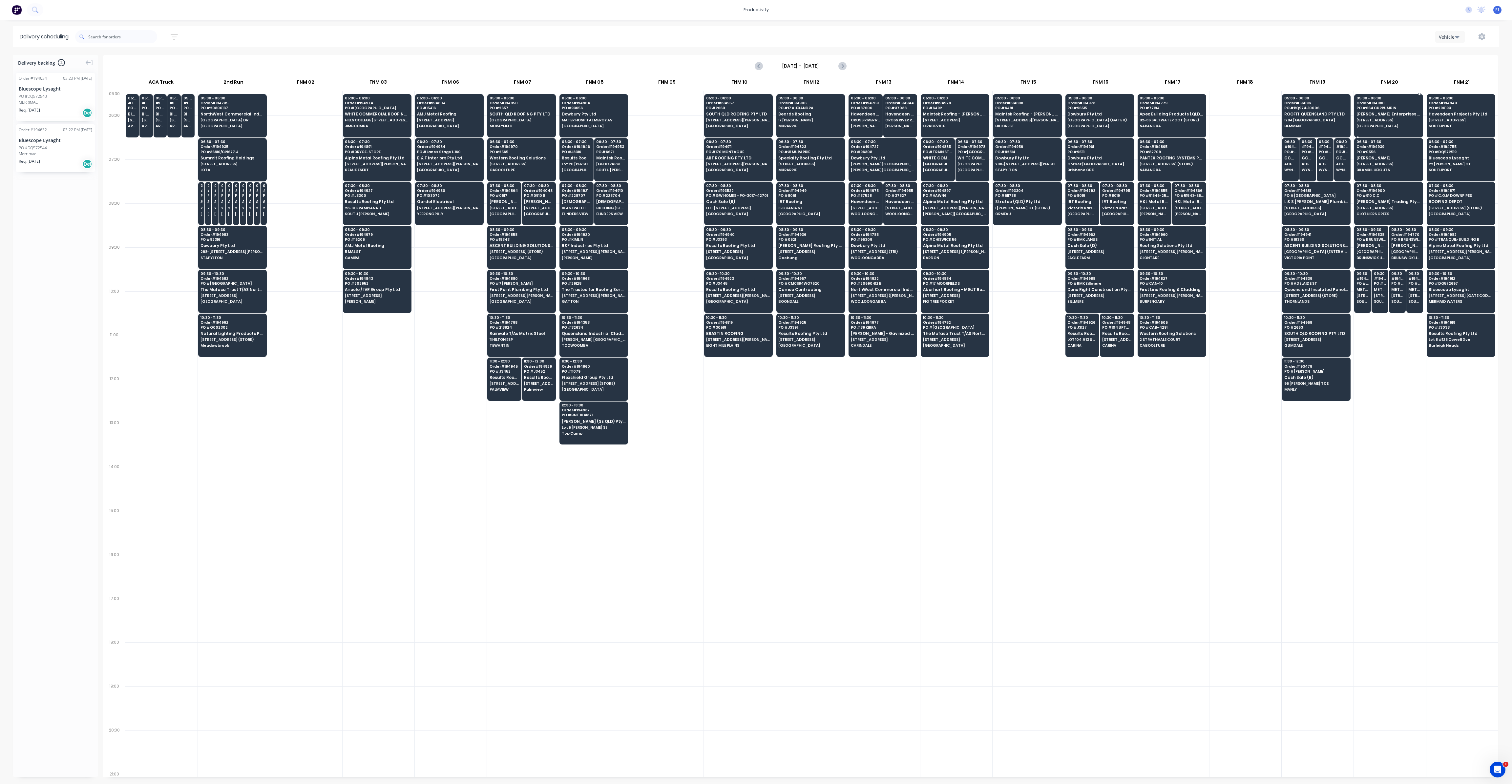
click at [1389, 109] on span "PO # 664 CURRUMBIN" at bounding box center [1388, 108] width 63 height 4
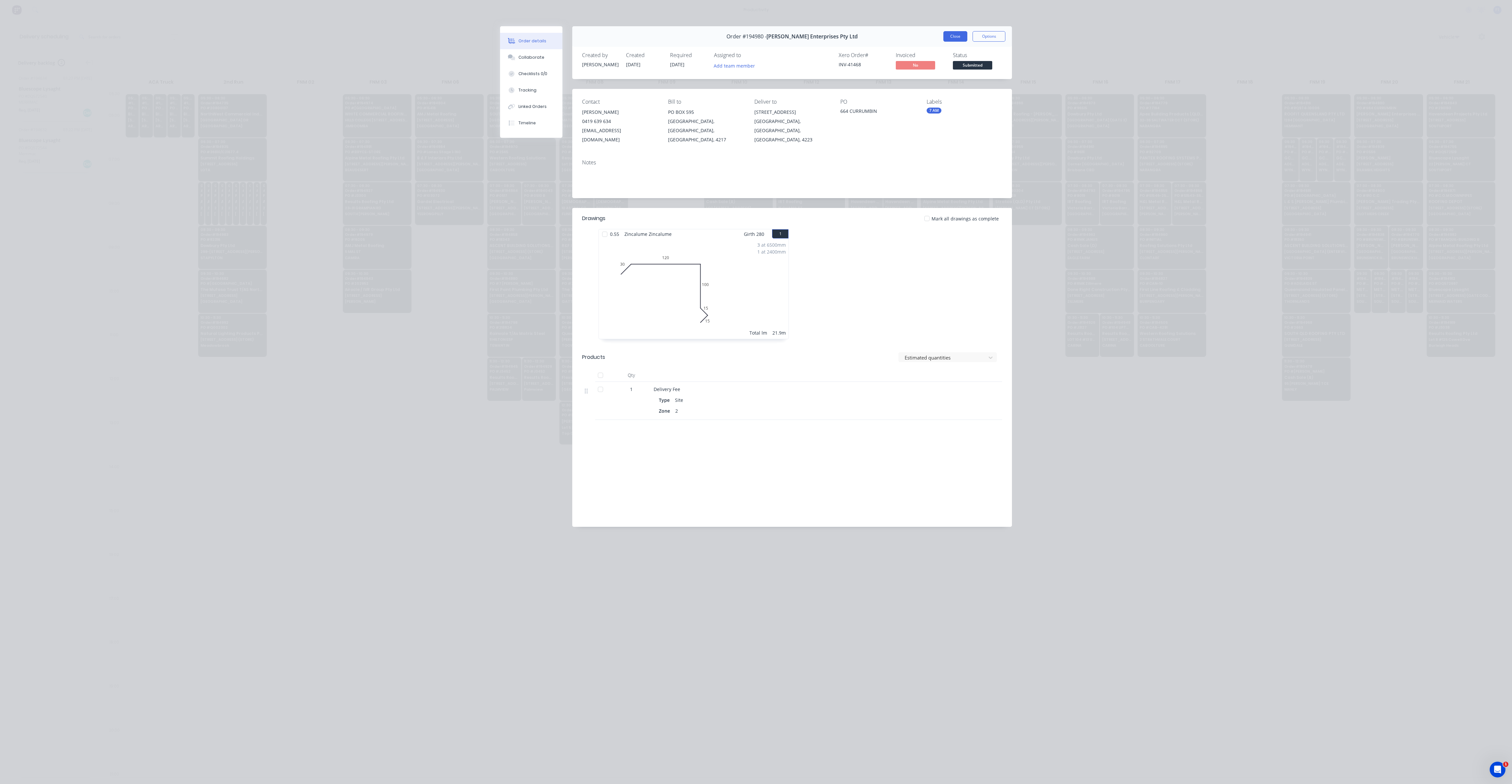
click at [954, 38] on button "Close" at bounding box center [955, 36] width 24 height 11
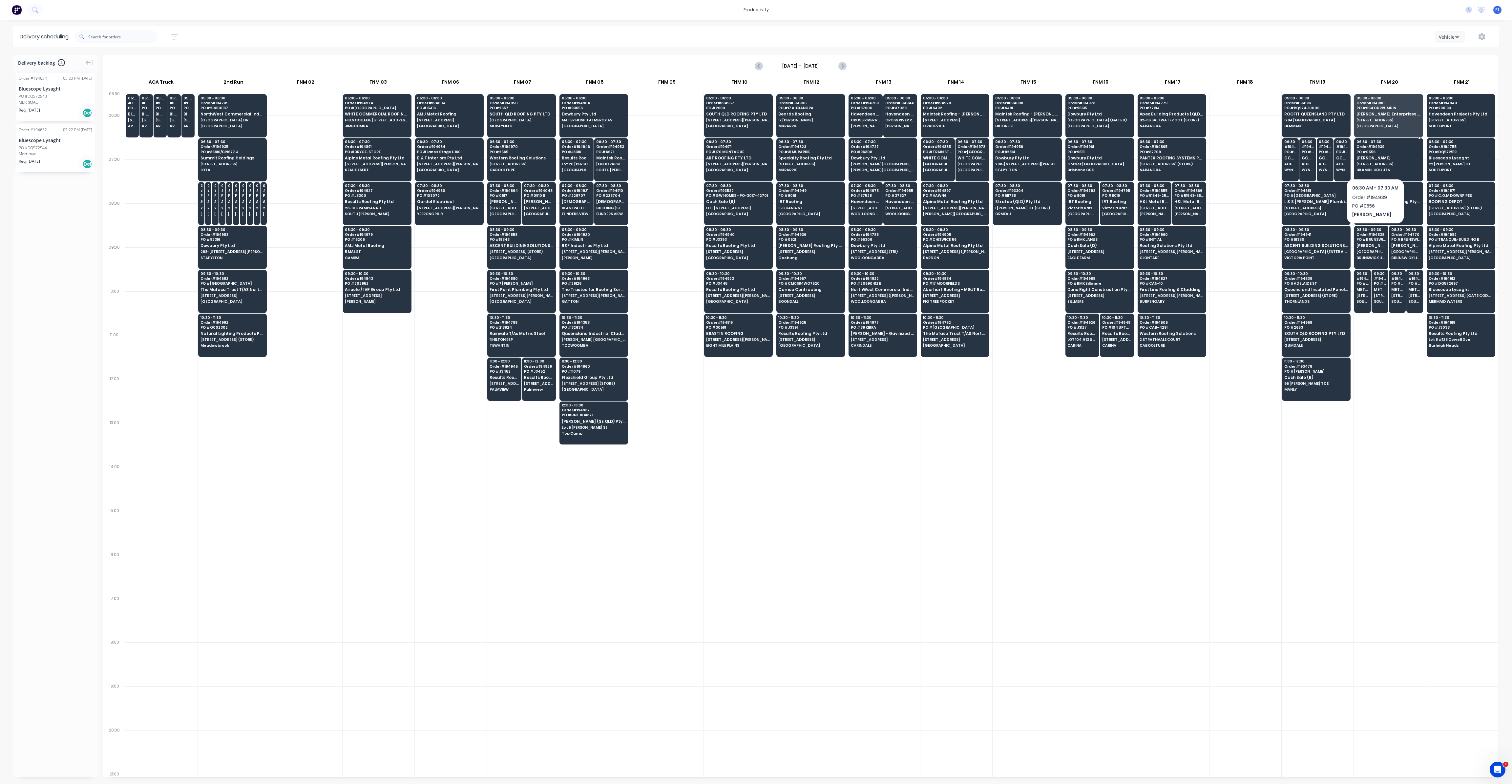
click at [1375, 161] on div "06:30 - 07:30 Order # 194939 PO # 0556 [PERSON_NAME] [STREET_ADDRESS]" at bounding box center [1389, 156] width 68 height 37
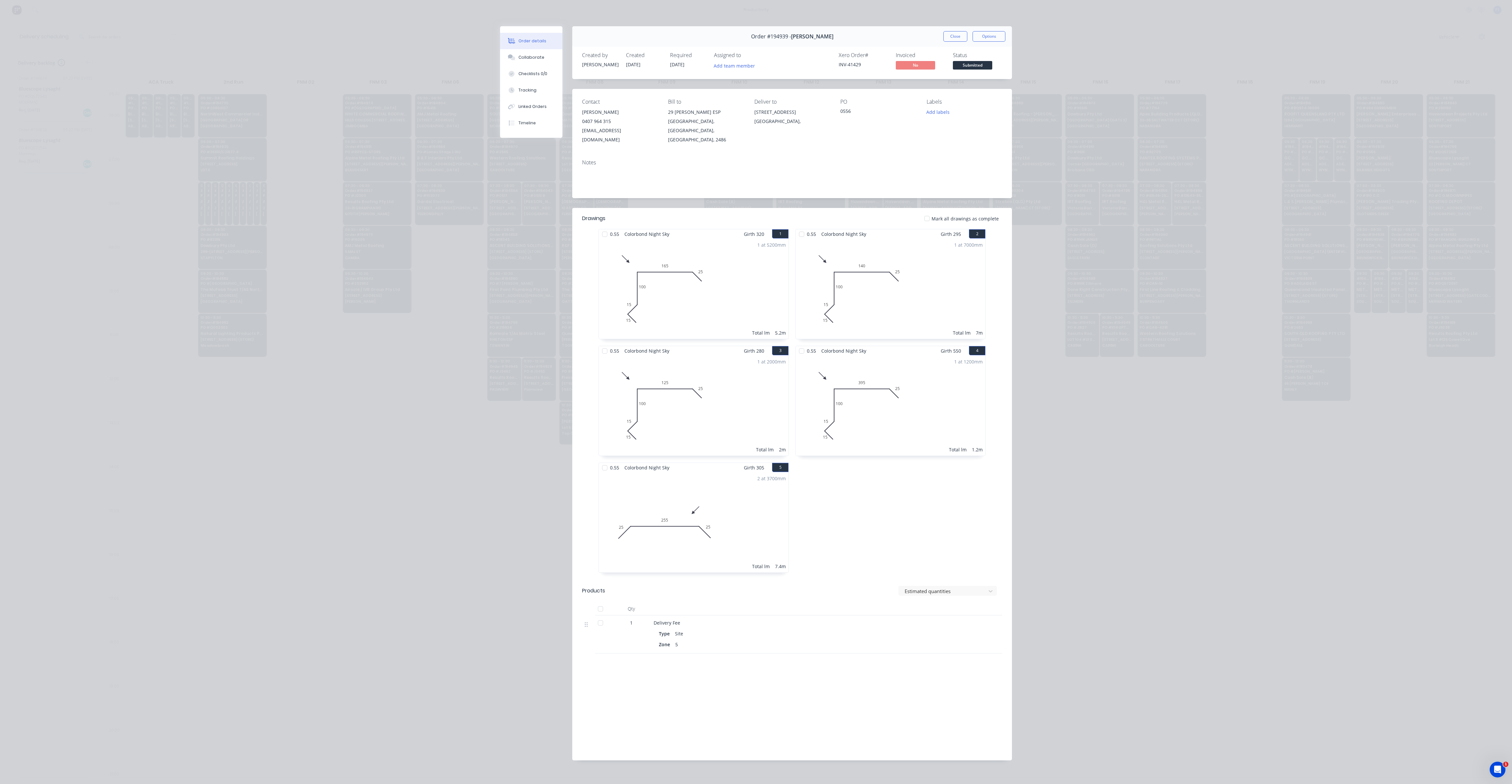
drag, startPoint x: 960, startPoint y: 38, endPoint x: 969, endPoint y: 84, distance: 46.9
click at [960, 38] on button "Close" at bounding box center [955, 36] width 24 height 11
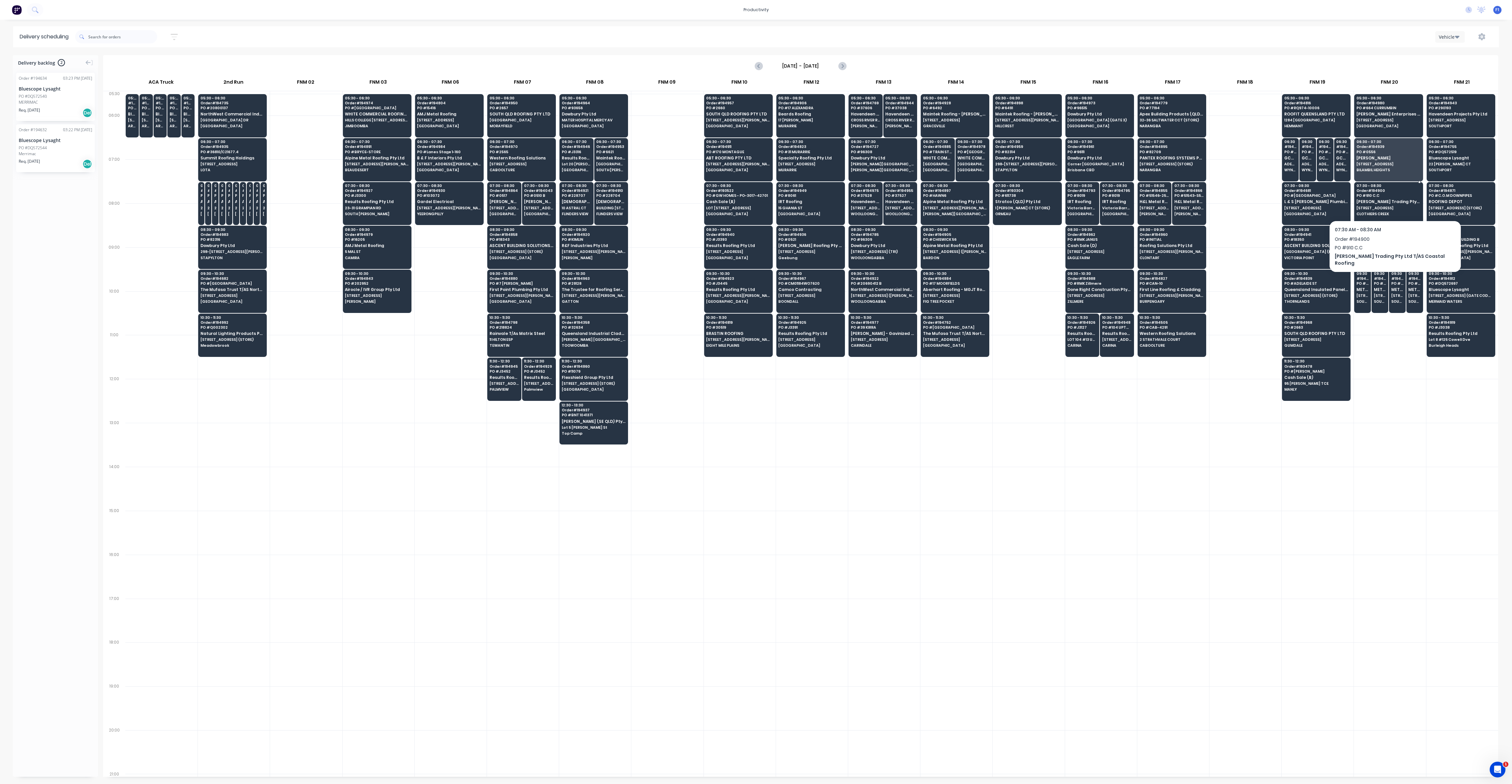
click at [1382, 201] on span "[PERSON_NAME] Trading Pty Ltd T/AS Coastal Roofing" at bounding box center [1388, 201] width 63 height 4
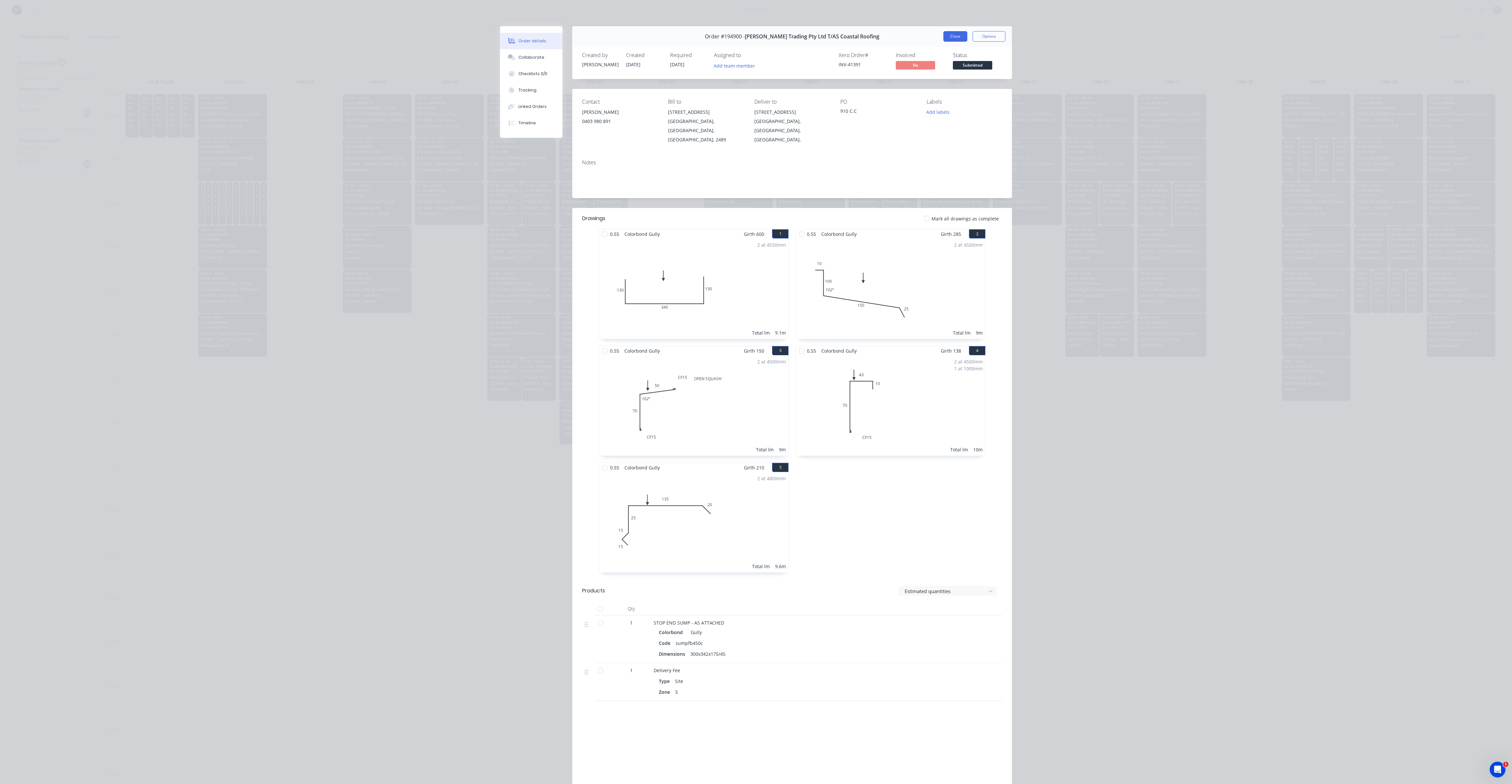
click at [948, 34] on button "Close" at bounding box center [955, 36] width 24 height 11
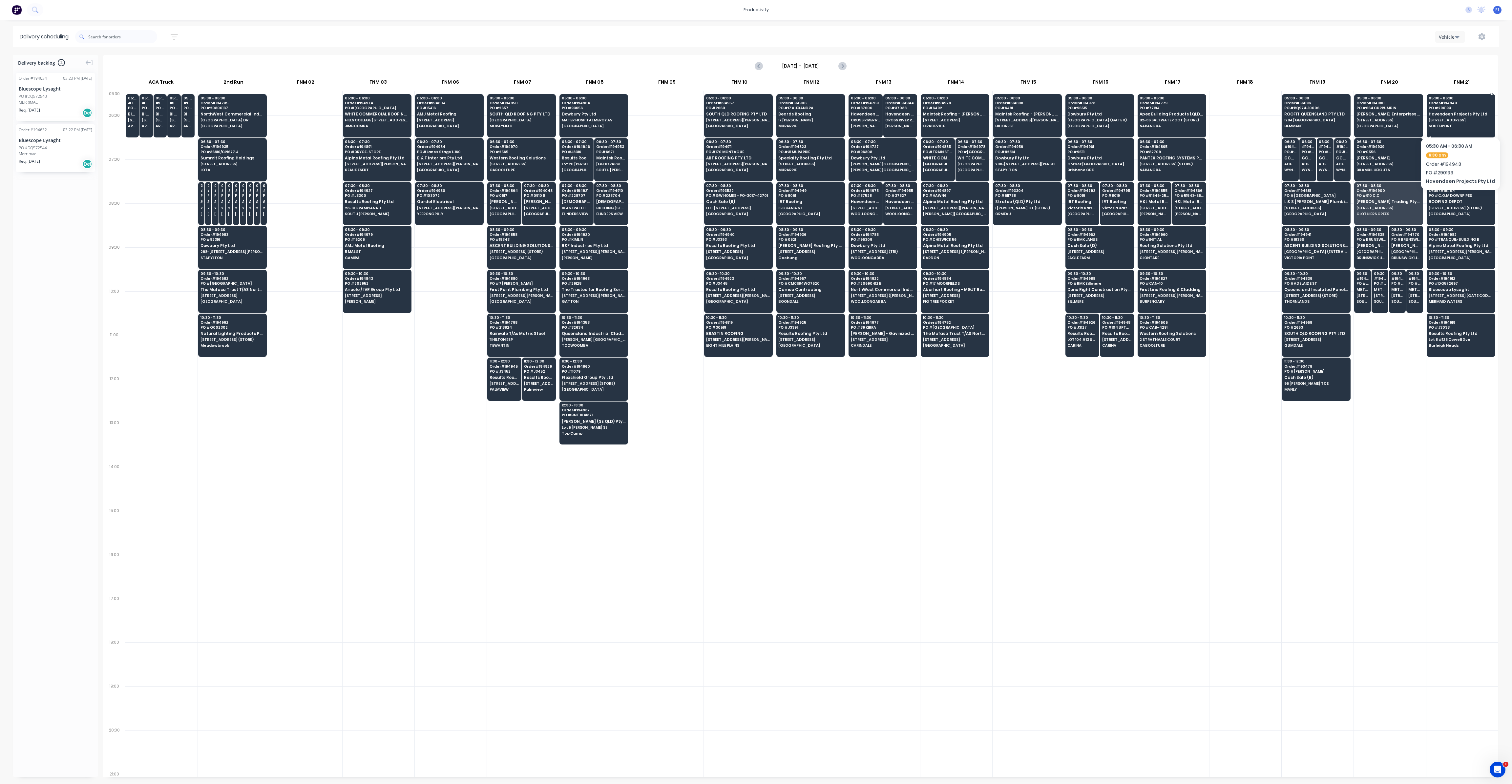
click at [1458, 117] on div "05:30 - 06:30 Order # 194943 PO # 290193 Havendeen Projects Pty Ltd [STREET_ADD…" at bounding box center [1461, 112] width 68 height 37
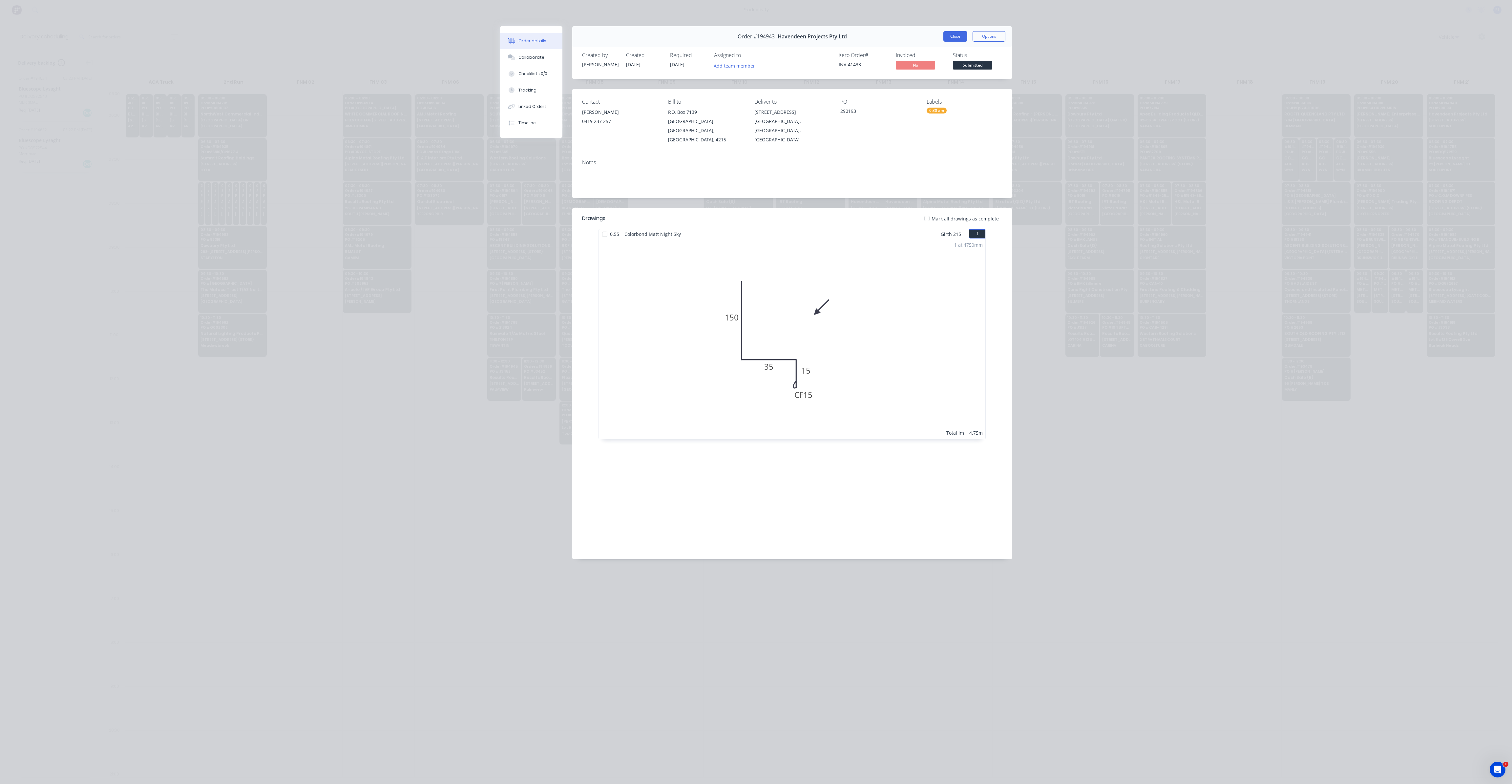
click at [961, 35] on button "Close" at bounding box center [955, 36] width 24 height 11
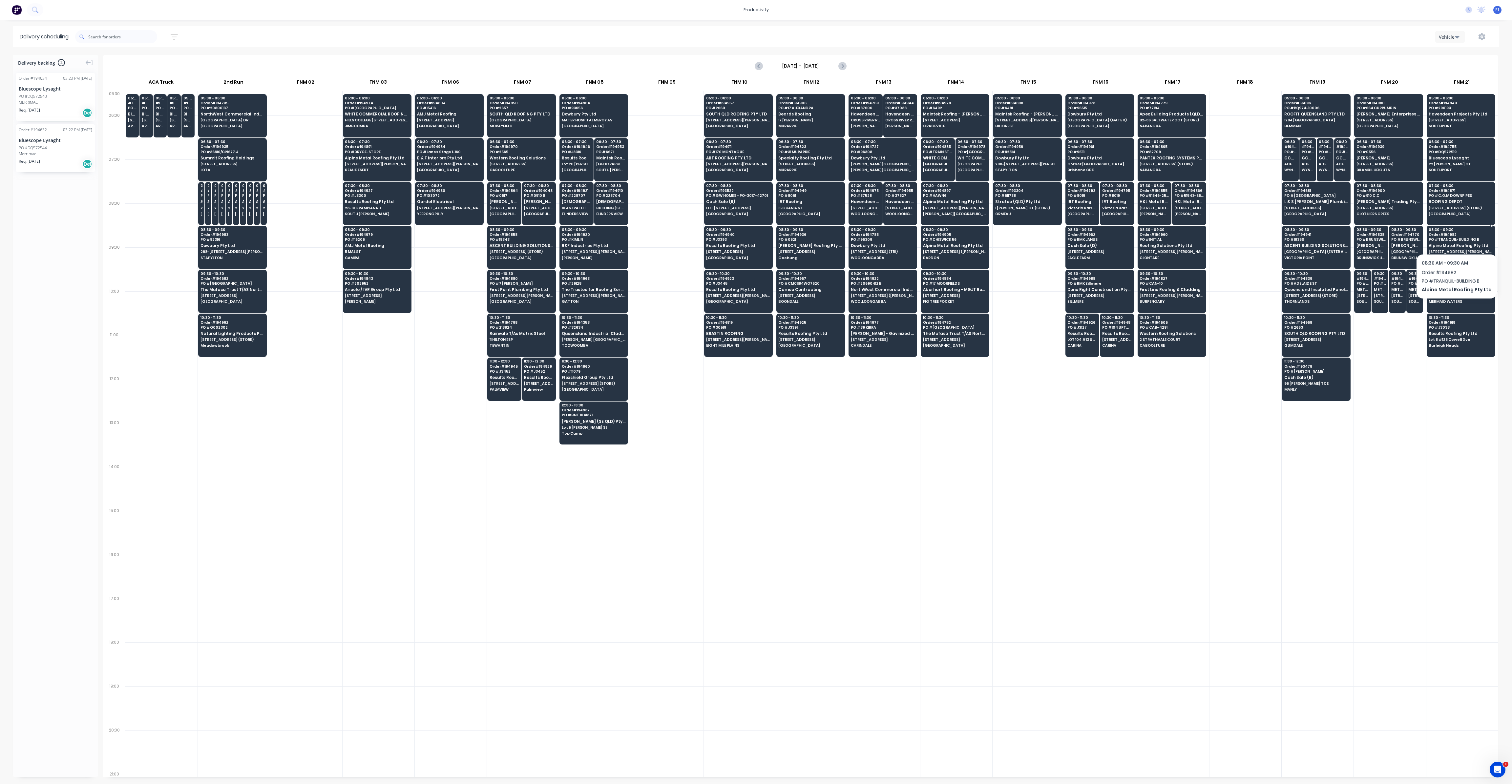
click at [1454, 238] on span "PO # TRANQUIL-BUILDING B" at bounding box center [1460, 239] width 63 height 4
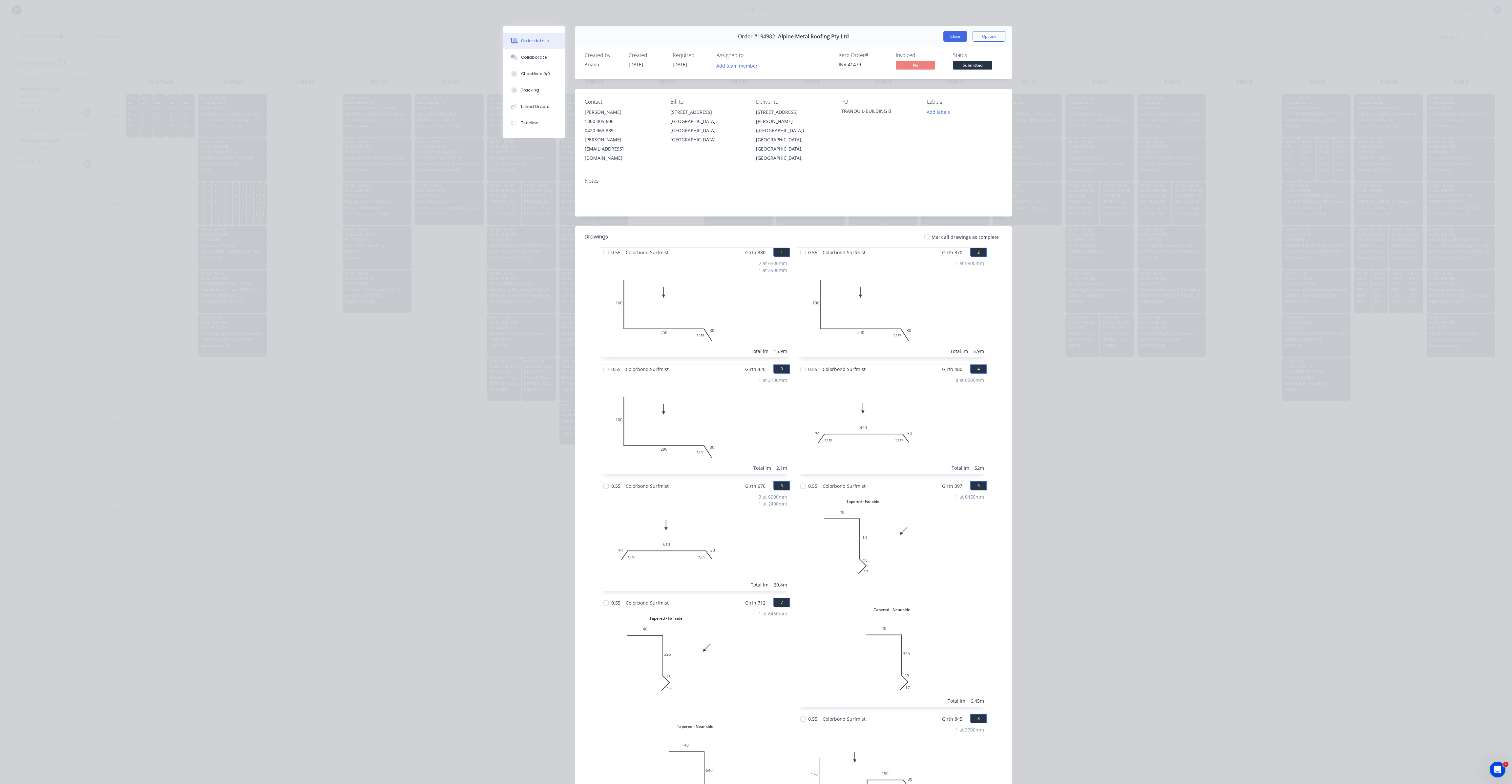
click at [946, 40] on button "Close" at bounding box center [955, 36] width 24 height 11
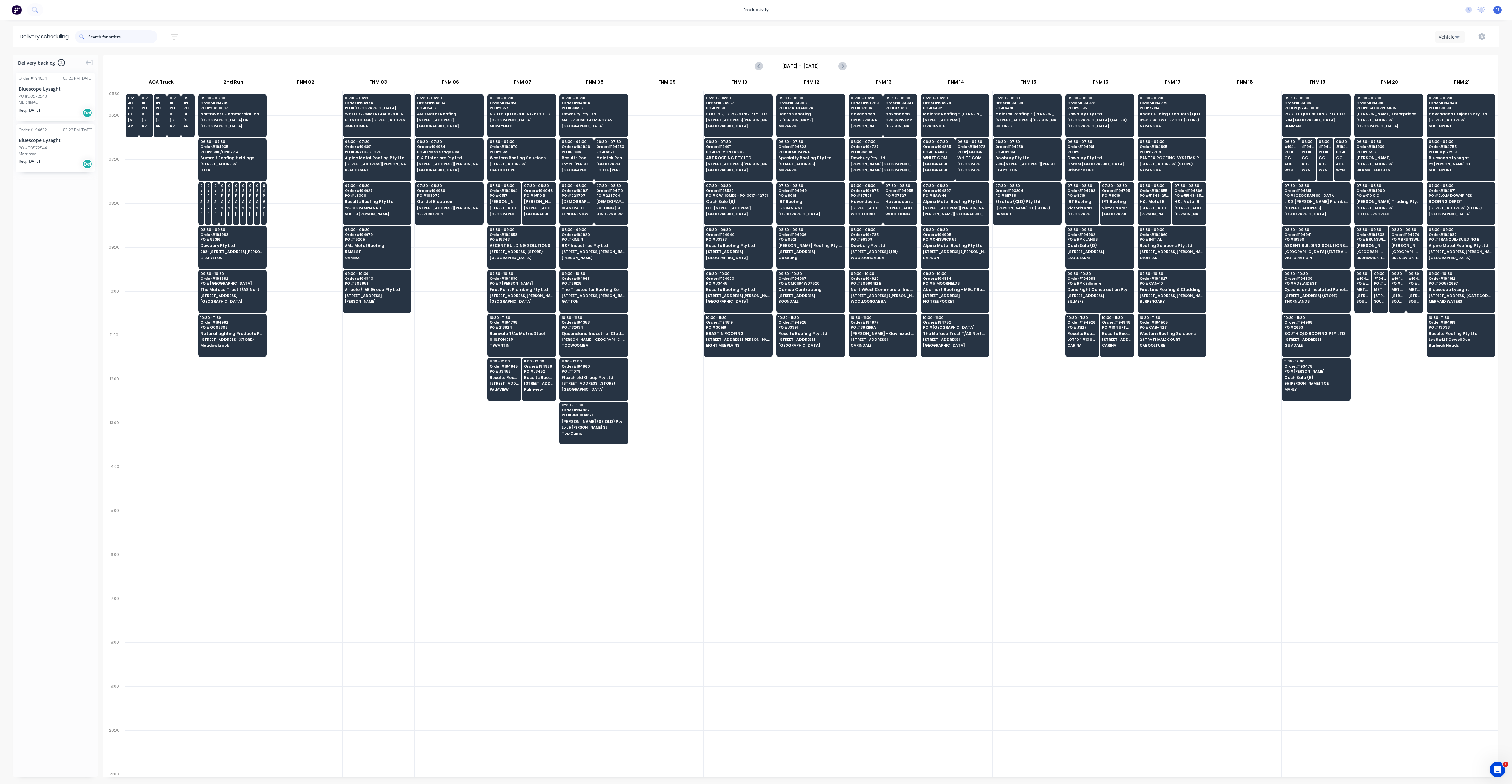
click at [115, 40] on input "text" at bounding box center [122, 36] width 69 height 13
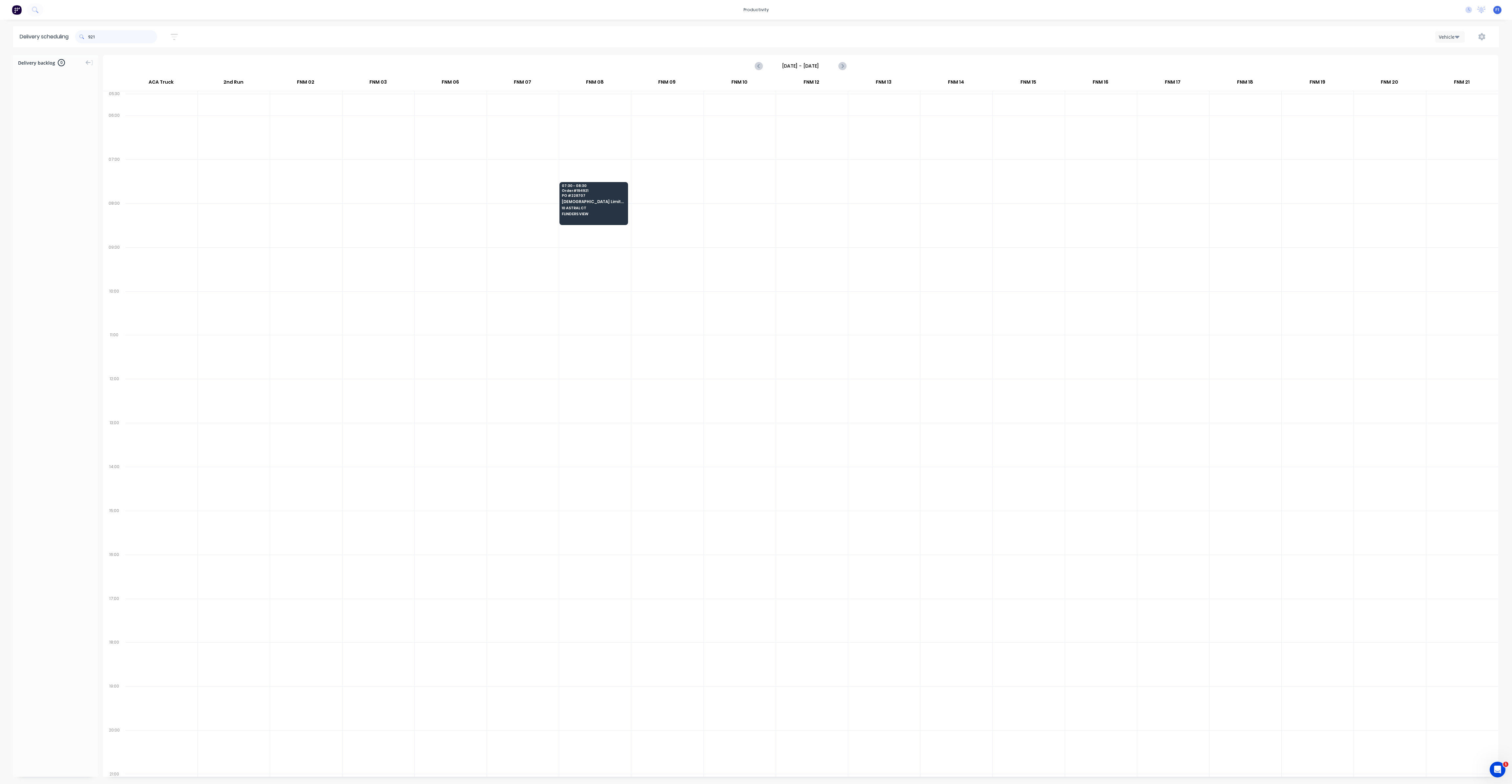
click at [90, 37] on input "921" at bounding box center [122, 36] width 69 height 13
type input "1"
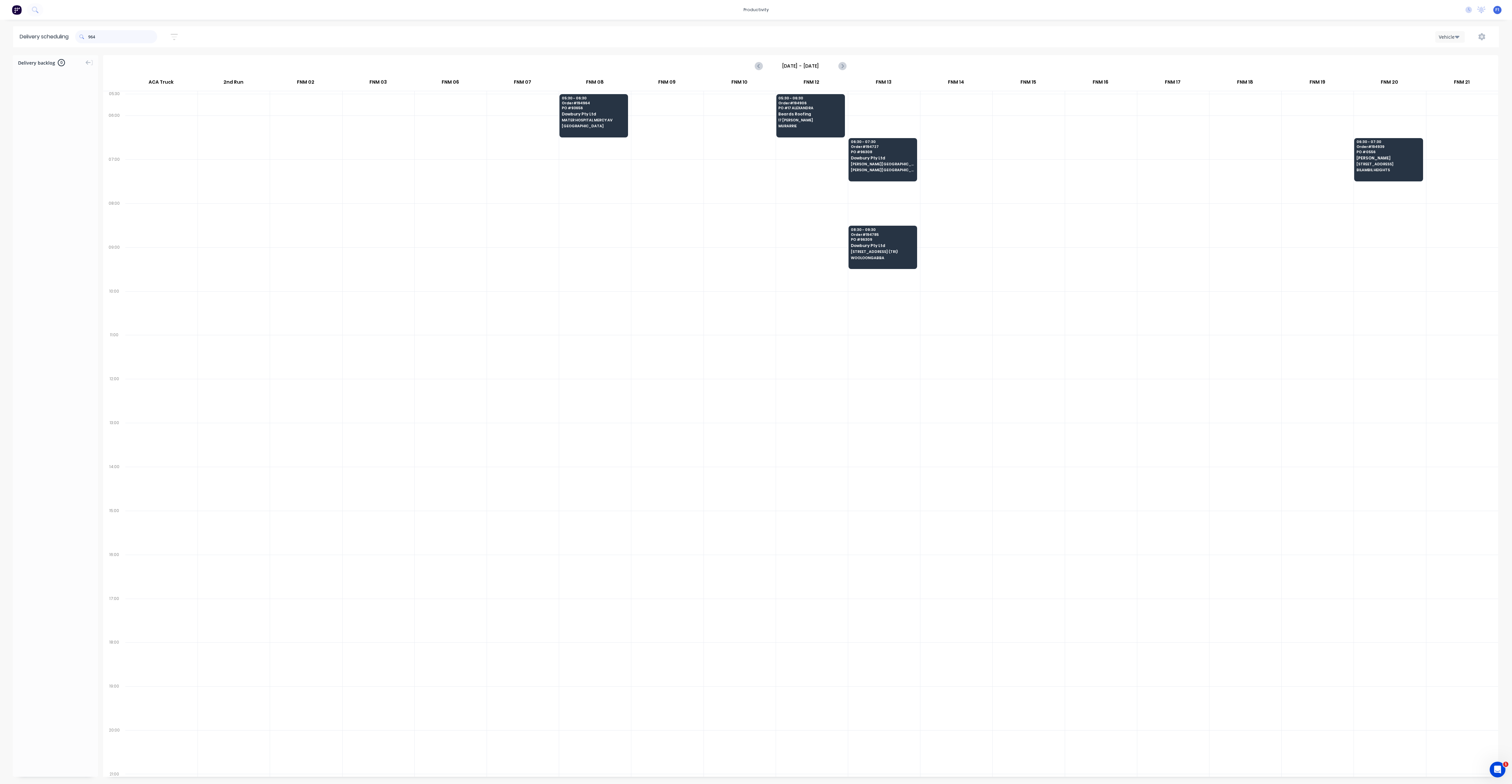
click at [91, 38] on input "964" at bounding box center [122, 36] width 69 height 13
type input "4"
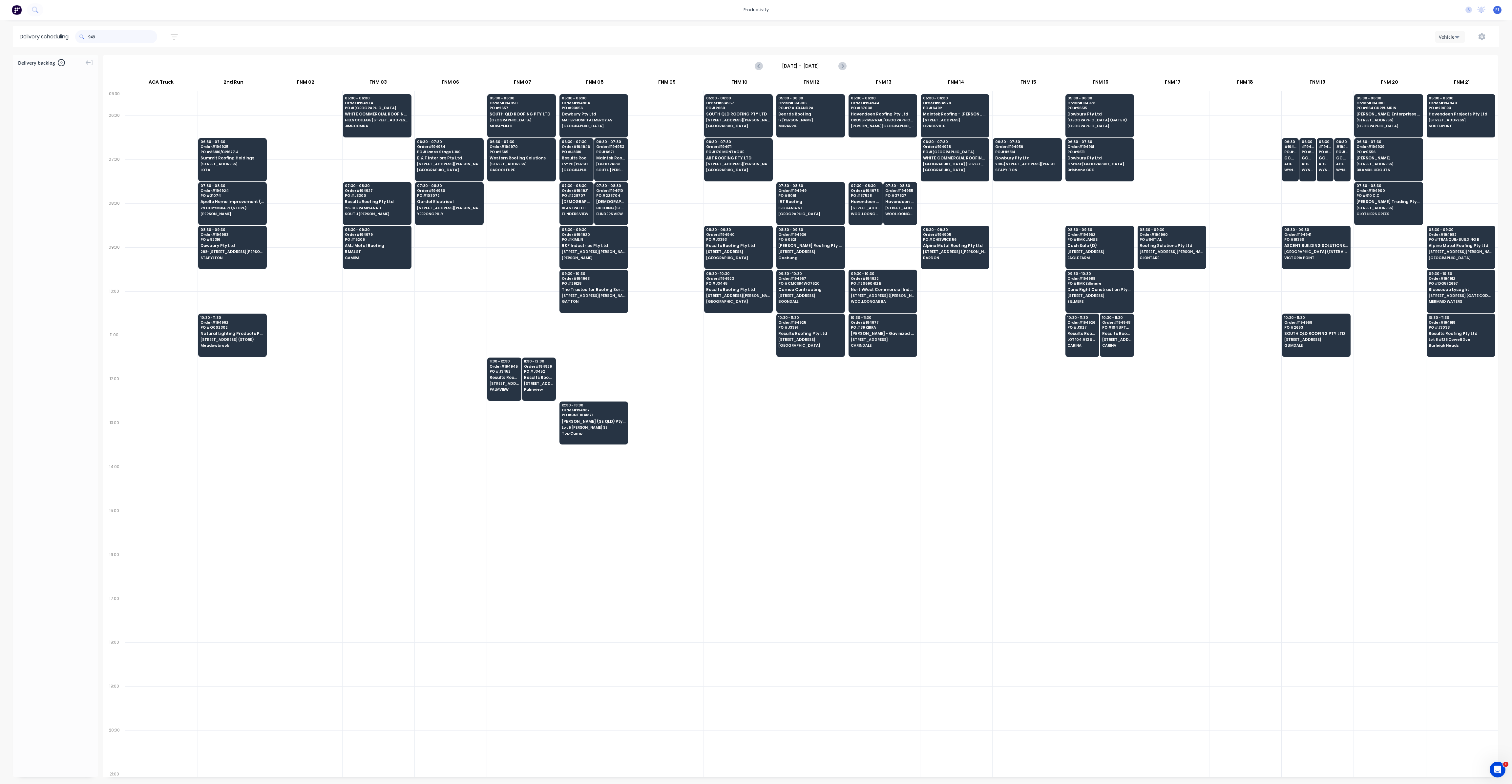
drag, startPoint x: 90, startPoint y: 36, endPoint x: 99, endPoint y: 44, distance: 12.0
click at [91, 37] on input "949" at bounding box center [122, 36] width 69 height 13
type input "9"
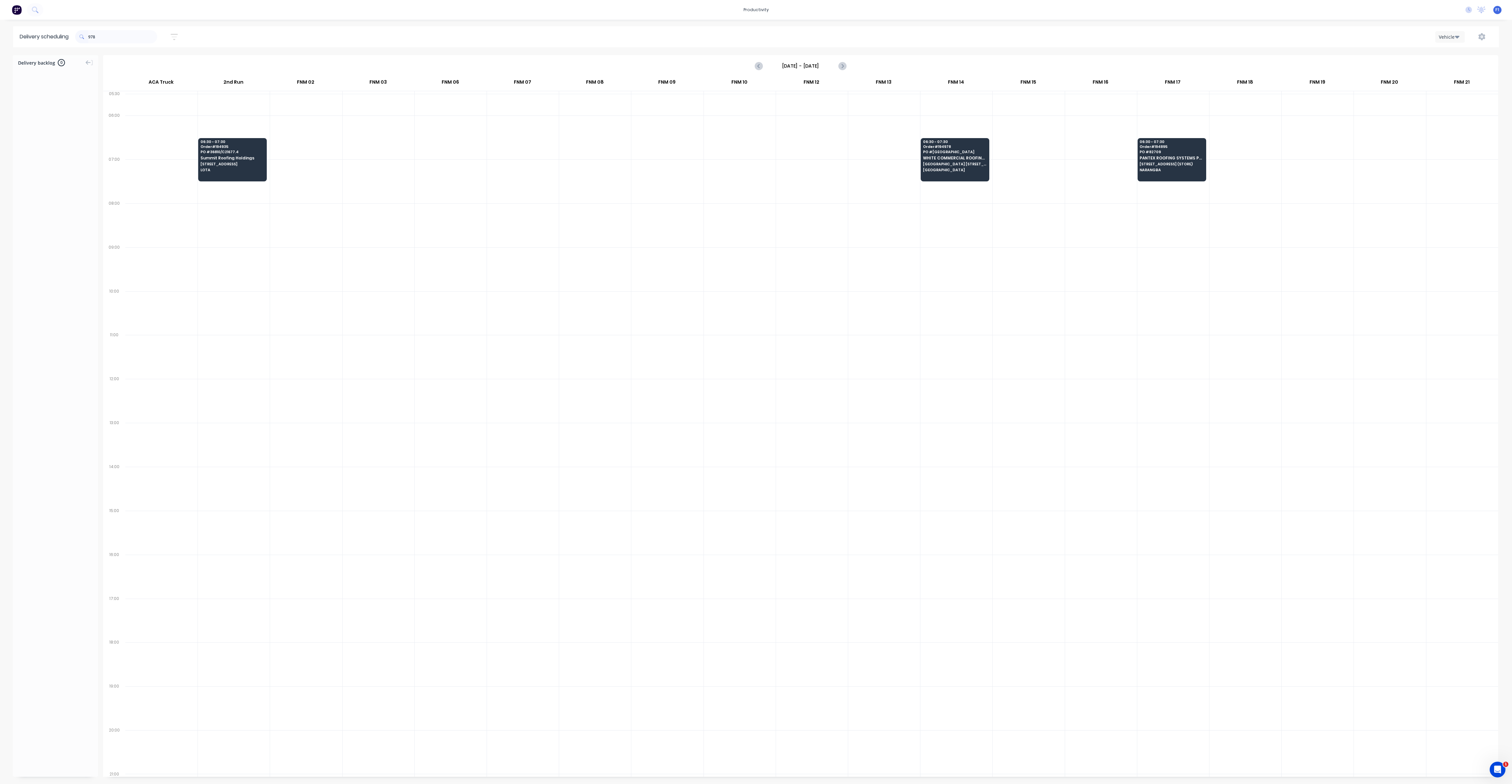
click at [88, 38] on span at bounding box center [82, 36] width 13 height 13
click at [90, 38] on input "978" at bounding box center [122, 36] width 69 height 13
type input "8"
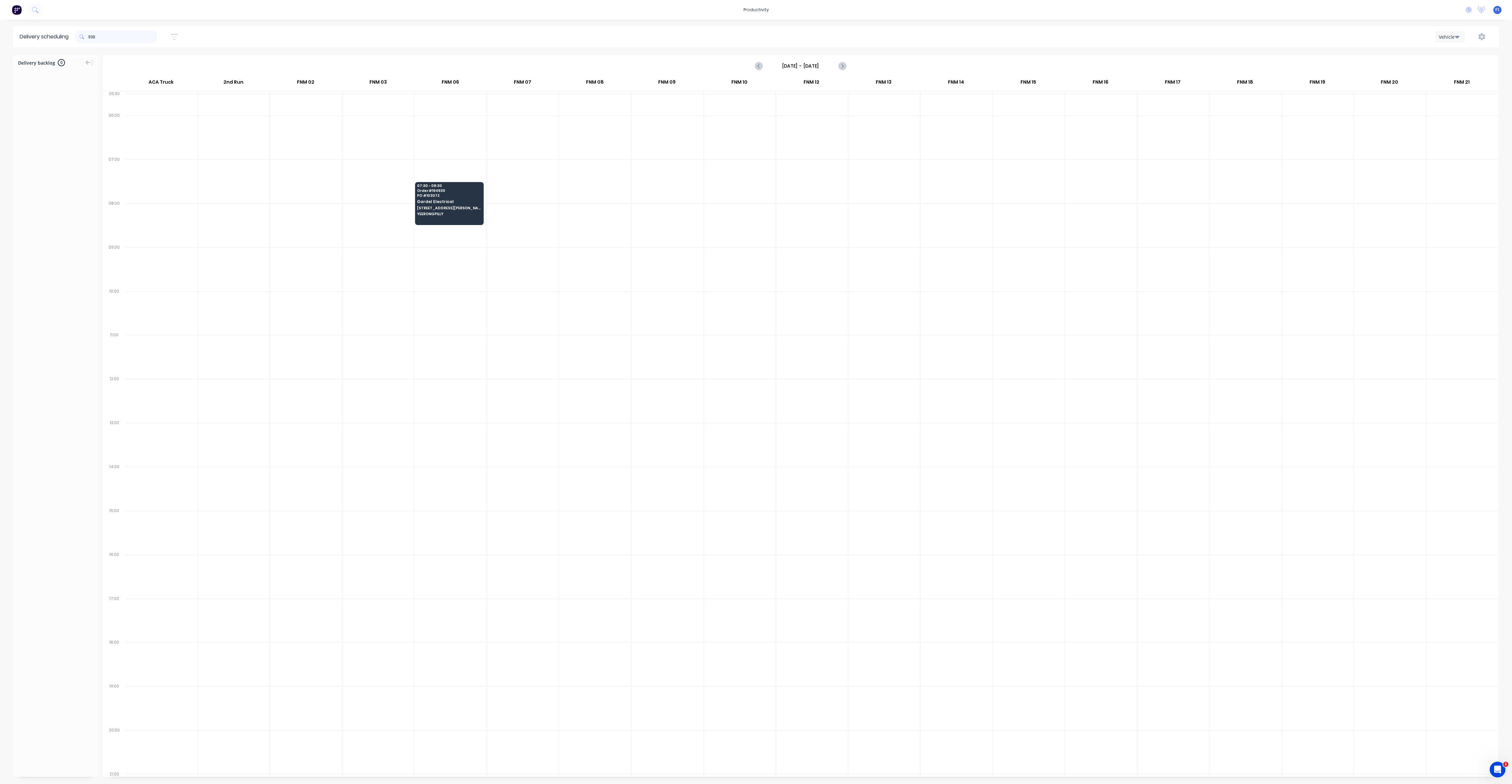
click at [90, 36] on input "930" at bounding box center [122, 36] width 69 height 13
type input "0"
click at [88, 38] on span at bounding box center [82, 36] width 13 height 13
click at [91, 35] on input "988" at bounding box center [122, 36] width 69 height 13
type input "8"
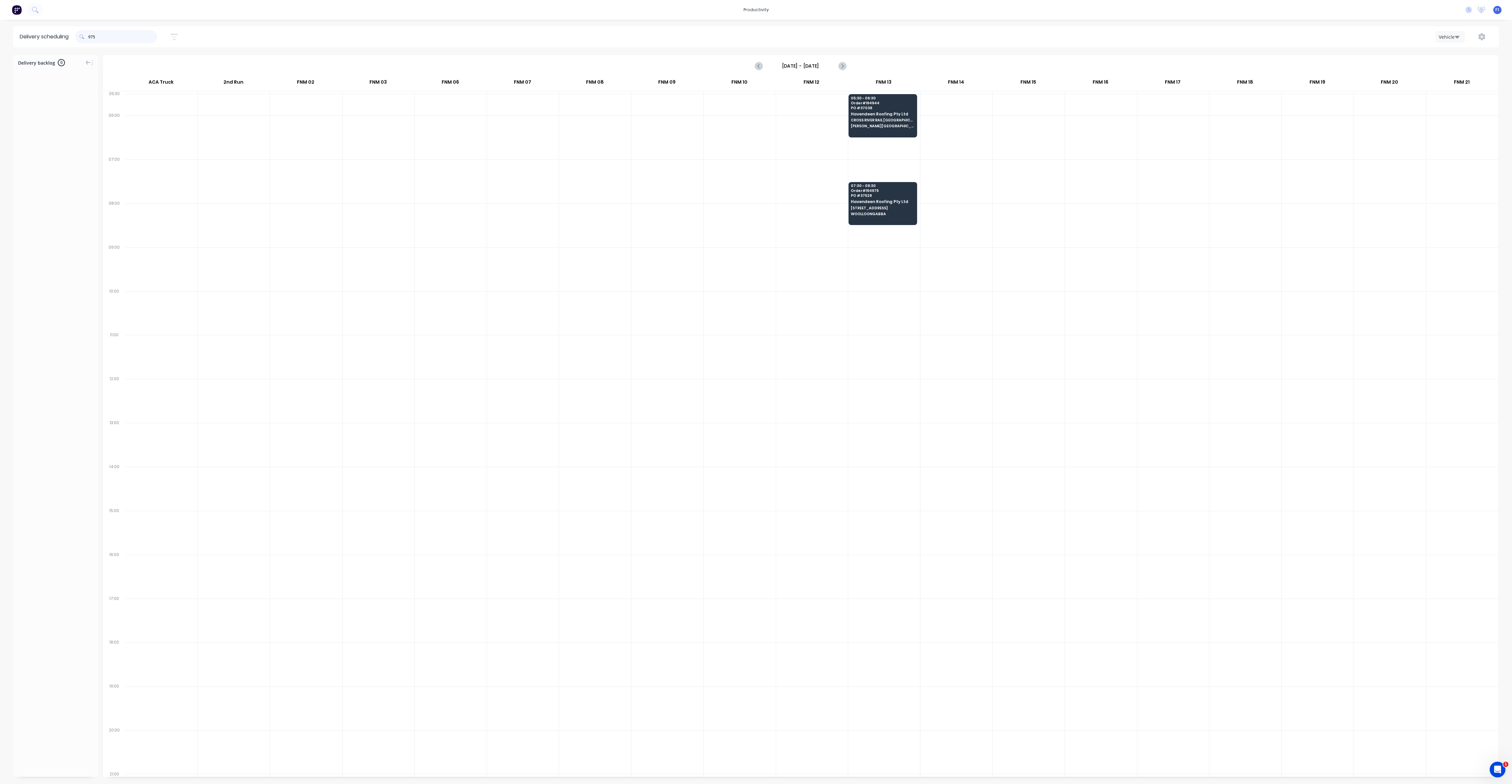
click at [90, 38] on input "975" at bounding box center [122, 36] width 69 height 13
type input "5"
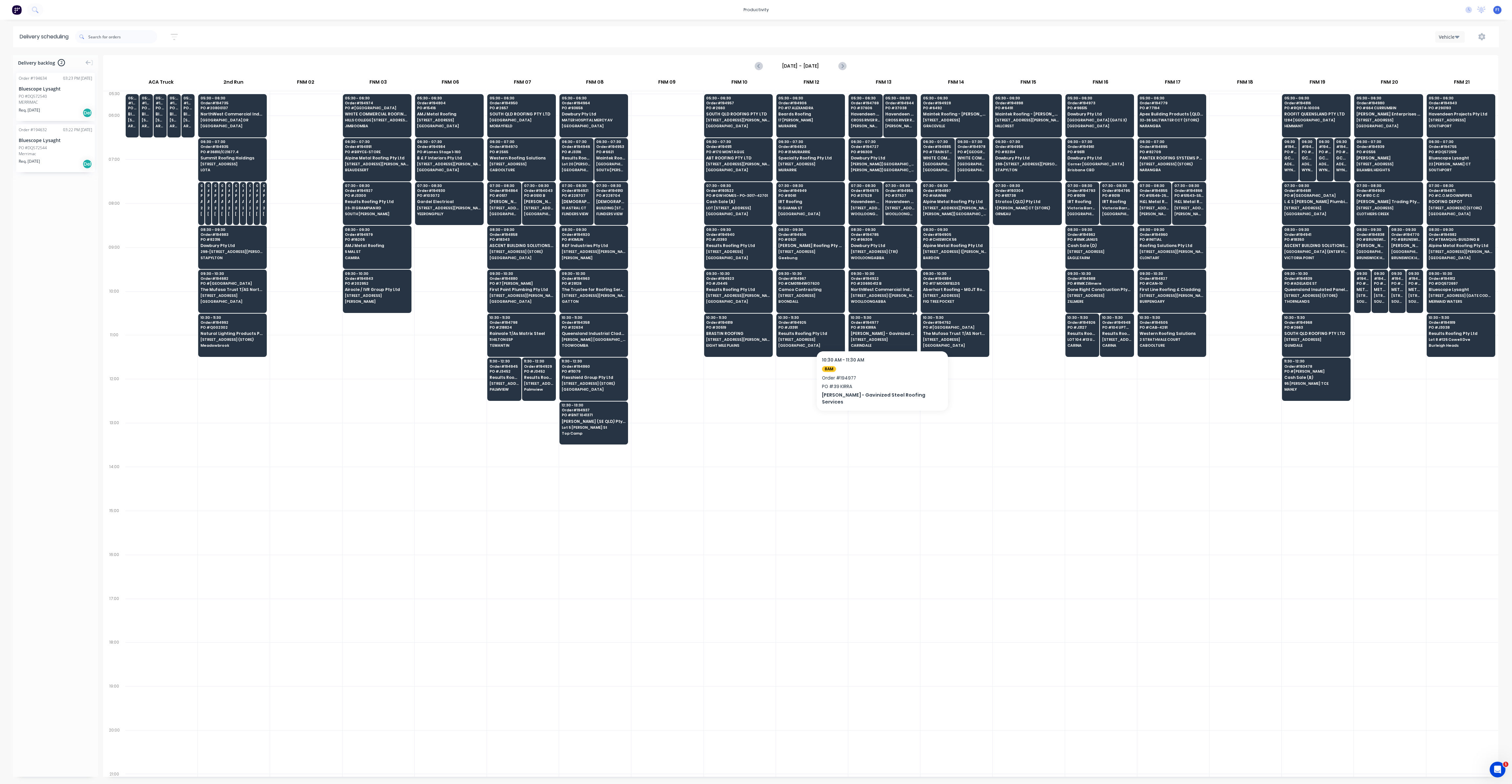
click at [875, 340] on div "10:30 - 11:30 Order # 194977 PO # 39 [PERSON_NAME] - Gavinized Steel Roofing Se…" at bounding box center [883, 332] width 68 height 37
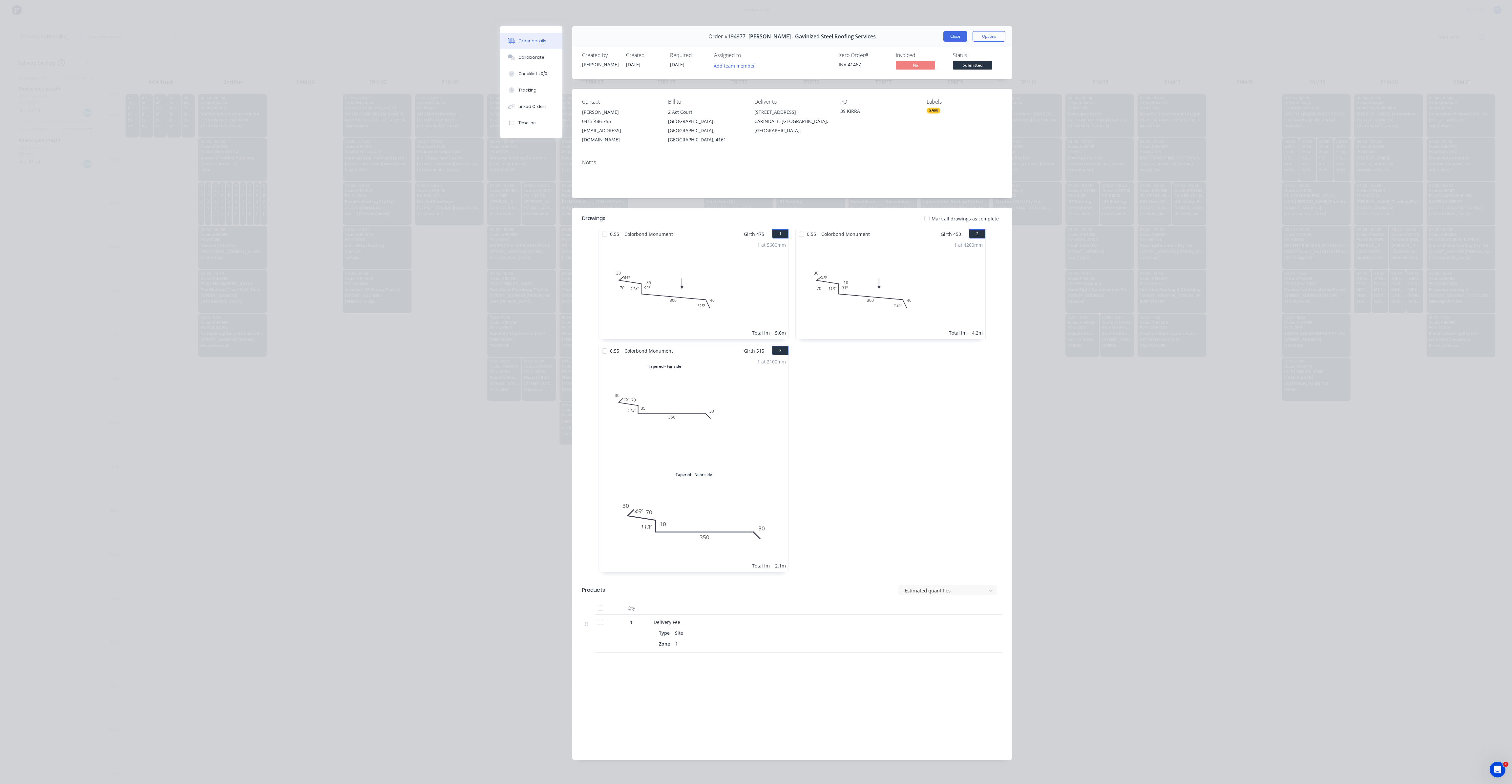
click at [949, 36] on button "Close" at bounding box center [955, 36] width 24 height 11
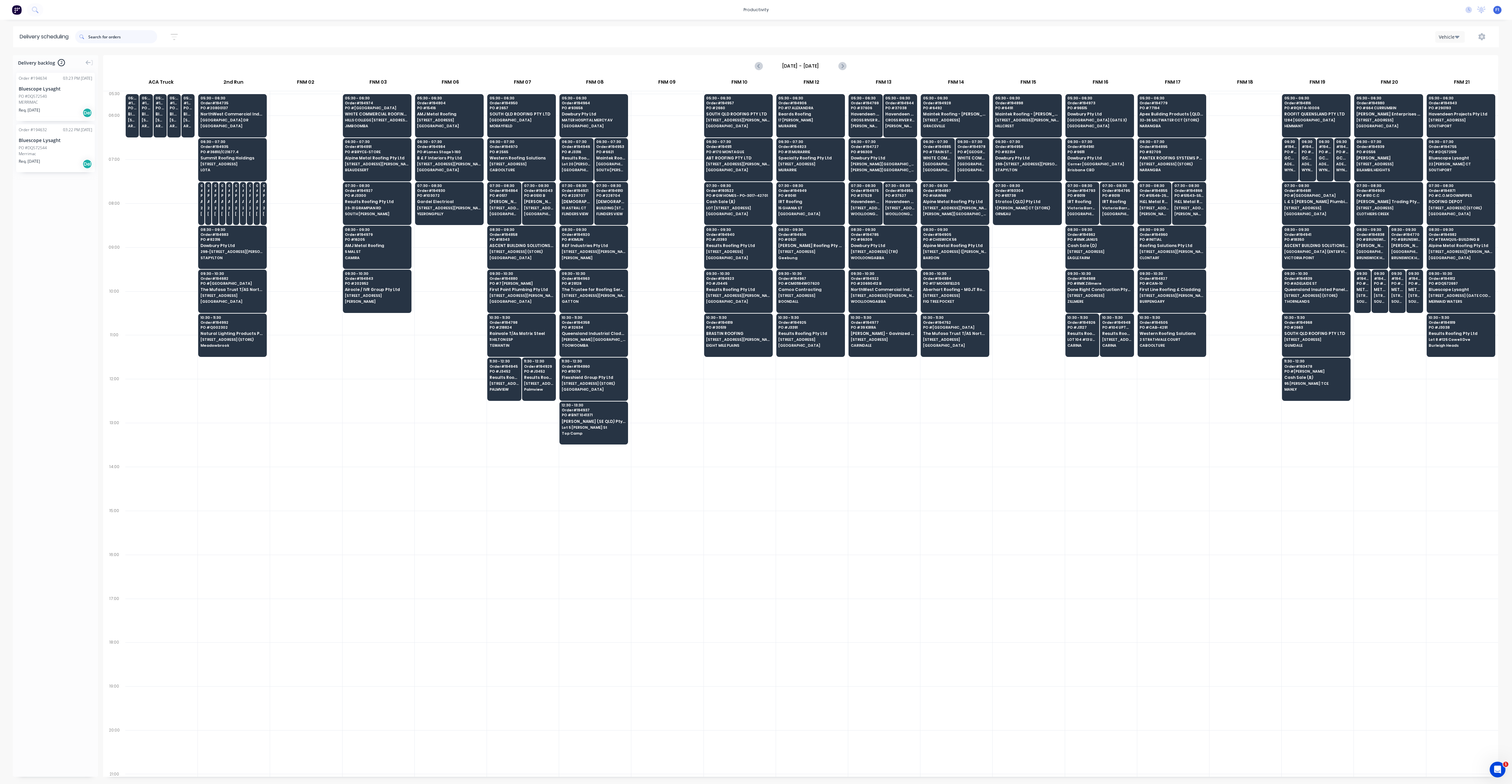
click at [98, 39] on input "text" at bounding box center [122, 36] width 69 height 13
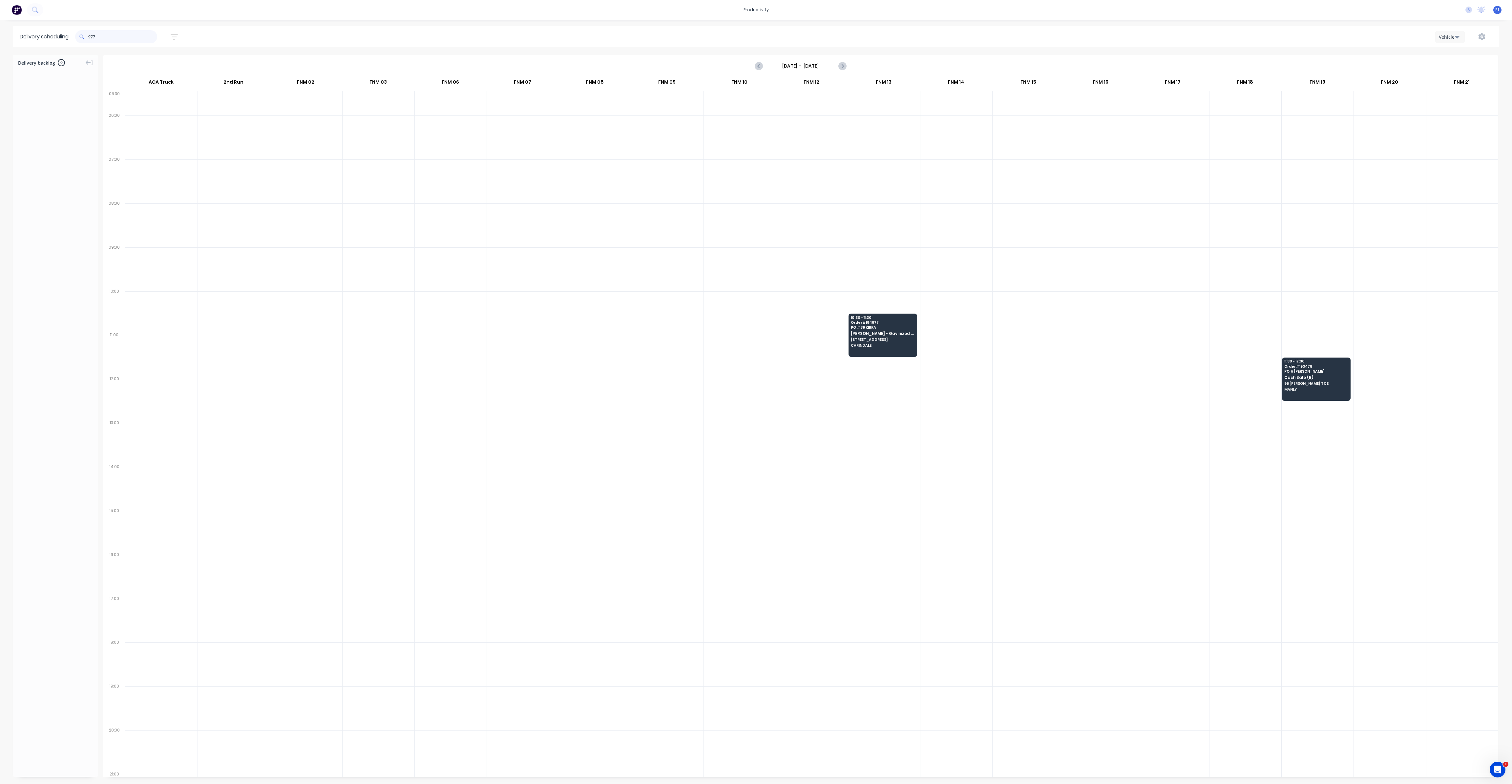
click at [91, 38] on input "977" at bounding box center [122, 36] width 69 height 13
type input "7"
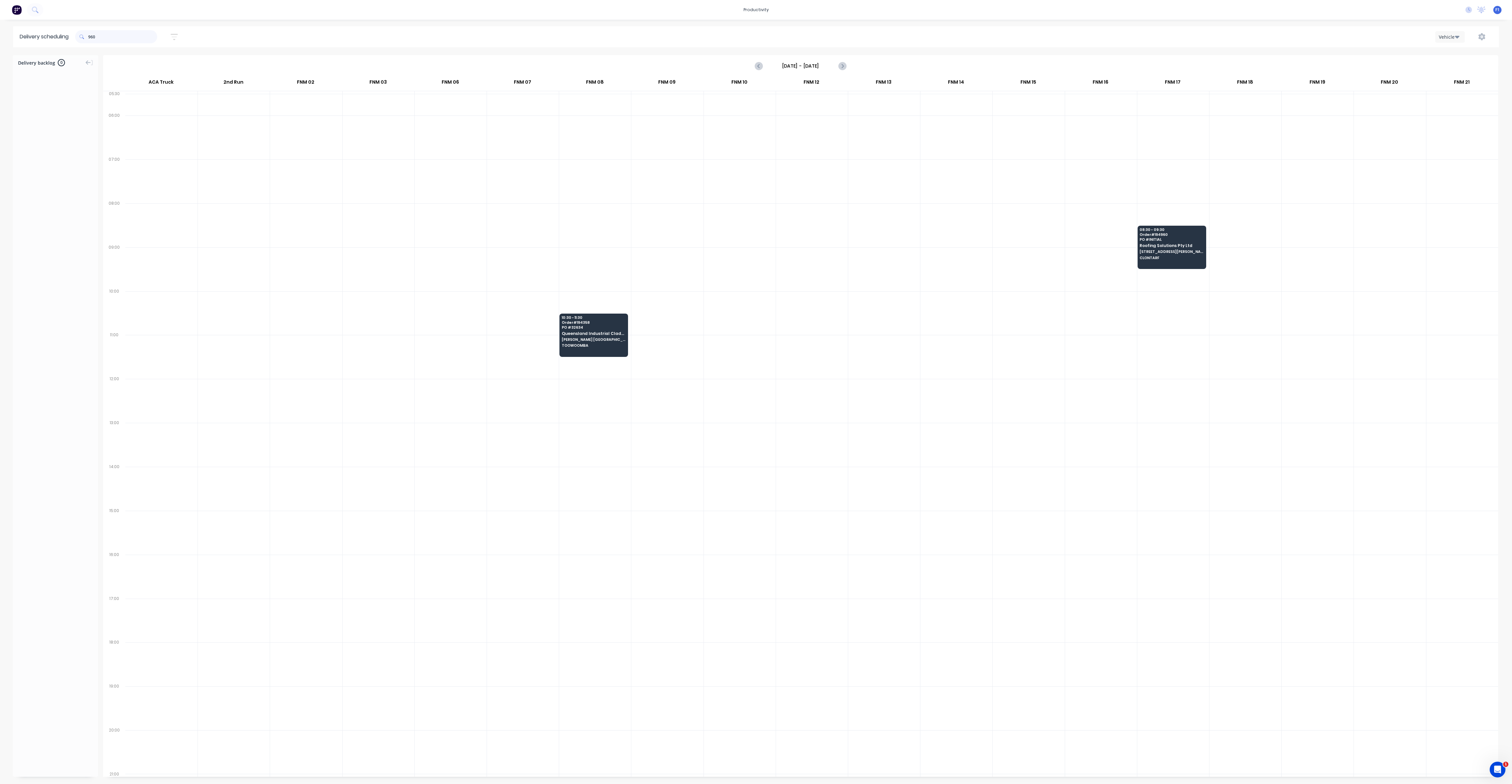
click at [91, 37] on input "960" at bounding box center [122, 36] width 69 height 13
type input "0"
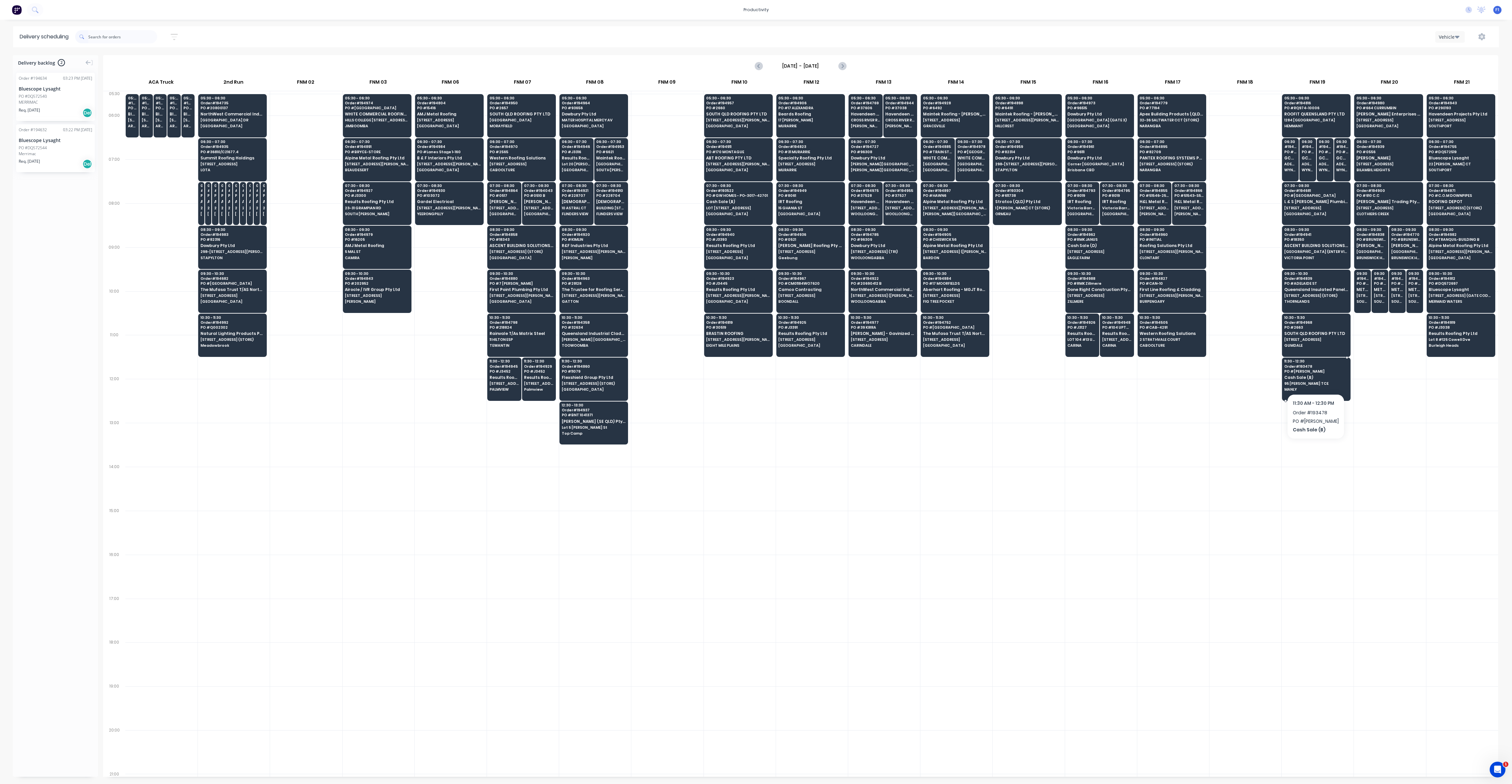
click at [1308, 378] on div "11:30 - 12:30 Order # 193478 PO # [PERSON_NAME] Sale (B) 95 [PERSON_NAME] TCE M…" at bounding box center [1317, 376] width 68 height 37
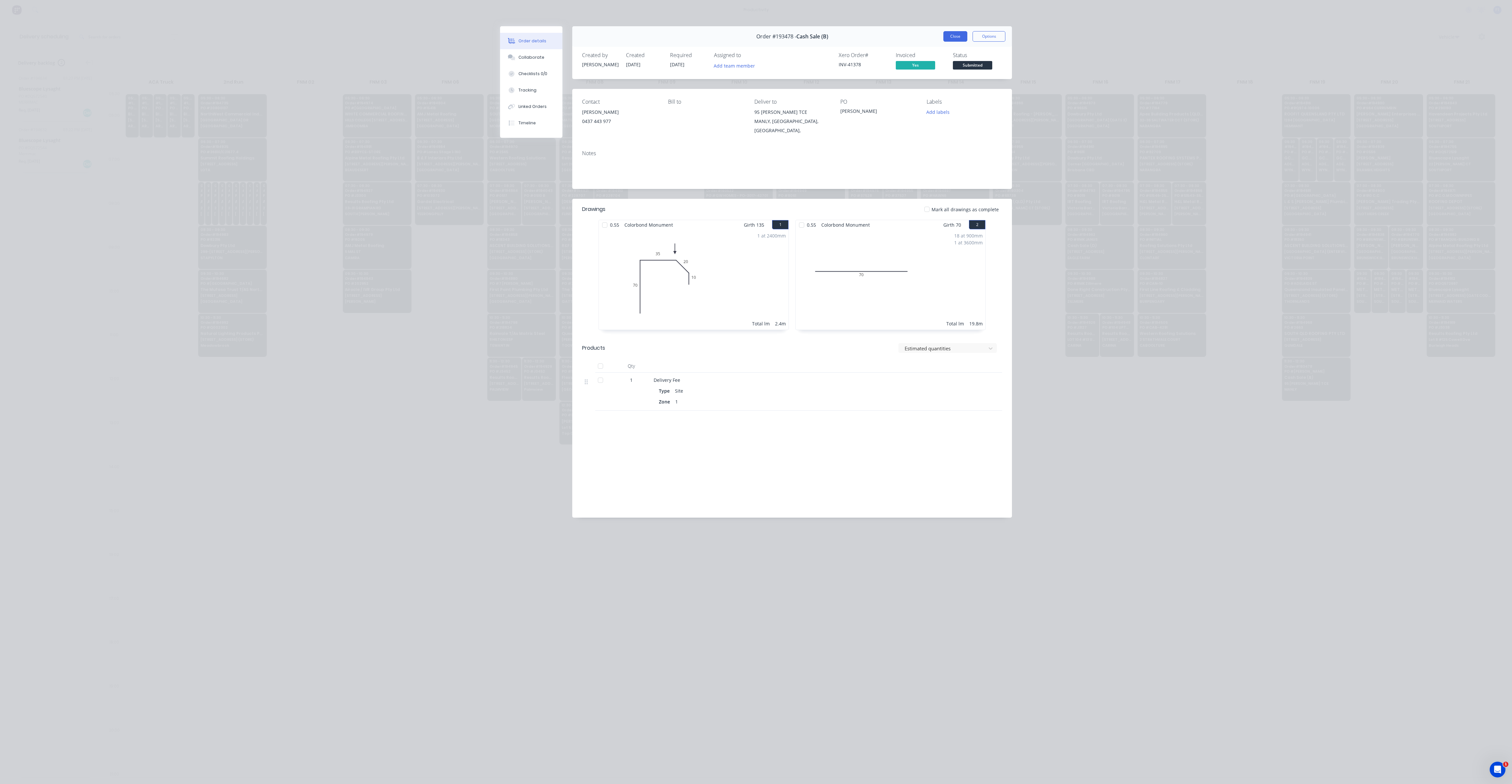
click at [956, 36] on button "Close" at bounding box center [955, 36] width 24 height 11
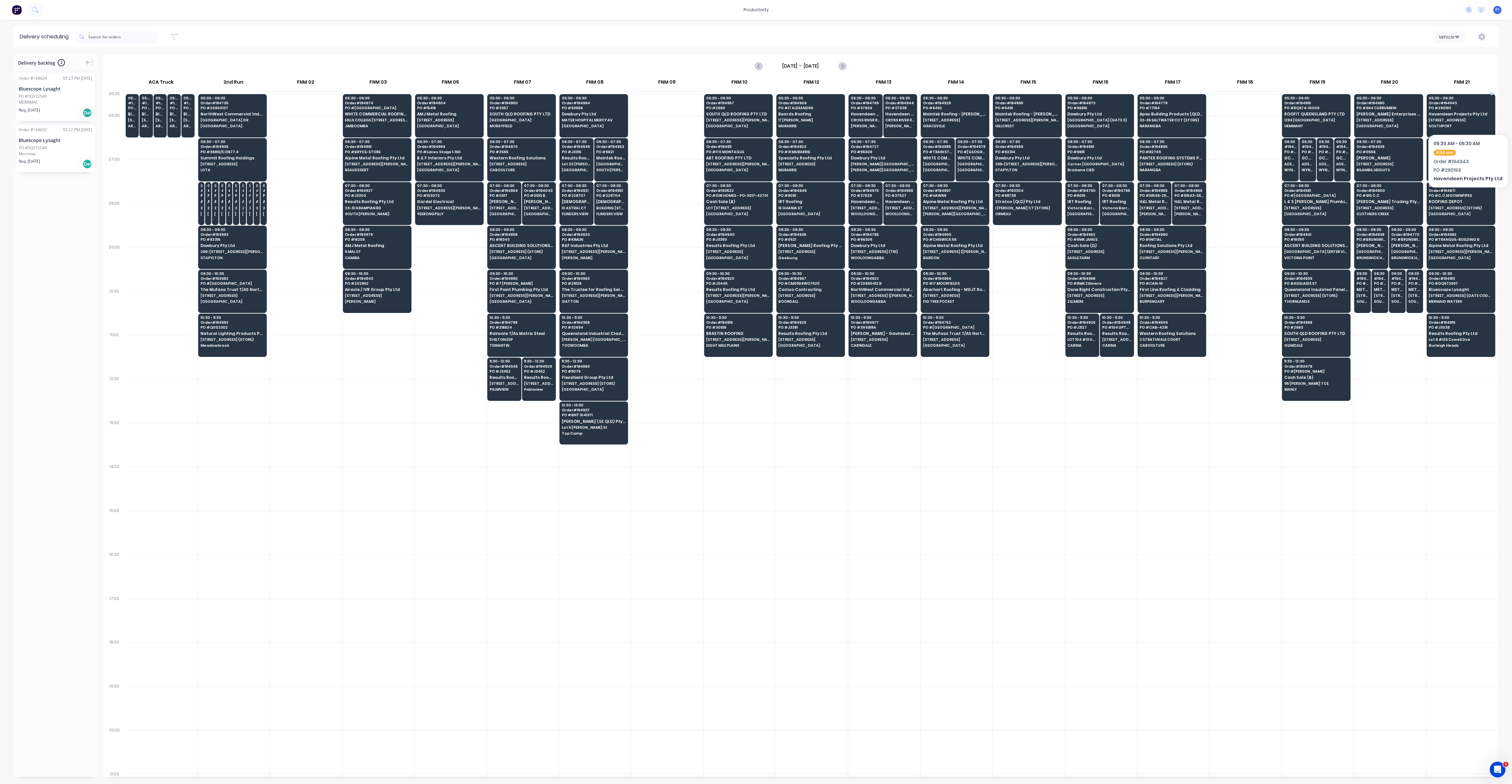
click at [1466, 114] on span "Havendeen Projects Pty Ltd" at bounding box center [1460, 114] width 63 height 4
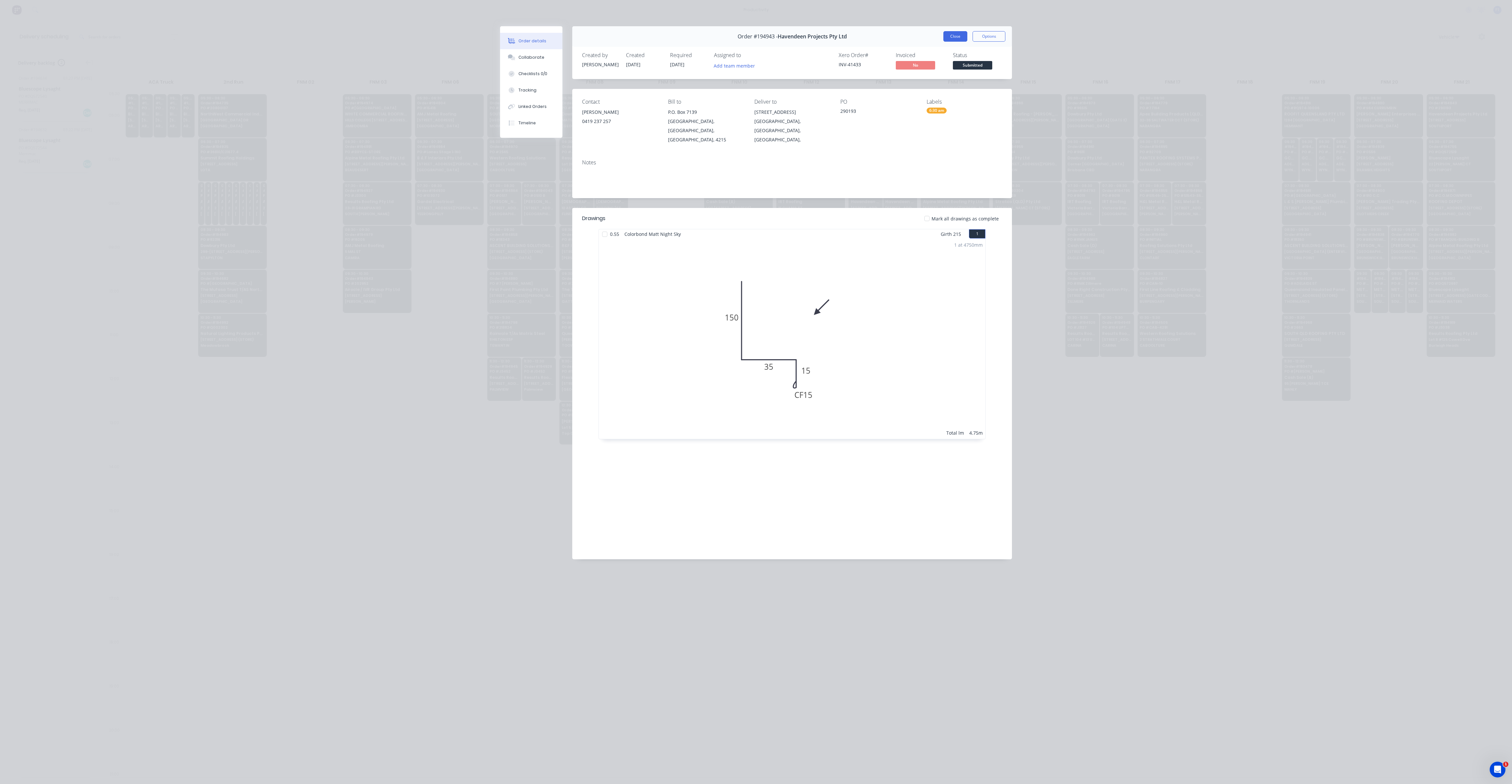
click at [947, 38] on button "Close" at bounding box center [955, 36] width 24 height 11
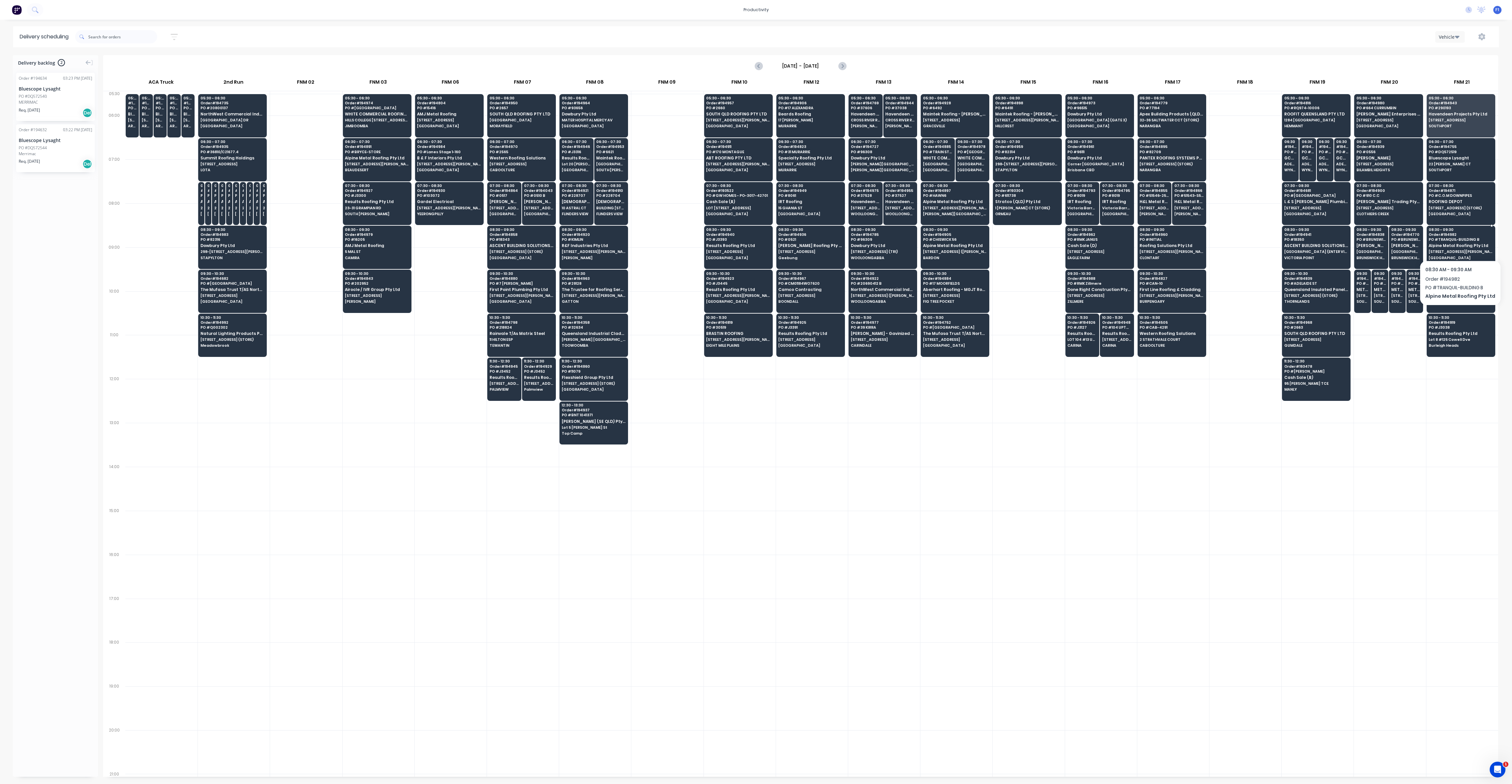
click at [1457, 244] on span "Alpine Metal Roofing Pty Ltd" at bounding box center [1460, 245] width 63 height 4
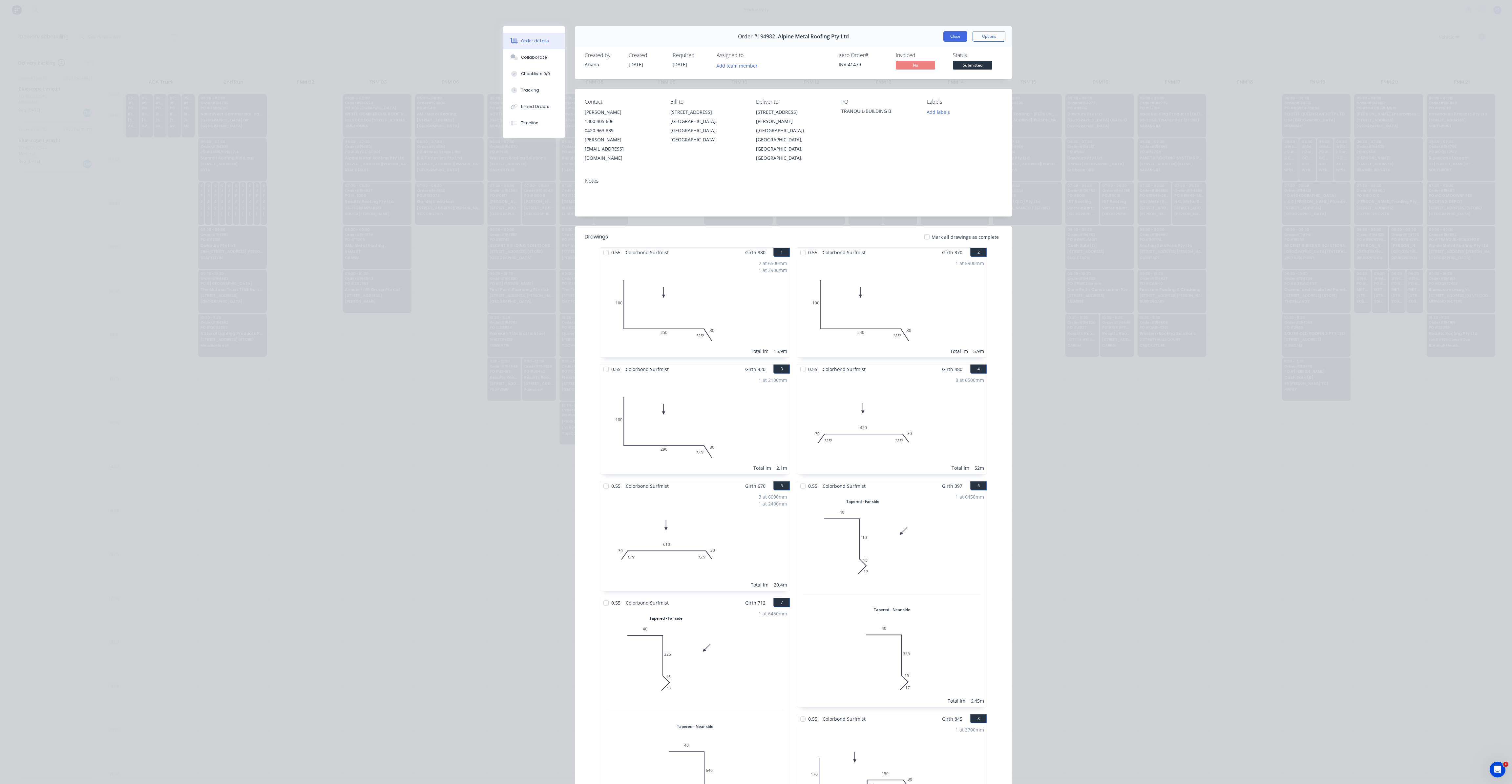
click at [955, 40] on button "Close" at bounding box center [955, 36] width 24 height 11
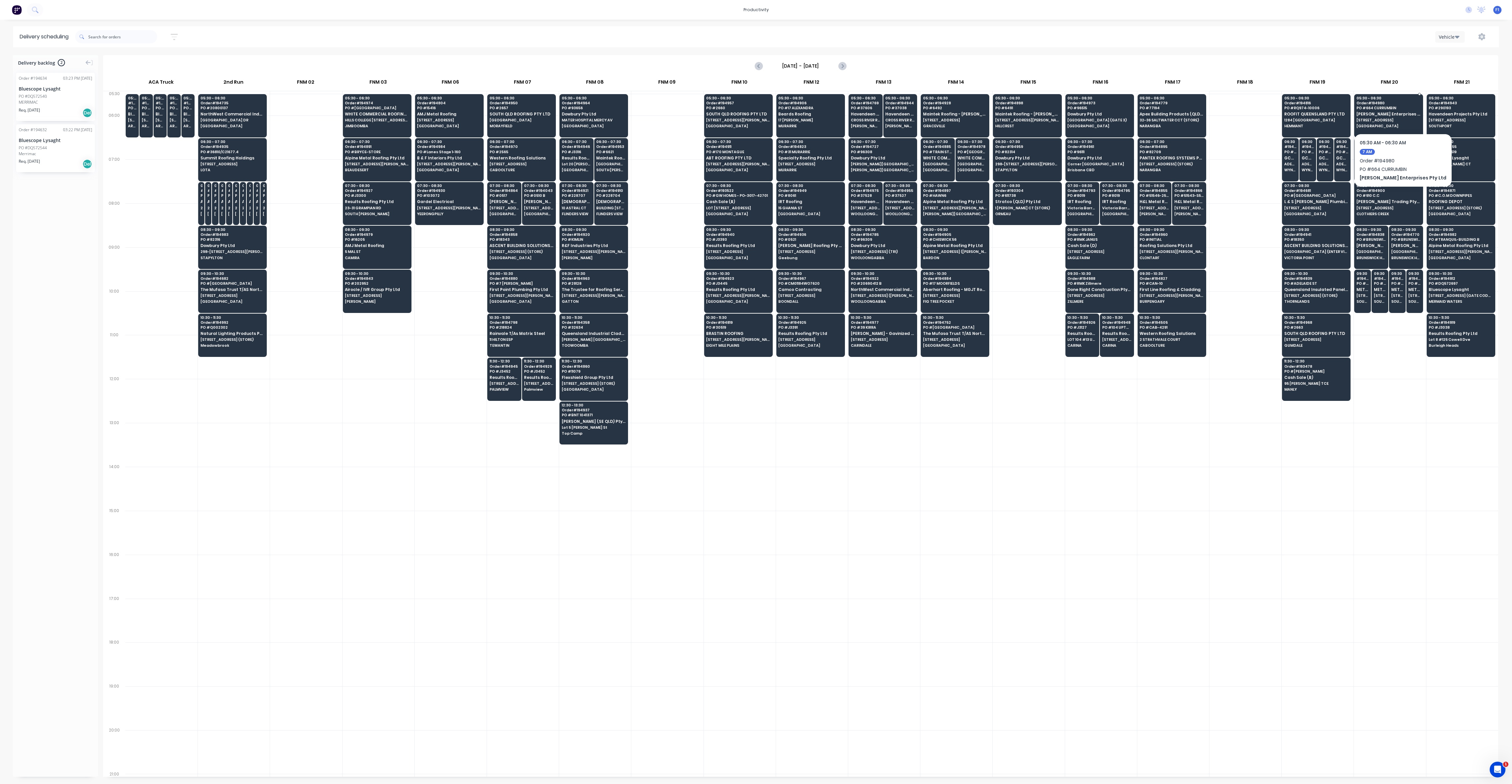
click at [1375, 114] on span "[PERSON_NAME] Enterprises Pty Ltd" at bounding box center [1388, 114] width 63 height 4
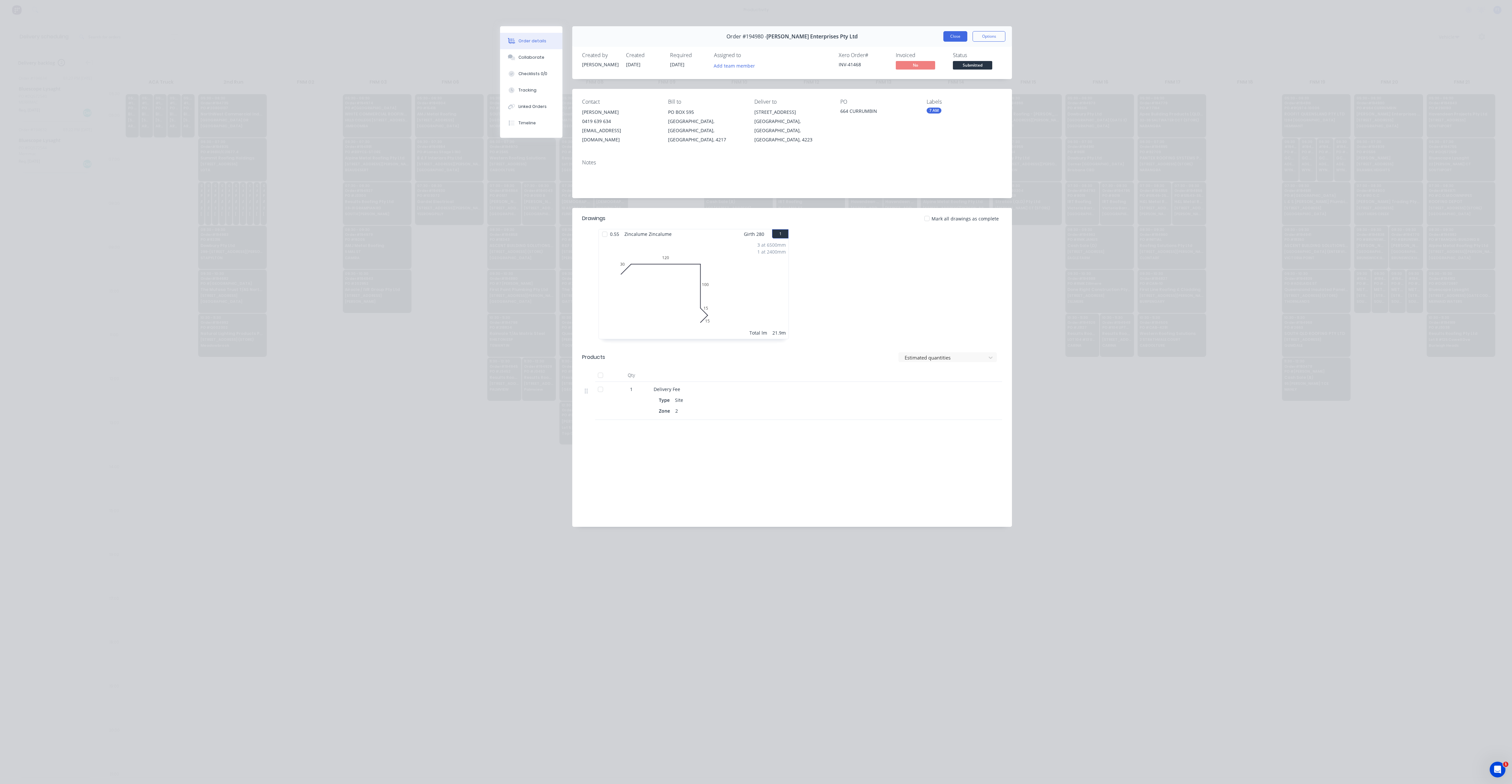
click at [959, 39] on button "Close" at bounding box center [955, 36] width 24 height 11
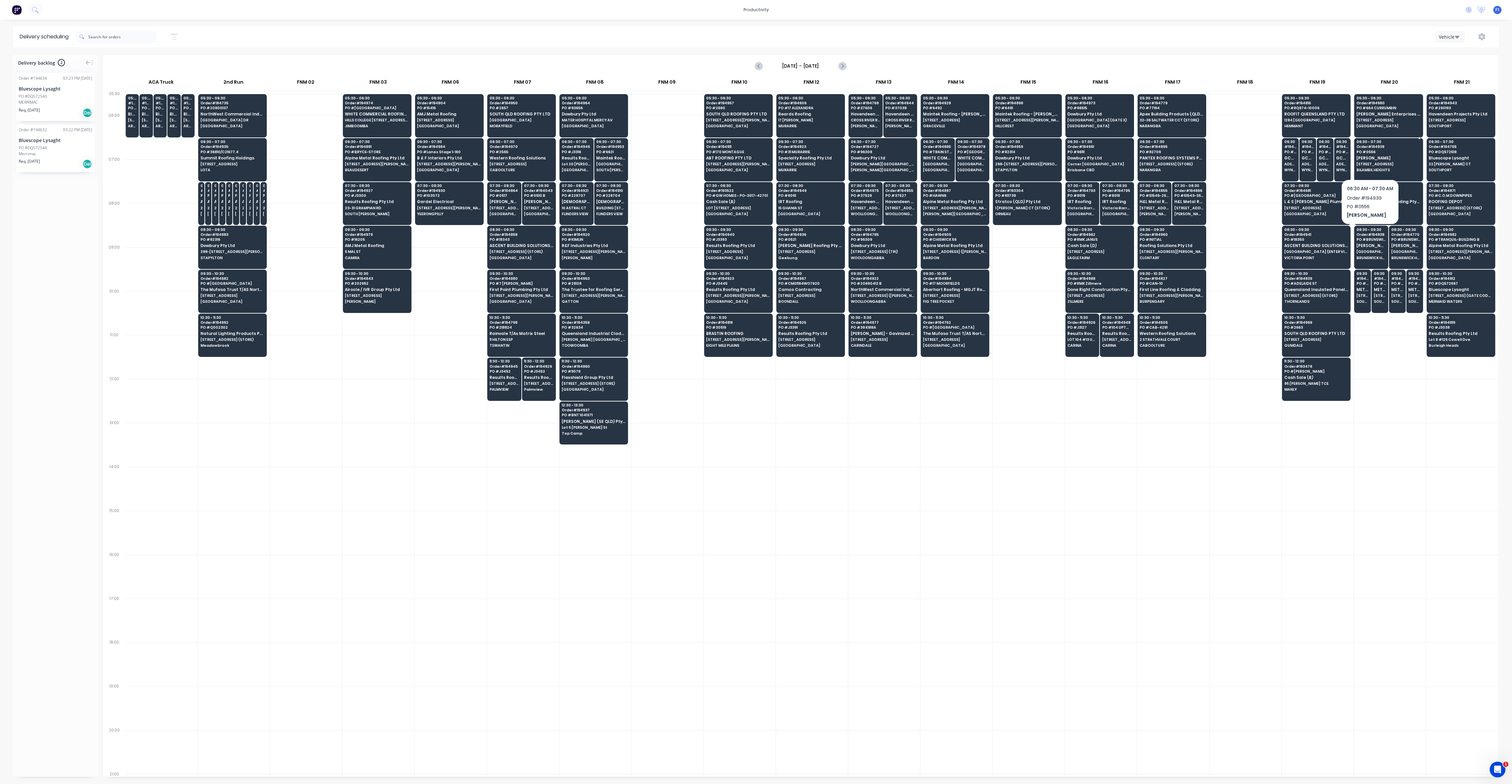
click at [1369, 162] on span "[STREET_ADDRESS]" at bounding box center [1388, 164] width 63 height 4
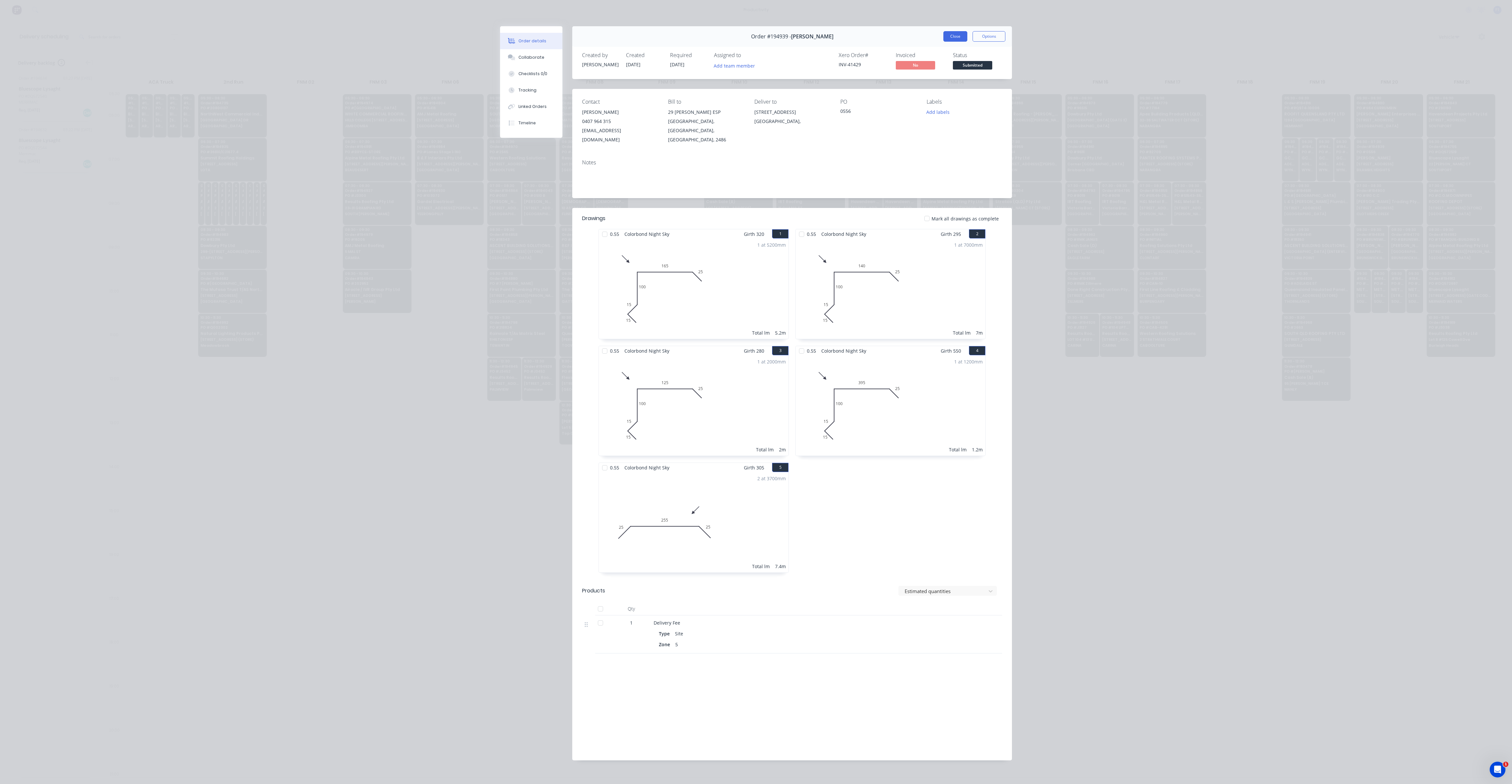
click at [956, 35] on button "Close" at bounding box center [955, 36] width 24 height 11
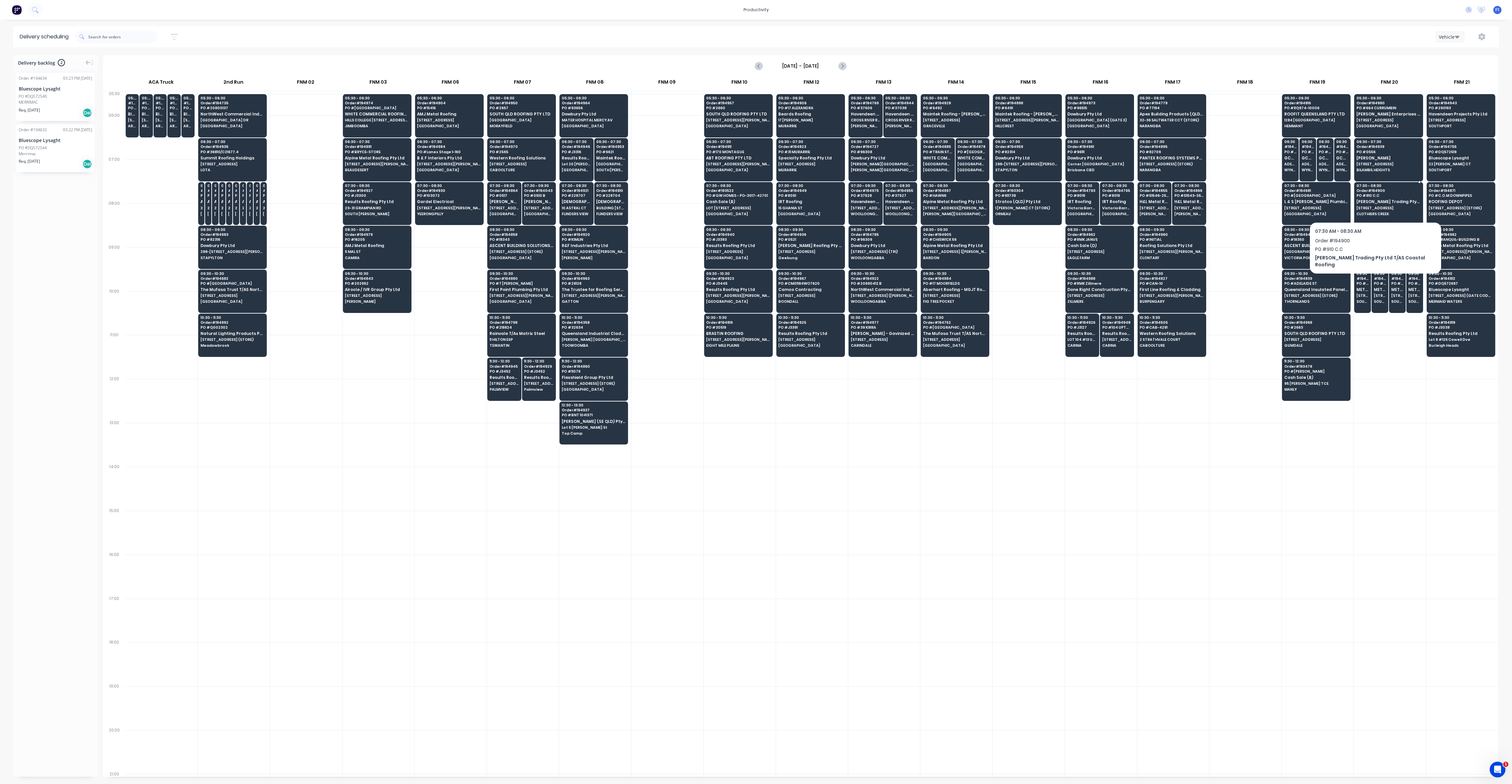
click at [1367, 206] on span "[STREET_ADDRESS]" at bounding box center [1388, 208] width 63 height 4
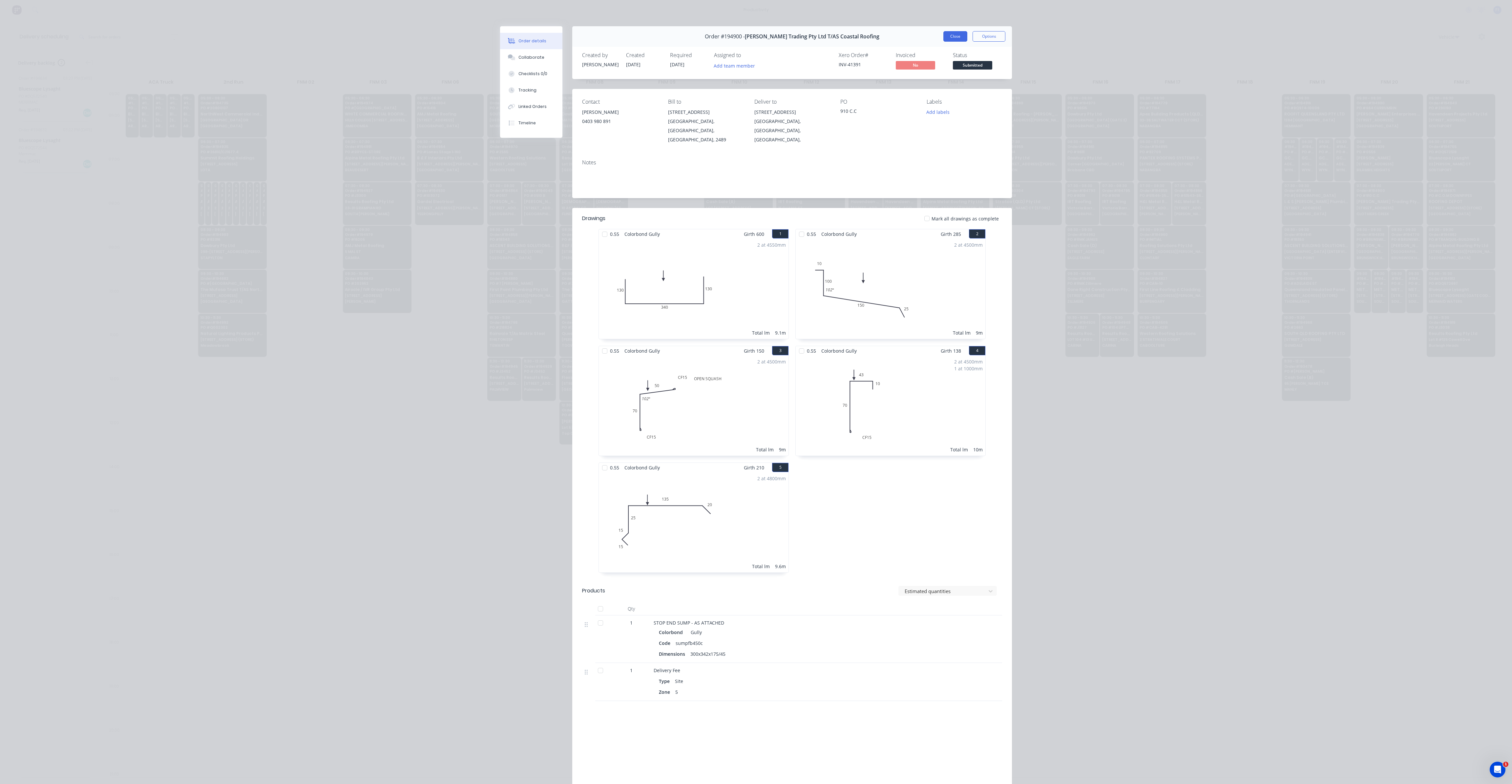
click at [959, 38] on button "Close" at bounding box center [955, 36] width 24 height 11
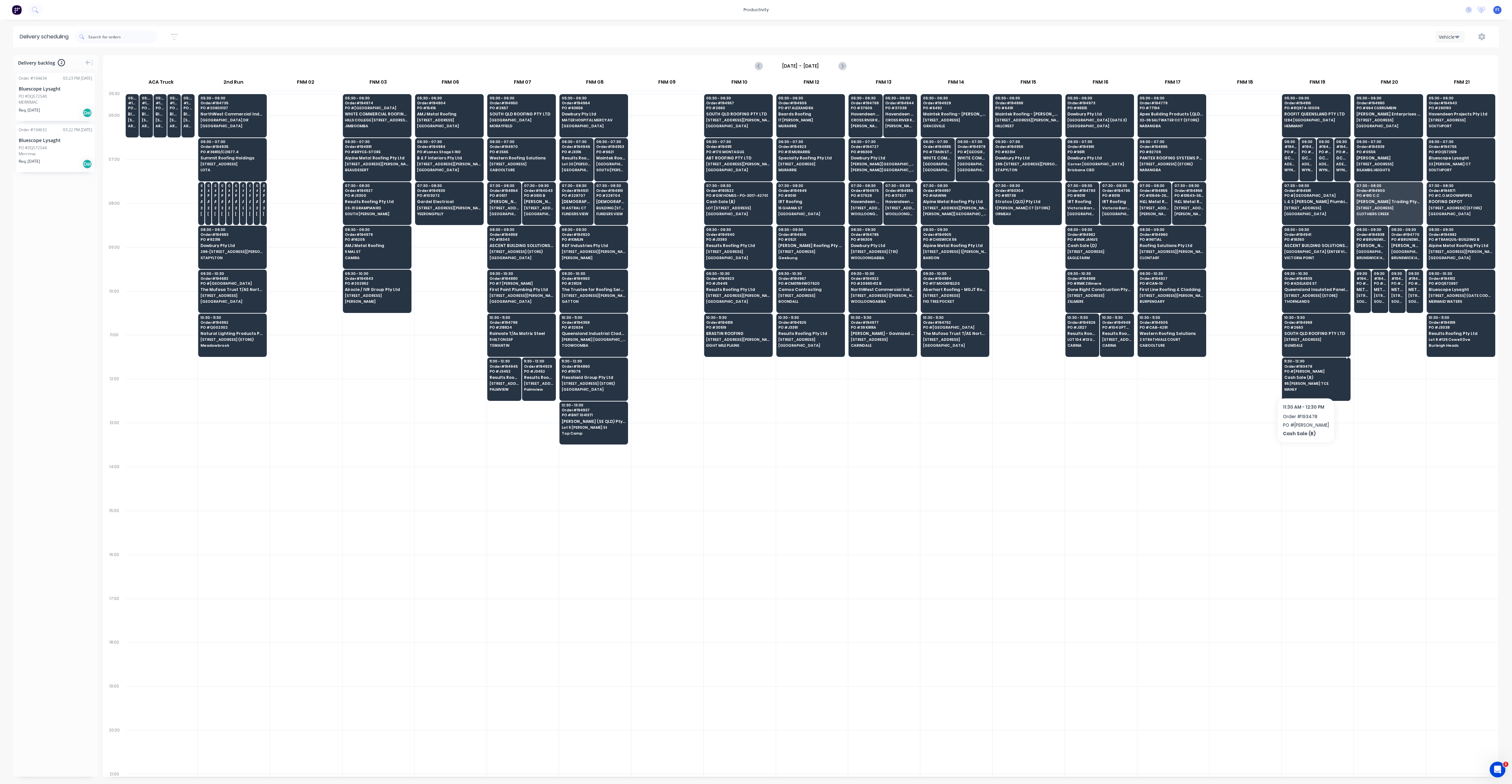
click at [1305, 381] on span "95 [PERSON_NAME] TCE" at bounding box center [1316, 383] width 63 height 4
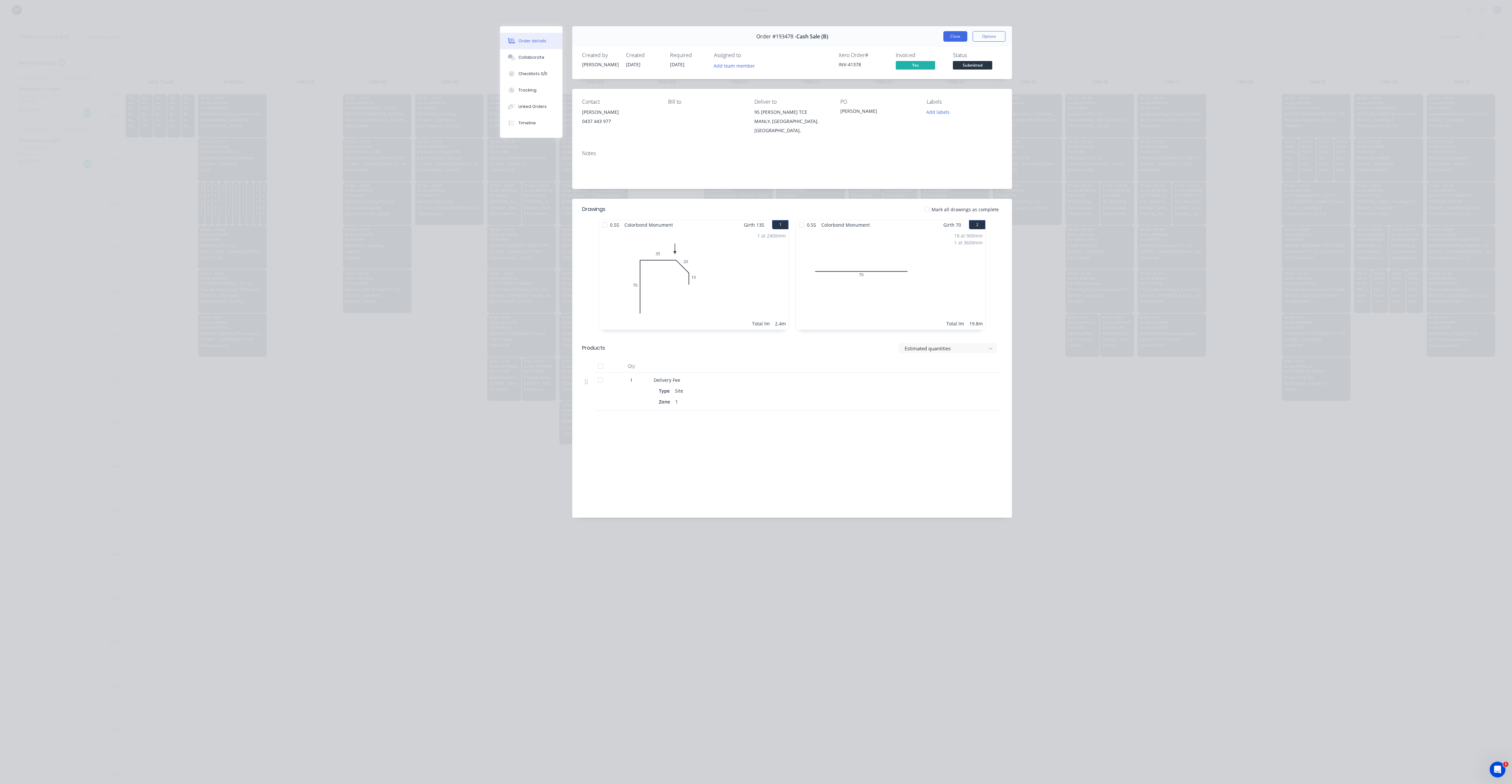
click at [960, 38] on button "Close" at bounding box center [955, 36] width 24 height 11
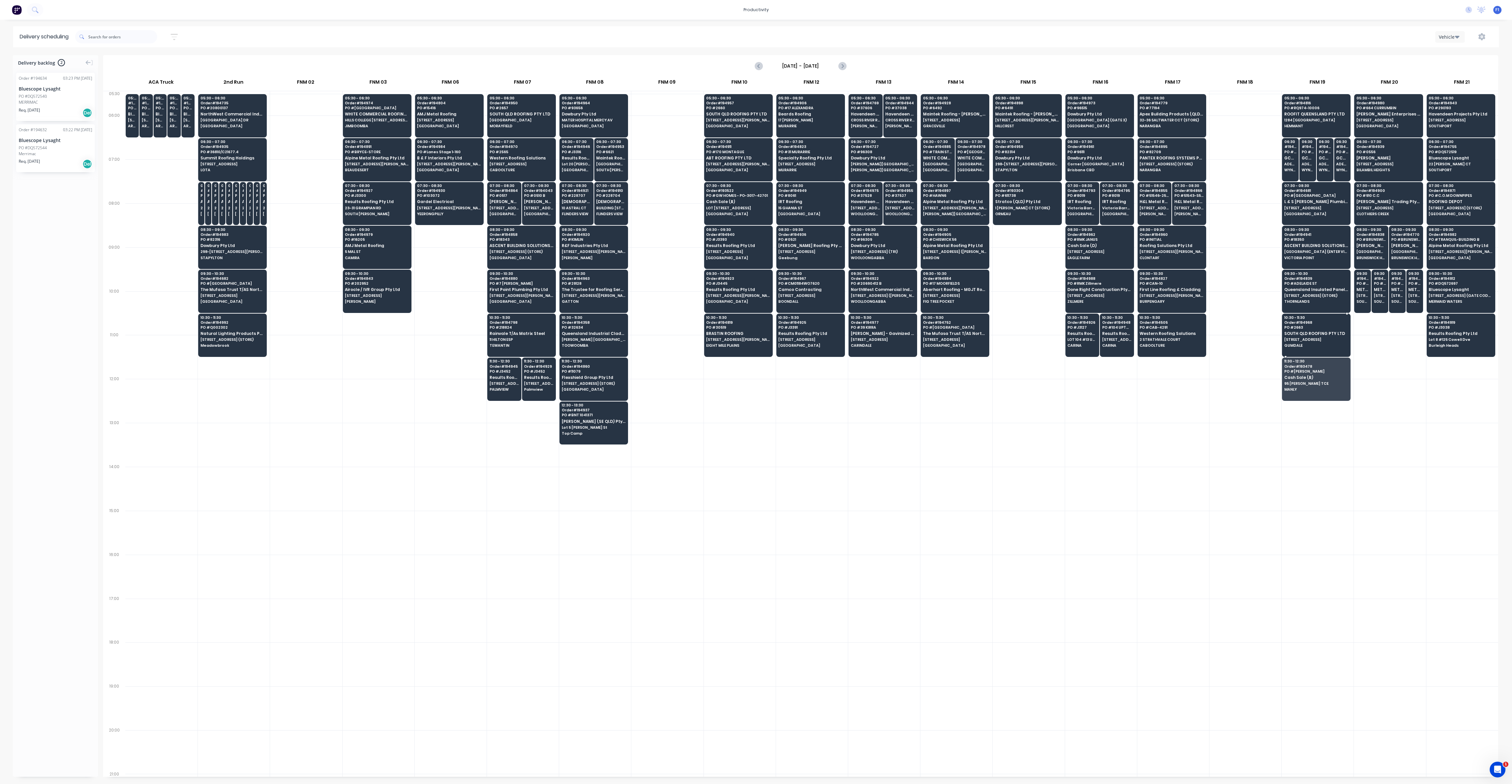
click at [1298, 332] on span "SOUTH QLD ROOFING PTY LTD" at bounding box center [1316, 333] width 63 height 4
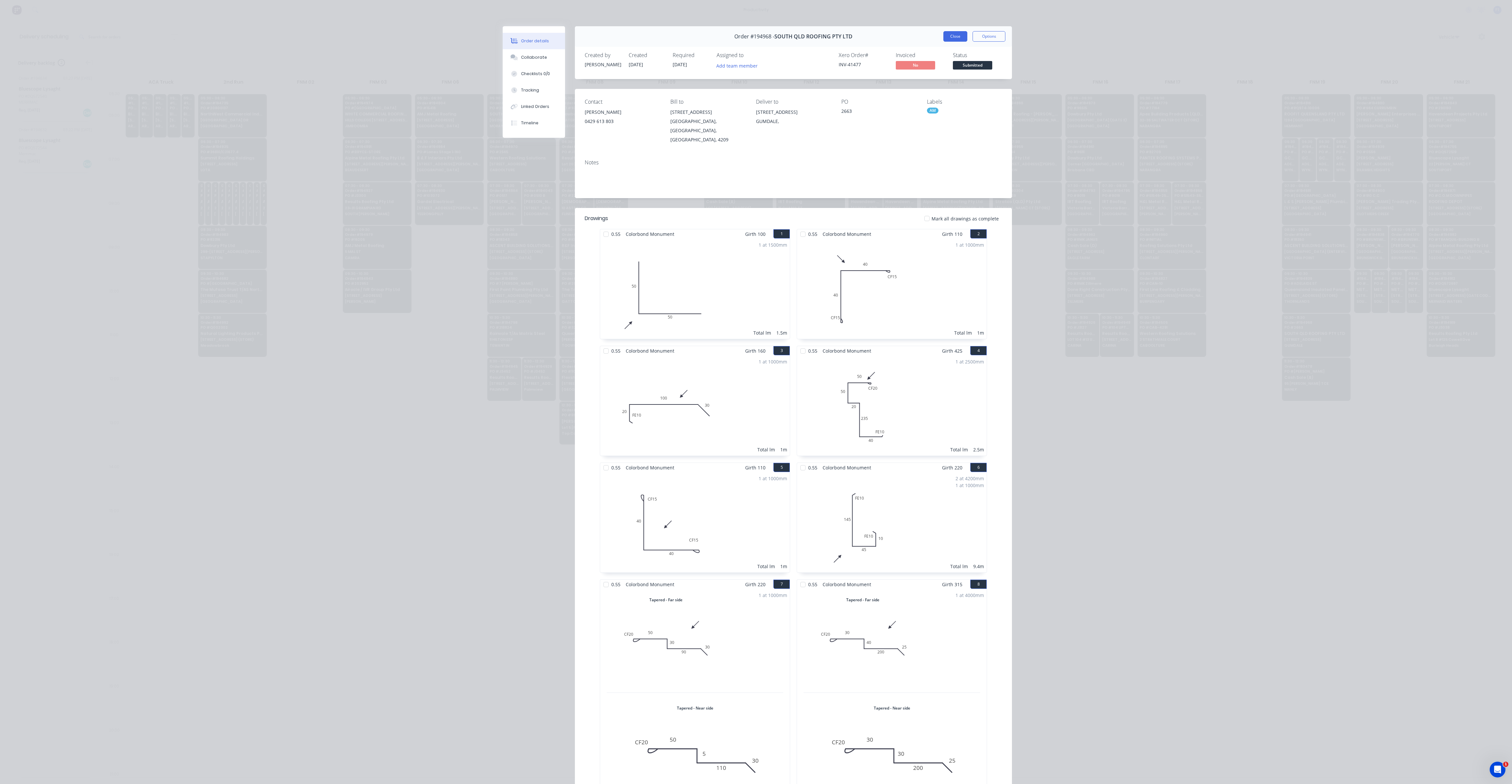
click at [956, 38] on button "Close" at bounding box center [955, 36] width 24 height 11
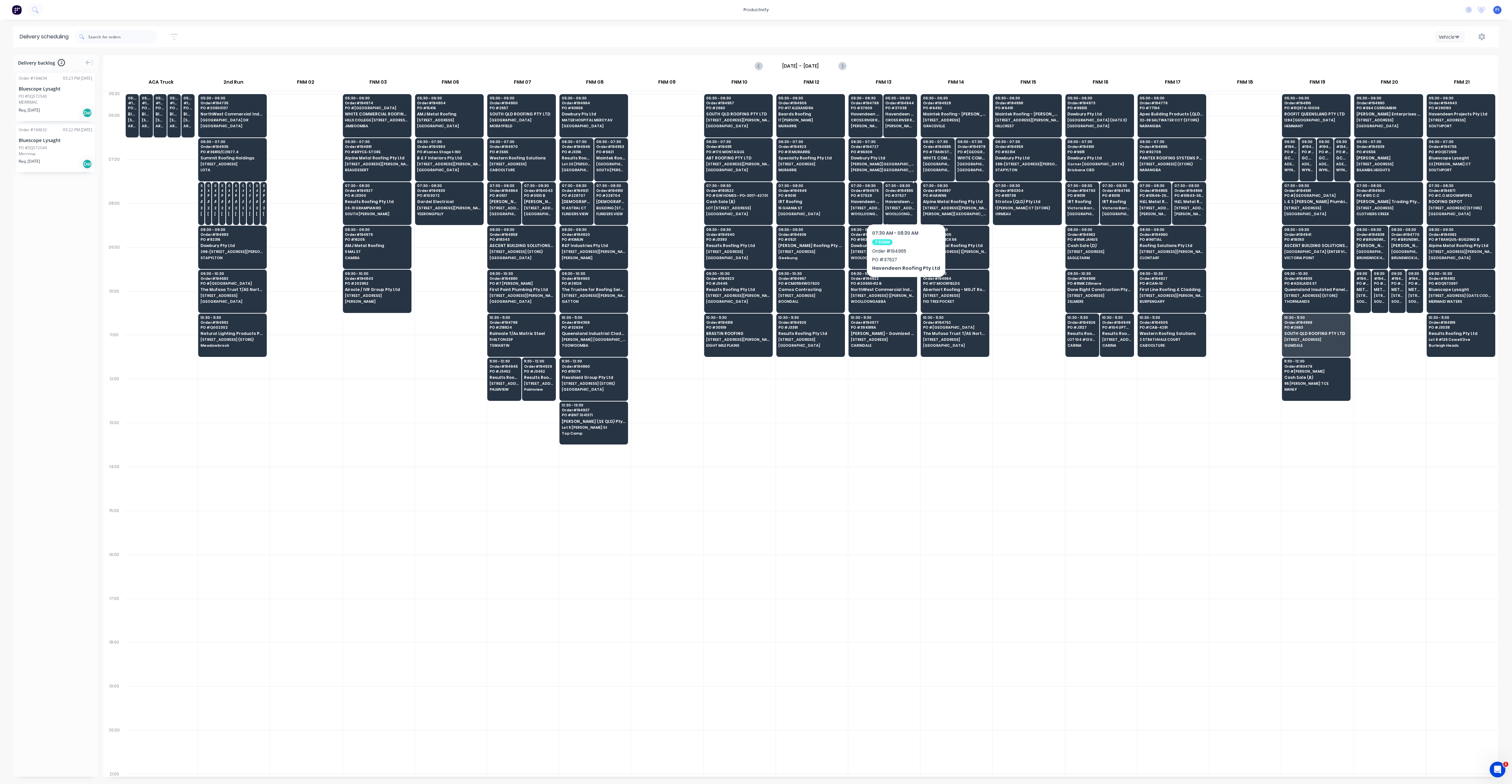
click at [904, 204] on div "07:30 - 08:30 Order # 194955 PO # 37527 Havendeen Roofing Pty Ltd [STREET_ADDRE…" at bounding box center [900, 200] width 33 height 37
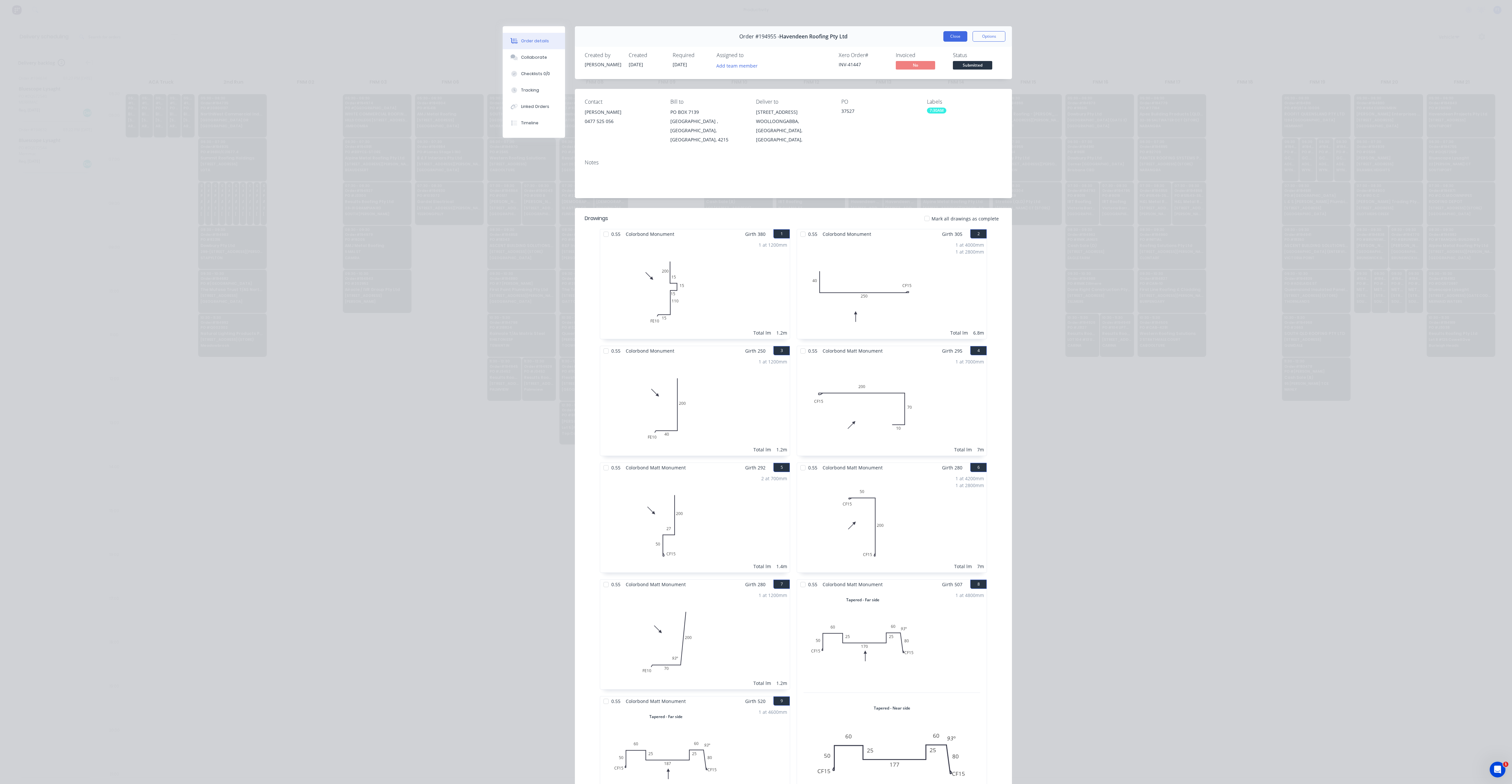
click at [957, 35] on button "Close" at bounding box center [955, 36] width 24 height 11
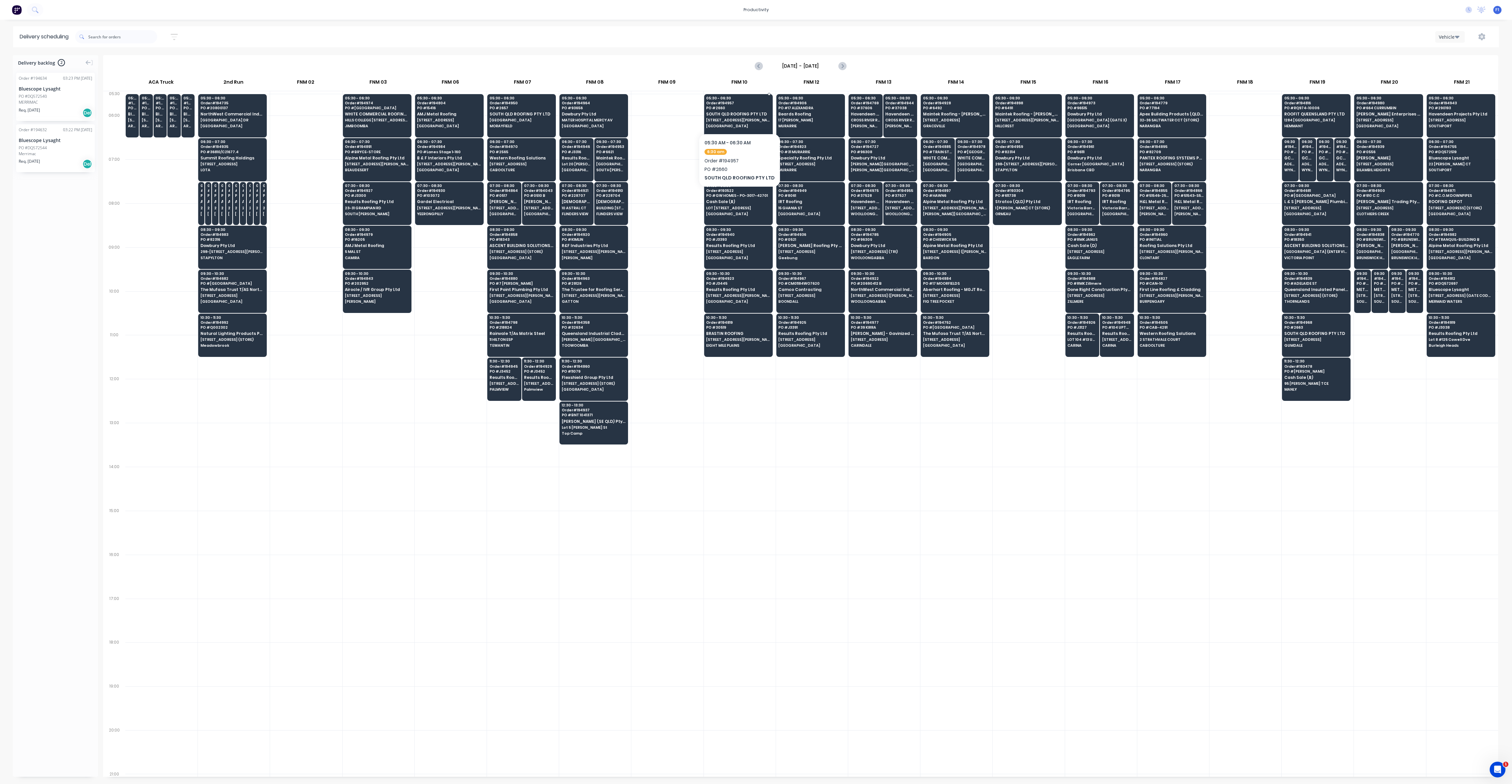
click at [737, 122] on span "[STREET_ADDRESS][PERSON_NAME]" at bounding box center [738, 120] width 63 height 4
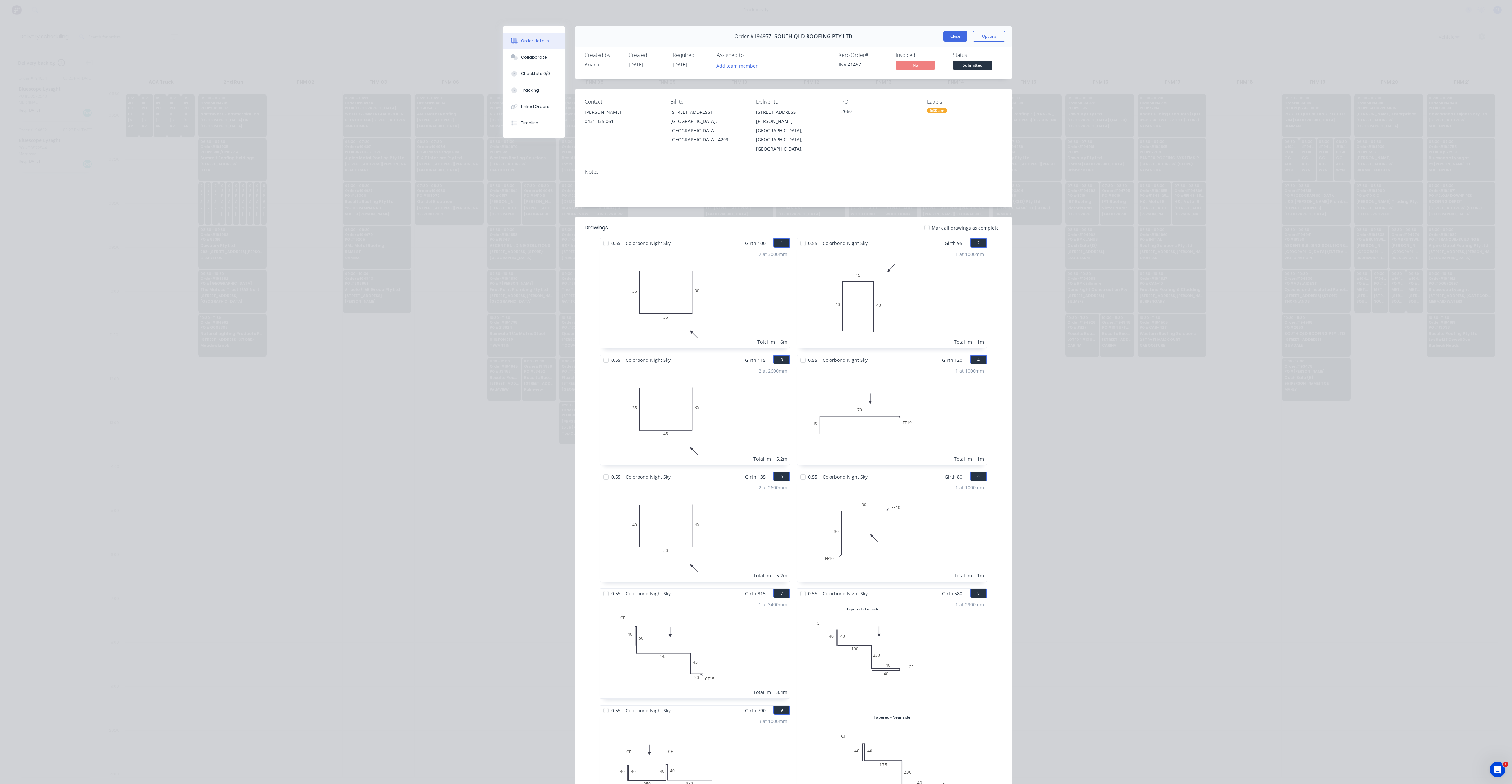
click at [946, 36] on button "Close" at bounding box center [955, 36] width 24 height 11
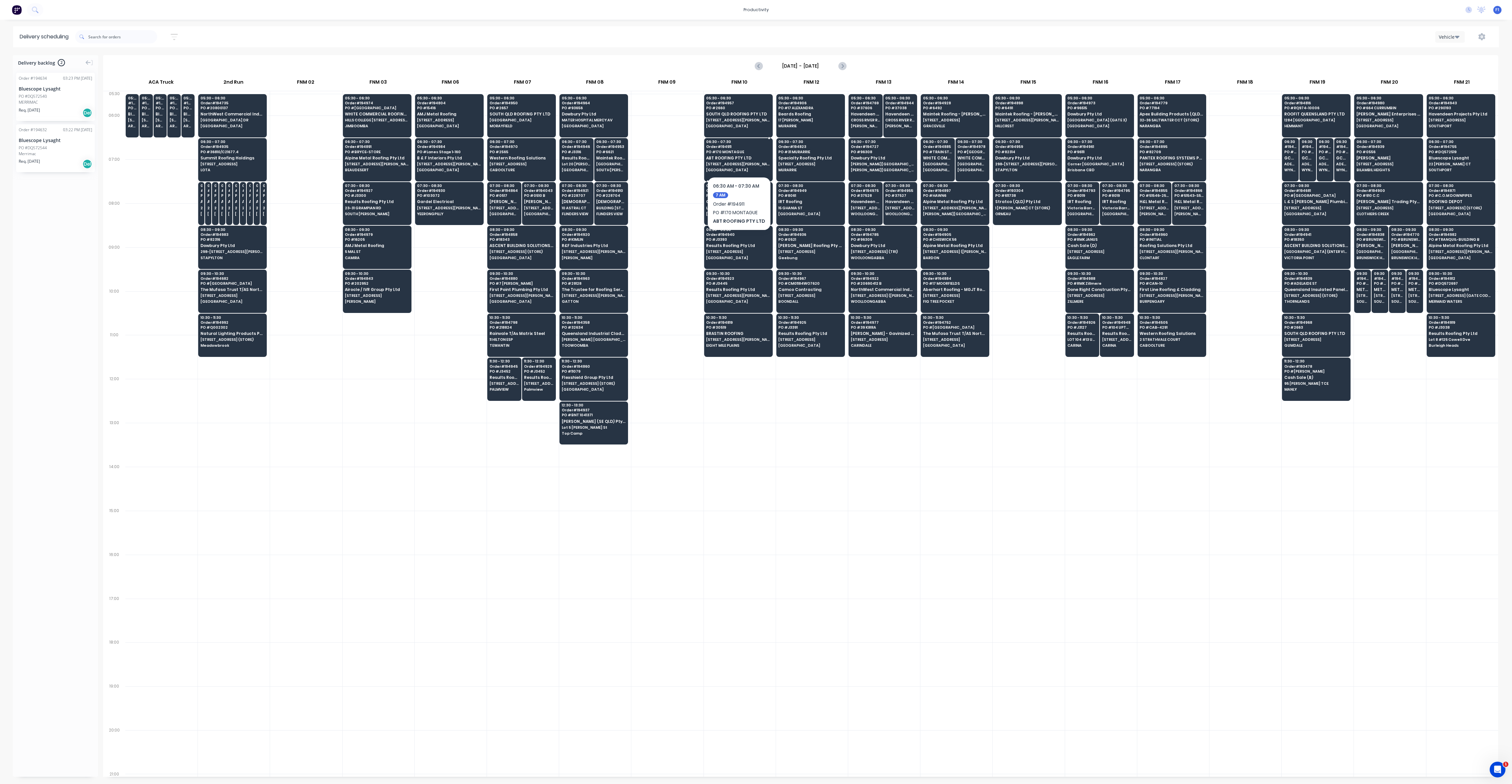
click at [732, 164] on span "[STREET_ADDRESS][PERSON_NAME]" at bounding box center [738, 164] width 63 height 4
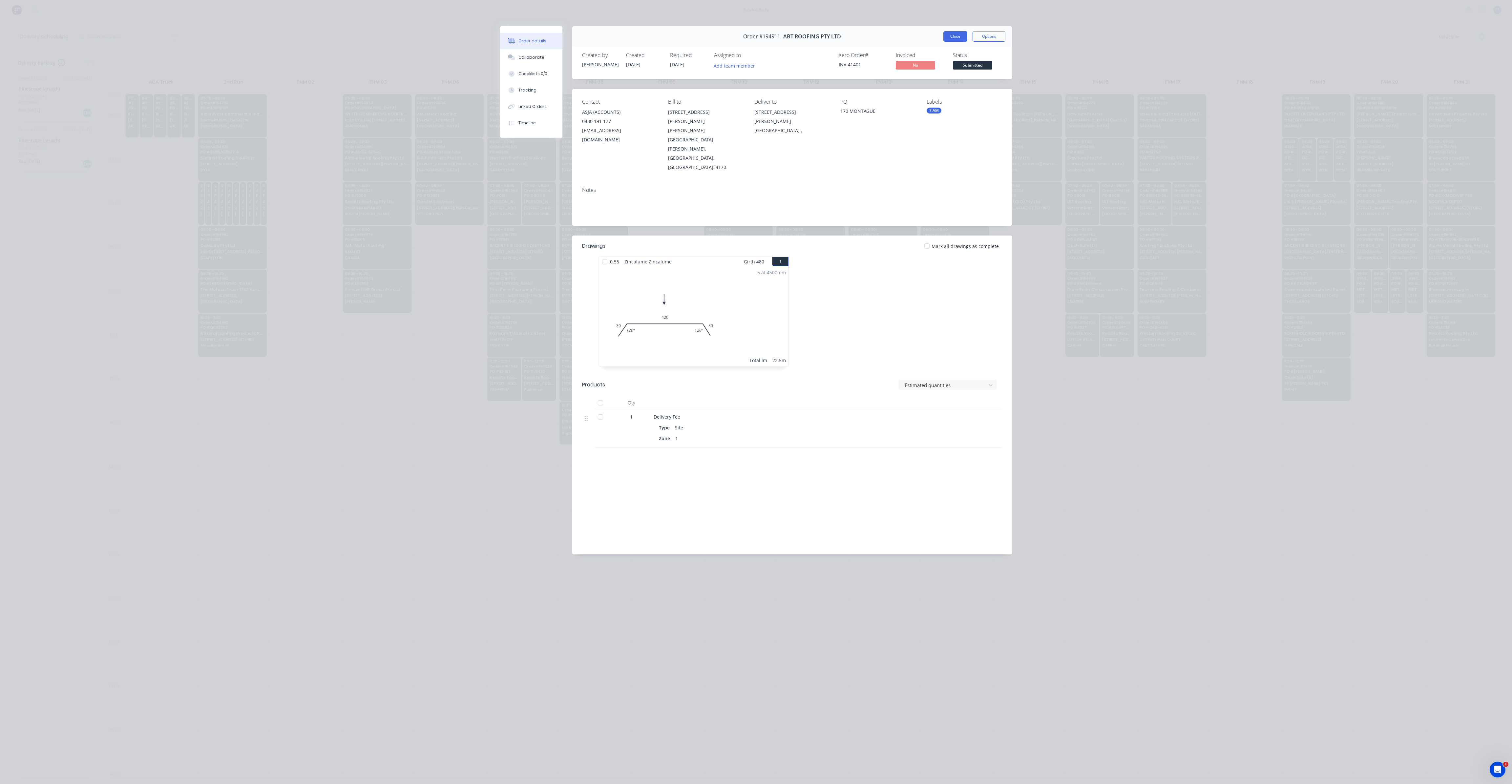
click at [956, 35] on button "Close" at bounding box center [955, 36] width 24 height 11
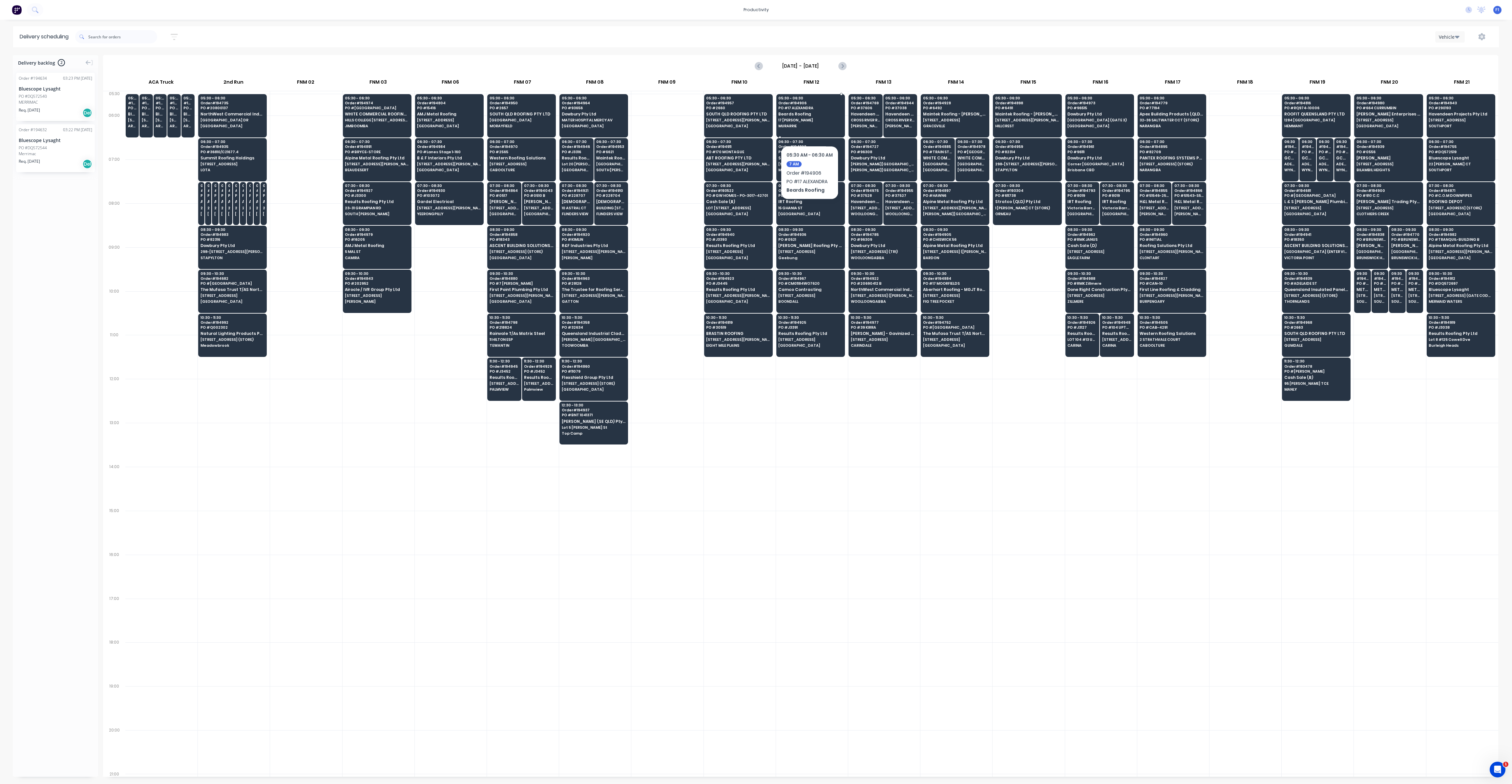
click at [809, 126] on span "MURARRIE" at bounding box center [810, 126] width 63 height 4
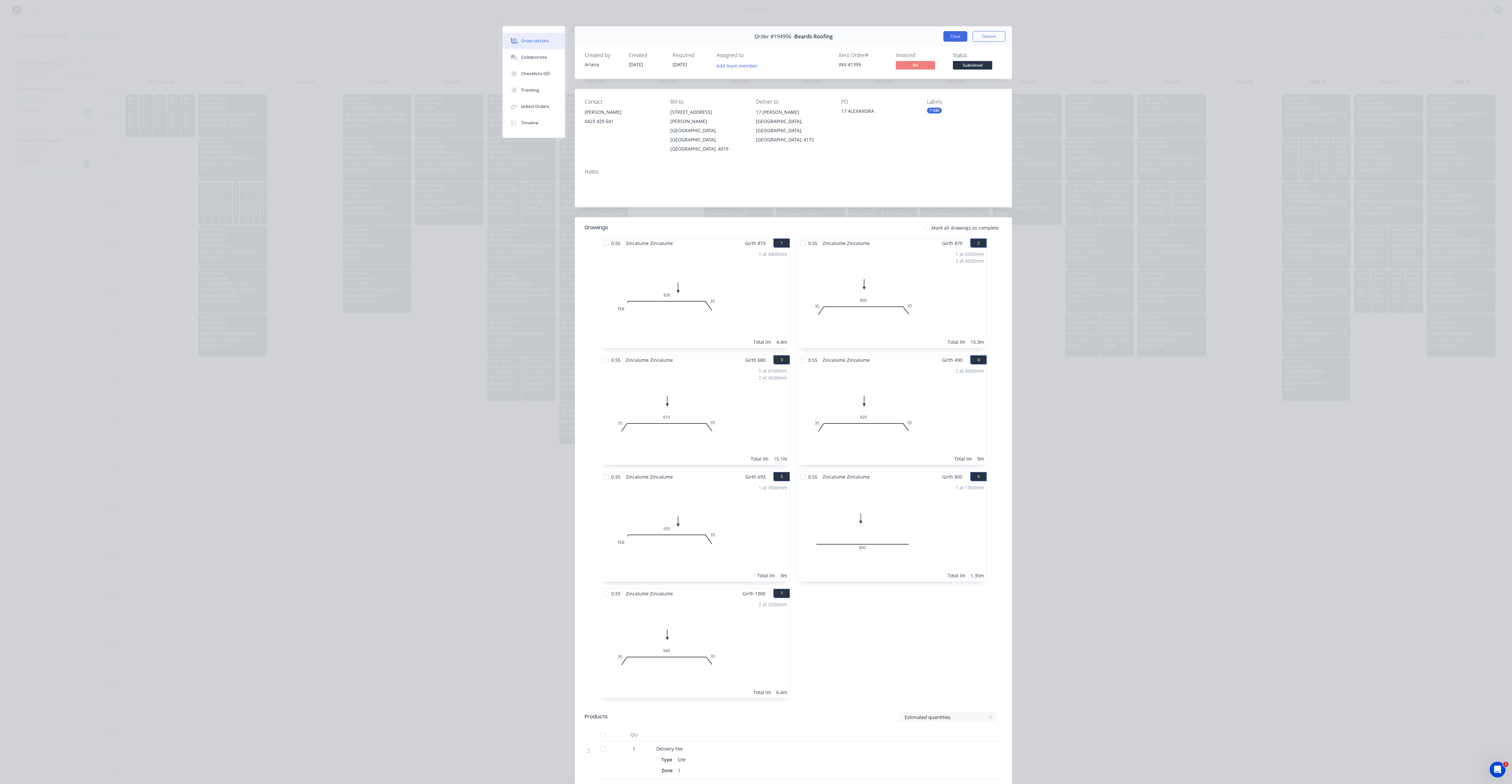
click at [950, 33] on button "Close" at bounding box center [955, 36] width 24 height 11
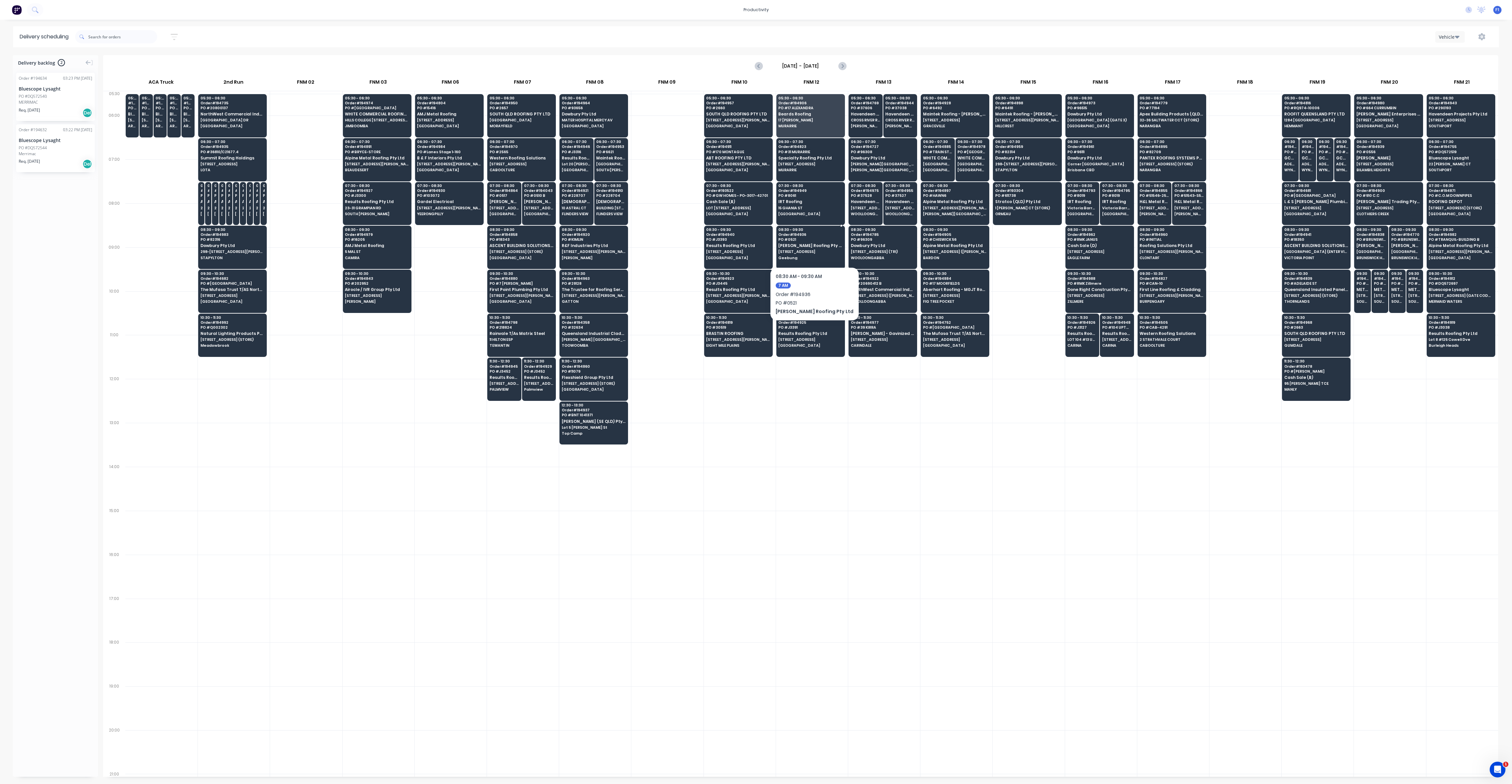
click at [804, 247] on div "08:30 - 09:30 Order # 194936 PO # 0521 [PERSON_NAME] Roofing Pty Ltd [STREET_AD…" at bounding box center [811, 244] width 68 height 37
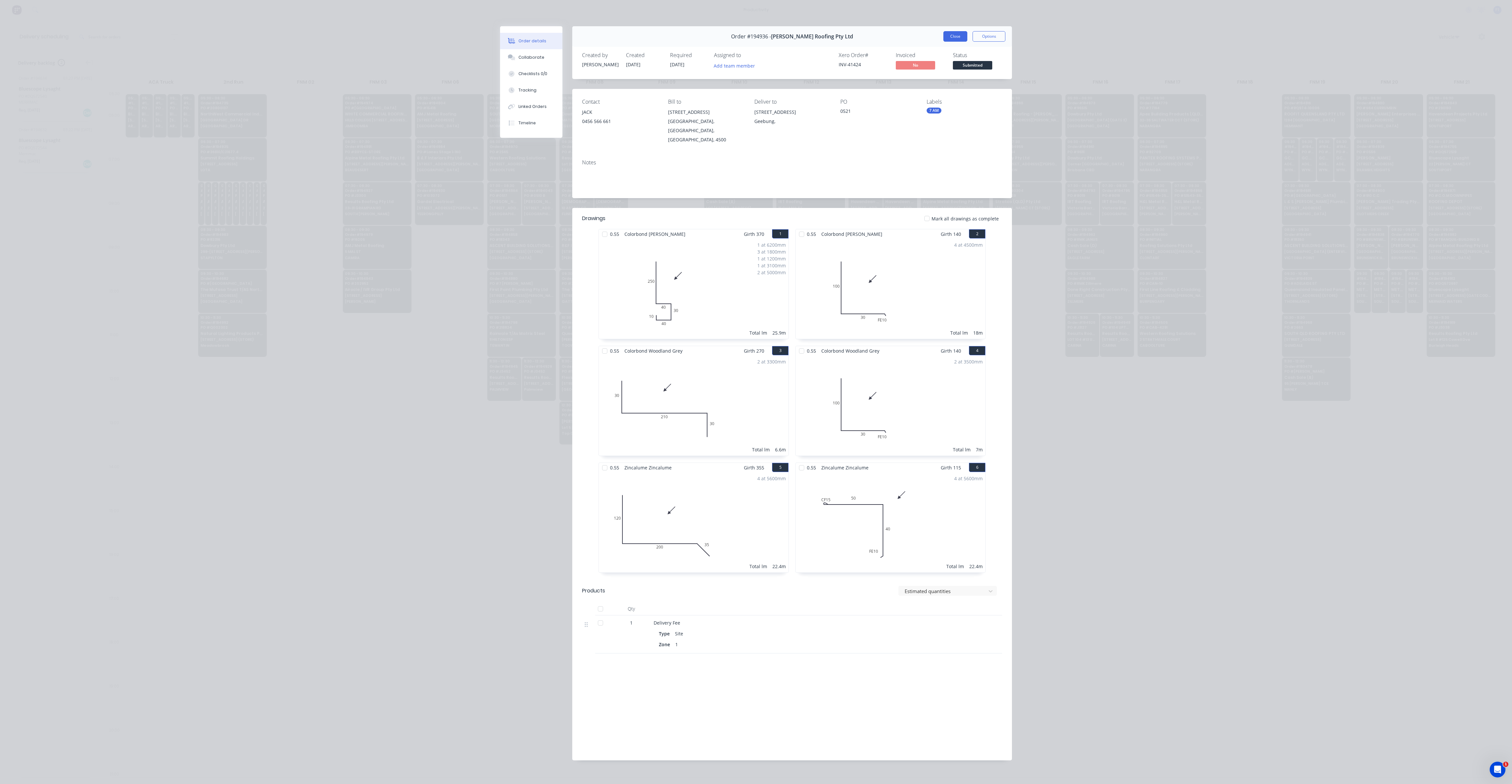
click at [959, 38] on button "Close" at bounding box center [955, 36] width 24 height 11
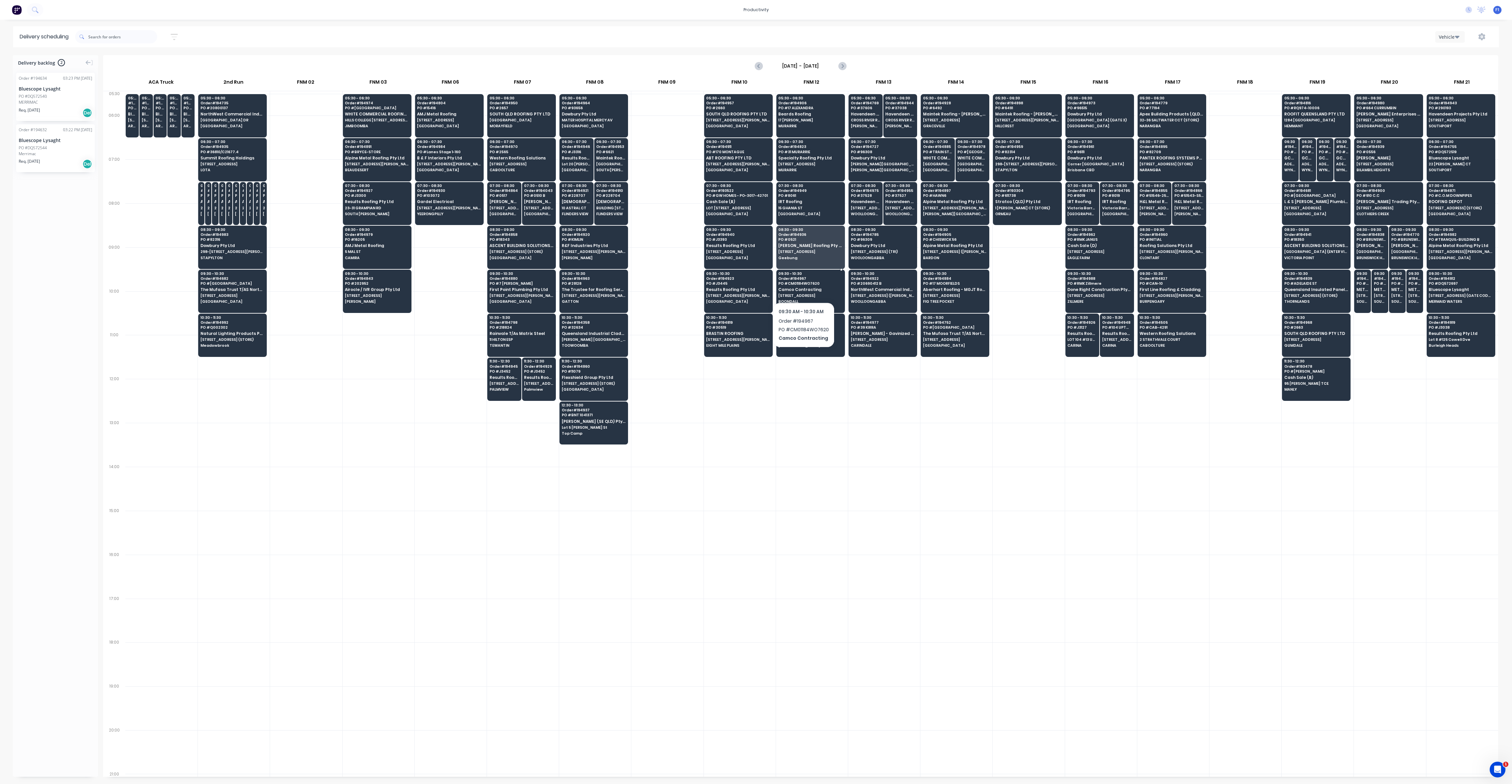
click at [803, 285] on div "09:30 - 10:30 Order # 194967 PO # CM01184WO7620 Camco Contracting [STREET_ADDRE…" at bounding box center [811, 288] width 68 height 37
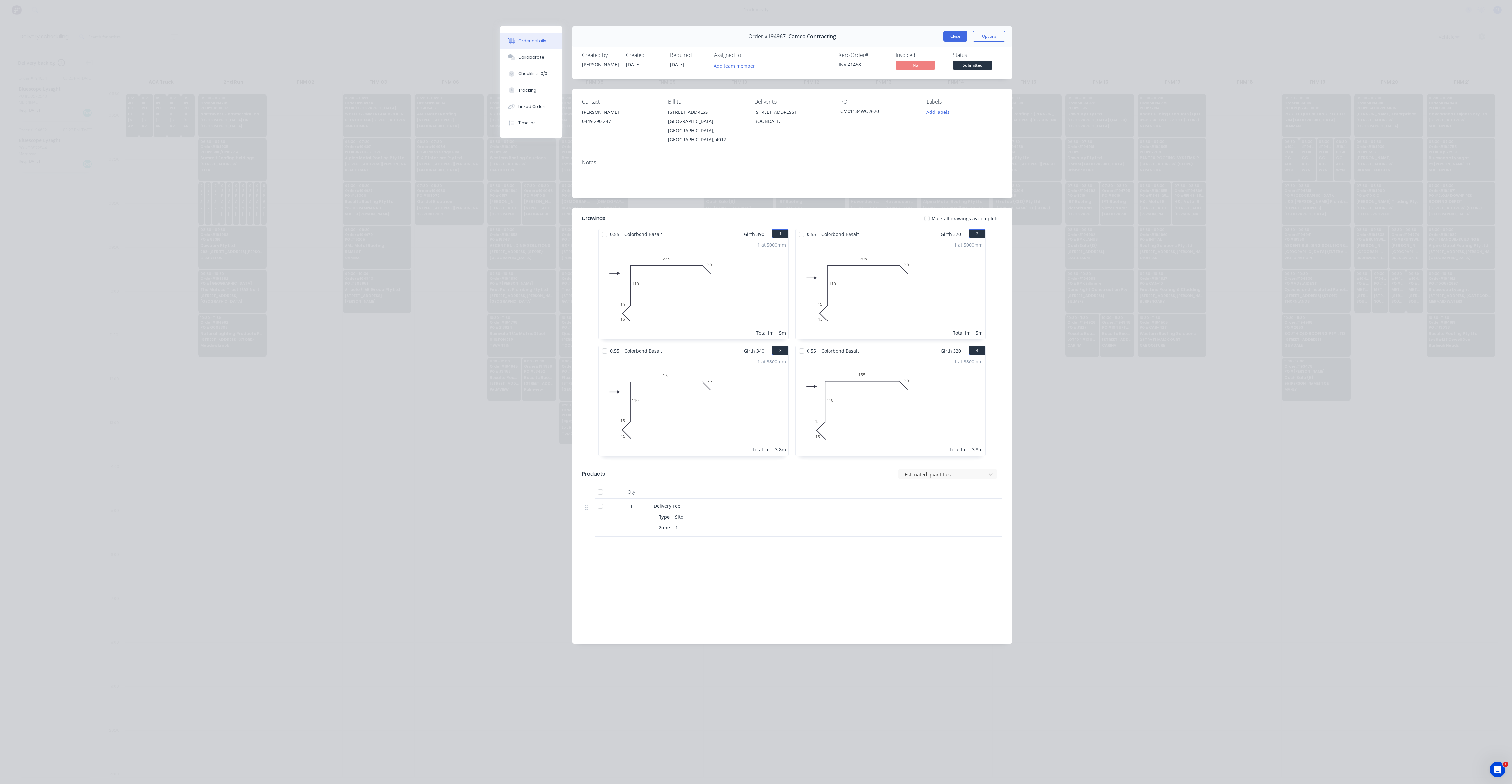
click at [949, 35] on button "Close" at bounding box center [955, 36] width 24 height 11
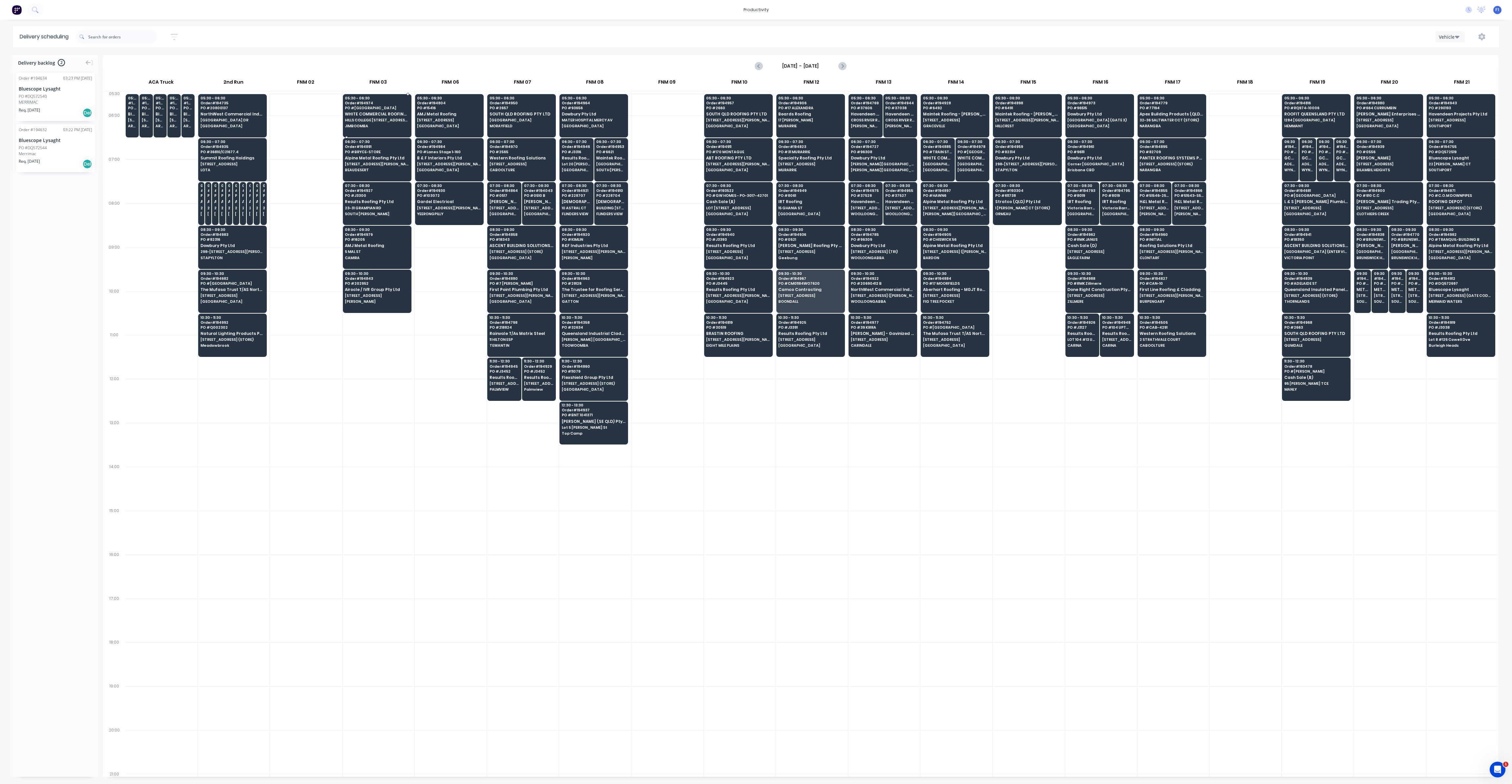
click at [379, 112] on span "WHITE COMMERCIAL ROOFING PTY LTD" at bounding box center [377, 114] width 63 height 4
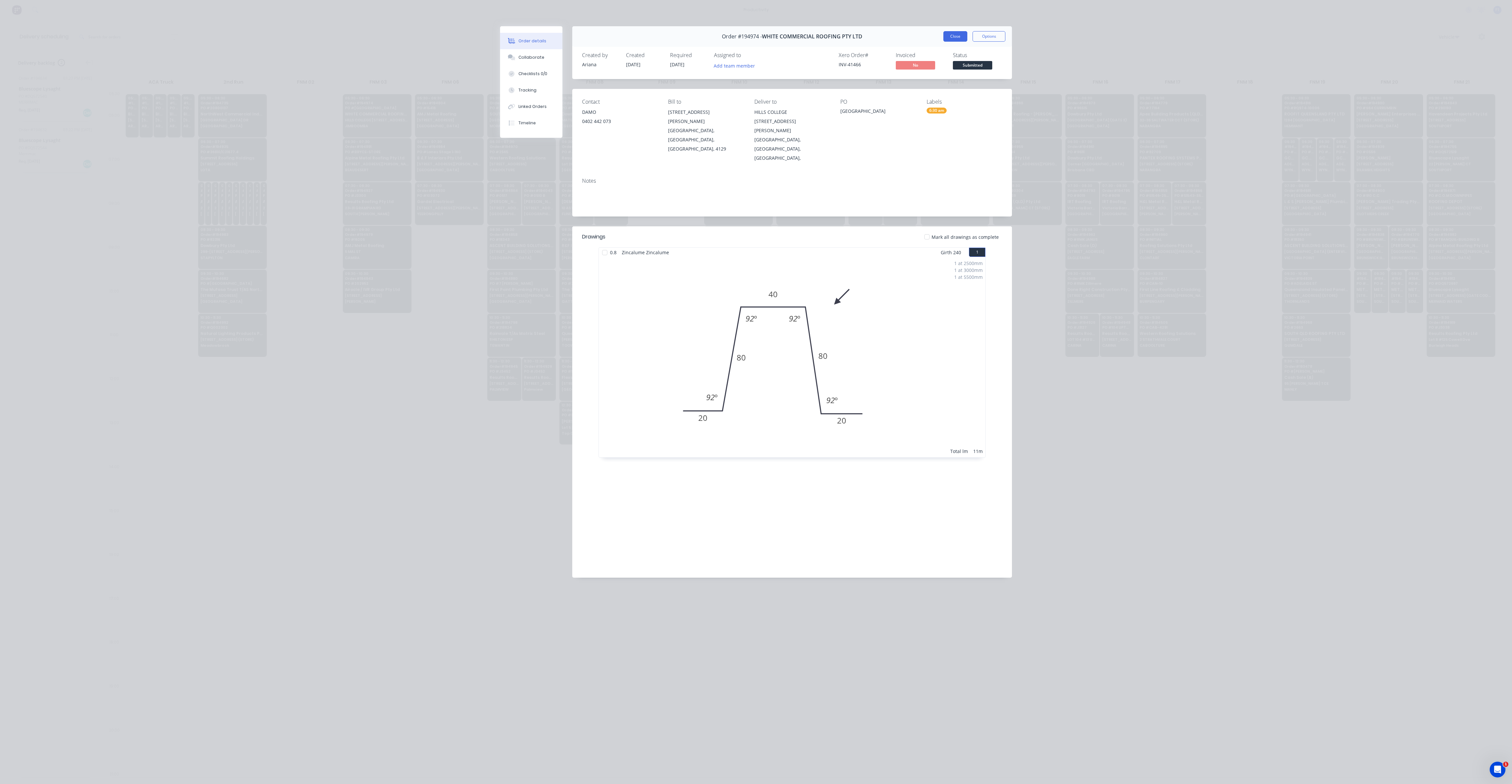
click at [954, 40] on button "Close" at bounding box center [955, 36] width 24 height 11
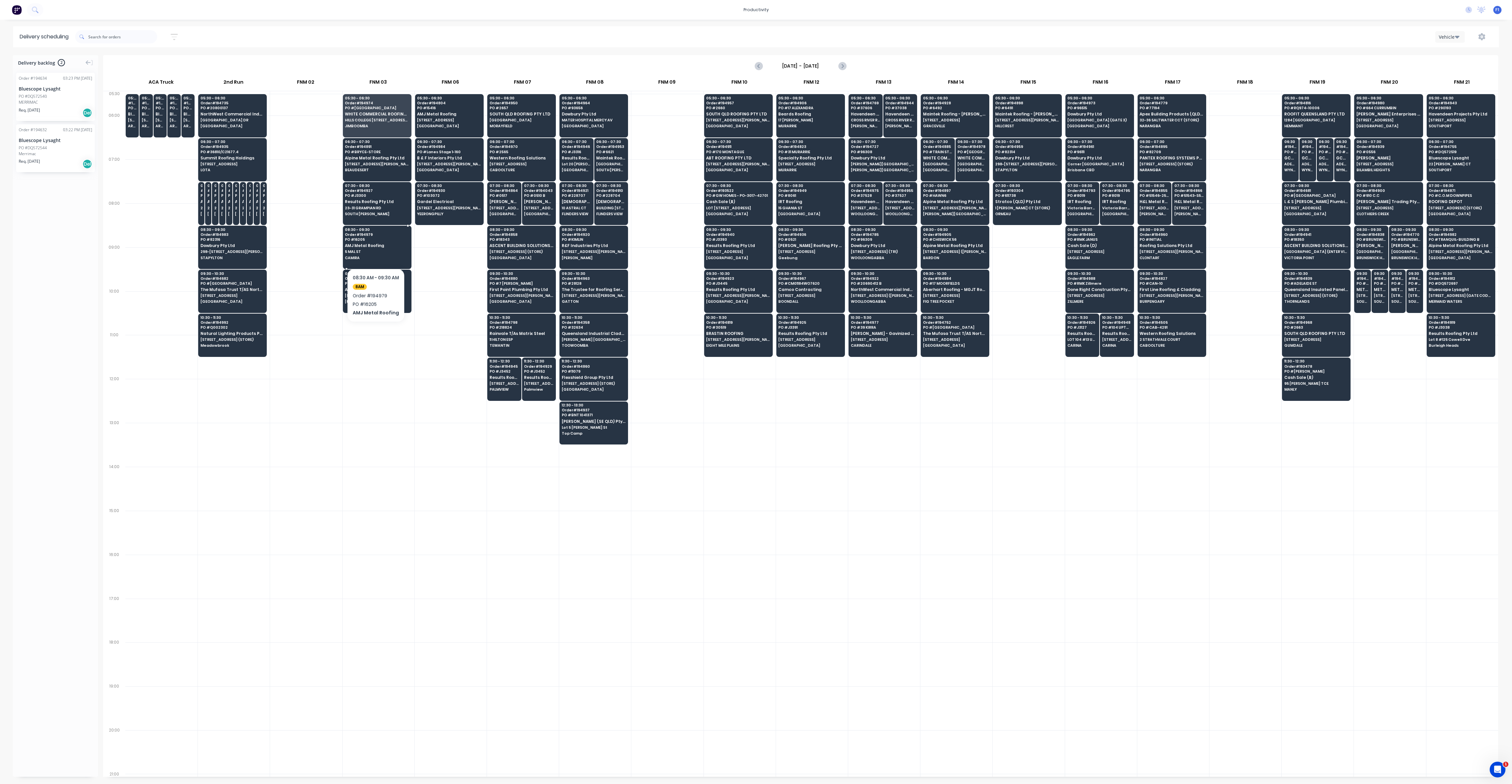
click at [376, 249] on span "5 MAL ST" at bounding box center [377, 251] width 63 height 4
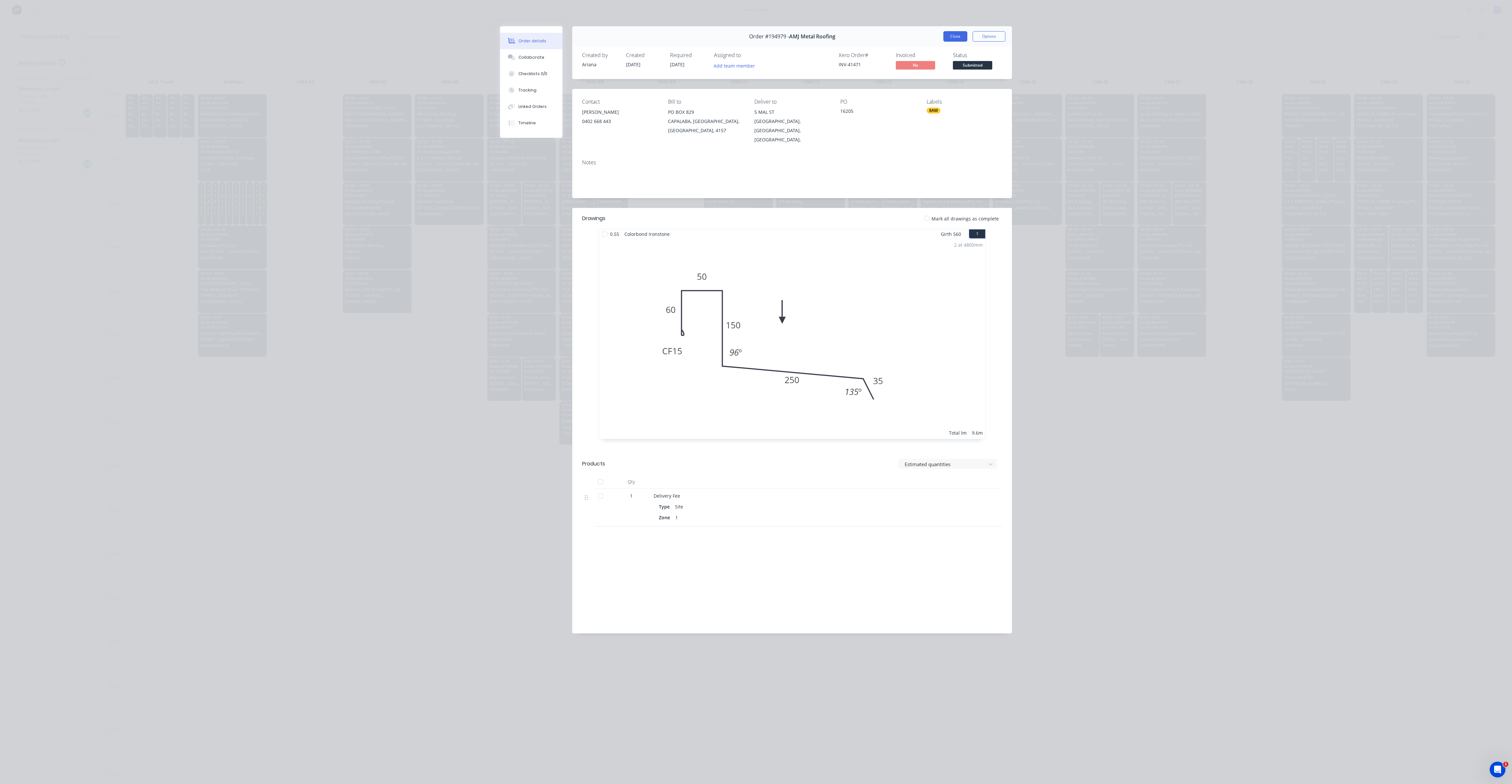
click at [959, 36] on button "Close" at bounding box center [955, 36] width 24 height 11
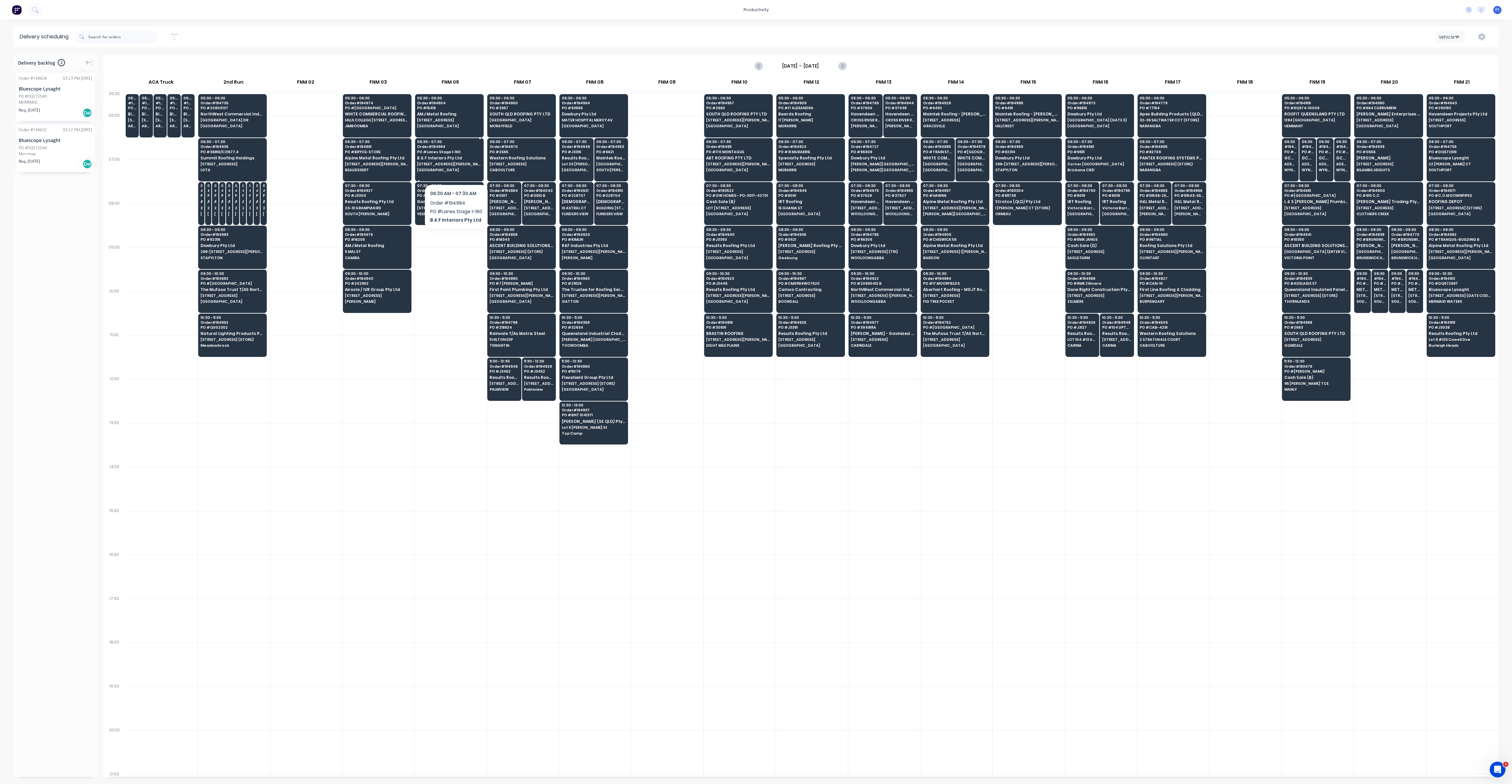
click at [455, 167] on div "06:30 - 07:30 Order # 194984 PO # Lanes Stage 1-160 B & F Interiors Pty Ltd [ST…" at bounding box center [450, 156] width 68 height 37
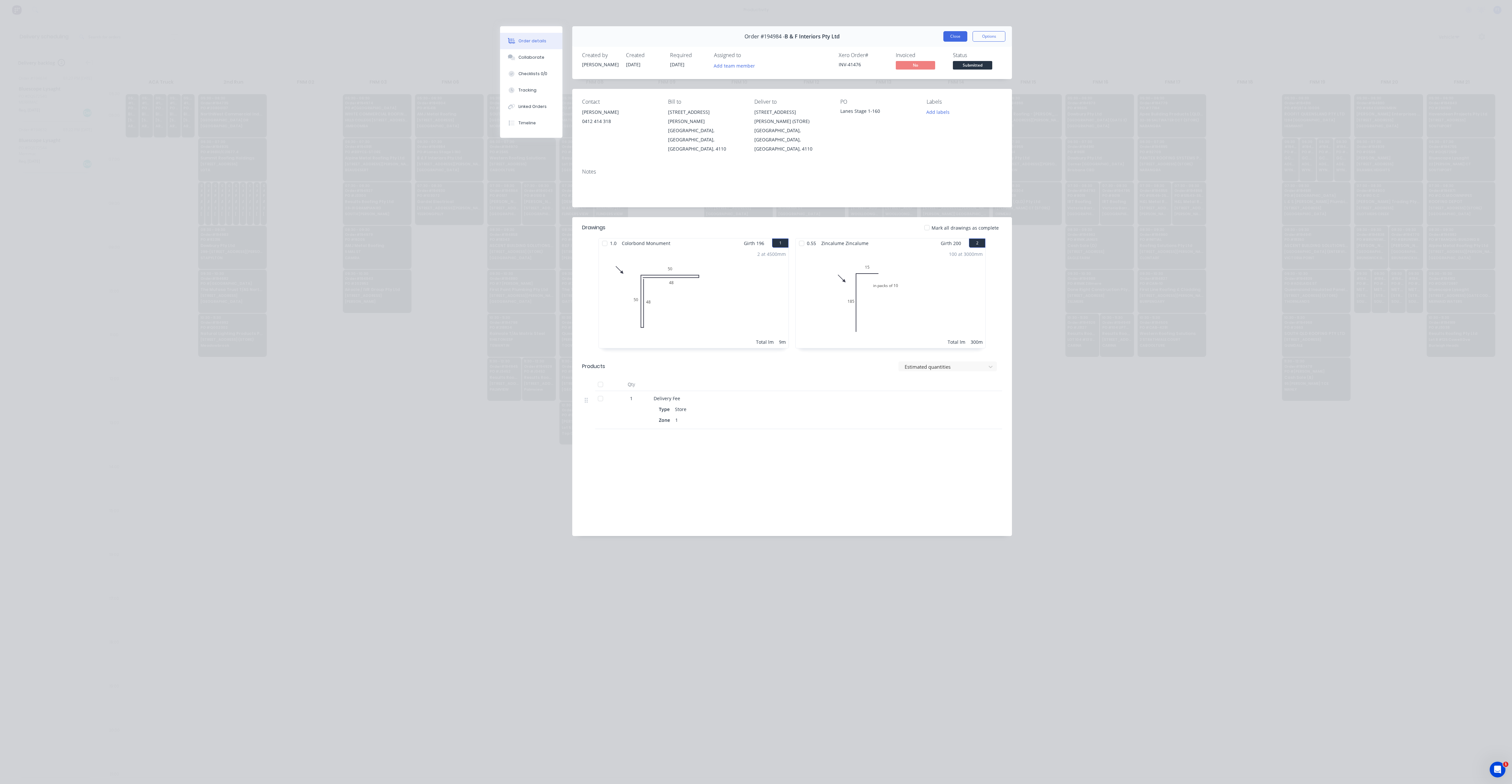
click at [951, 38] on button "Close" at bounding box center [955, 36] width 24 height 11
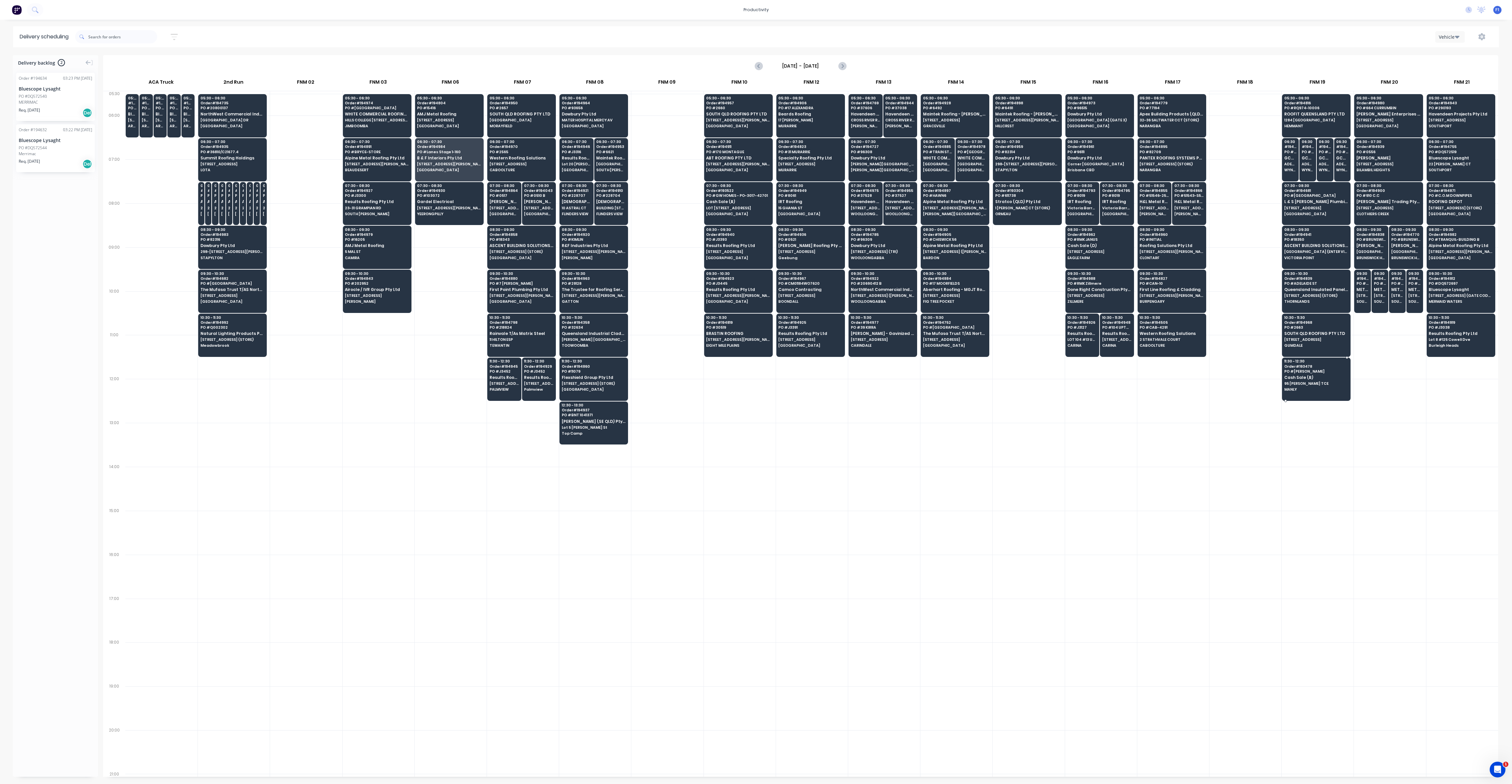
click at [1306, 382] on span "95 [PERSON_NAME] TCE" at bounding box center [1316, 383] width 63 height 4
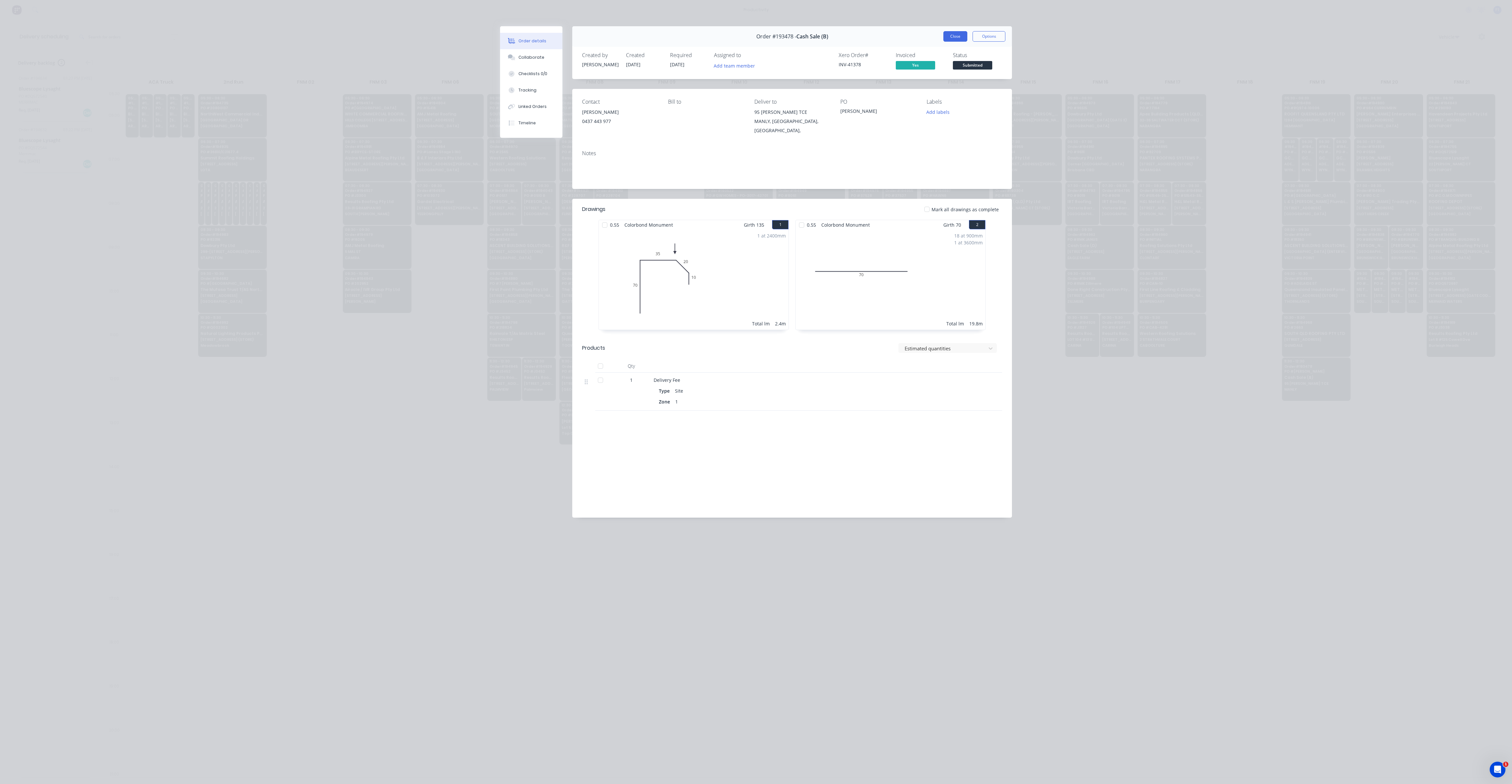
click at [954, 38] on button "Close" at bounding box center [955, 36] width 24 height 11
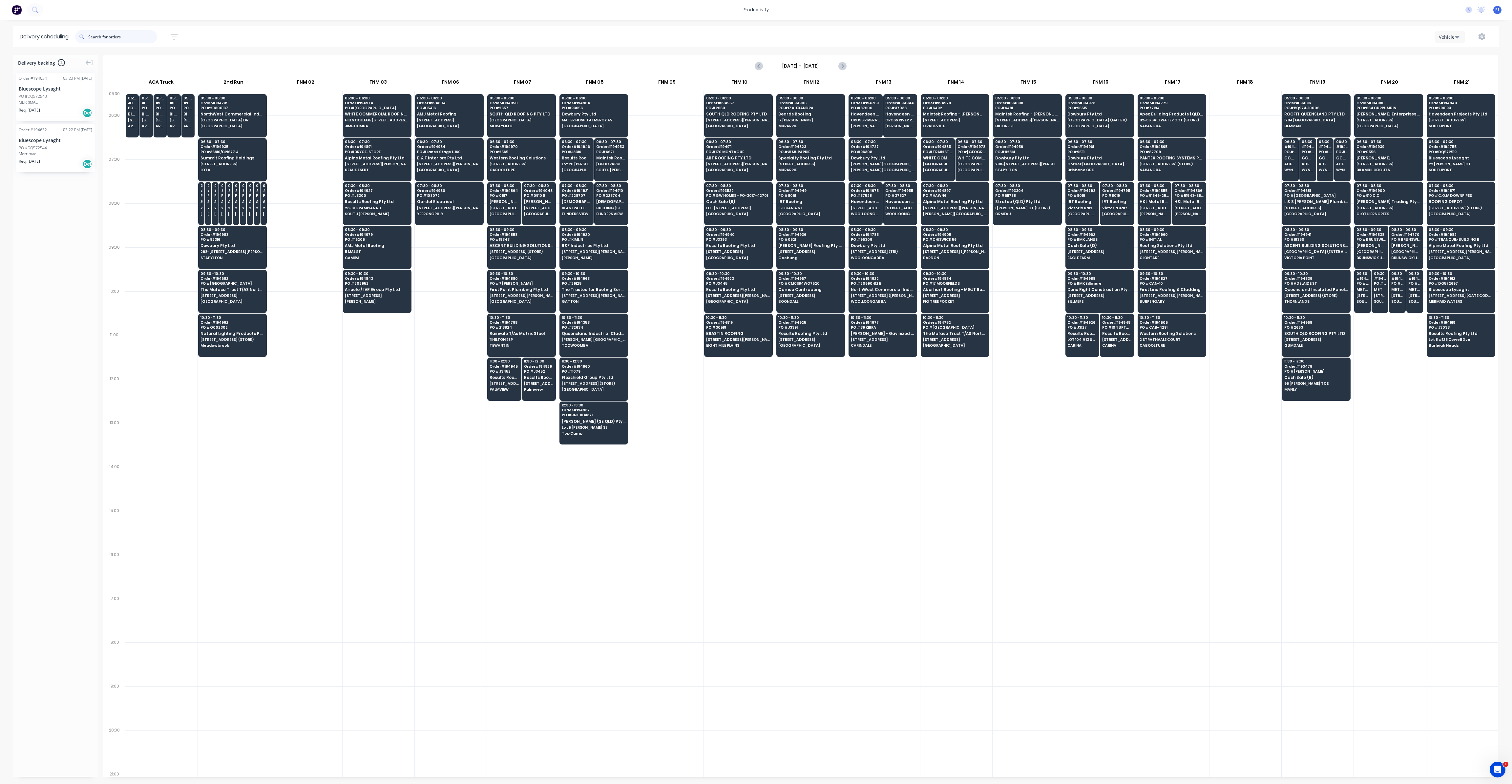
click at [112, 36] on input "text" at bounding box center [122, 36] width 69 height 13
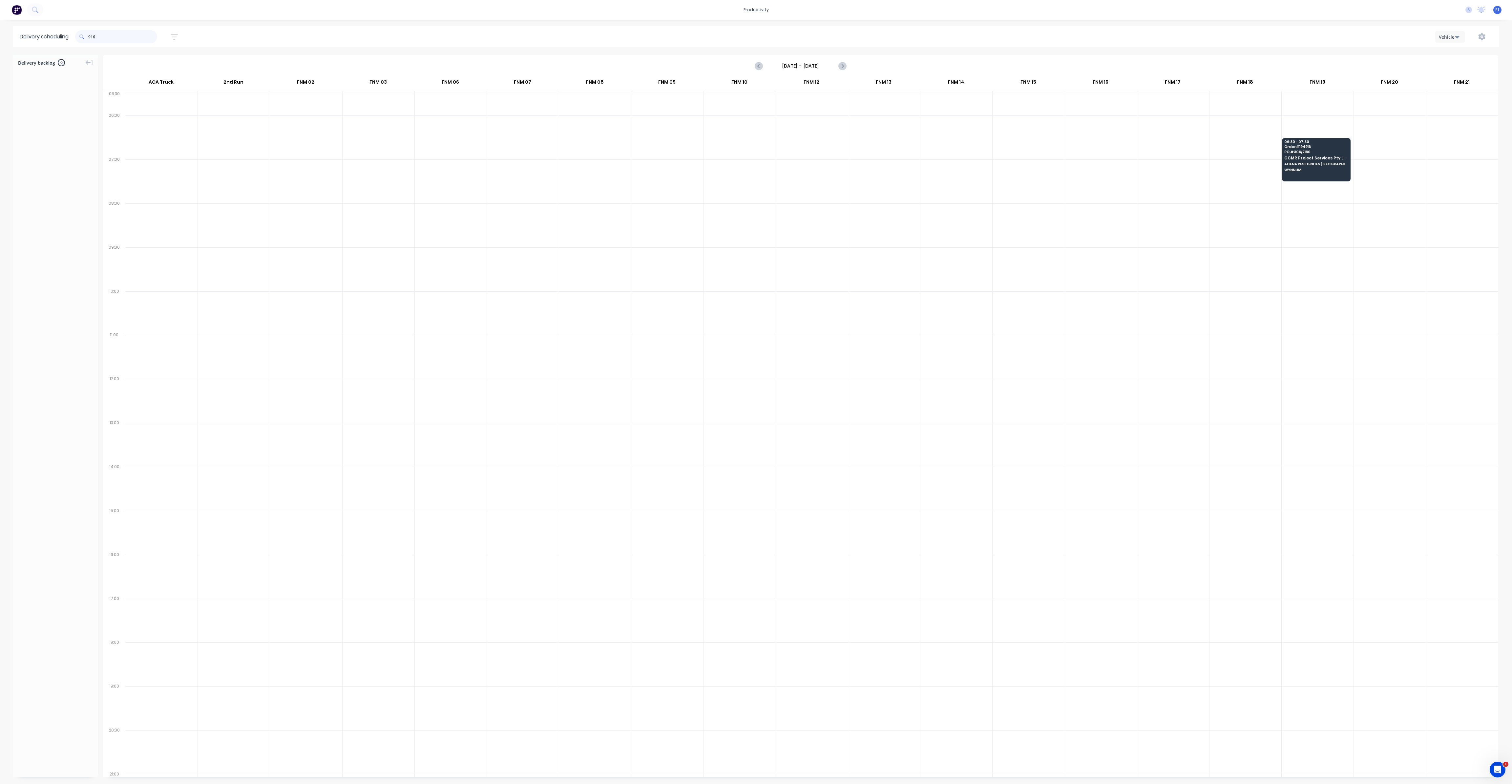
click at [91, 36] on input "916" at bounding box center [122, 36] width 69 height 13
type input "6"
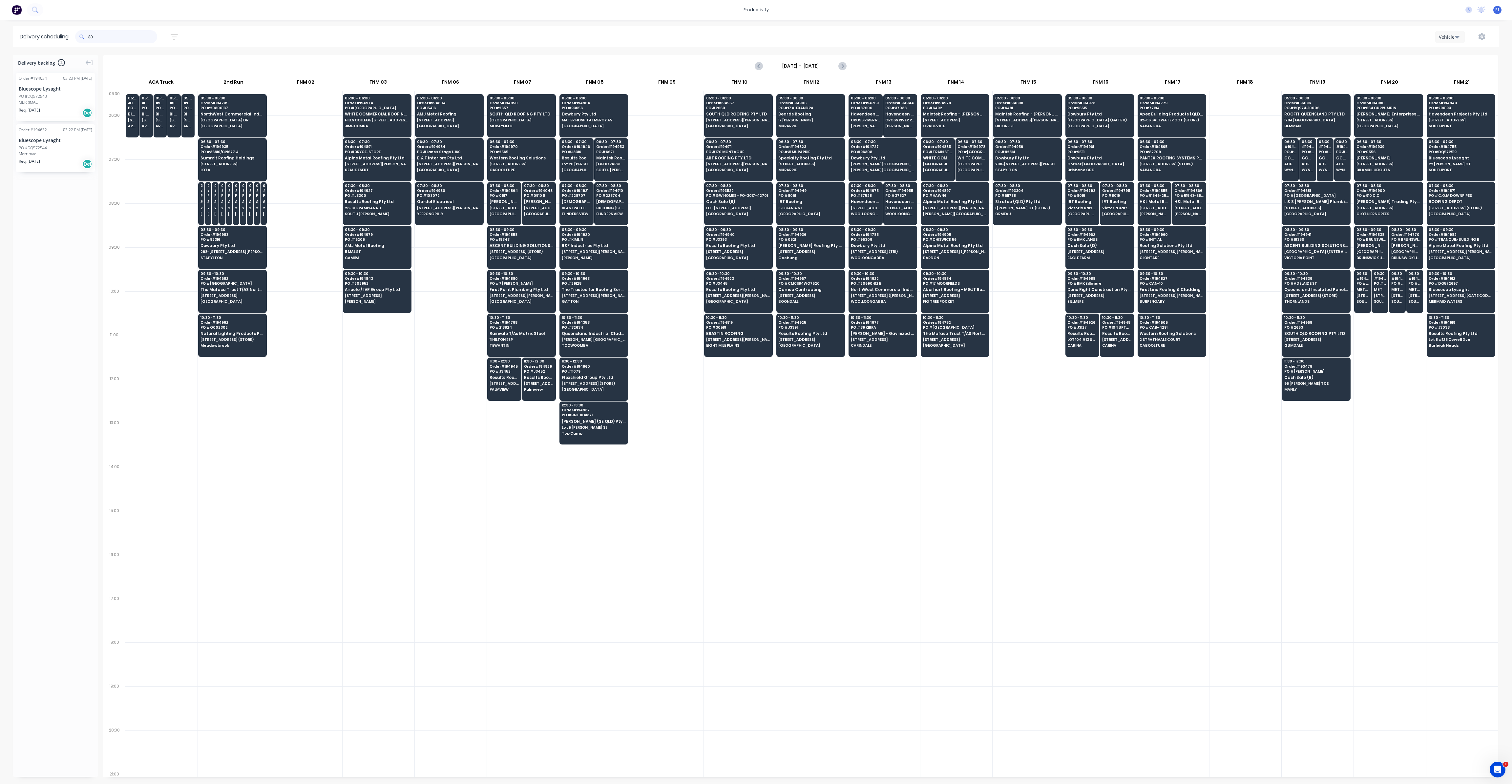
type input "800"
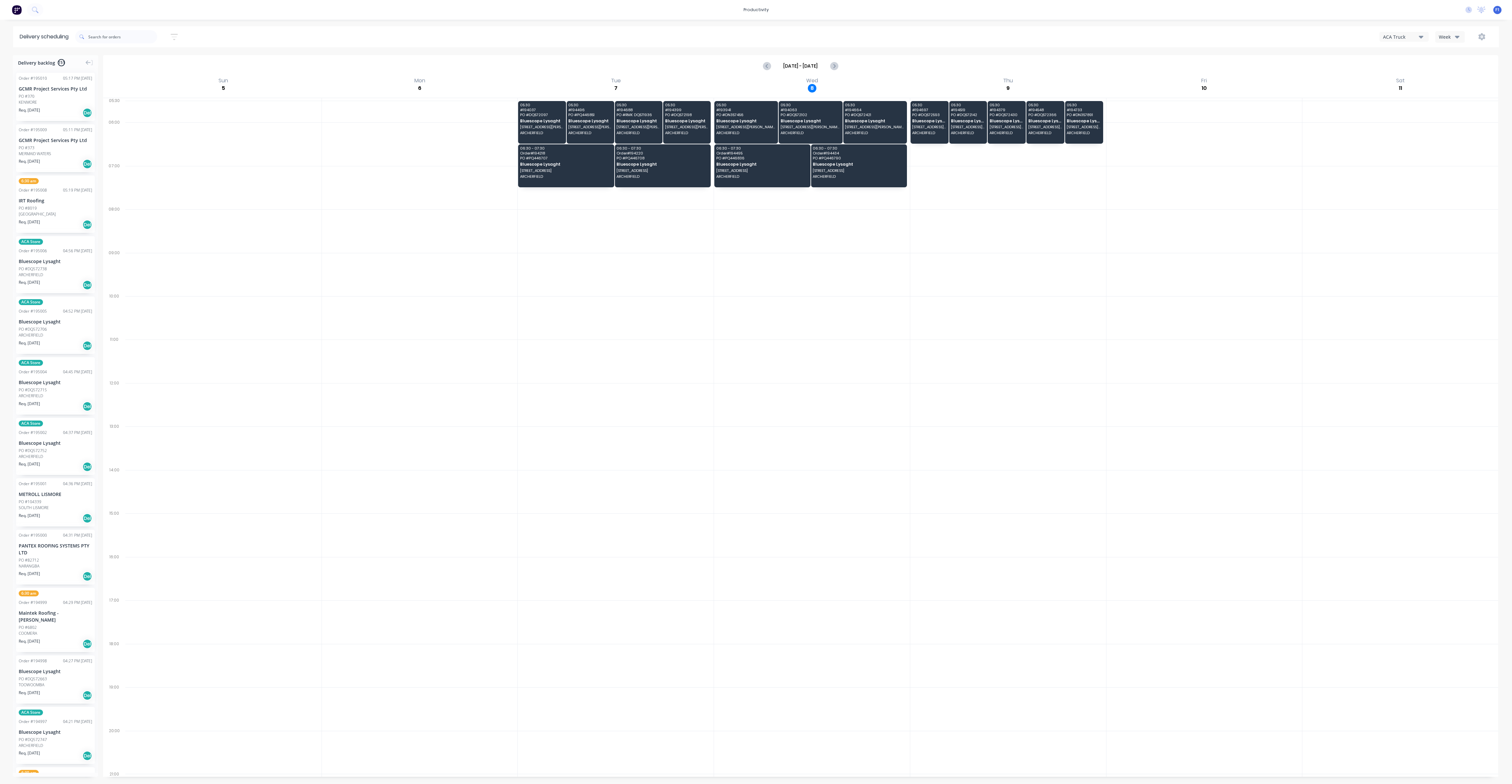
click at [1450, 36] on div "Week" at bounding box center [1448, 37] width 19 height 7
click at [1445, 73] on div "Vehicle" at bounding box center [1468, 67] width 65 height 13
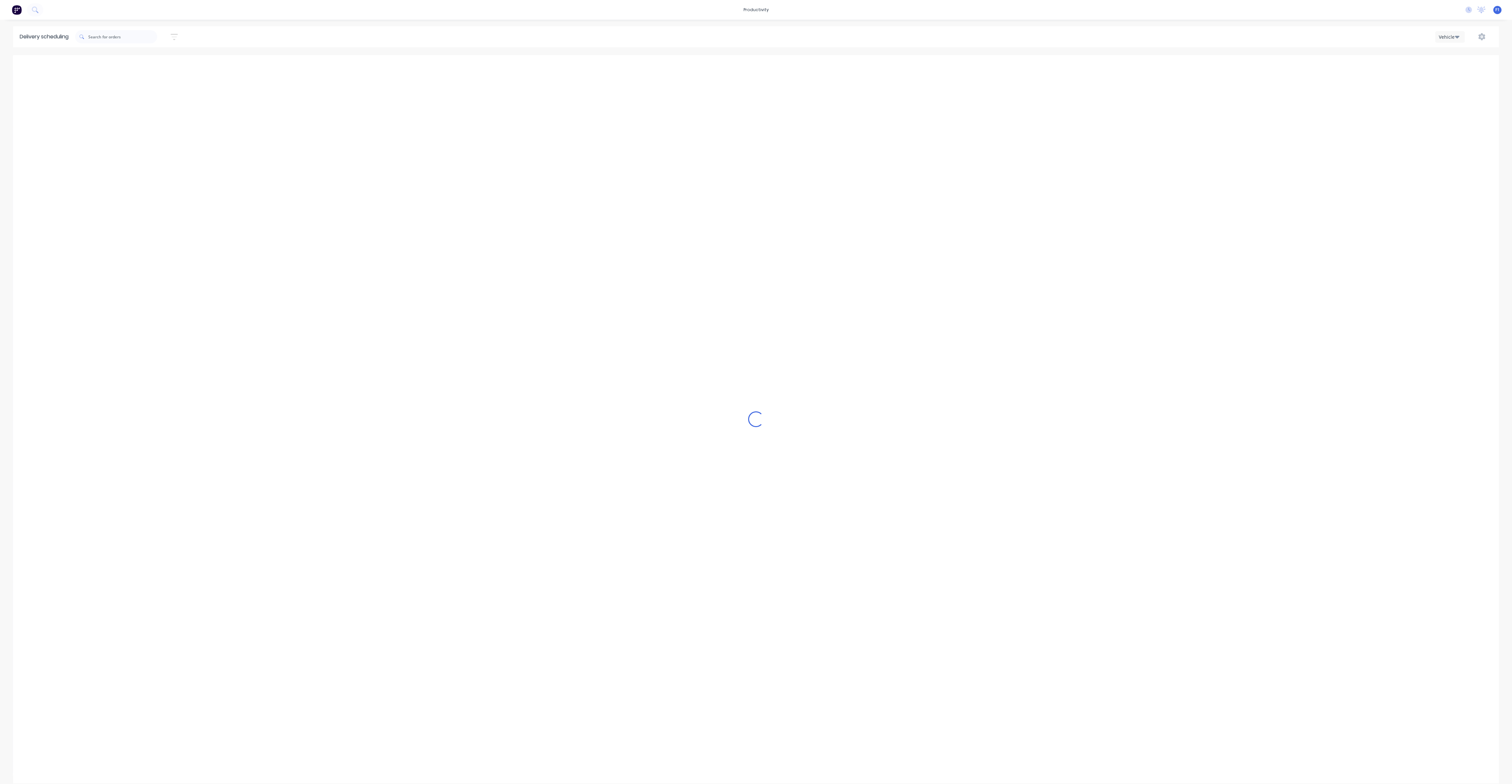
scroll to position [0, 1]
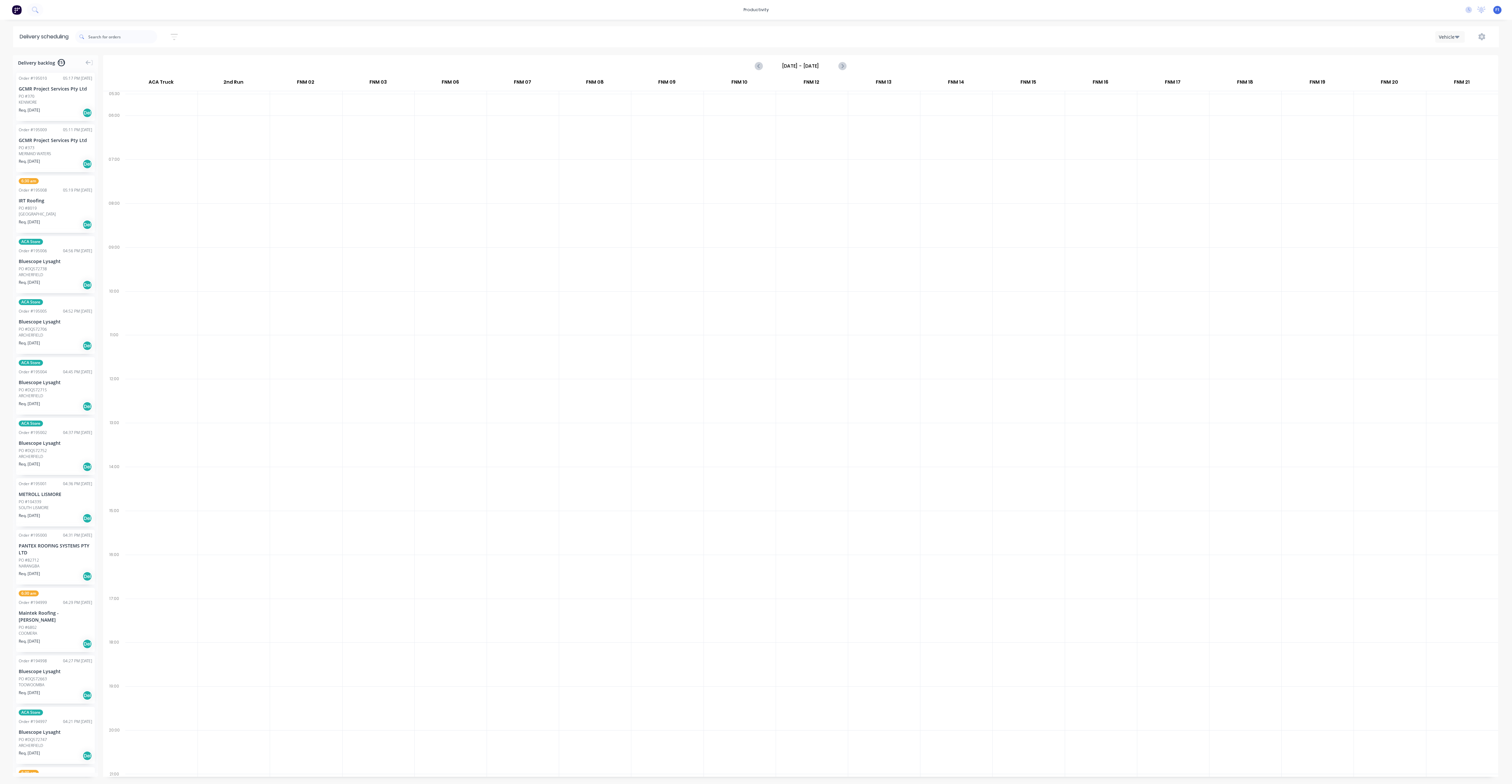
click at [814, 66] on input "Sunday - 05/10/25" at bounding box center [801, 66] width 65 height 10
click at [826, 111] on div "9" at bounding box center [829, 111] width 10 height 10
type input "[DATE] - [DATE]"
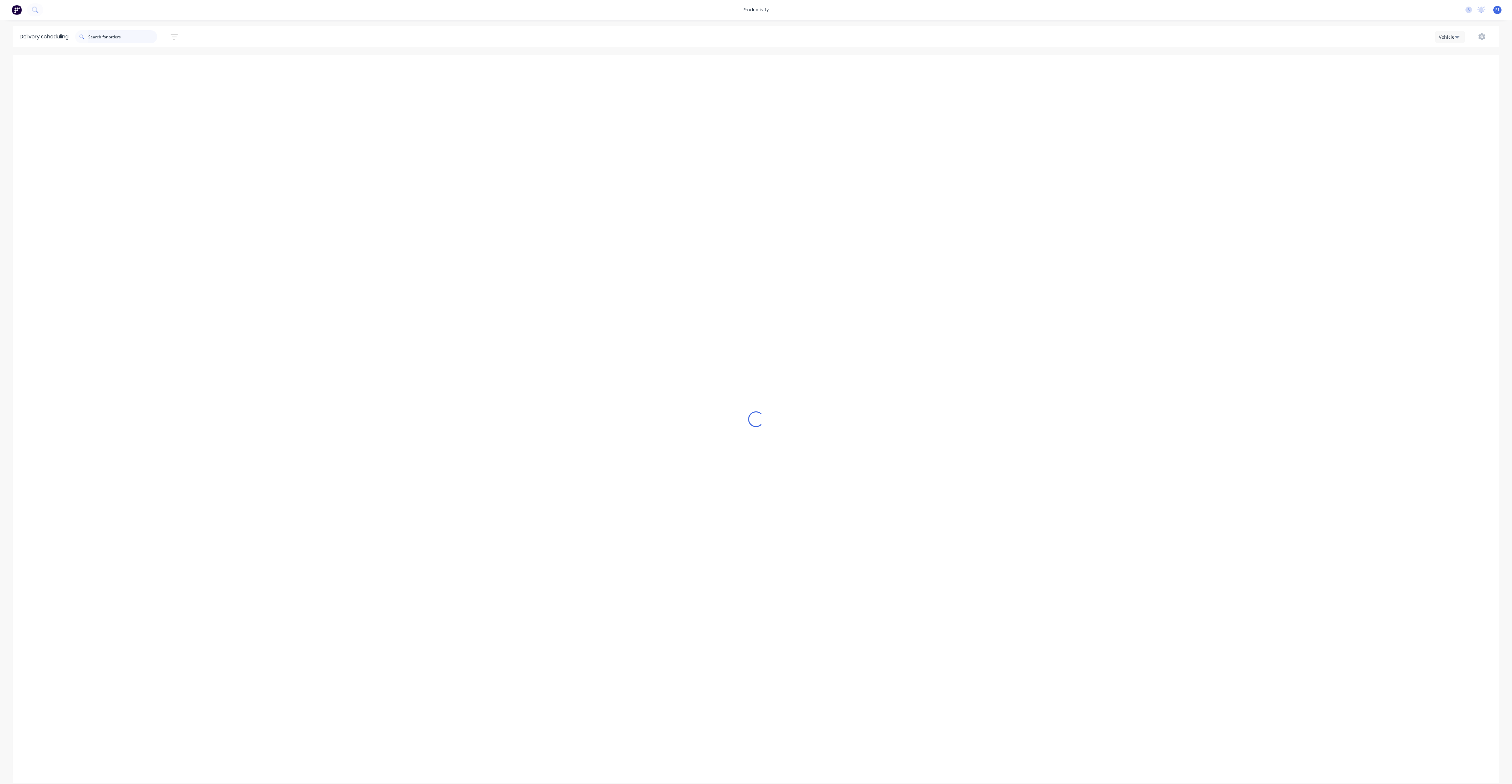
click at [142, 40] on input "text" at bounding box center [122, 36] width 69 height 13
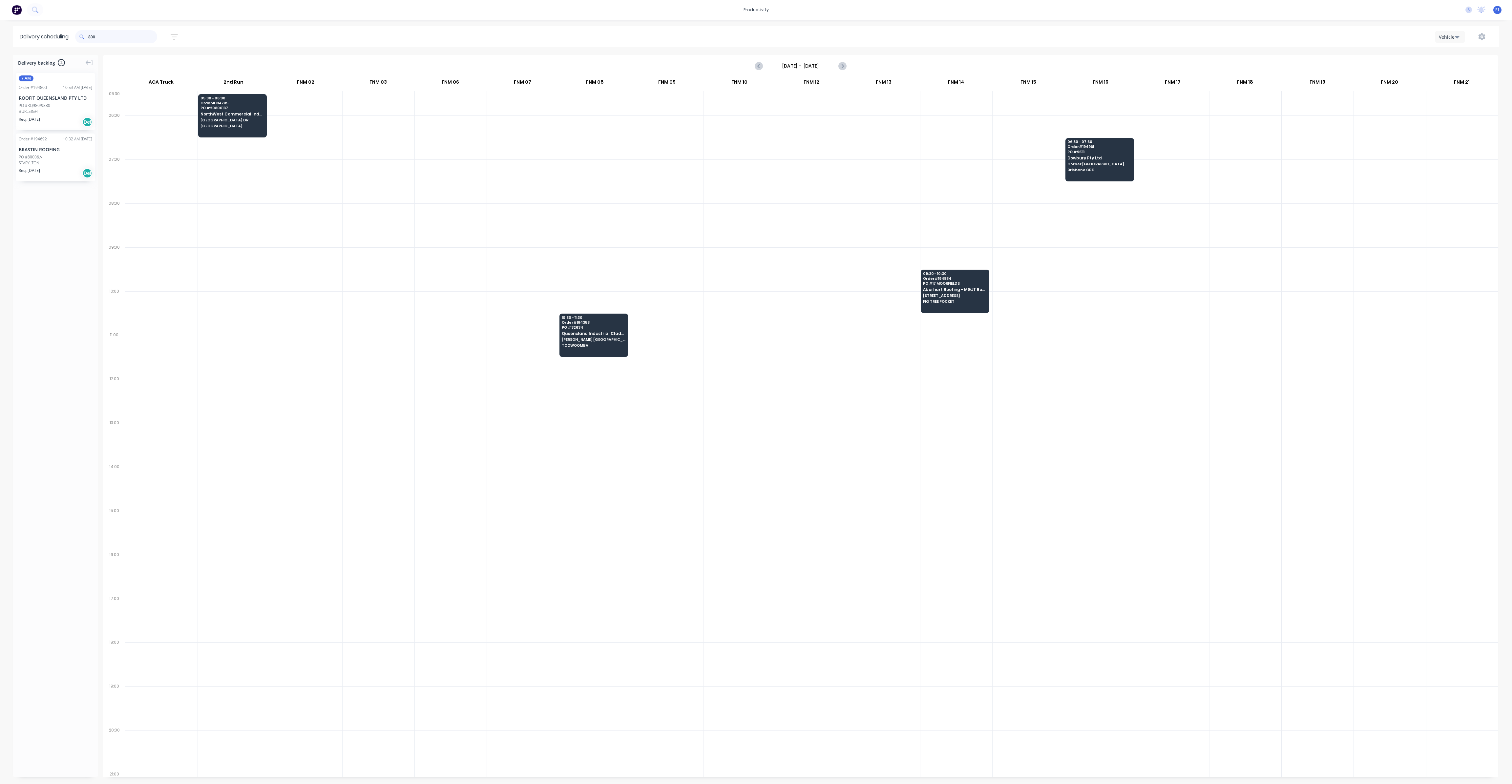
type input "800"
click at [73, 116] on div "Req. 10/10/25 Del" at bounding box center [55, 121] width 73 height 11
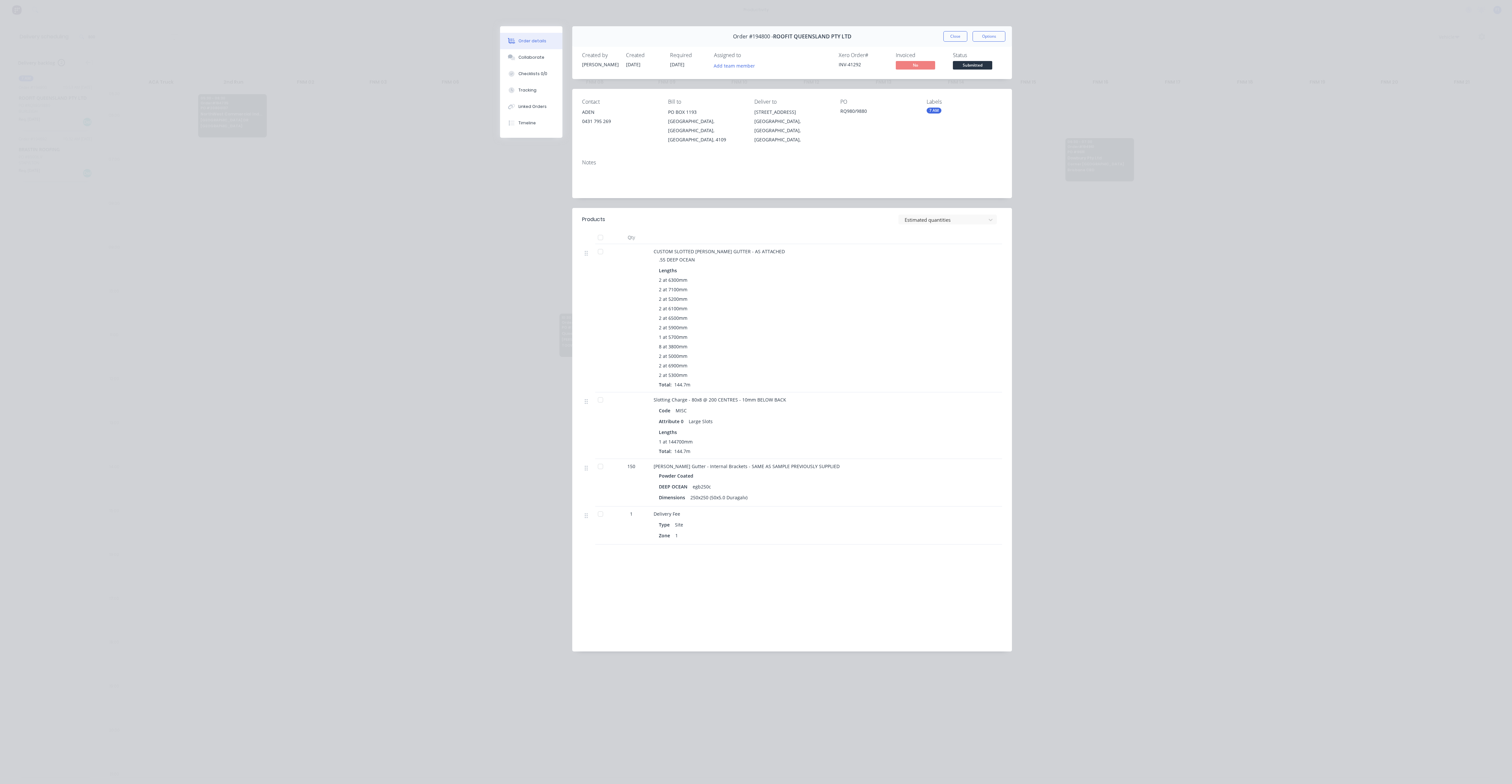
click at [684, 65] on span "10/10/25" at bounding box center [677, 65] width 15 height 6
click at [959, 31] on button "Close" at bounding box center [955, 36] width 24 height 11
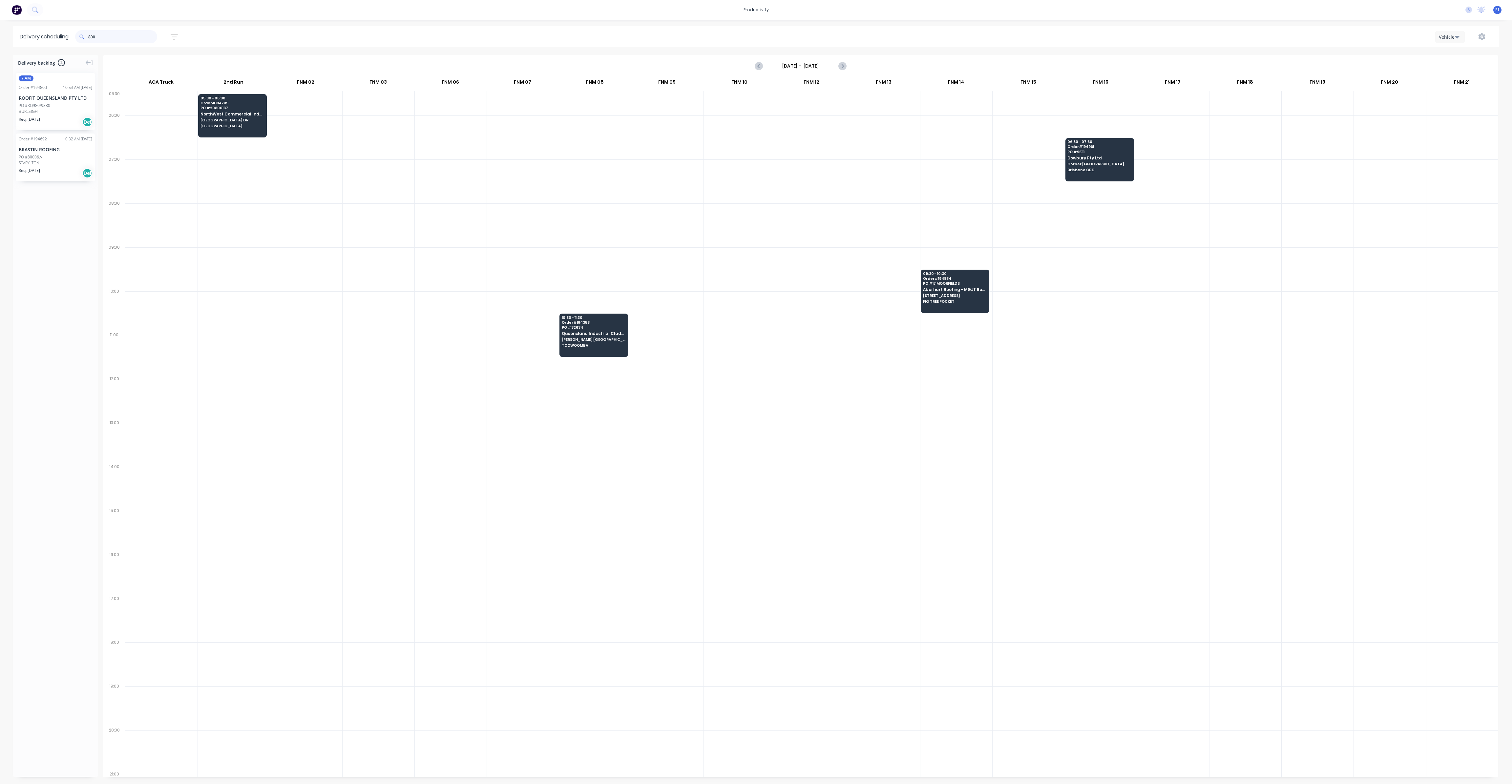
drag, startPoint x: 119, startPoint y: 41, endPoint x: 2, endPoint y: 46, distance: 117.1
click at [0, 46] on div "Delivery scheduling 800 Sort by Most recent Created date Required date Order nu…" at bounding box center [756, 37] width 1512 height 21
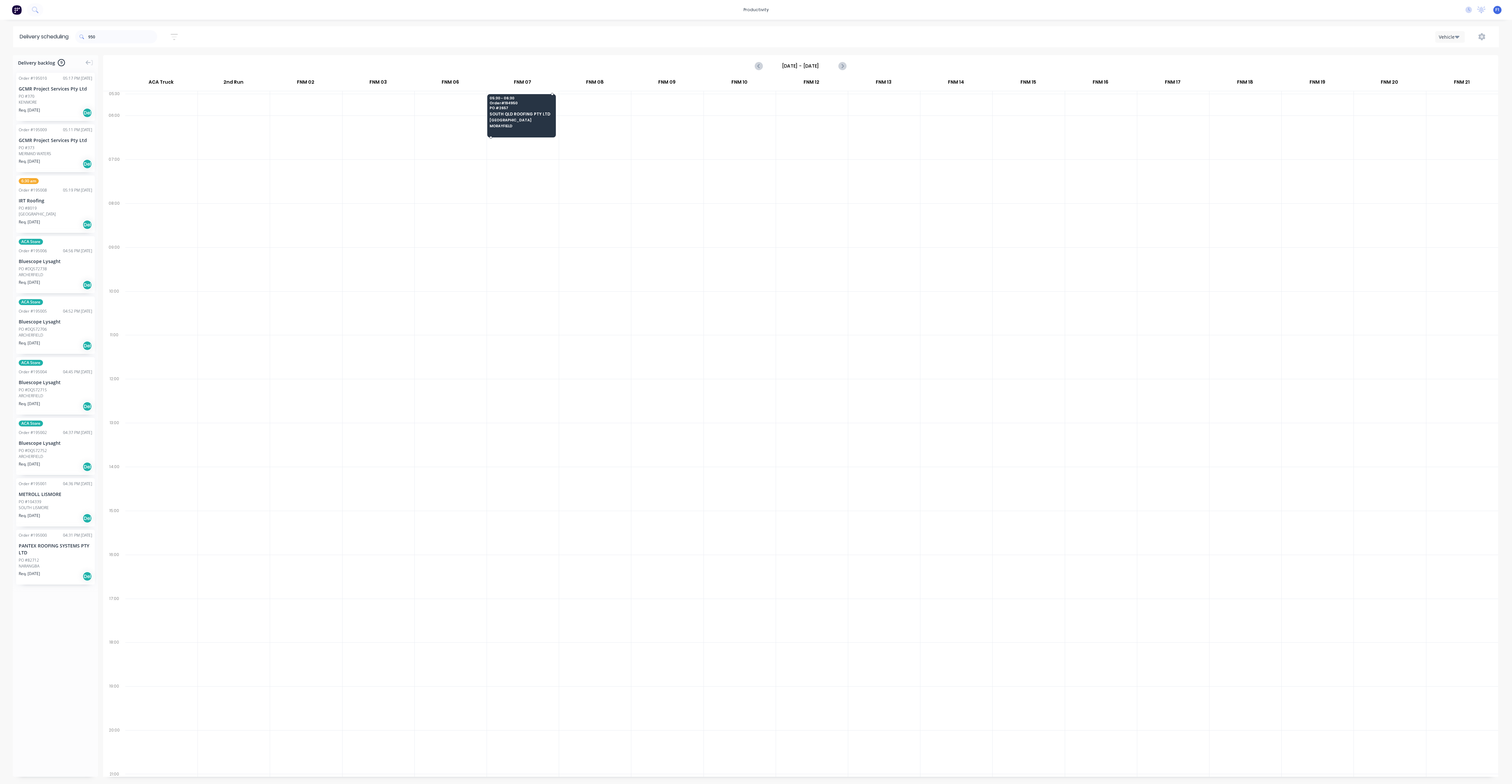
click at [505, 115] on span "SOUTH QLD ROOFING PTY LTD" at bounding box center [521, 114] width 63 height 4
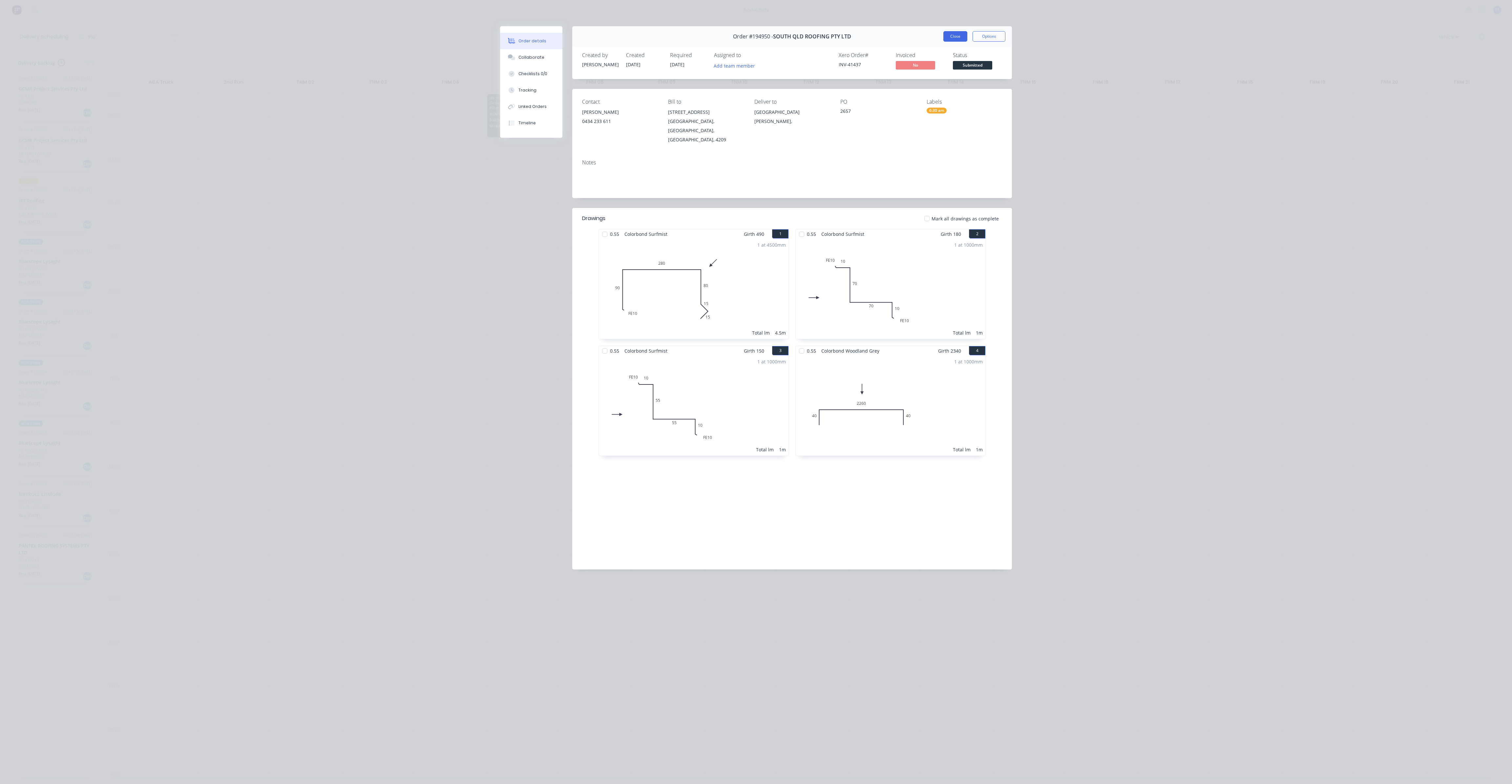
click at [952, 35] on button "Close" at bounding box center [955, 36] width 24 height 11
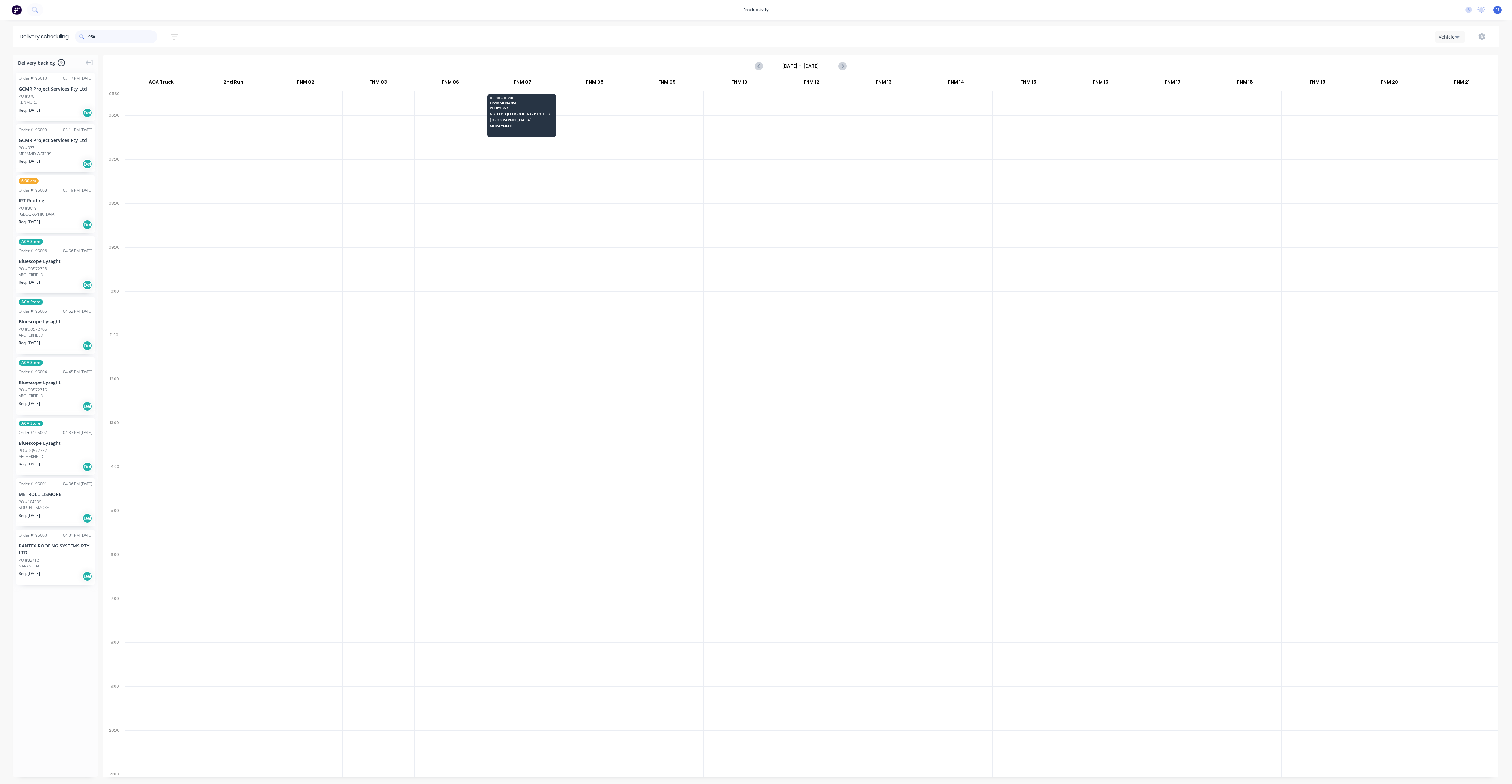
drag, startPoint x: 109, startPoint y: 42, endPoint x: 52, endPoint y: 50, distance: 57.6
click at [55, 50] on div "Delivery scheduling 950 Sort by Most recent Created date Required date Order nu…" at bounding box center [756, 405] width 1512 height 758
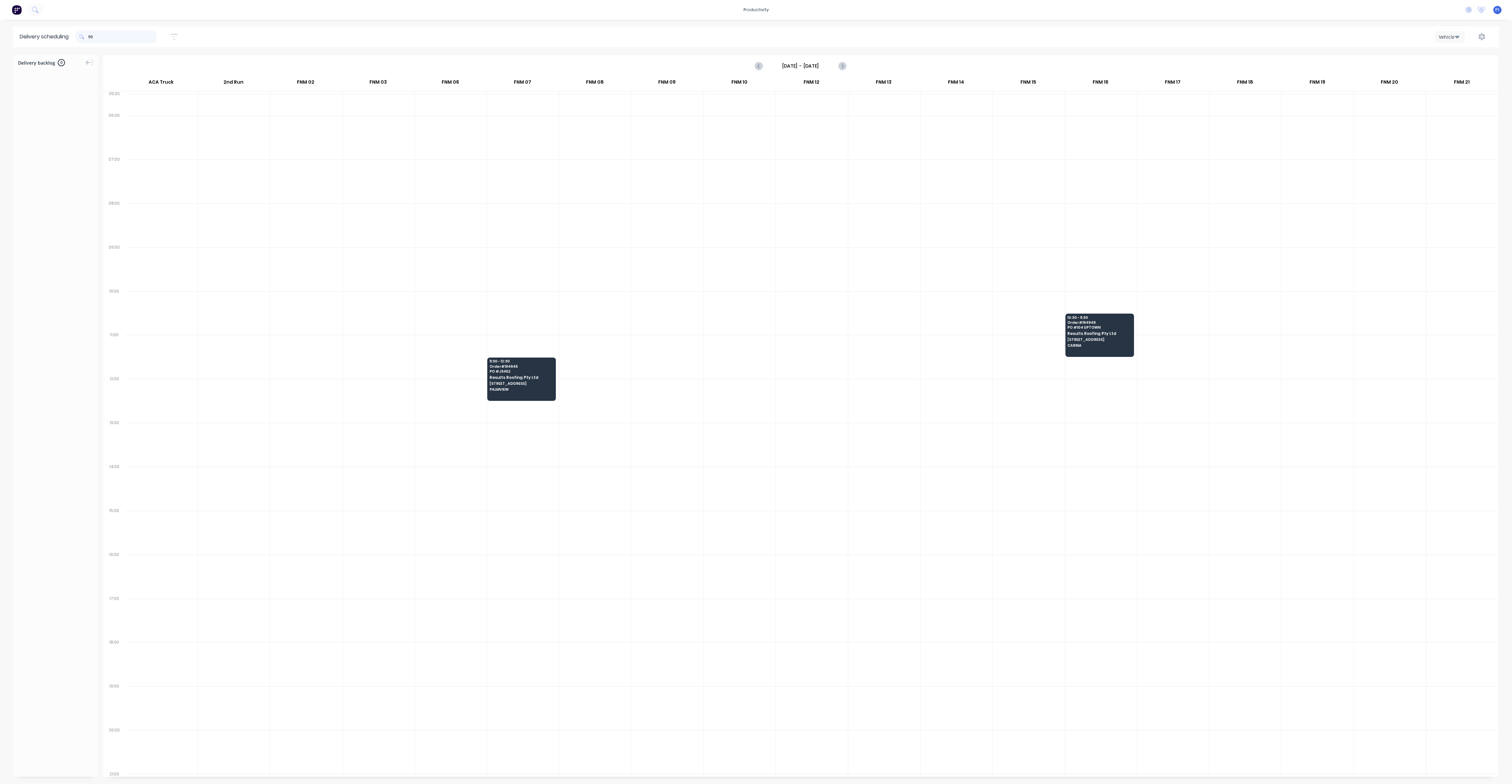
type input "9"
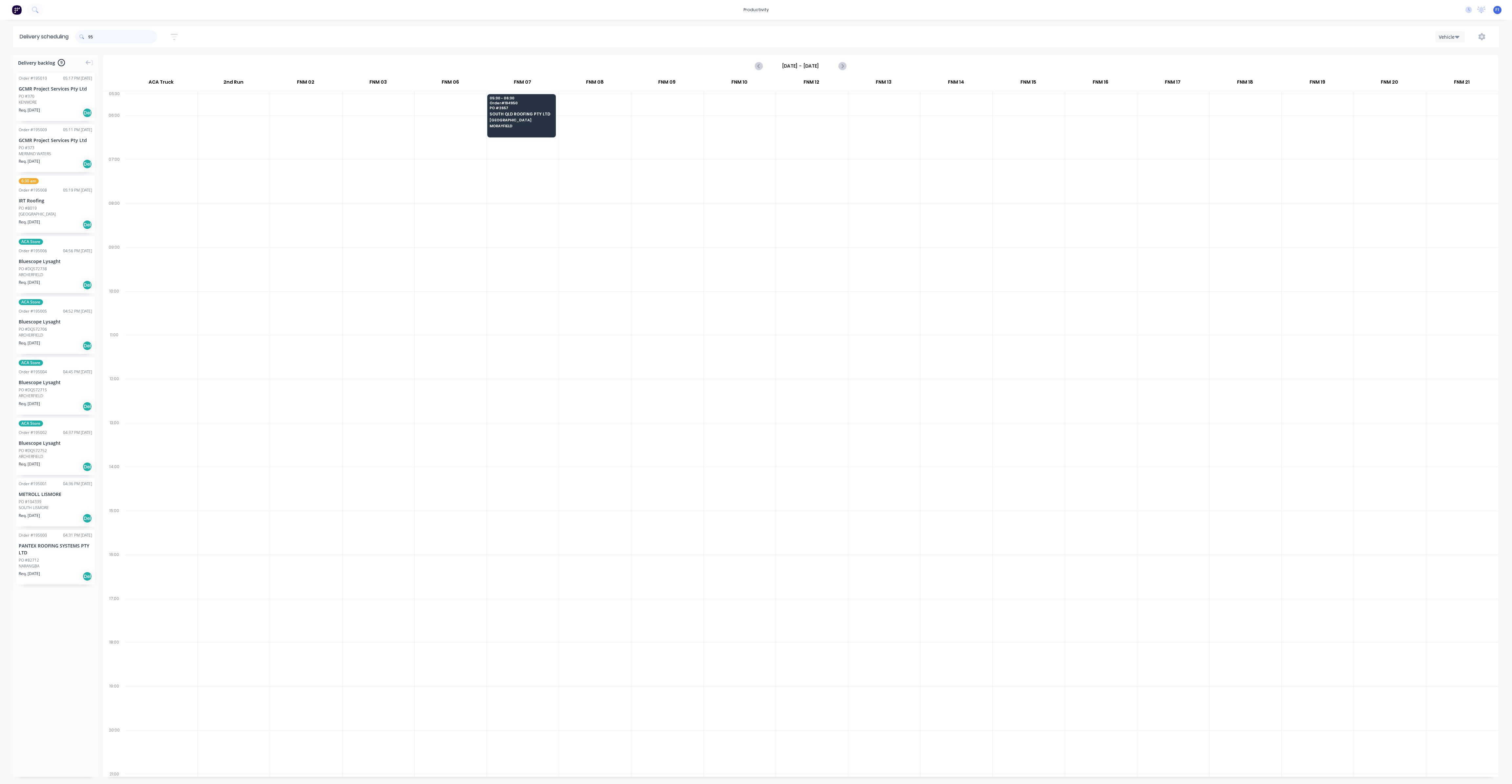
type input "9"
type input "948"
